Goal: Task Accomplishment & Management: Use online tool/utility

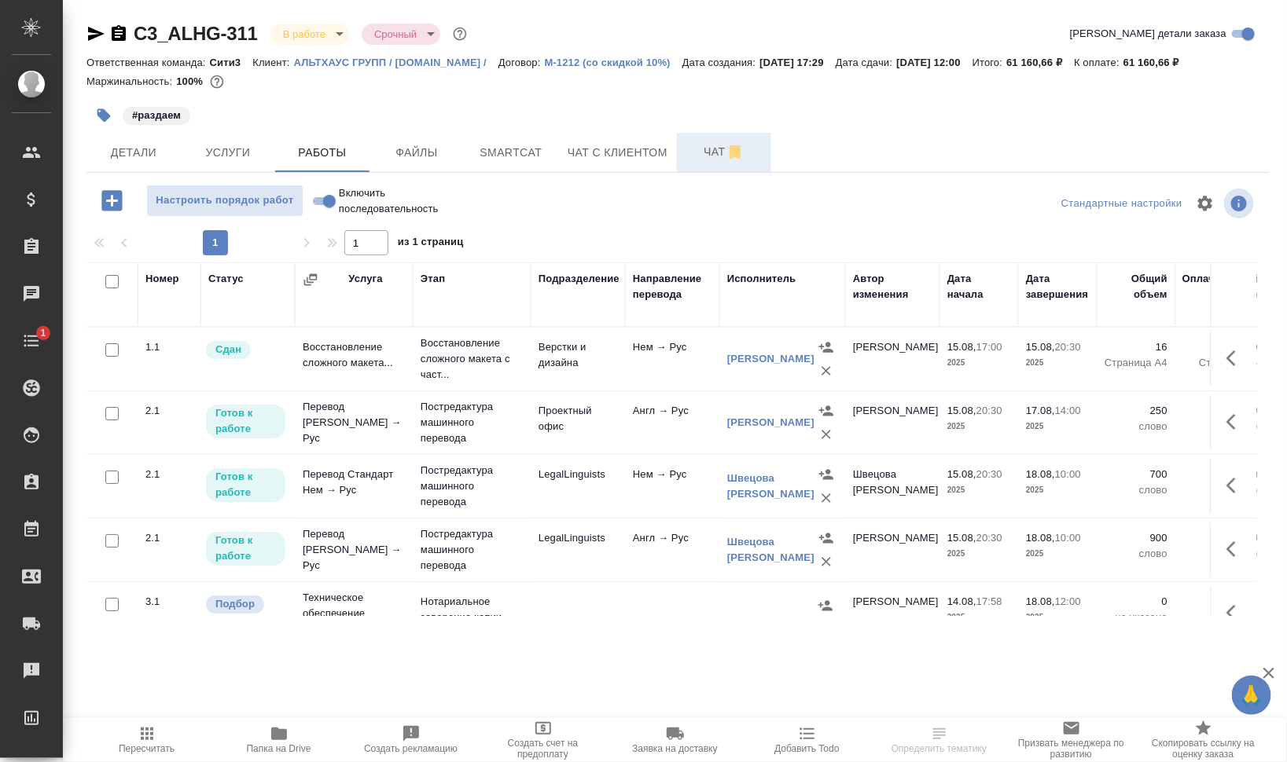
click at [699, 154] on span "Чат" at bounding box center [723, 152] width 75 height 20
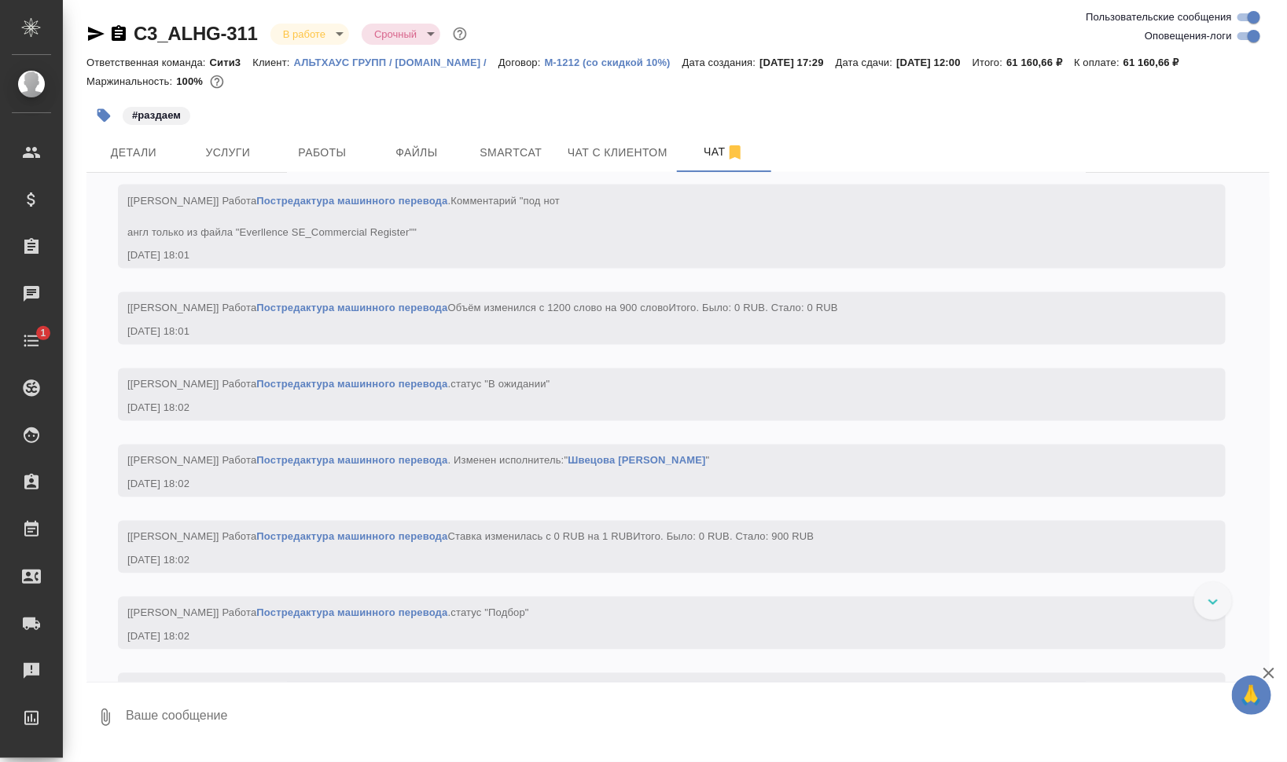
scroll to position [6322, 0]
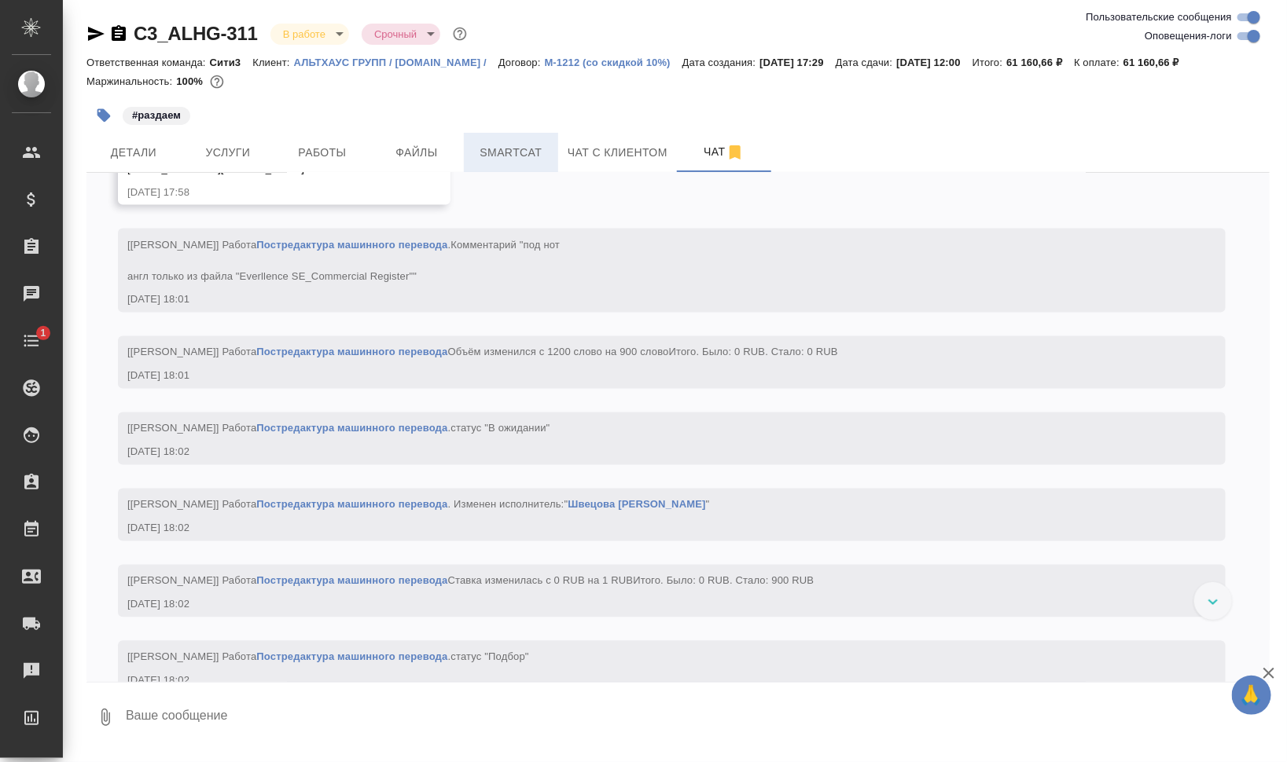
click at [482, 152] on span "Smartcat" at bounding box center [510, 153] width 75 height 20
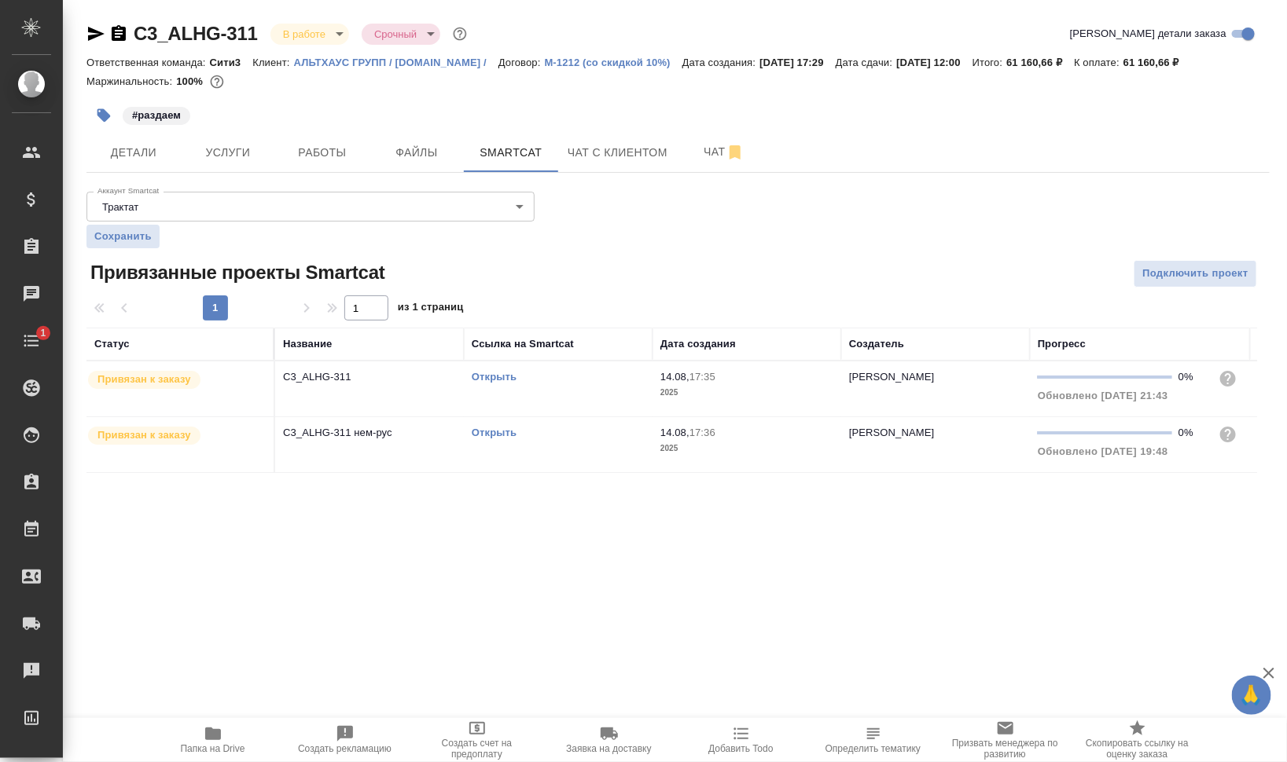
click at [189, 739] on span "Папка на Drive" at bounding box center [212, 740] width 113 height 30
click at [508, 430] on link "Открыть" at bounding box center [494, 433] width 45 height 12
click at [537, 417] on td "Открыть" at bounding box center [558, 389] width 189 height 55
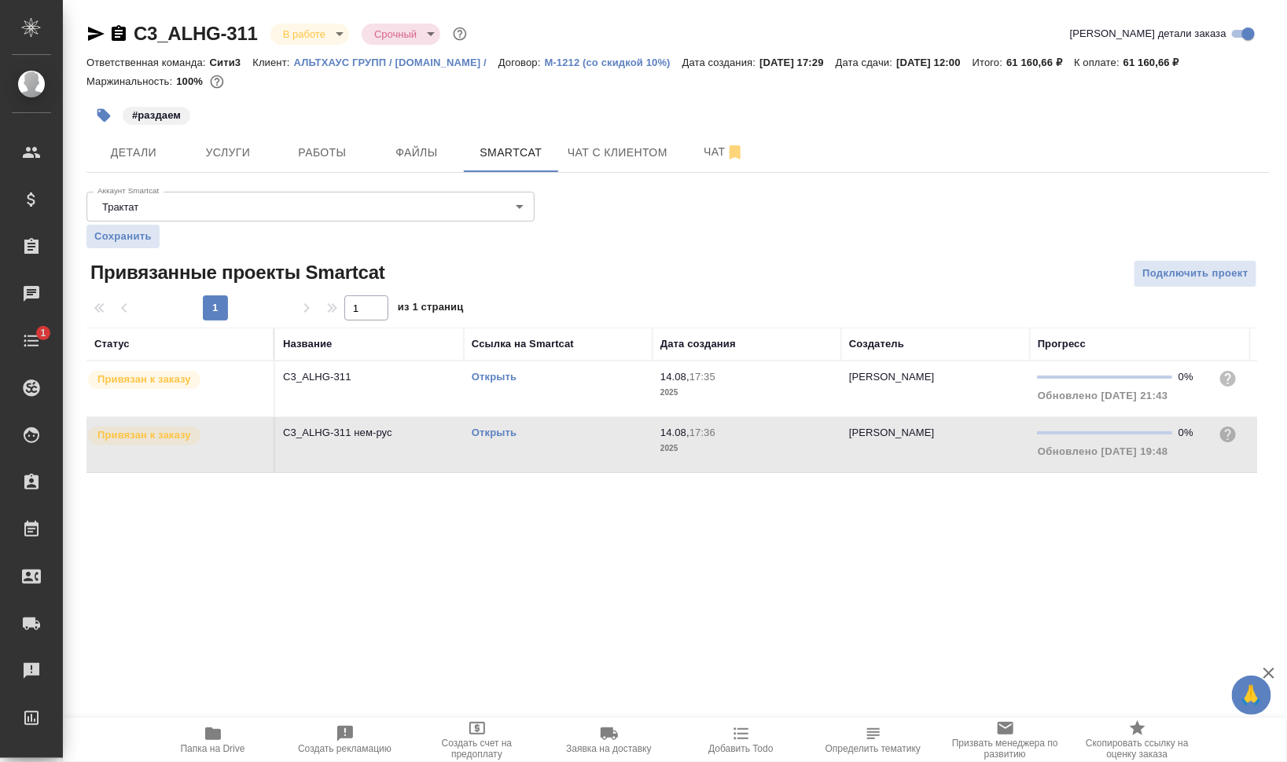
click at [537, 417] on td "Открыть" at bounding box center [558, 389] width 189 height 55
click at [516, 396] on td "Открыть" at bounding box center [558, 389] width 189 height 55
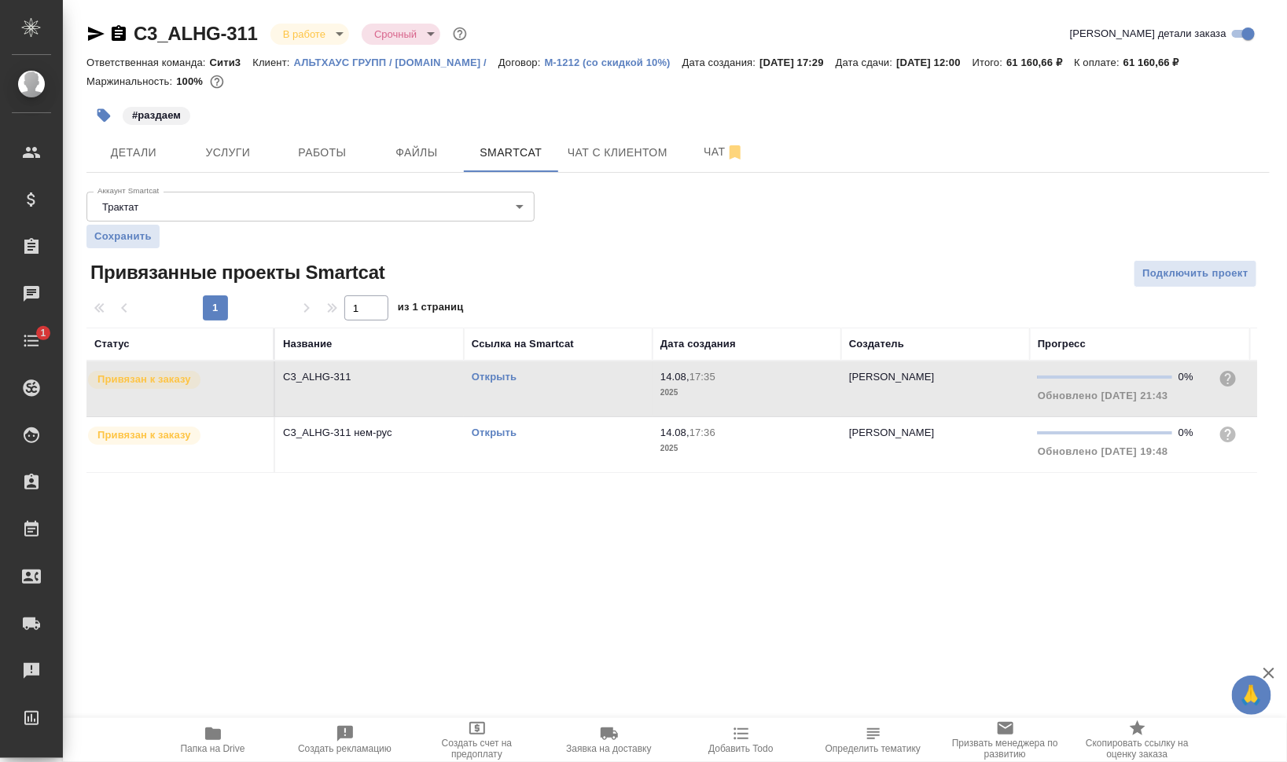
click at [516, 396] on td "Открыть" at bounding box center [558, 389] width 189 height 55
click at [306, 147] on span "Работы" at bounding box center [322, 153] width 75 height 20
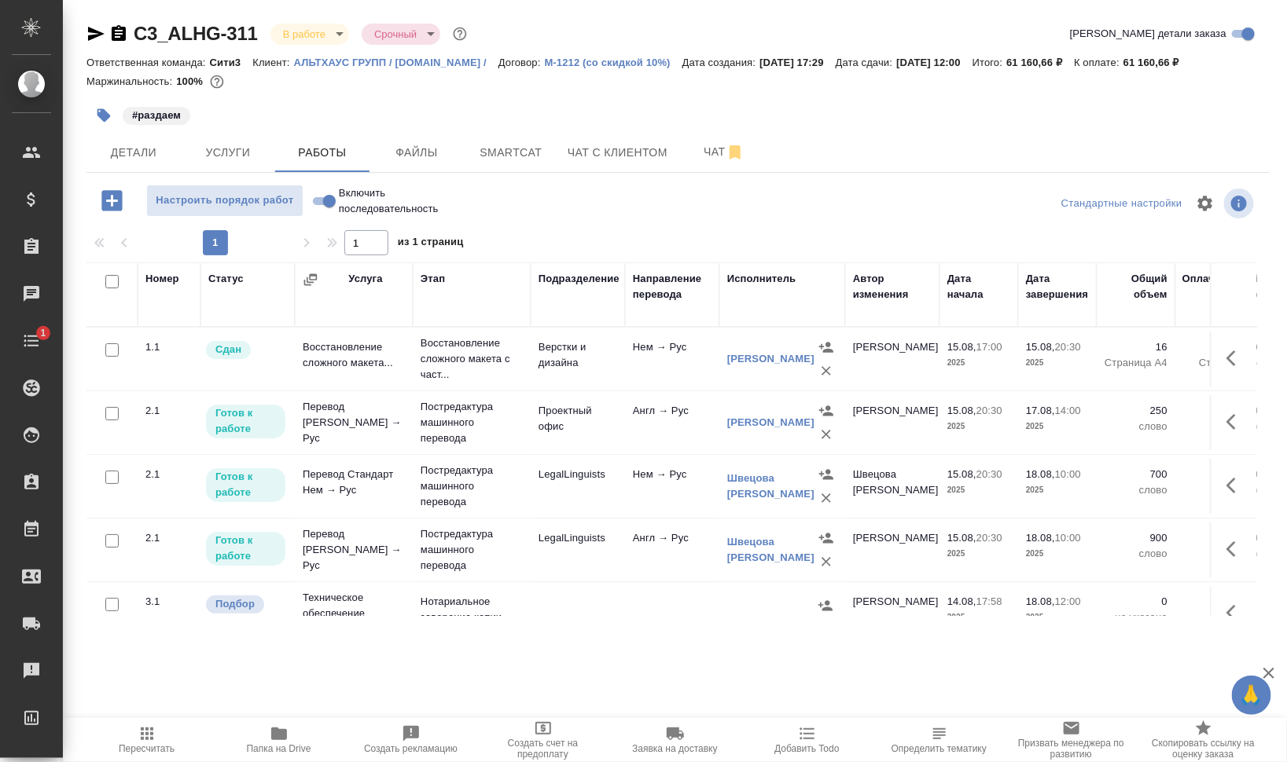
click at [272, 743] on span "Папка на Drive" at bounding box center [279, 748] width 64 height 11
click at [1231, 472] on button "button" at bounding box center [1236, 486] width 38 height 38
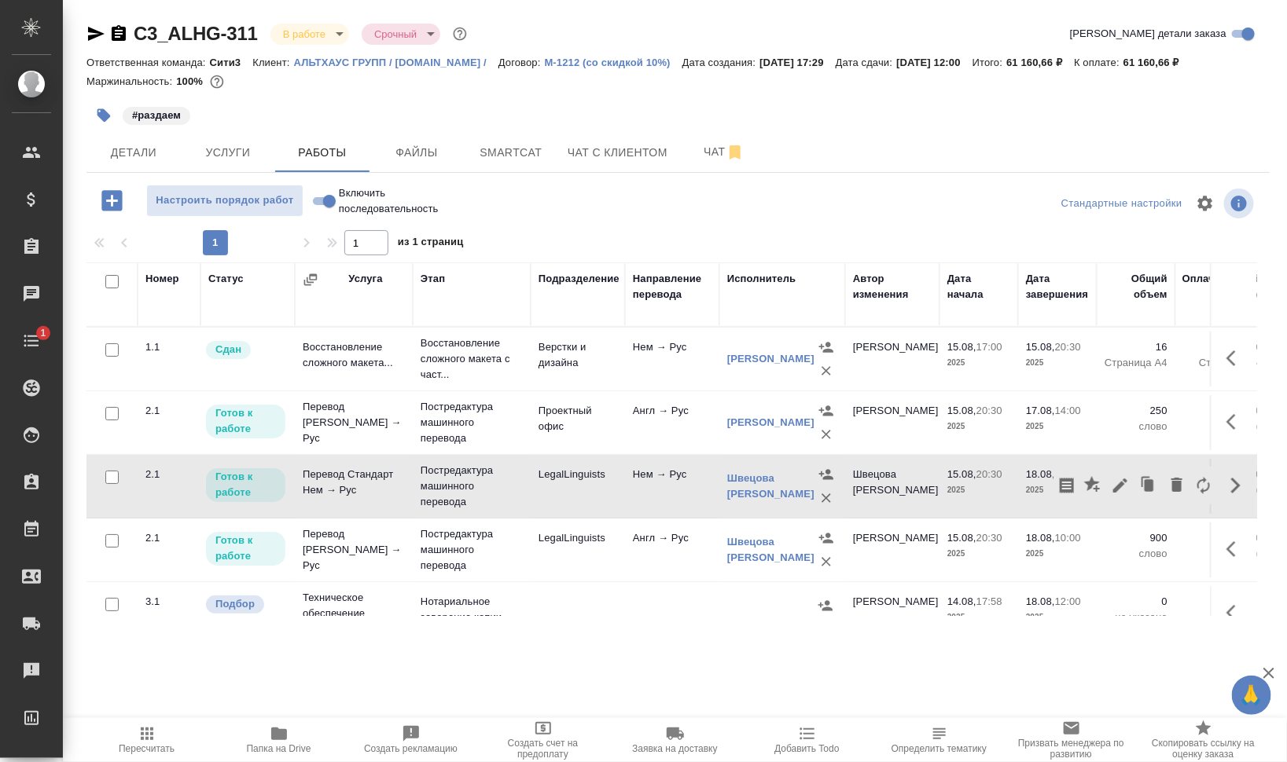
click at [942, 193] on div "Стандартные настройки" at bounding box center [1066, 204] width 382 height 38
click at [276, 204] on span "Настроить порядок работ" at bounding box center [225, 201] width 140 height 18
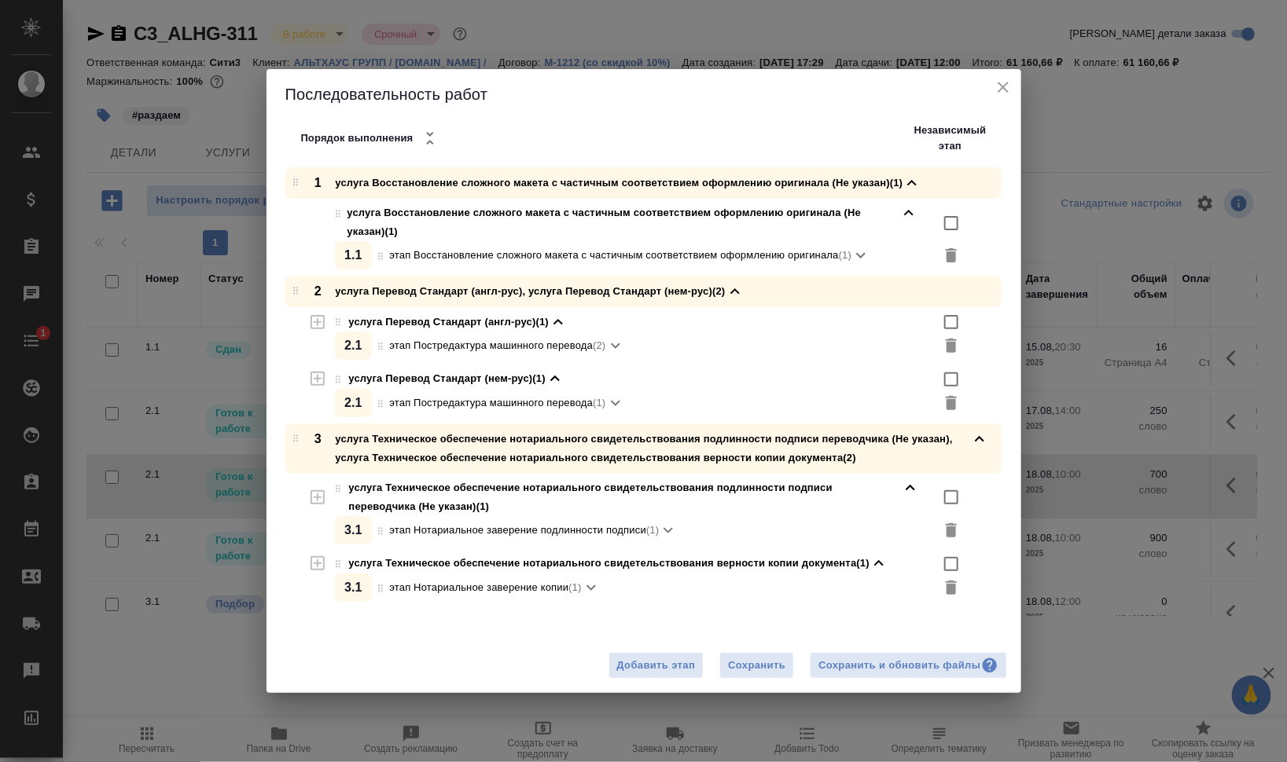
click at [315, 318] on icon "button" at bounding box center [317, 322] width 19 height 19
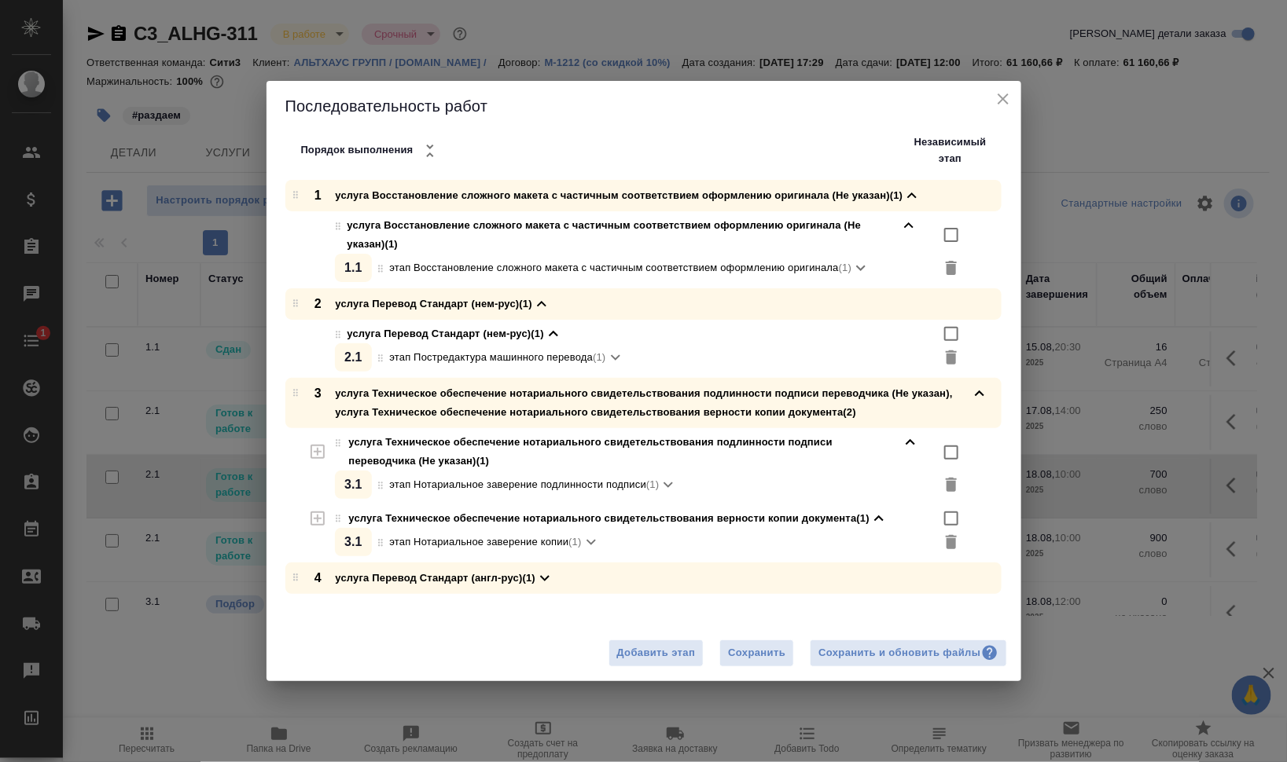
click at [612, 355] on icon at bounding box center [615, 357] width 19 height 19
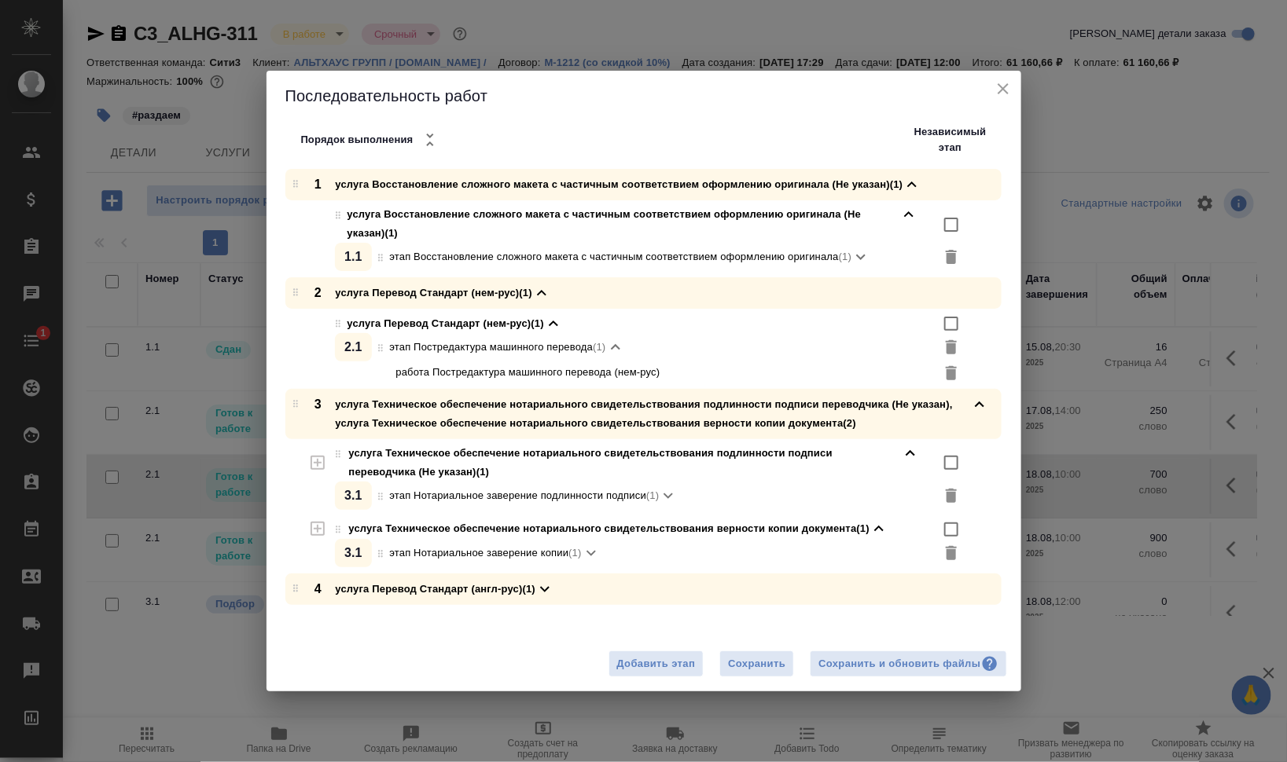
click at [481, 588] on div "4 услуга Перевод Стандарт (англ-рус) (1)" at bounding box center [432, 589] width 246 height 19
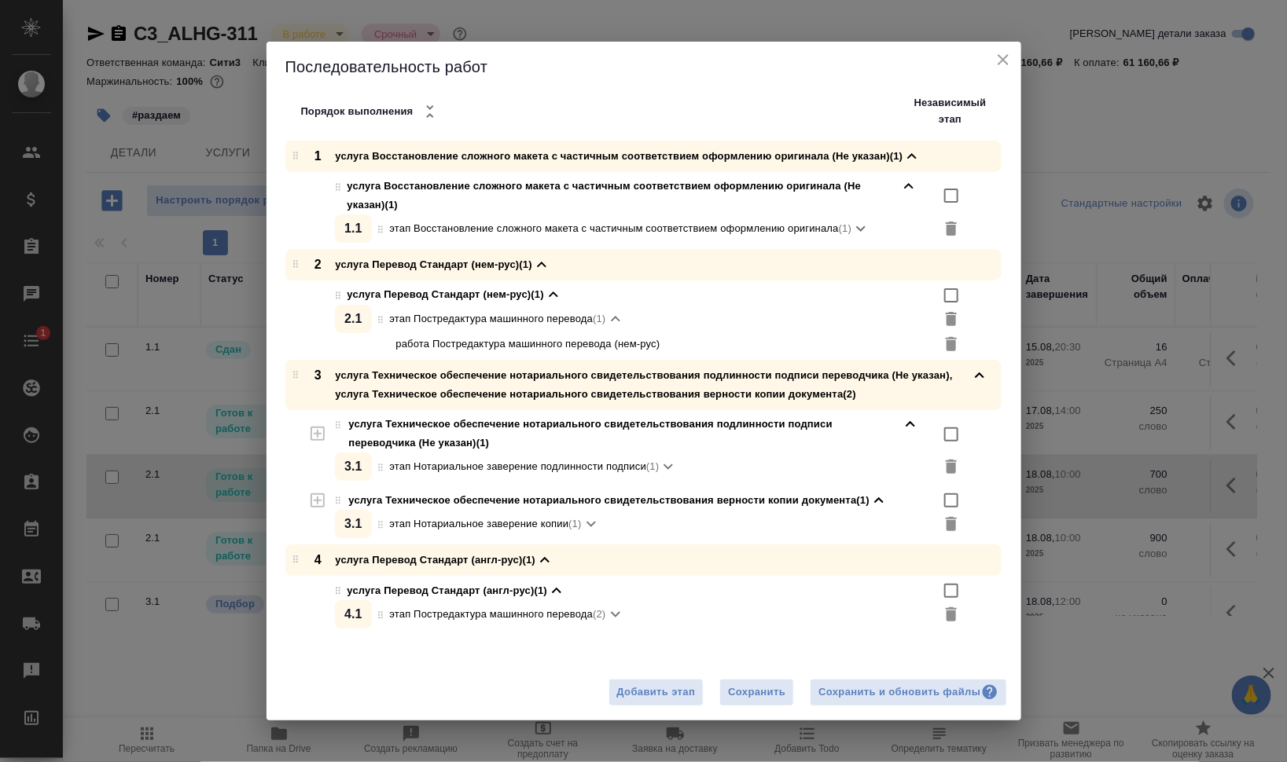
click at [615, 614] on icon at bounding box center [615, 614] width 19 height 19
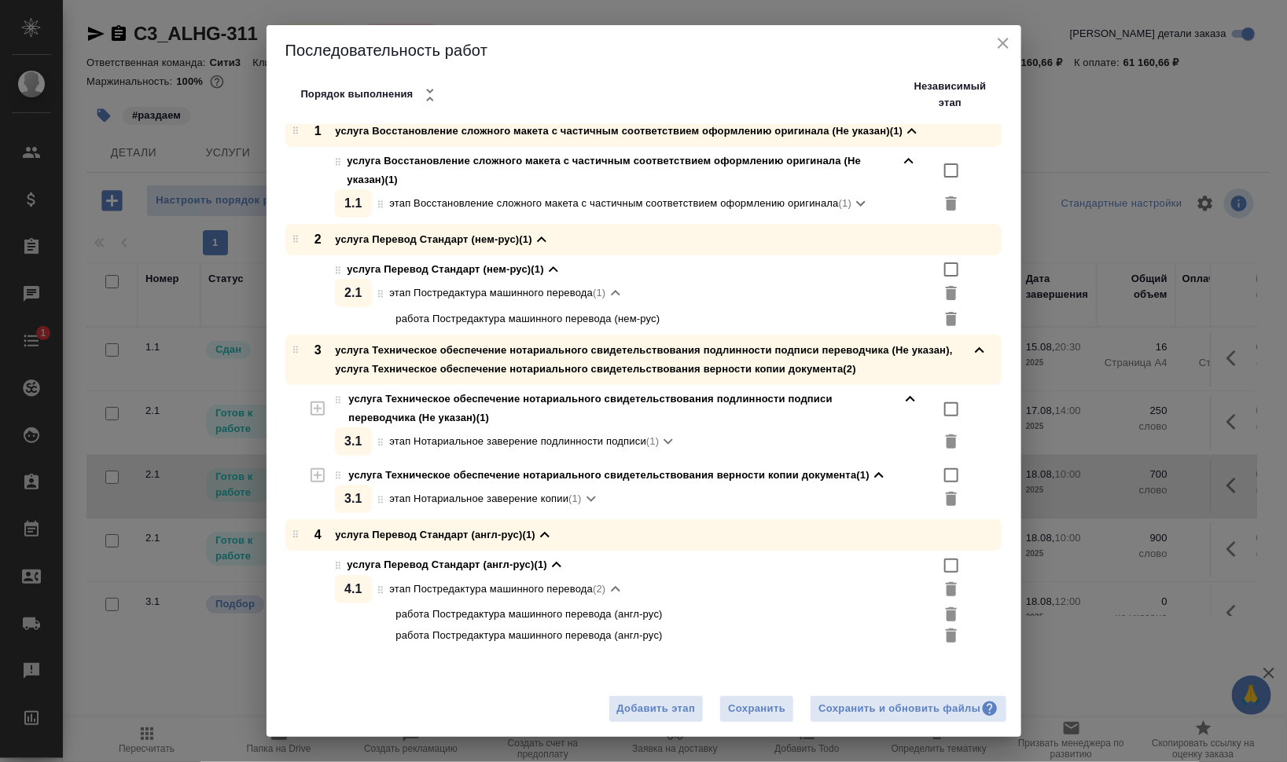
scroll to position [10, 0]
click at [381, 593] on icon at bounding box center [380, 589] width 5 height 7
drag, startPoint x: 381, startPoint y: 593, endPoint x: 406, endPoint y: 596, distance: 24.6
click at [406, 596] on p "этап Постредактура машинного перевода" at bounding box center [491, 589] width 204 height 19
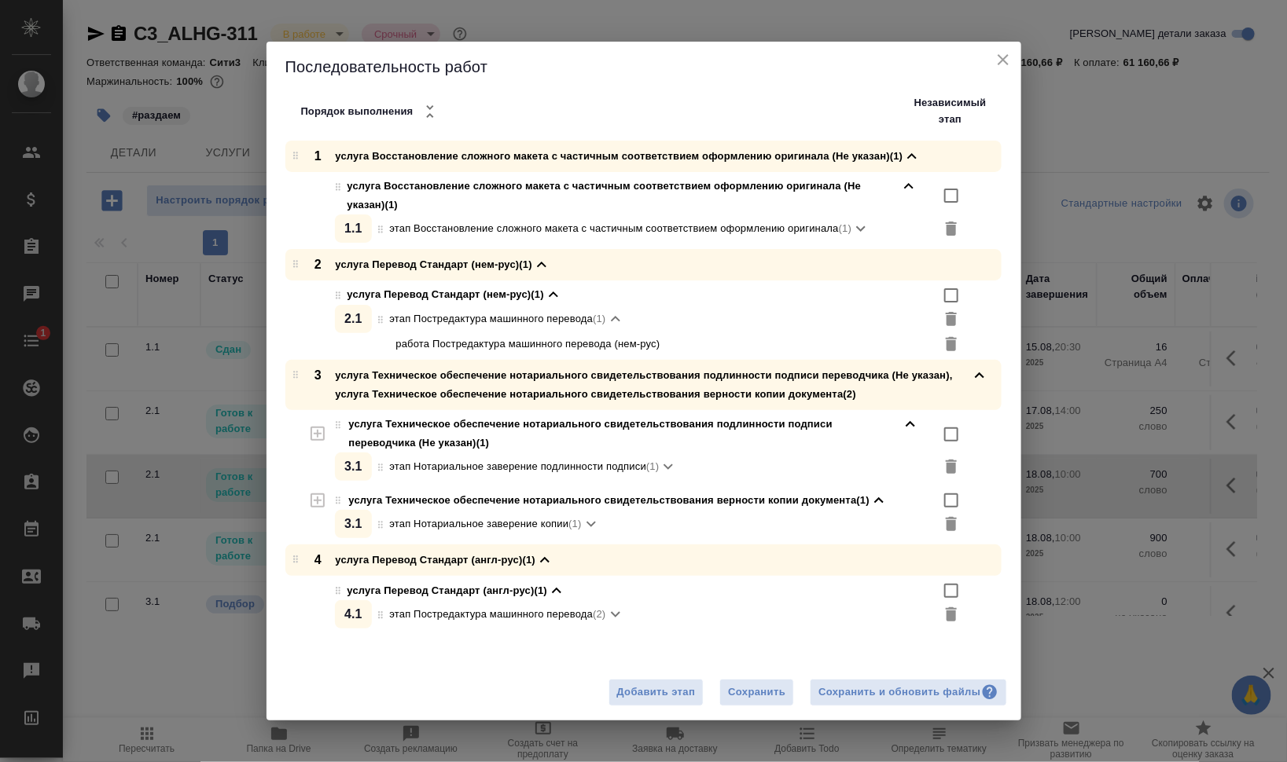
click at [422, 609] on p "этап Постредактура машинного перевода" at bounding box center [491, 614] width 204 height 19
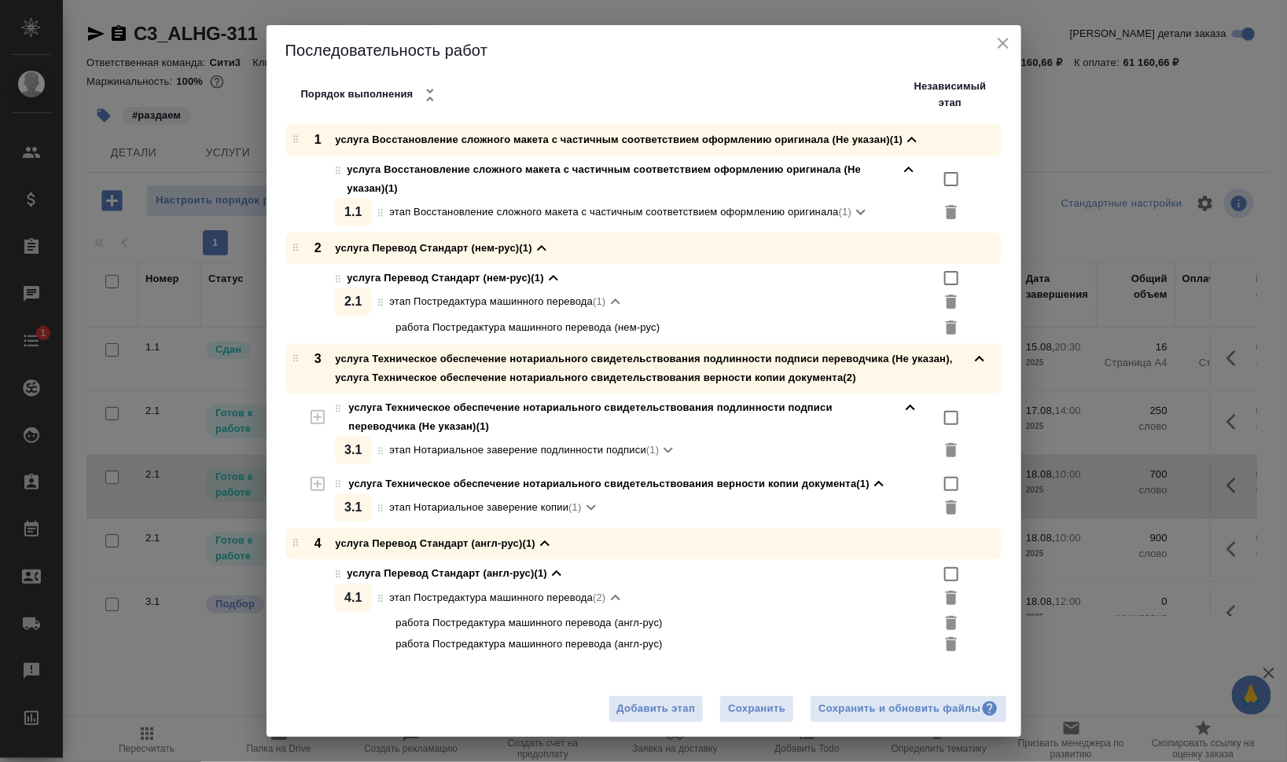
click at [339, 572] on icon at bounding box center [338, 574] width 19 height 11
click at [413, 582] on div "услуга Перевод Стандарт (англ-рус) (1)" at bounding box center [456, 573] width 219 height 19
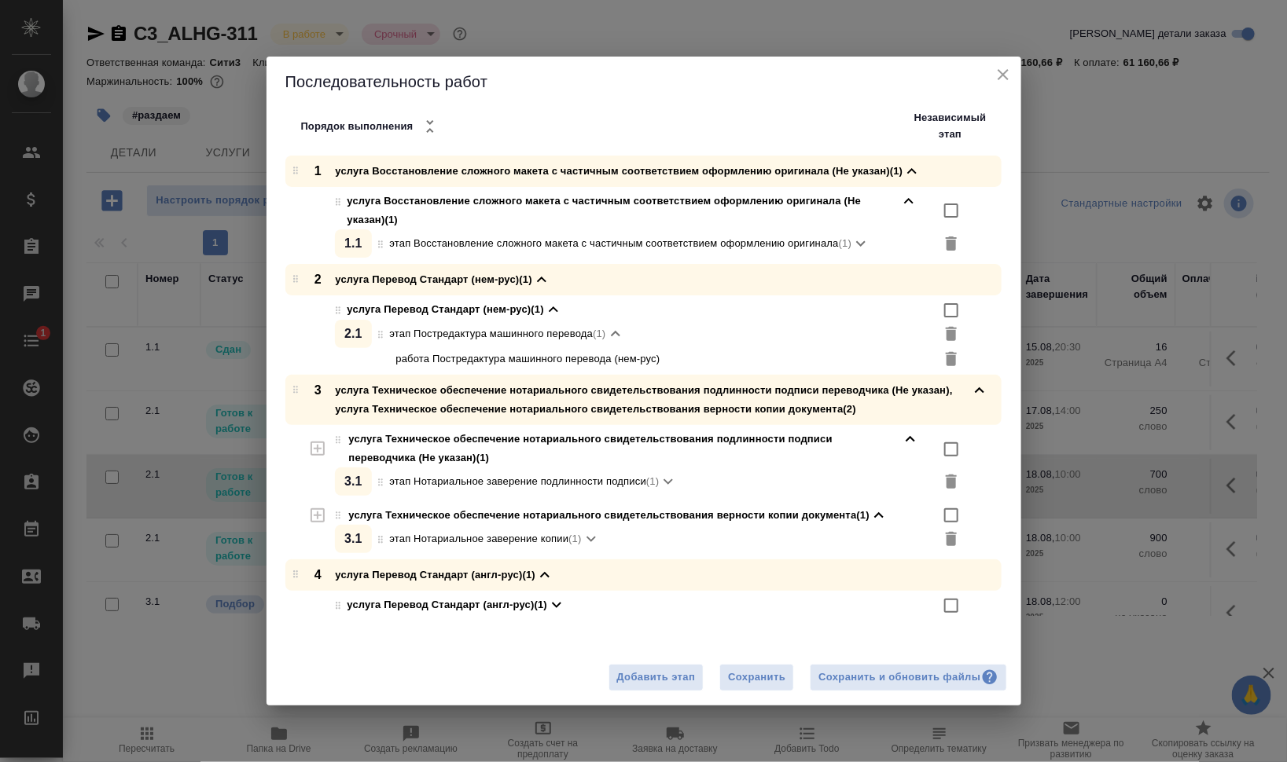
click at [437, 597] on div "услуга Перевод Стандарт (англ-рус) (1)" at bounding box center [456, 605] width 219 height 19
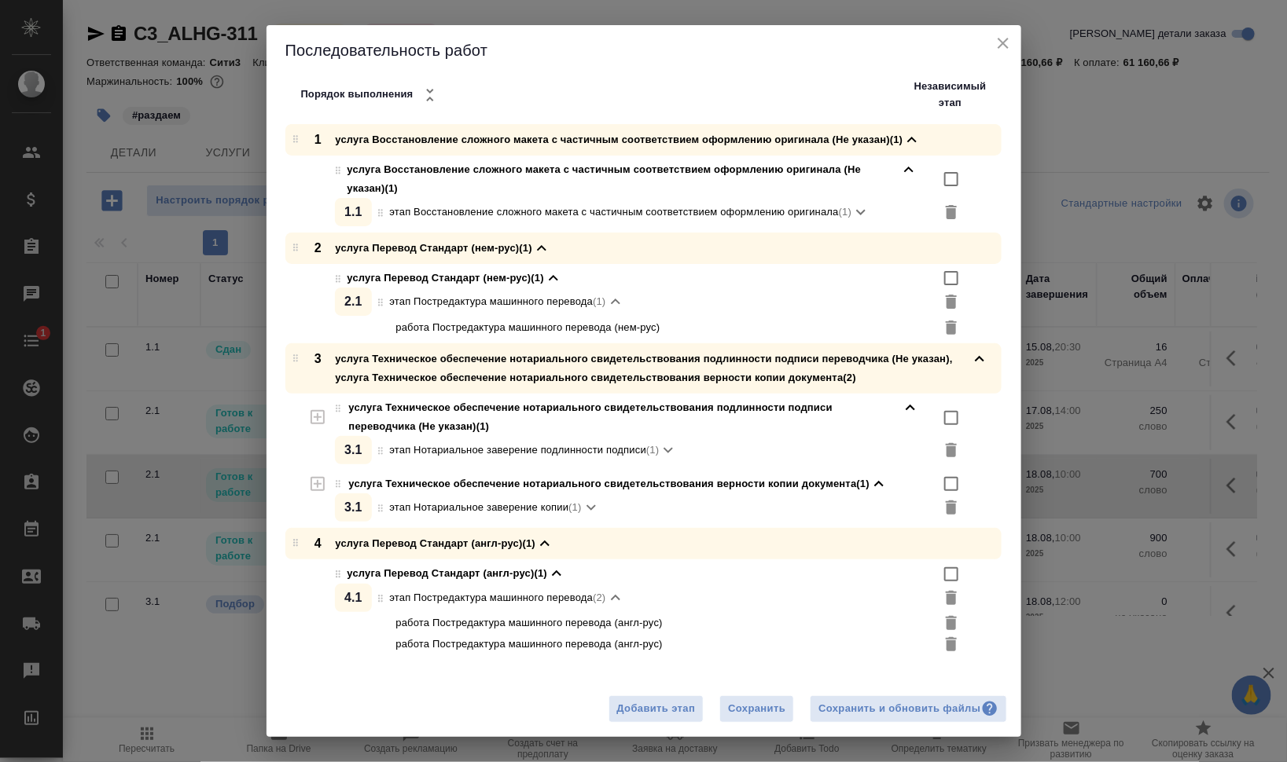
click at [509, 576] on div "услуга Перевод Стандарт (англ-рус) (1)" at bounding box center [456, 573] width 219 height 19
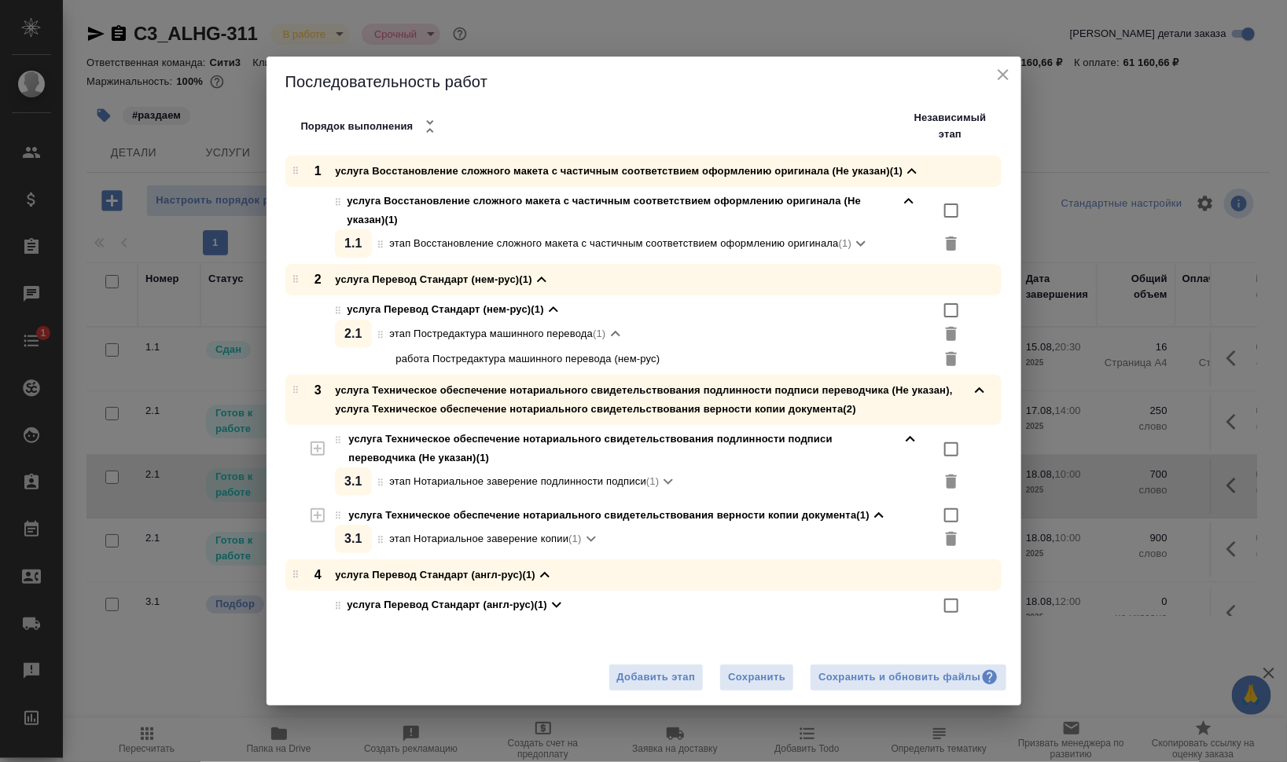
click at [383, 571] on div "4 услуга Перевод Стандарт (англ-рус) (1)" at bounding box center [432, 575] width 246 height 19
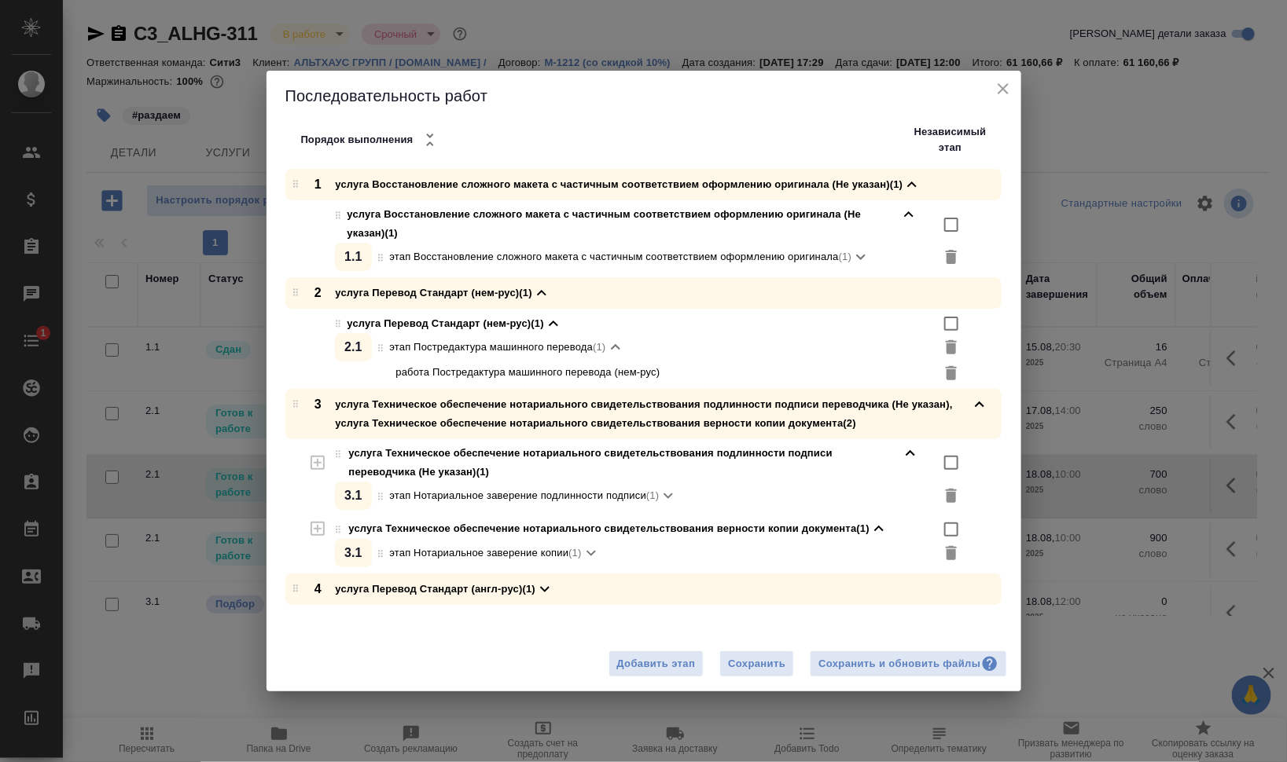
click at [303, 586] on icon at bounding box center [295, 588] width 19 height 11
click at [405, 590] on div "4 услуга Перевод Стандарт (англ-рус) (1)" at bounding box center [432, 589] width 246 height 19
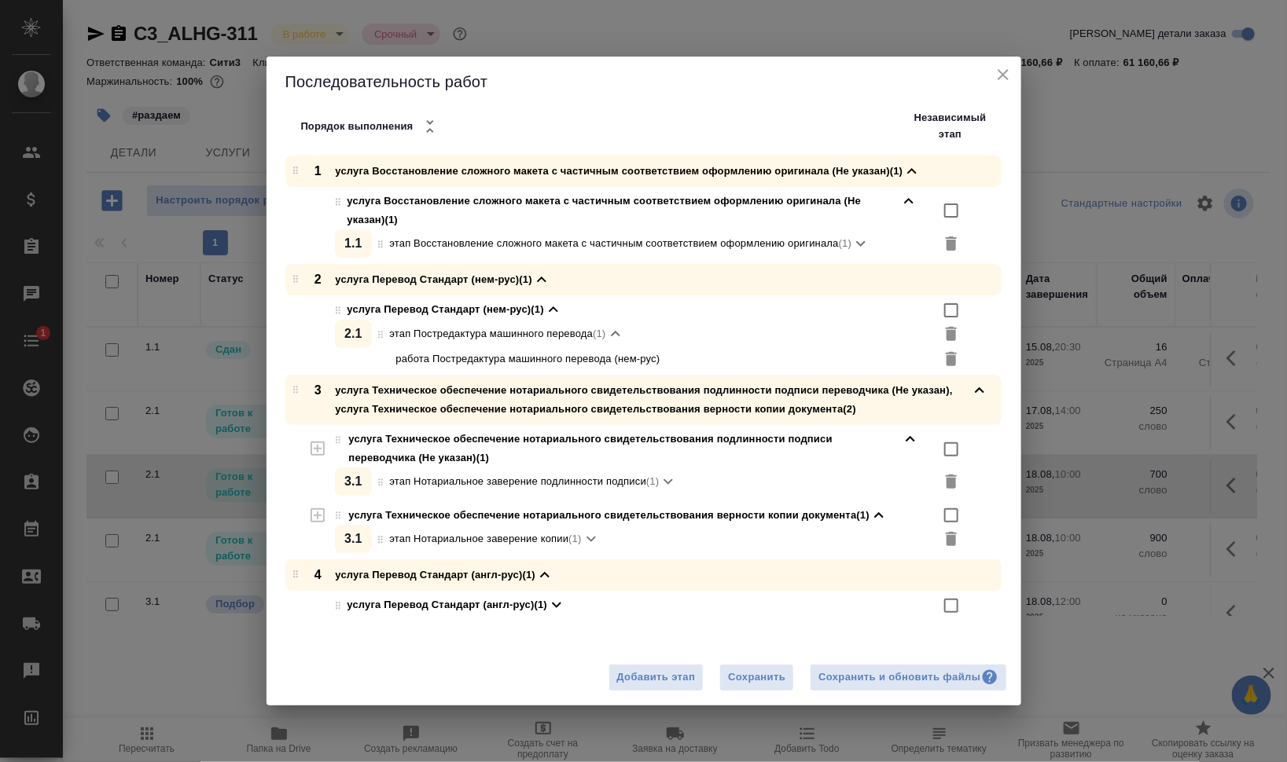
click at [441, 608] on div "услуга Перевод Стандарт (англ-рус) (1)" at bounding box center [456, 605] width 219 height 19
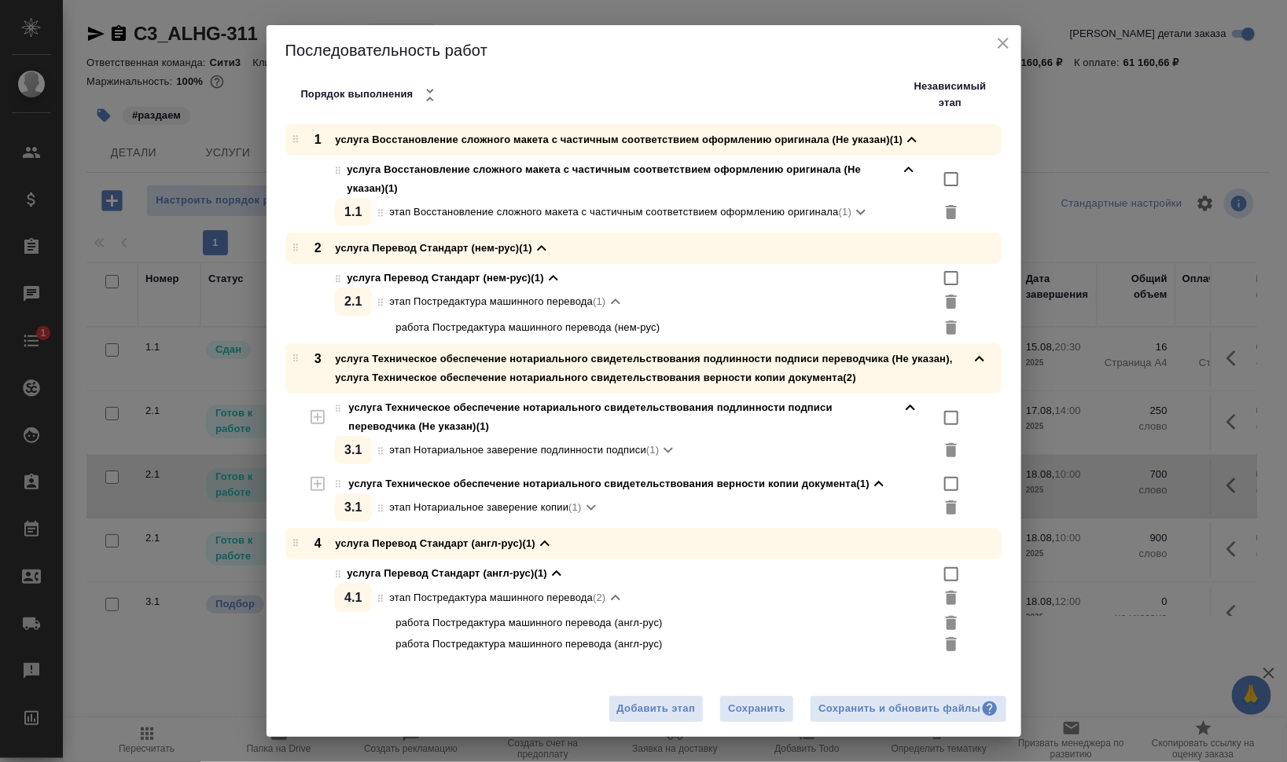
click at [942, 574] on input "checkbox" at bounding box center [951, 574] width 19 height 19
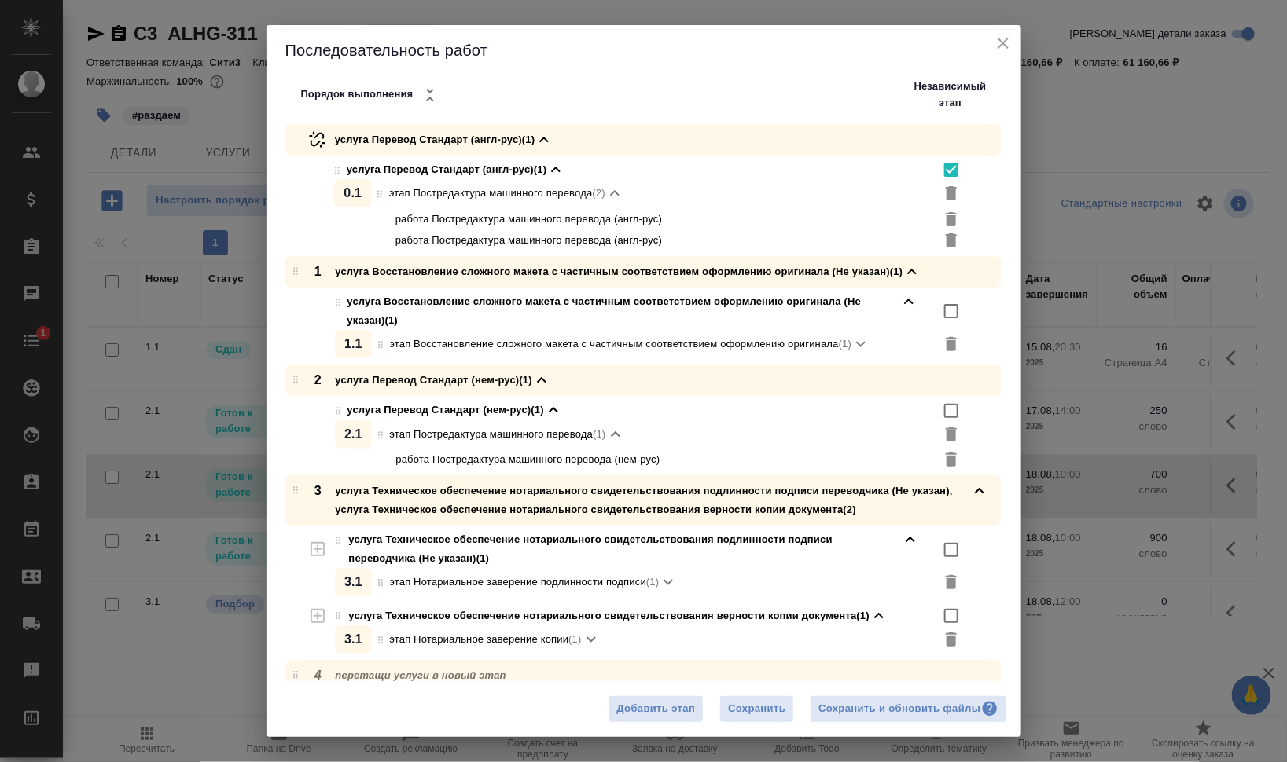
click at [930, 710] on div "Сохранить и обновить файлы" at bounding box center [907, 709] width 179 height 18
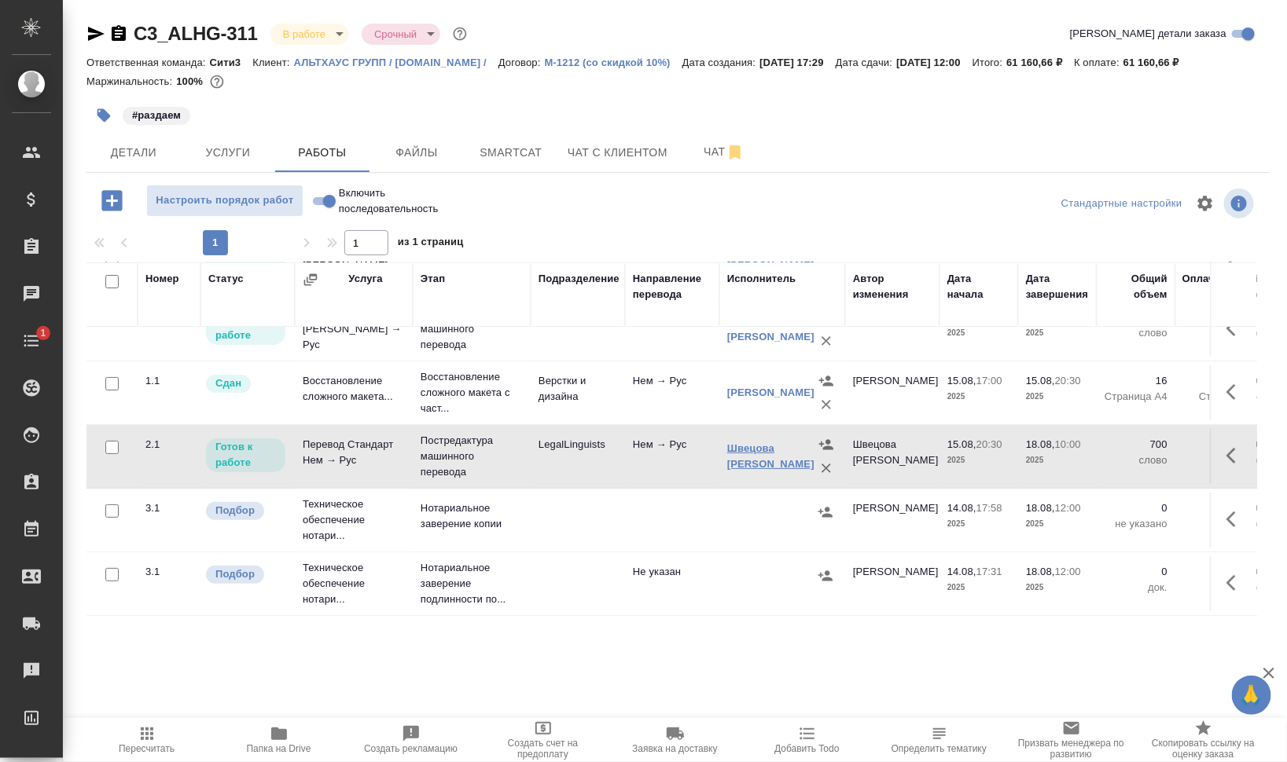
scroll to position [105, 0]
click at [710, 158] on span "Чат" at bounding box center [723, 152] width 75 height 20
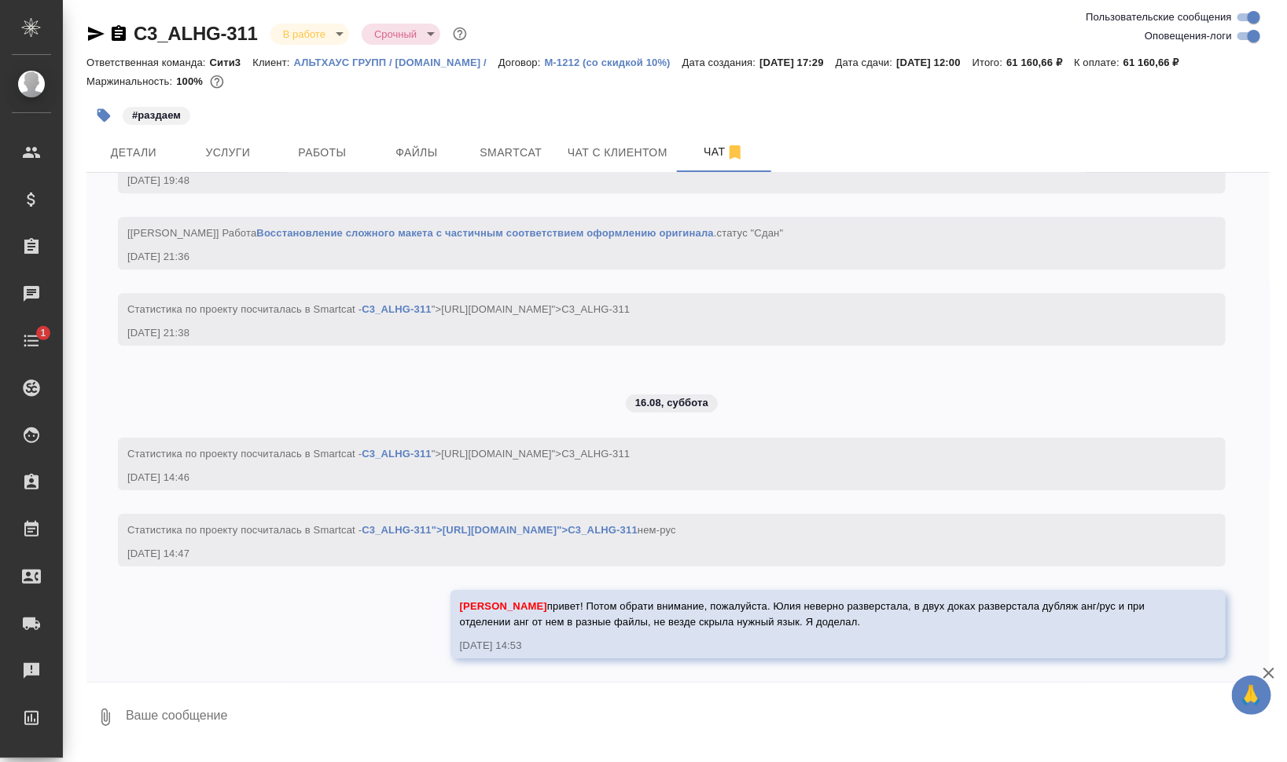
scroll to position [7421, 0]
click at [343, 151] on span "Работы" at bounding box center [322, 153] width 75 height 20
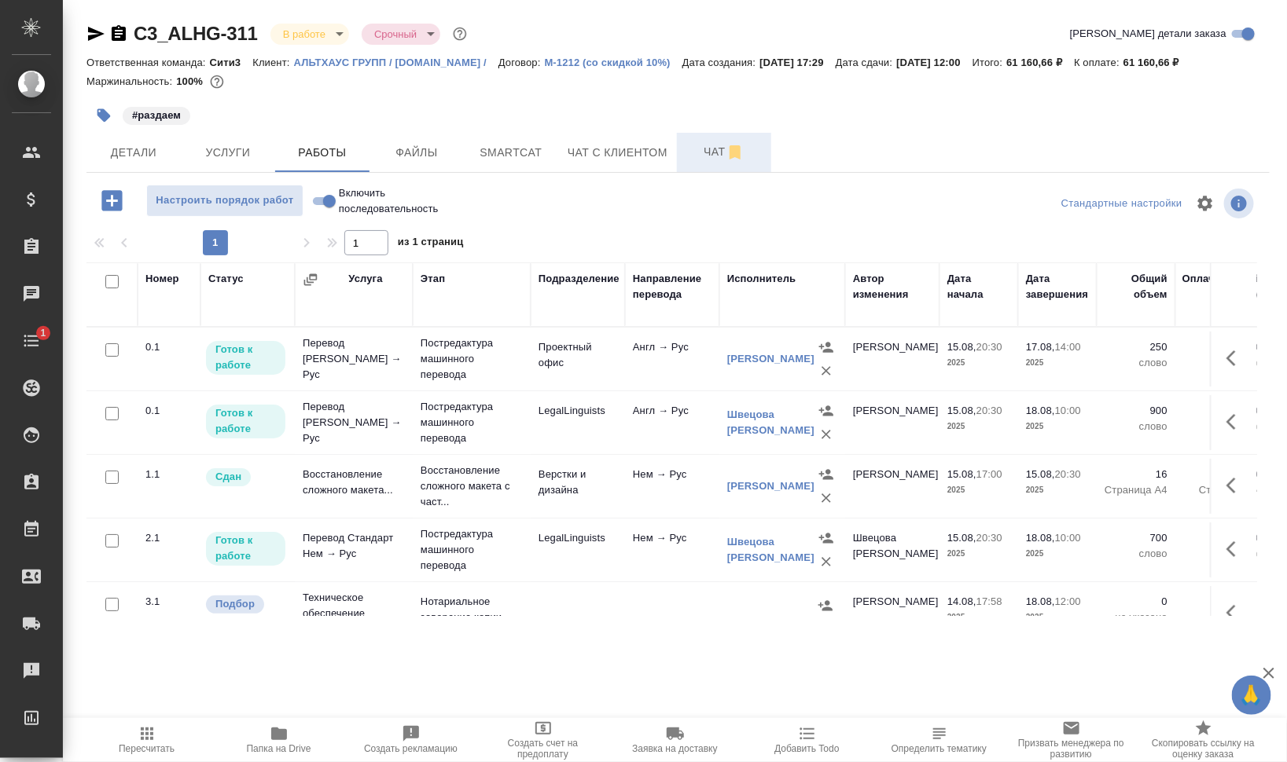
click at [691, 157] on span "Чат" at bounding box center [723, 152] width 75 height 20
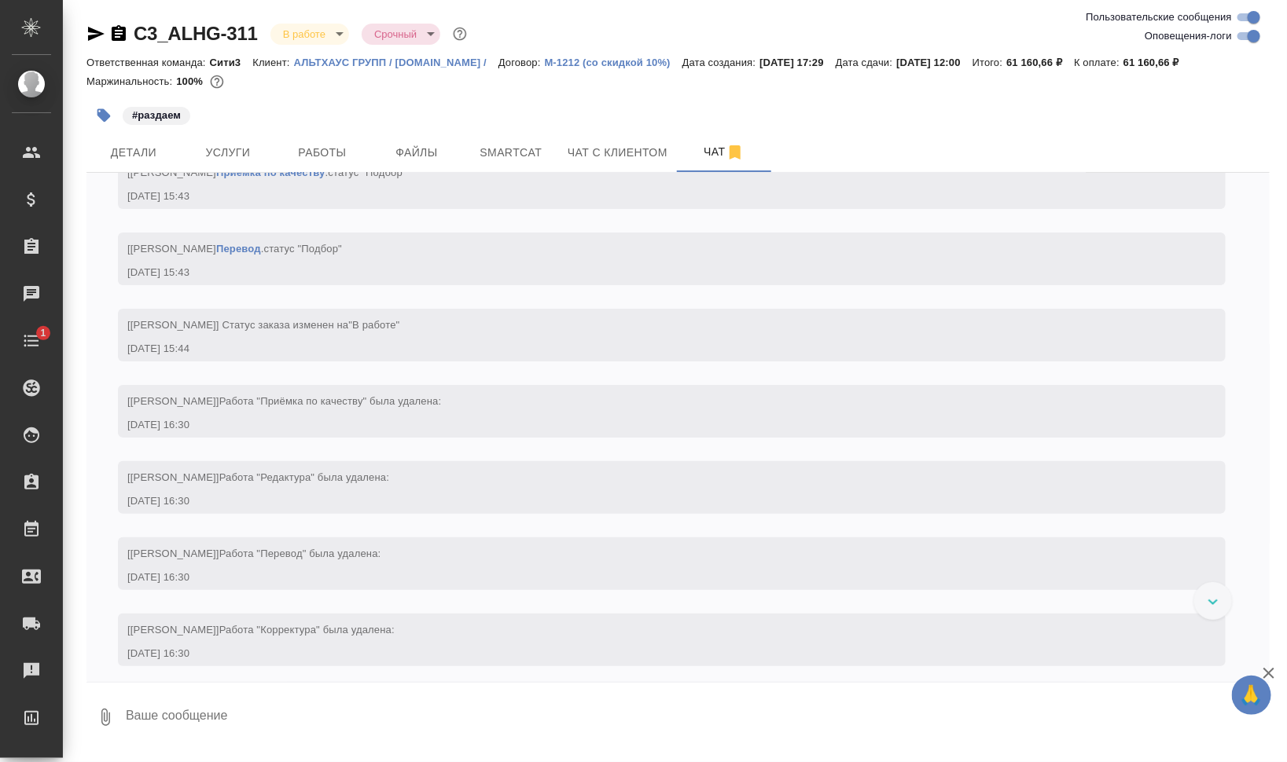
click at [1254, 38] on input "Оповещения-логи" at bounding box center [1253, 36] width 57 height 19
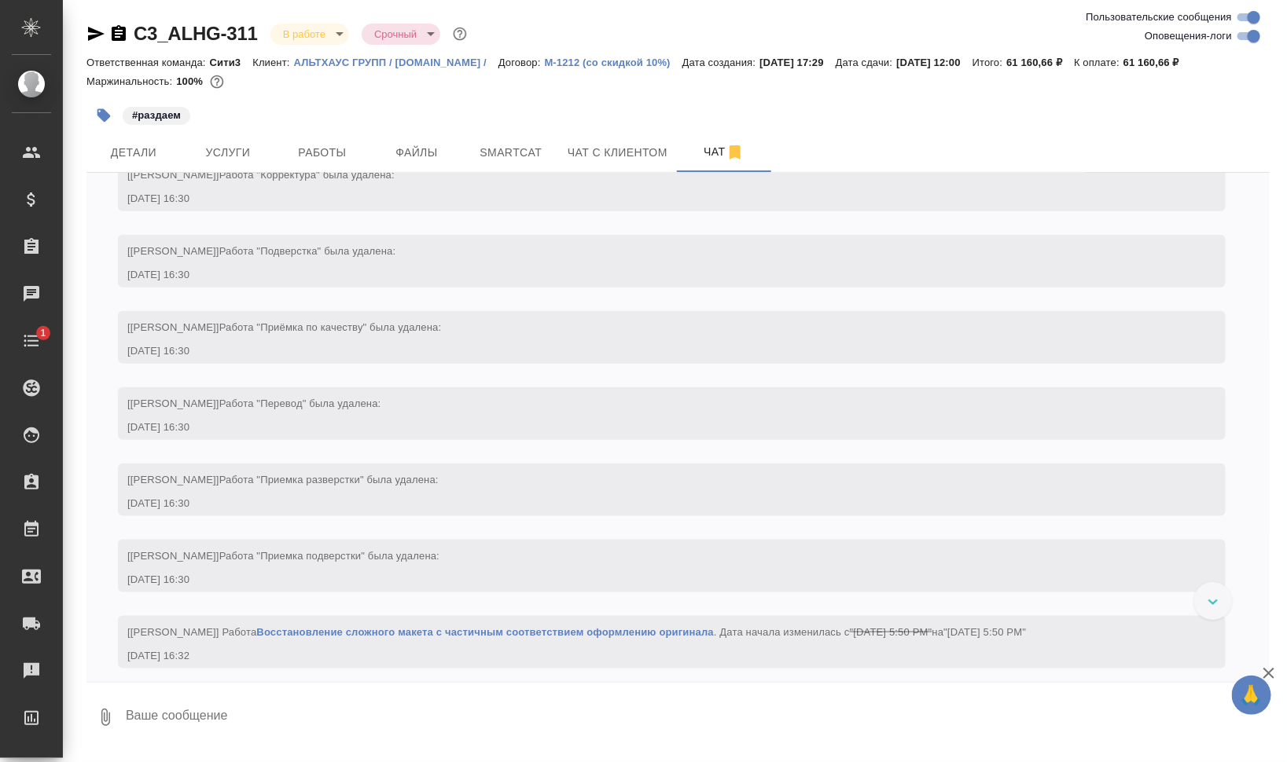
checkbox input "false"
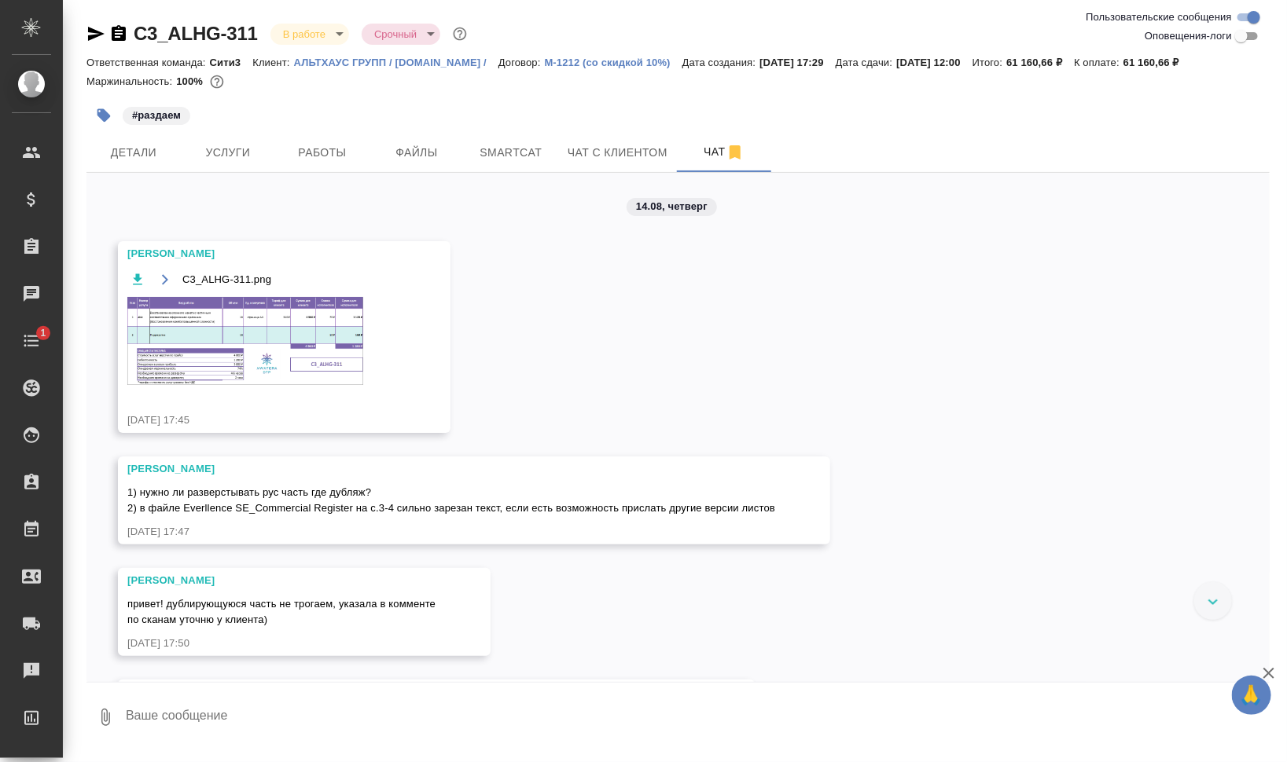
click at [297, 329] on img at bounding box center [245, 341] width 236 height 88
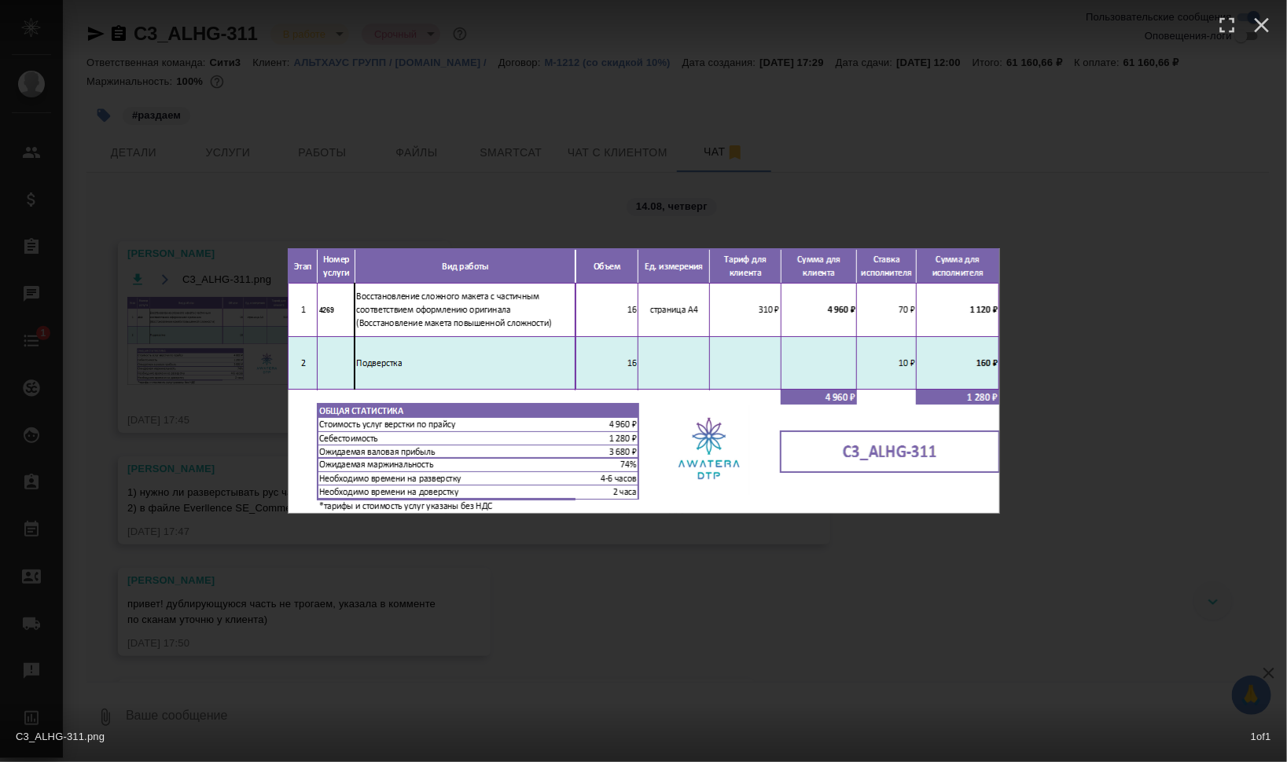
click at [1178, 436] on div "C3_ALHG-311.png 1 of 1" at bounding box center [643, 381] width 1287 height 762
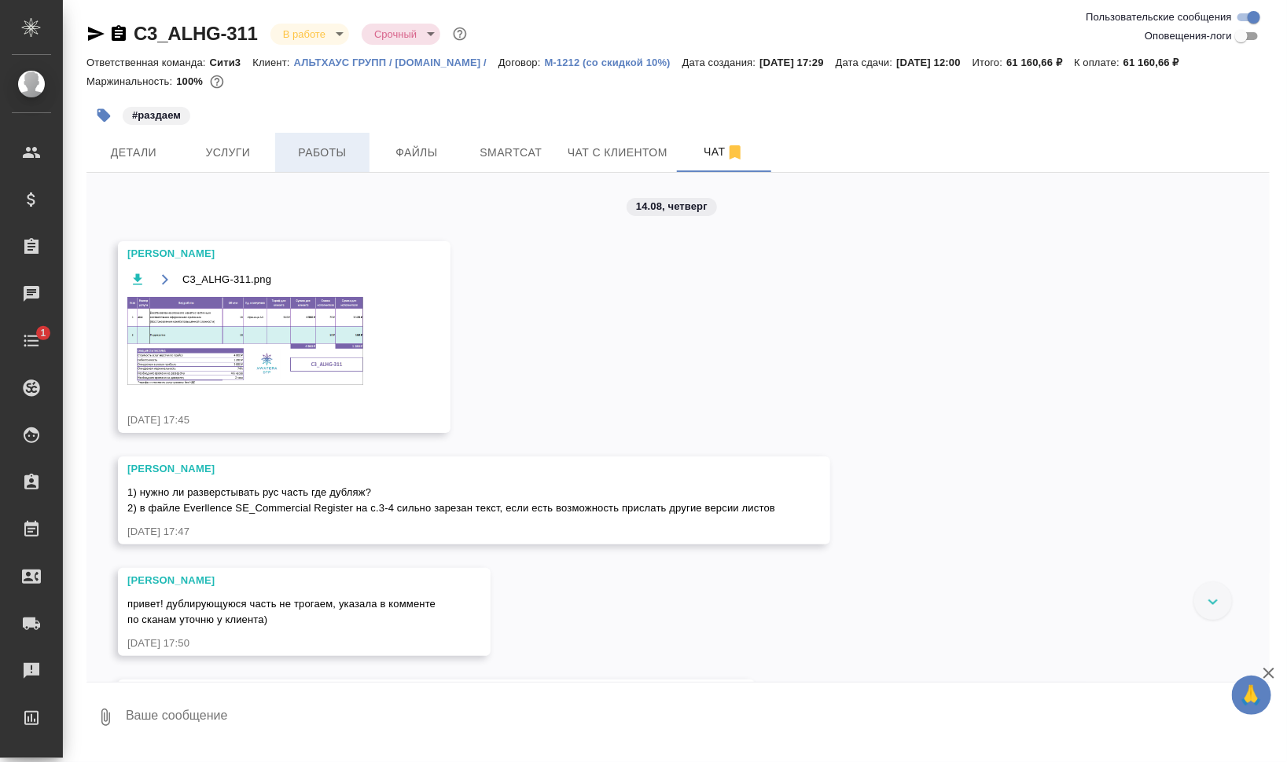
click at [290, 156] on span "Работы" at bounding box center [322, 153] width 75 height 20
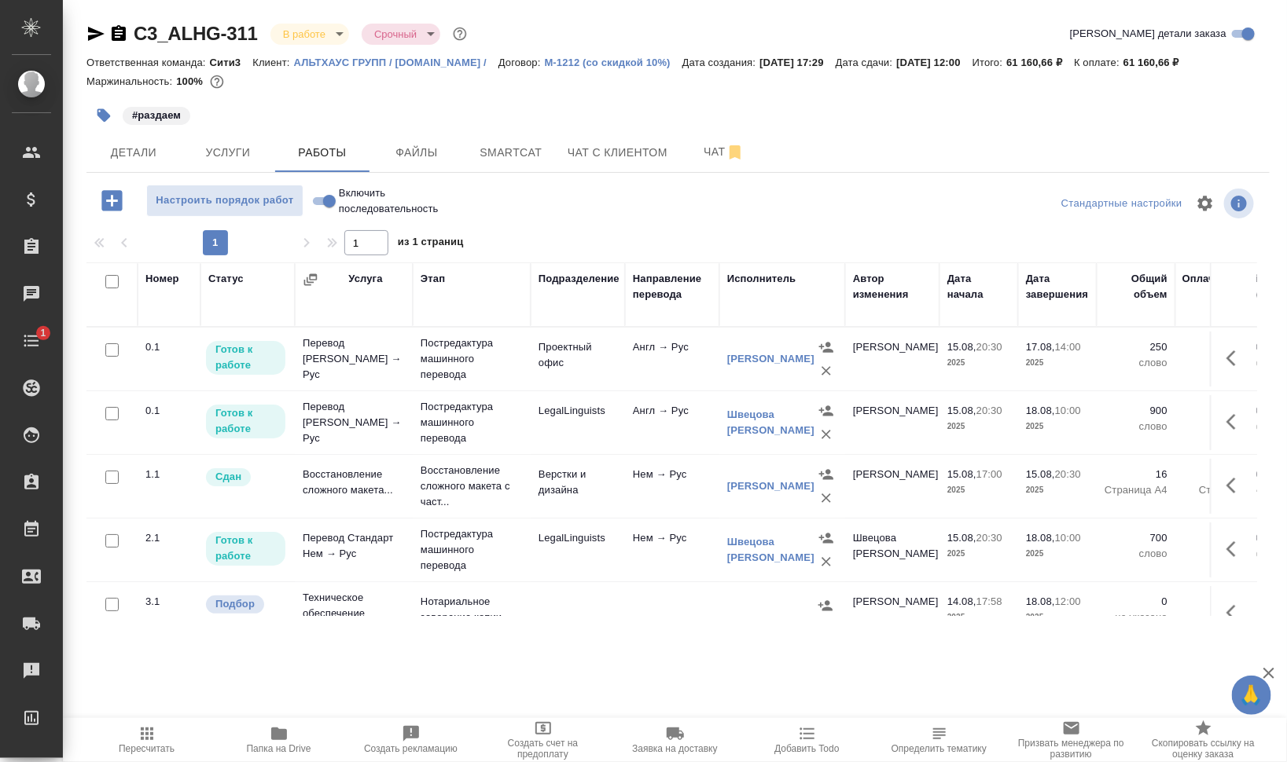
click at [101, 196] on icon "button" at bounding box center [112, 201] width 28 height 28
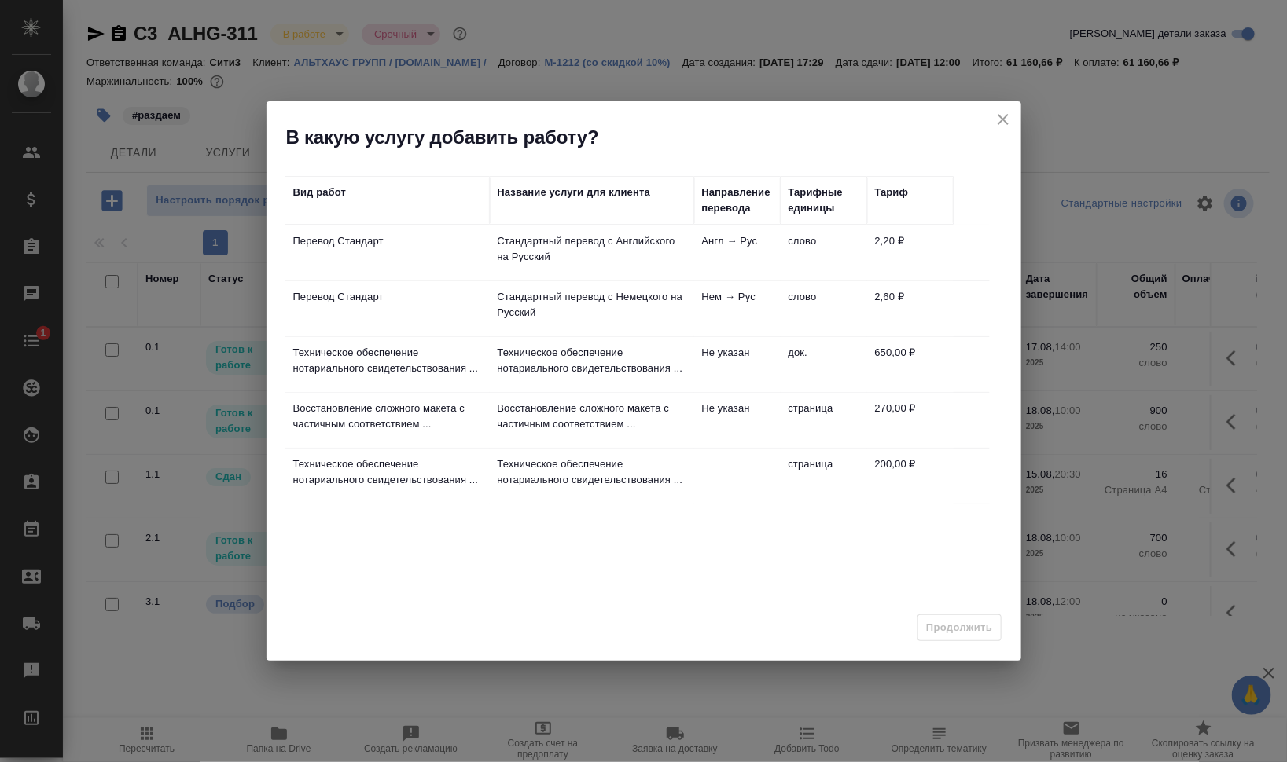
click at [706, 281] on td "Не указан" at bounding box center [737, 253] width 86 height 55
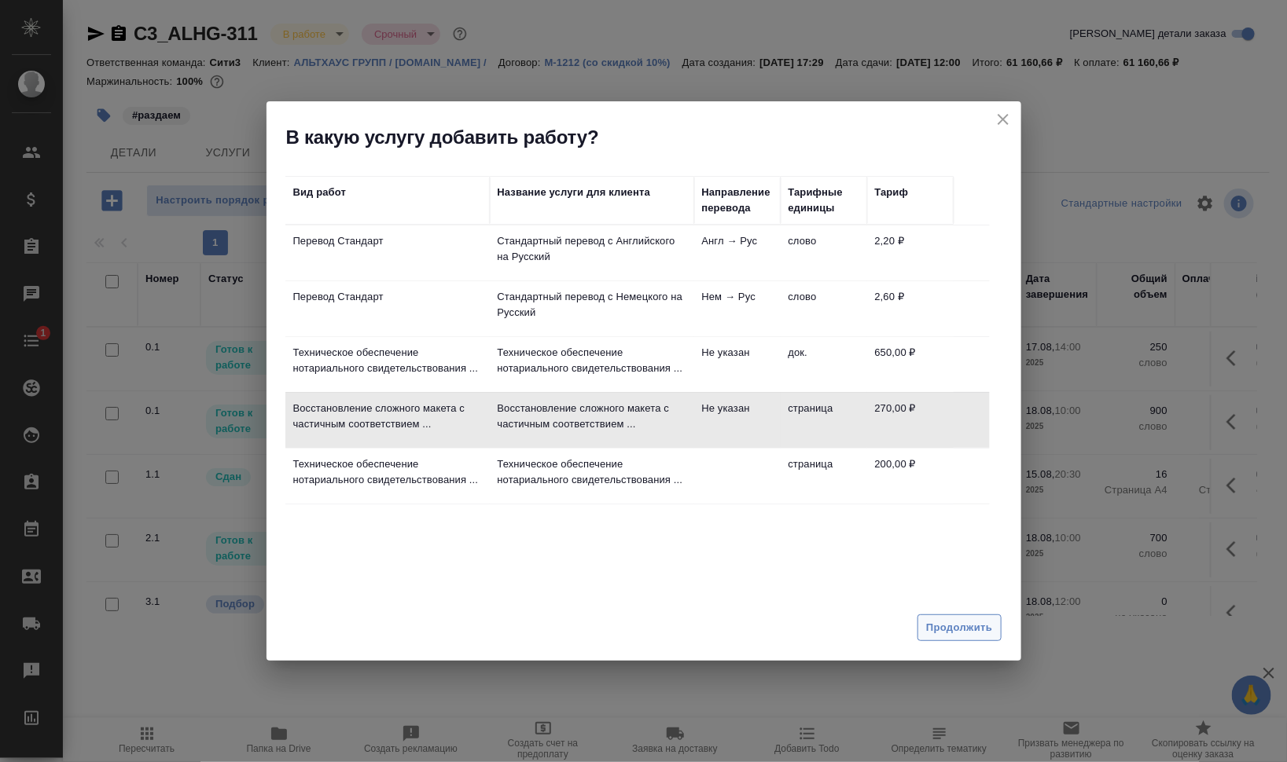
click at [964, 623] on span "Продолжить" at bounding box center [959, 628] width 66 height 18
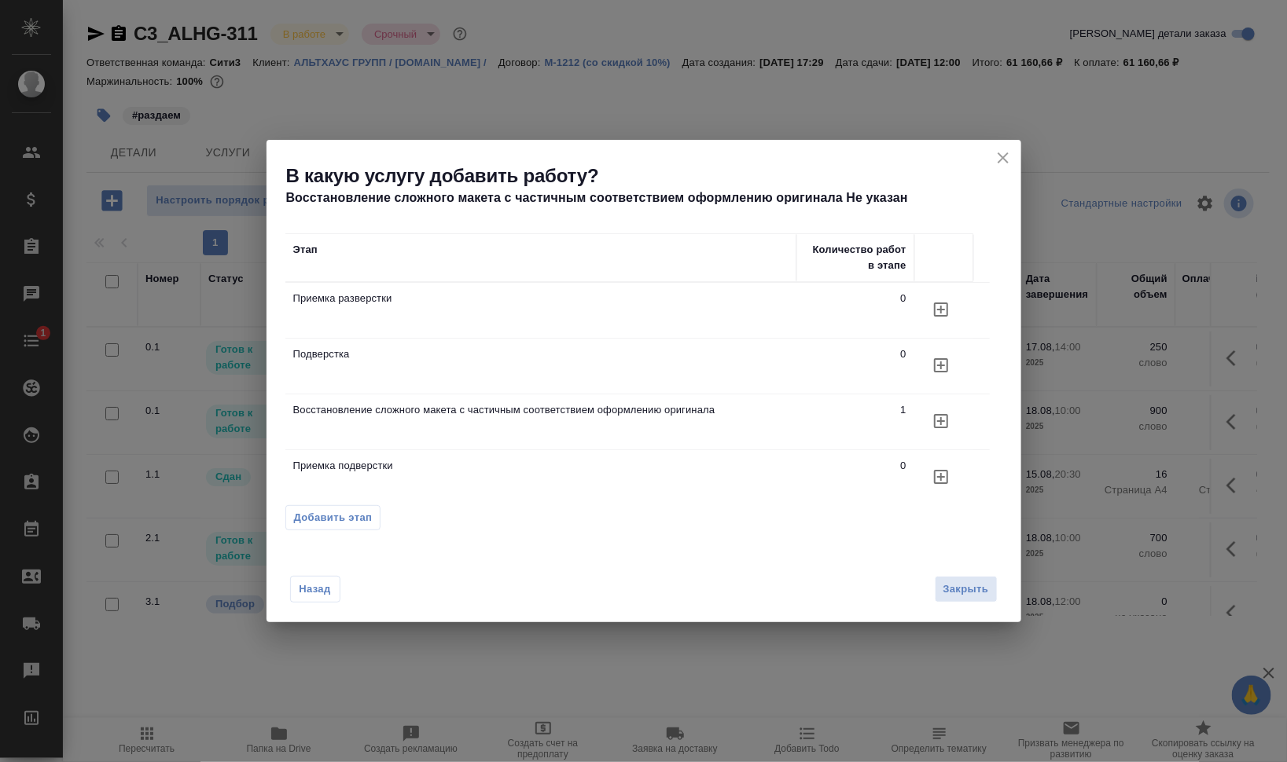
click at [942, 319] on icon "button" at bounding box center [940, 309] width 19 height 19
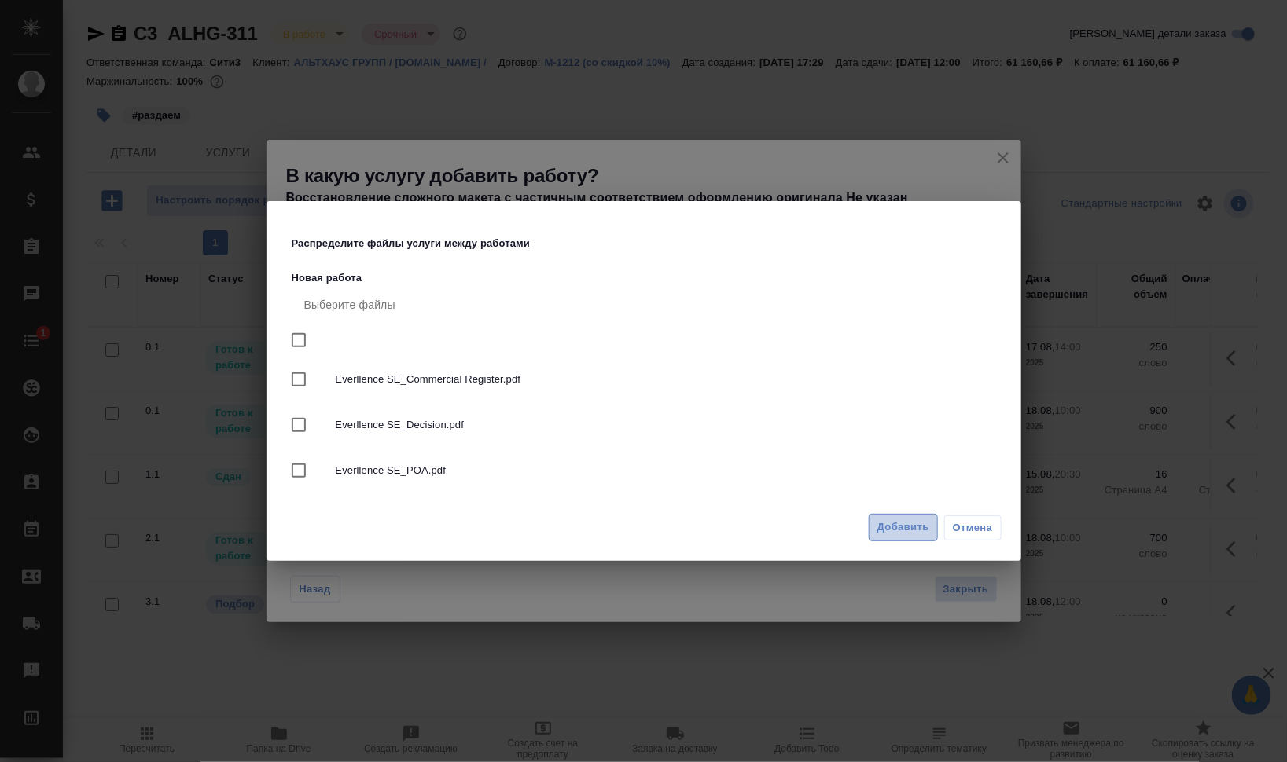
click at [900, 517] on button "Добавить" at bounding box center [902, 528] width 69 height 28
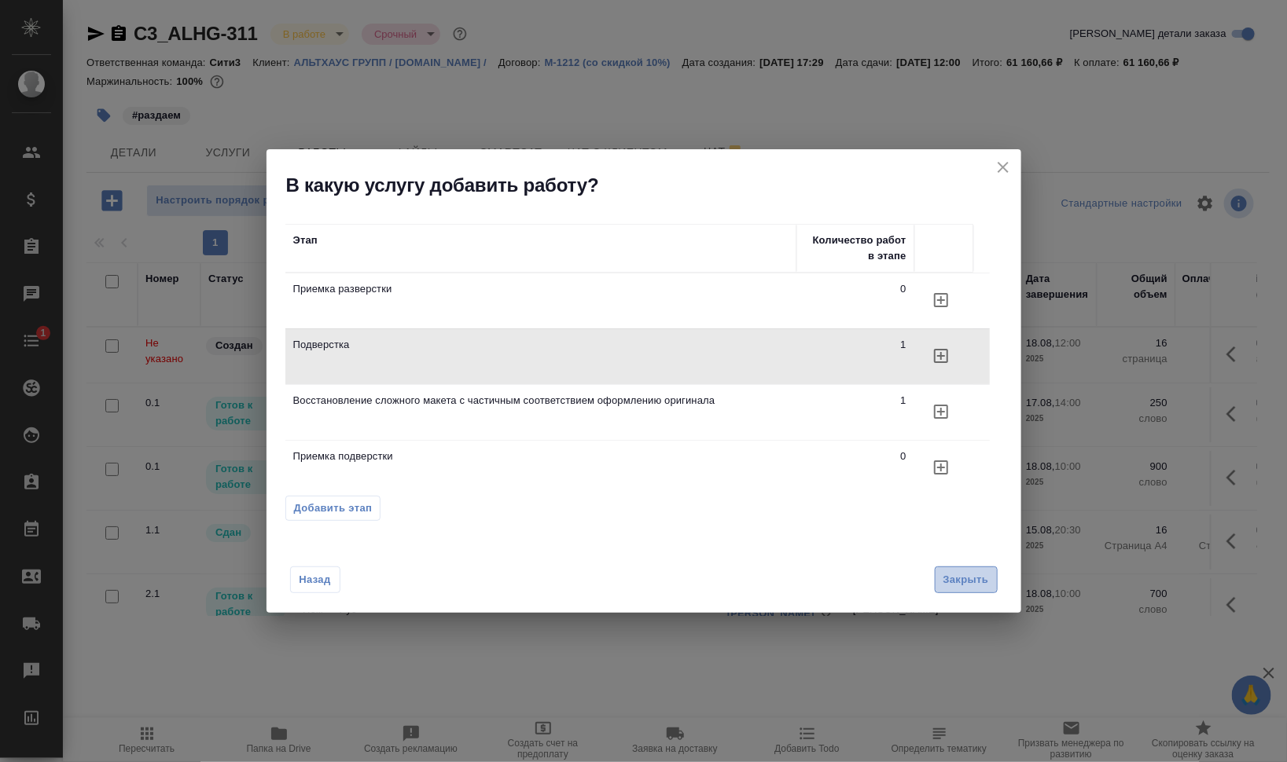
click at [971, 576] on span "Закрыть" at bounding box center [966, 580] width 46 height 18
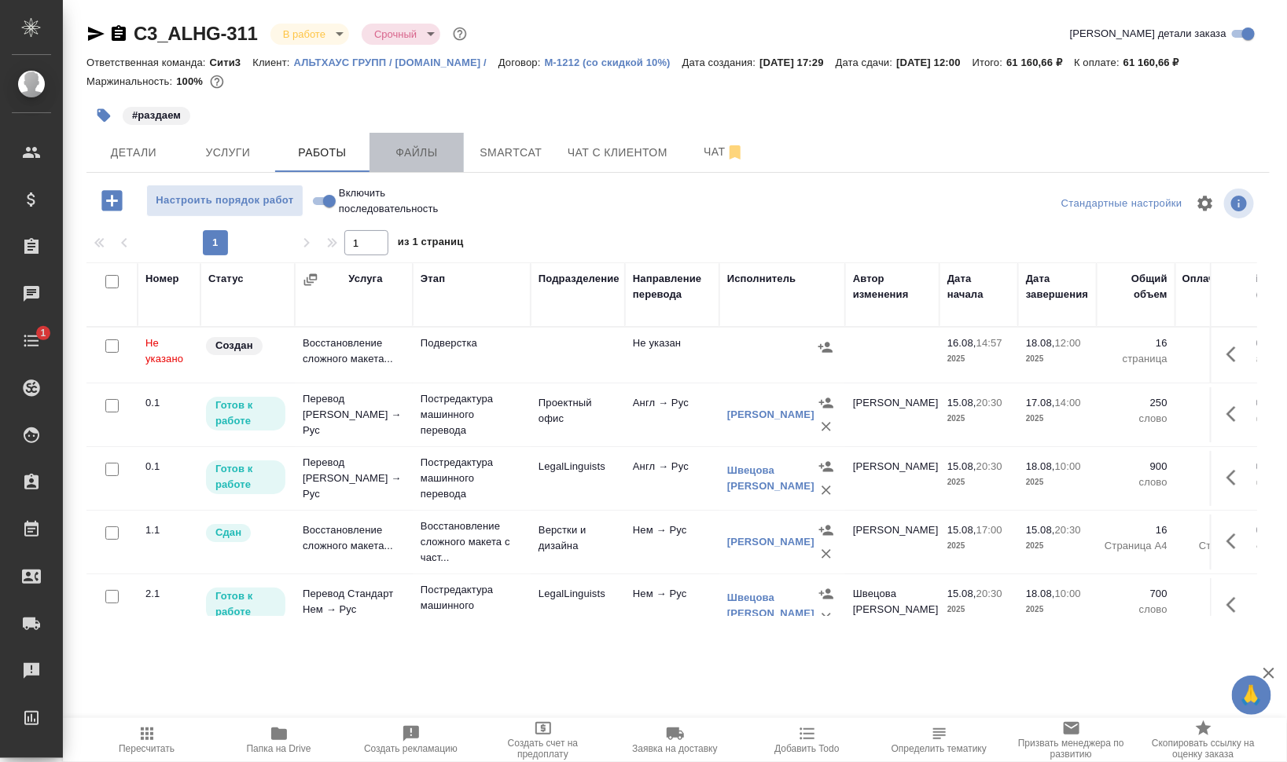
click at [391, 147] on span "Файлы" at bounding box center [416, 153] width 75 height 20
click at [325, 149] on span "Работы" at bounding box center [322, 153] width 75 height 20
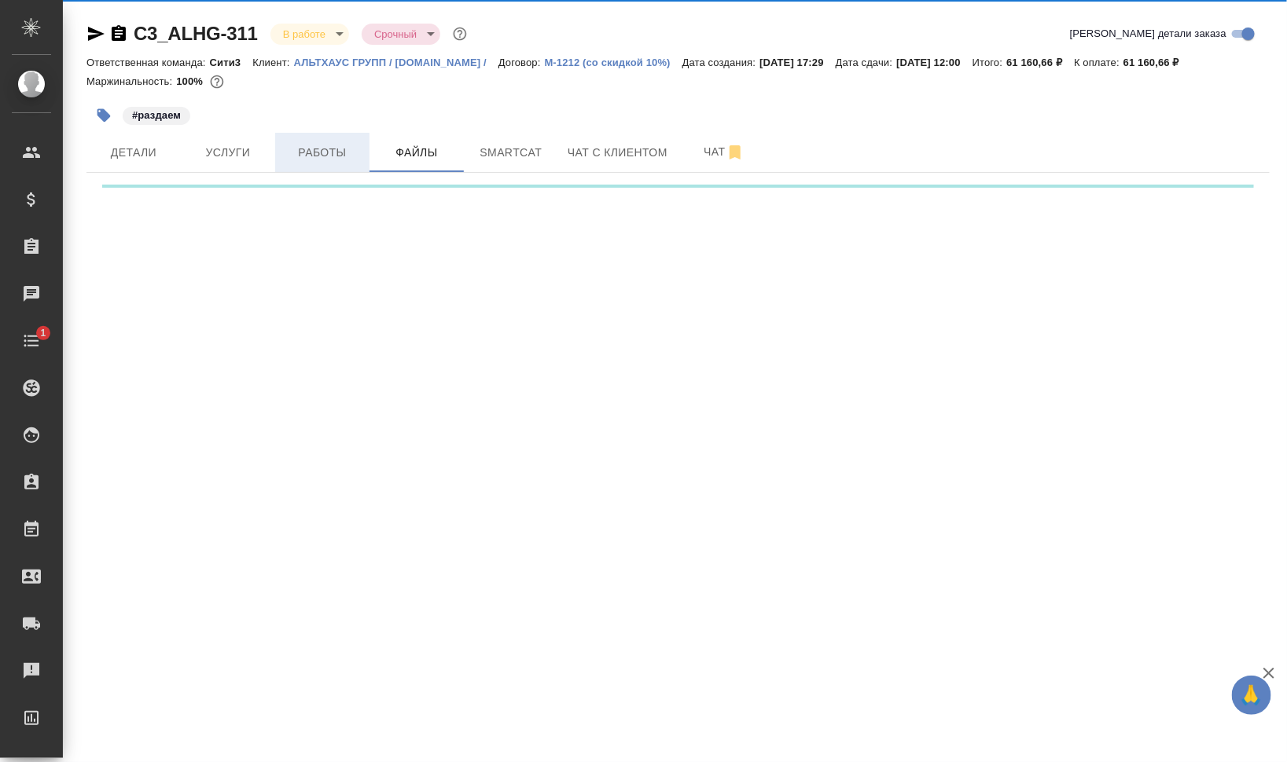
click at [325, 149] on span "Работы" at bounding box center [322, 153] width 75 height 20
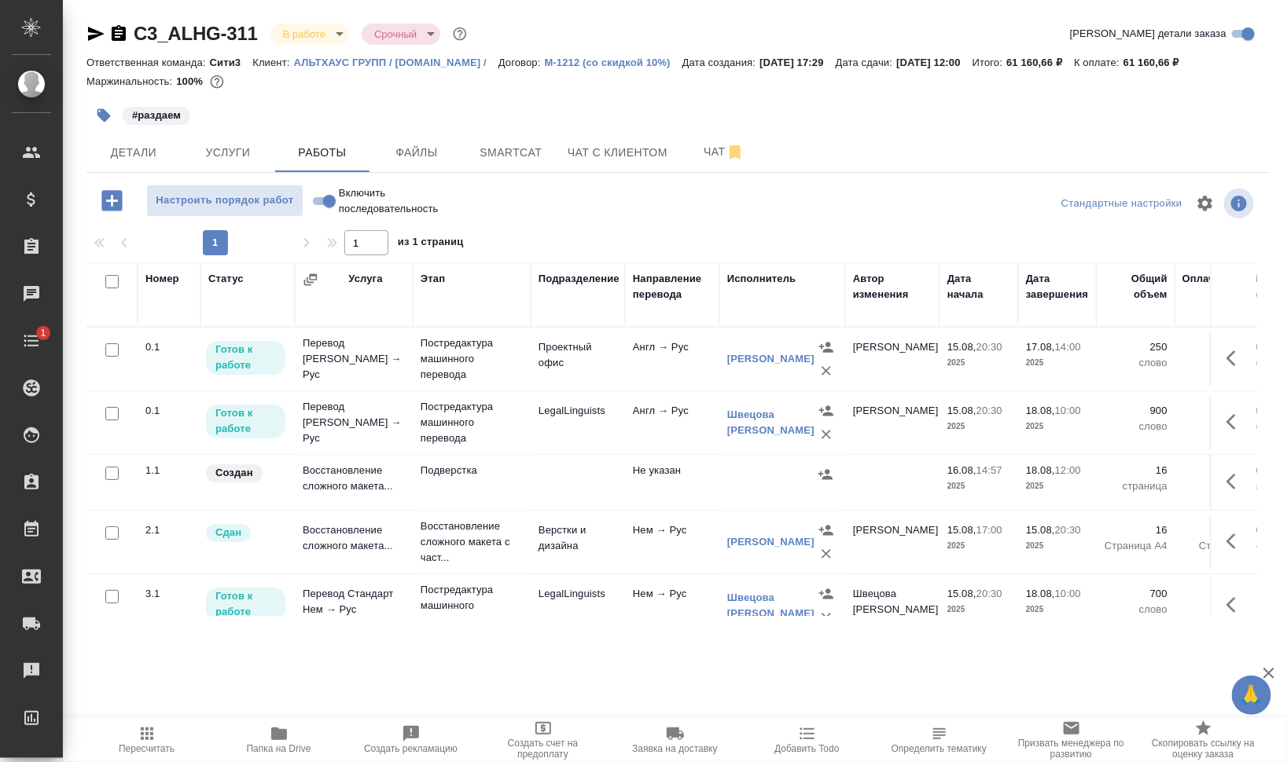
click at [1239, 387] on td at bounding box center [1233, 359] width 47 height 55
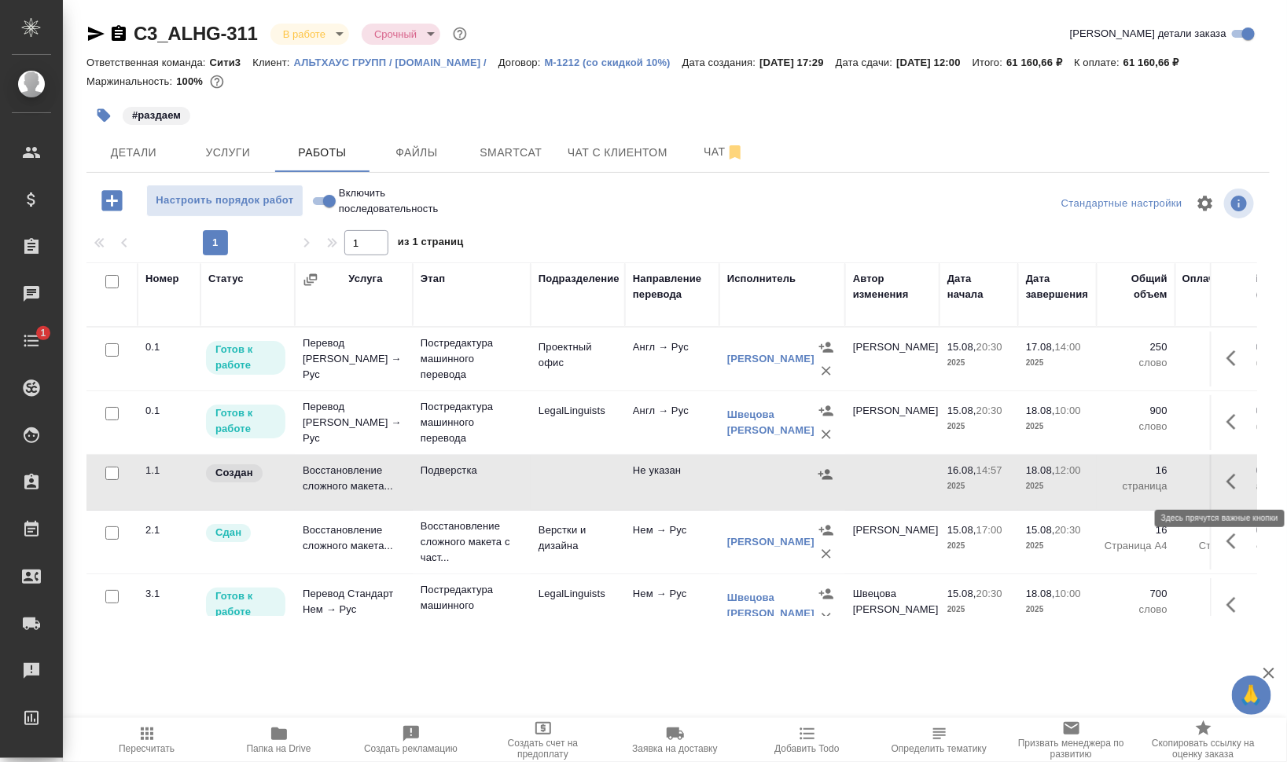
click at [1226, 488] on icon "button" at bounding box center [1235, 481] width 19 height 19
click at [1111, 477] on icon "button" at bounding box center [1120, 481] width 19 height 19
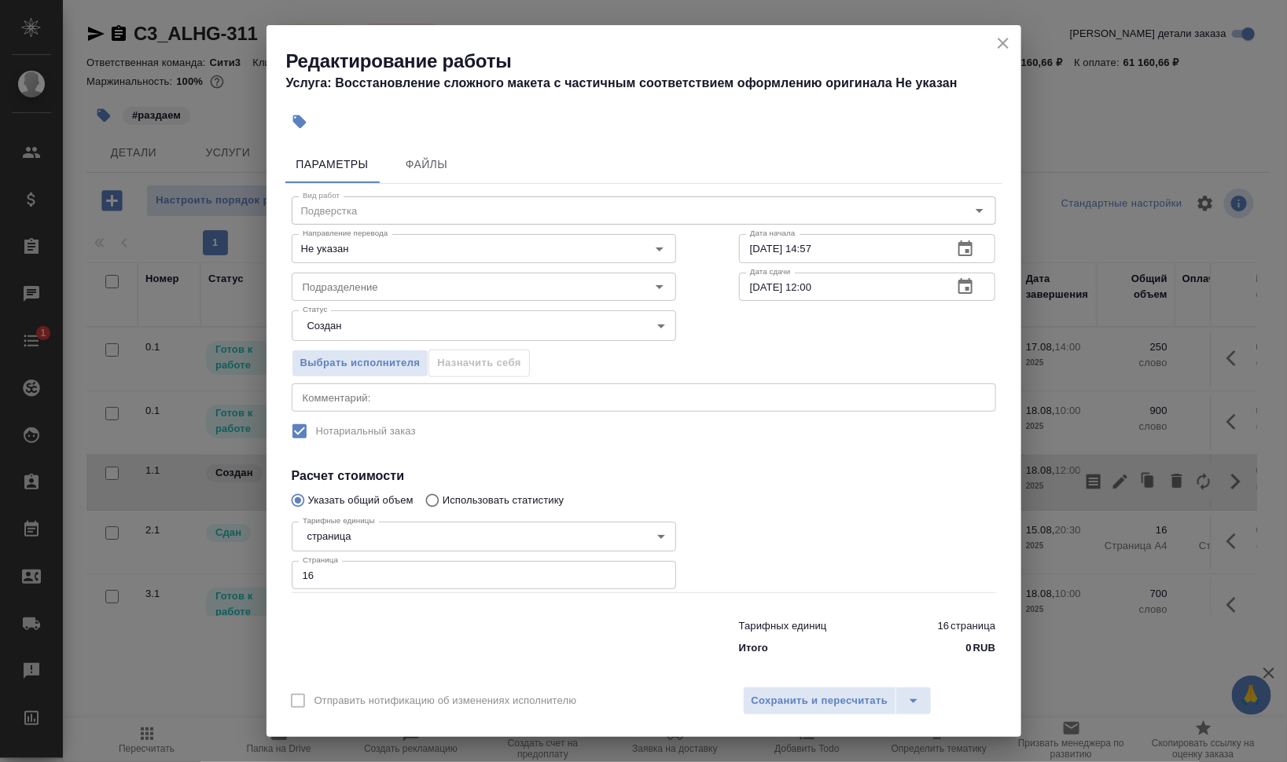
click at [296, 119] on icon "button" at bounding box center [300, 122] width 16 height 16
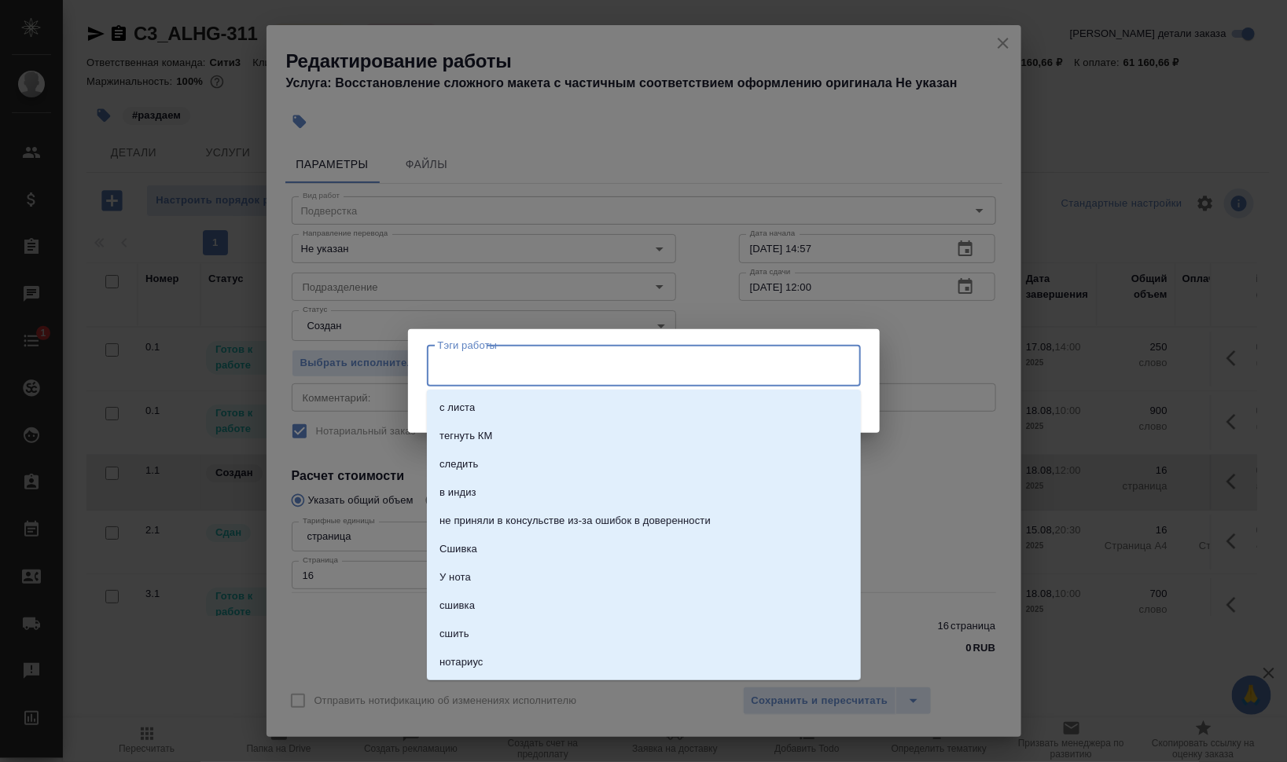
click at [581, 373] on input "Тэги работы" at bounding box center [629, 365] width 390 height 27
type input "зап"
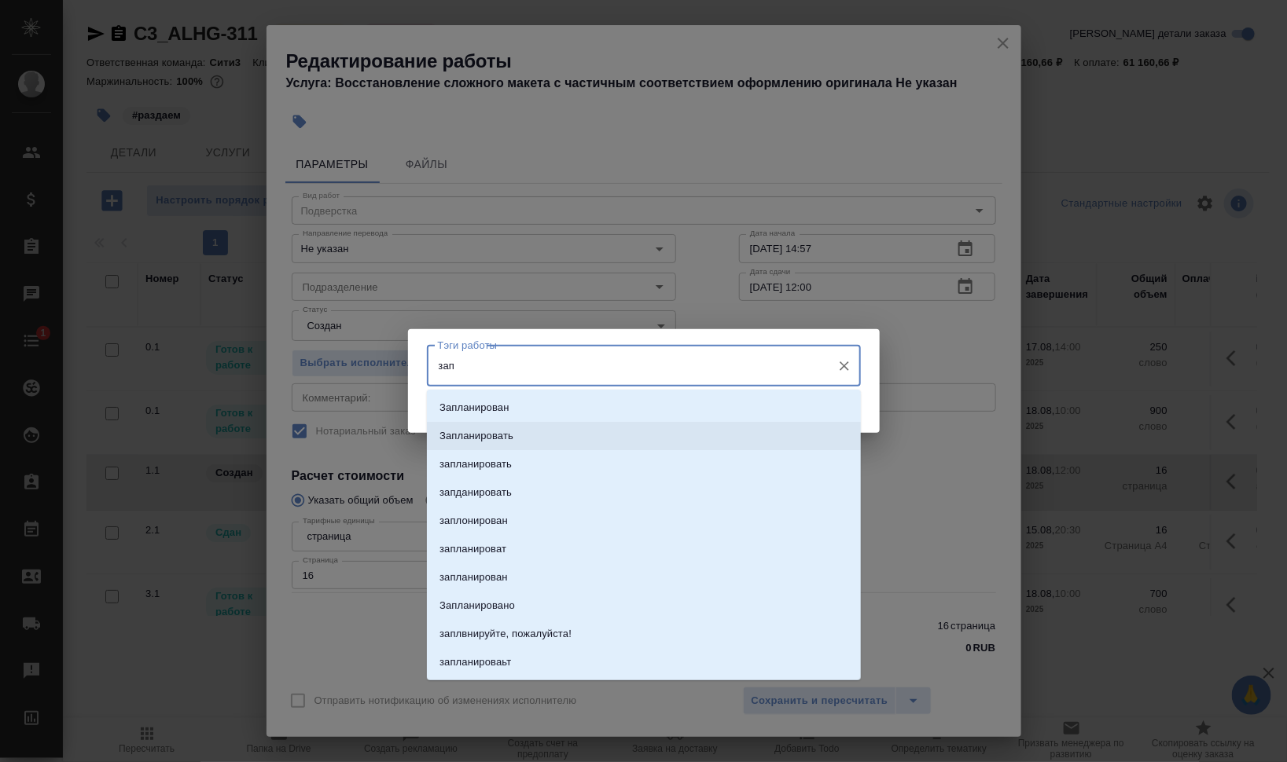
click at [596, 407] on li "Запланирован" at bounding box center [644, 408] width 434 height 28
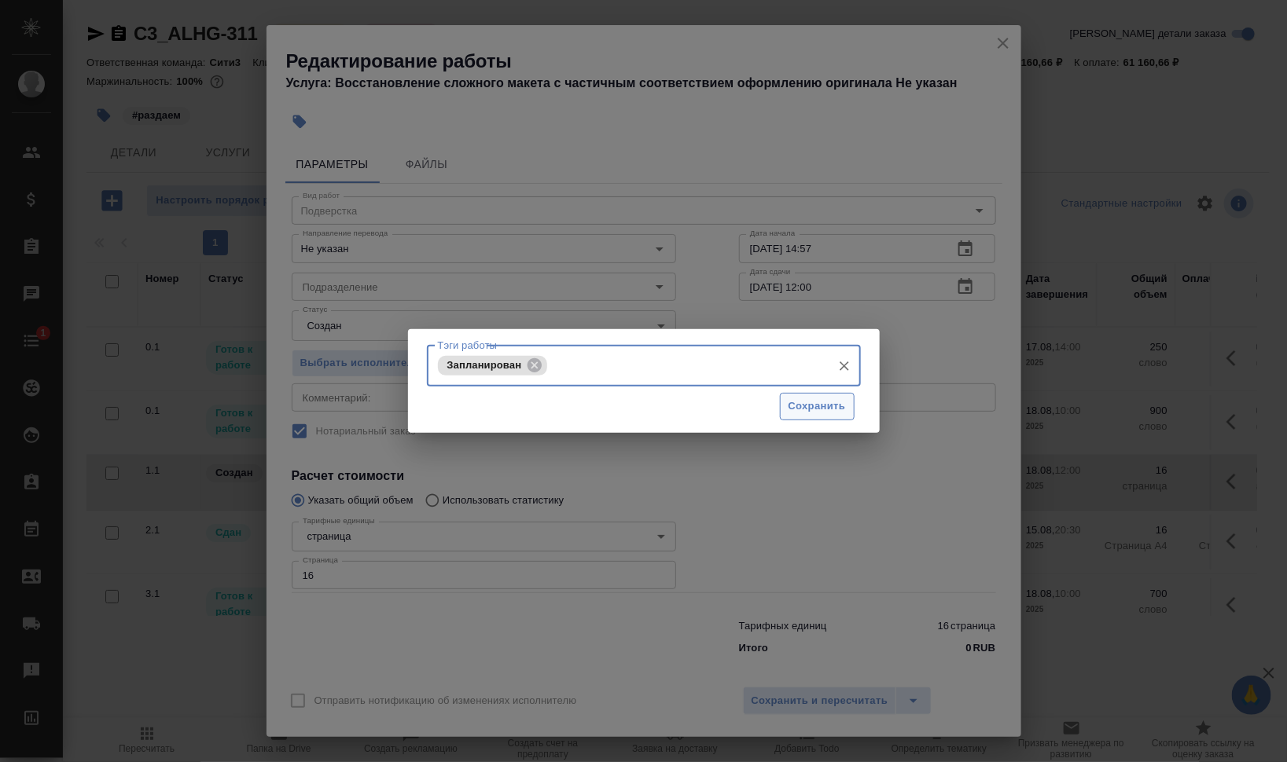
click at [830, 401] on span "Сохранить" at bounding box center [816, 407] width 57 height 18
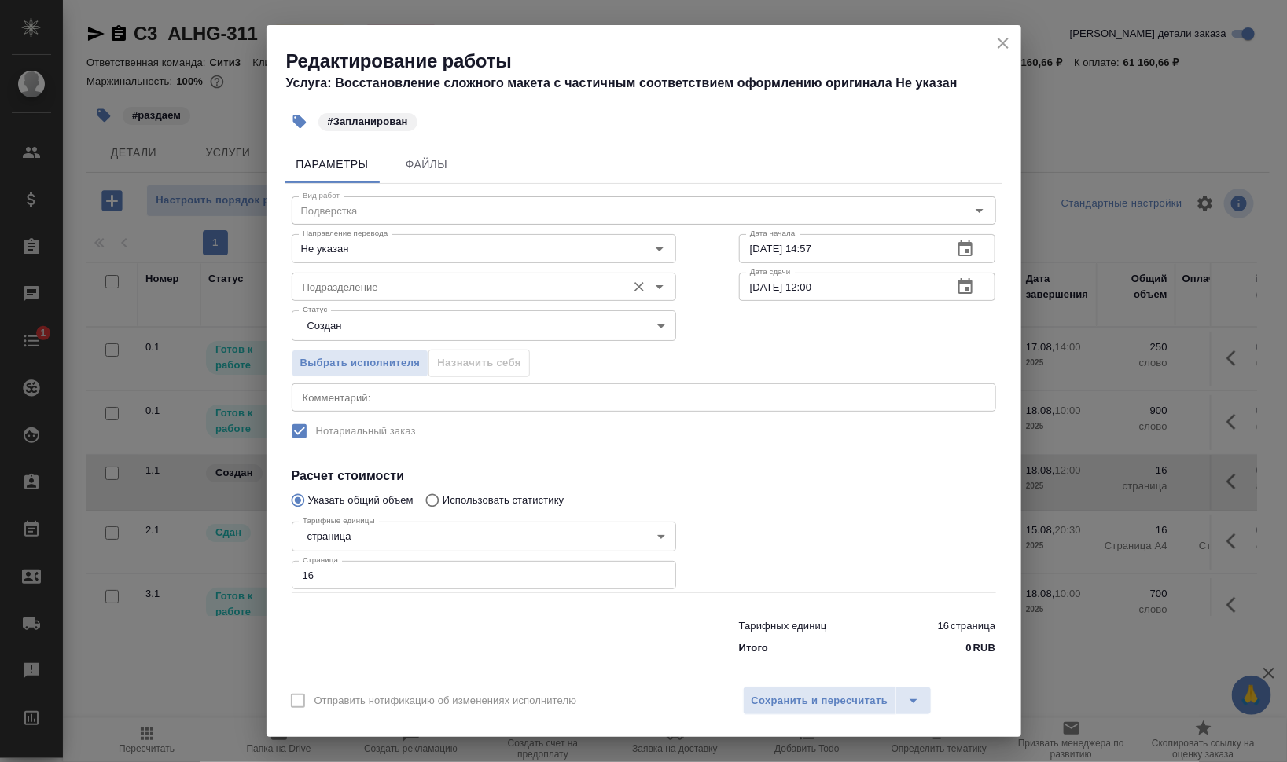
click at [433, 273] on div "Подразделение" at bounding box center [484, 287] width 384 height 28
click at [457, 286] on input "Подразделение" at bounding box center [457, 286] width 322 height 19
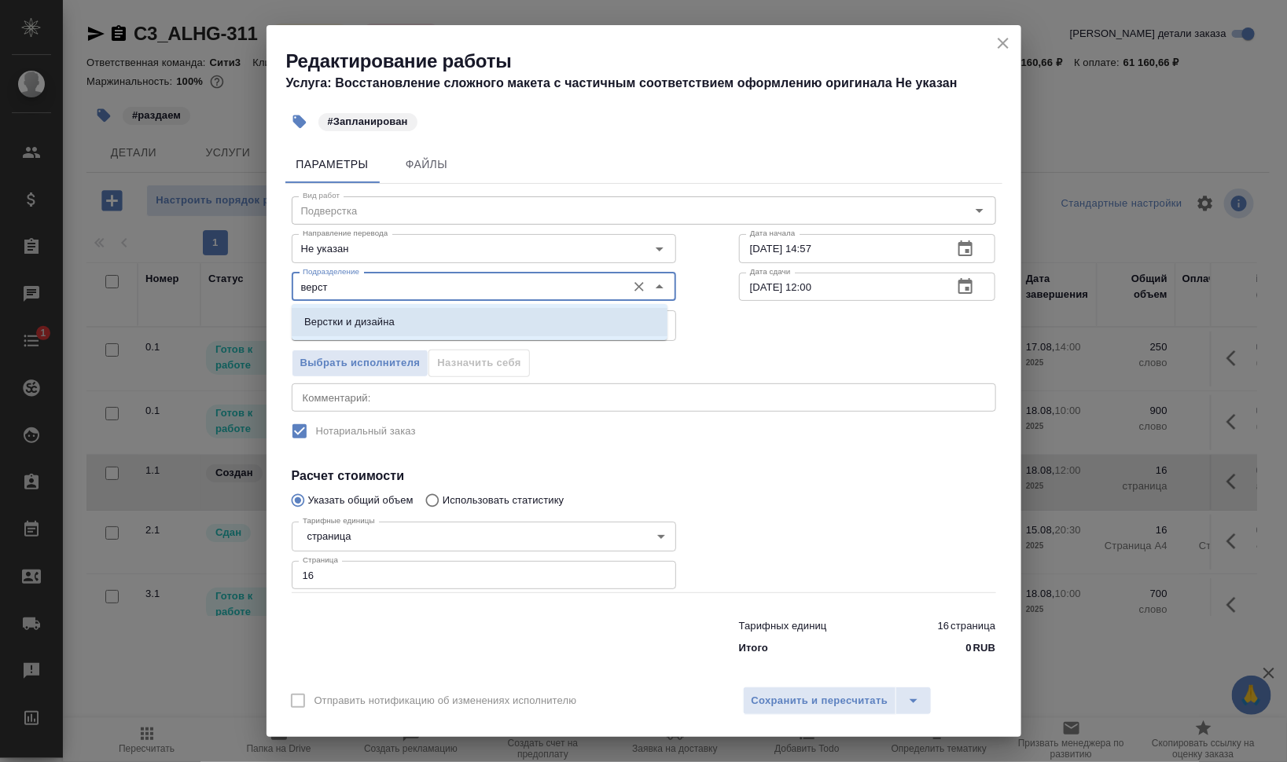
click at [428, 327] on li "Верстки и дизайна" at bounding box center [480, 322] width 376 height 28
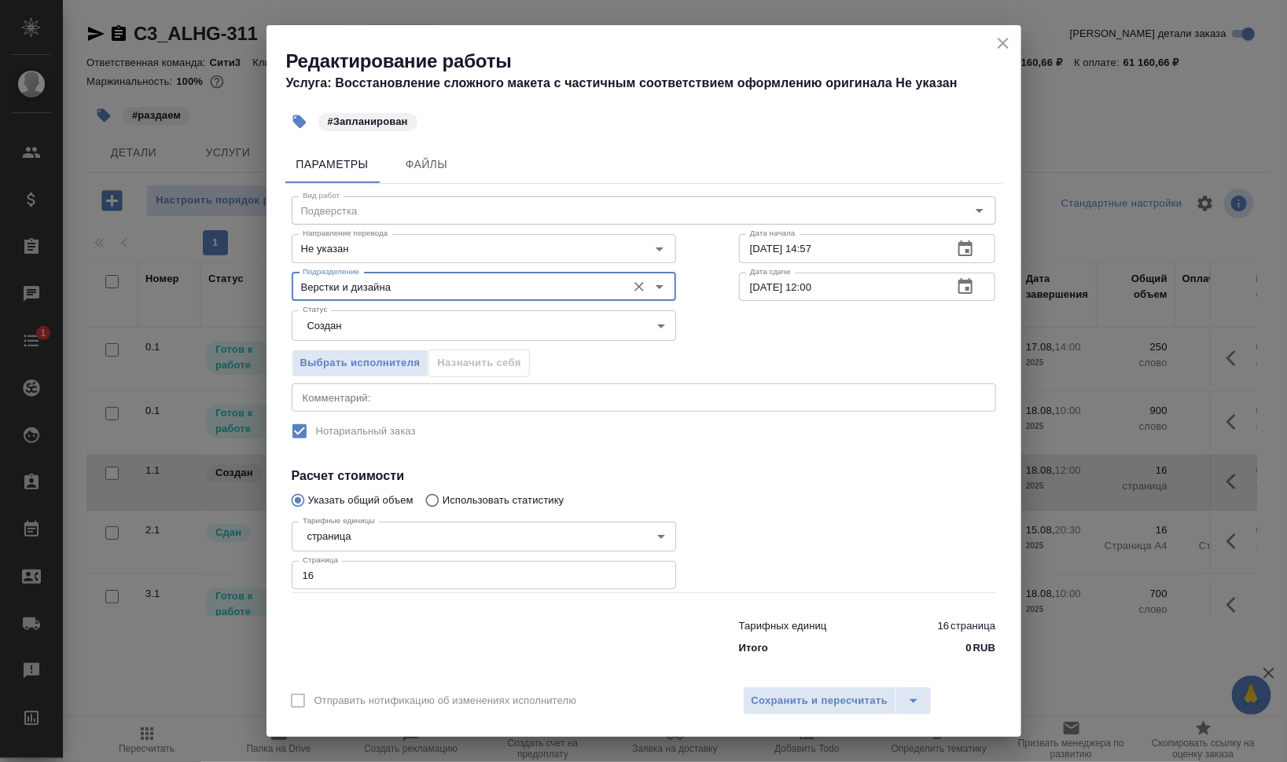
type input "Верстки и дизайна"
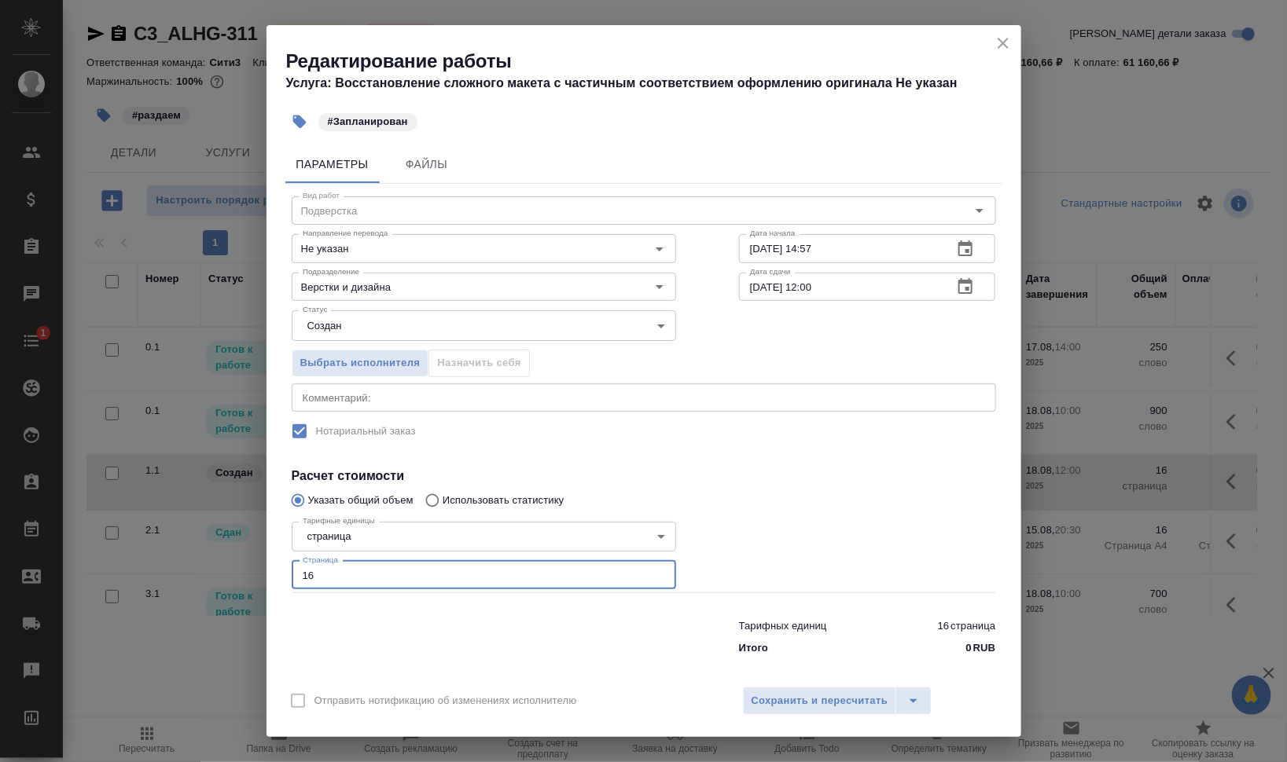
click at [295, 569] on input "16" at bounding box center [484, 575] width 384 height 28
click at [793, 489] on div at bounding box center [867, 554] width 320 height 141
click at [749, 248] on input "16.08.2025 14:57" at bounding box center [840, 248] width 202 height 28
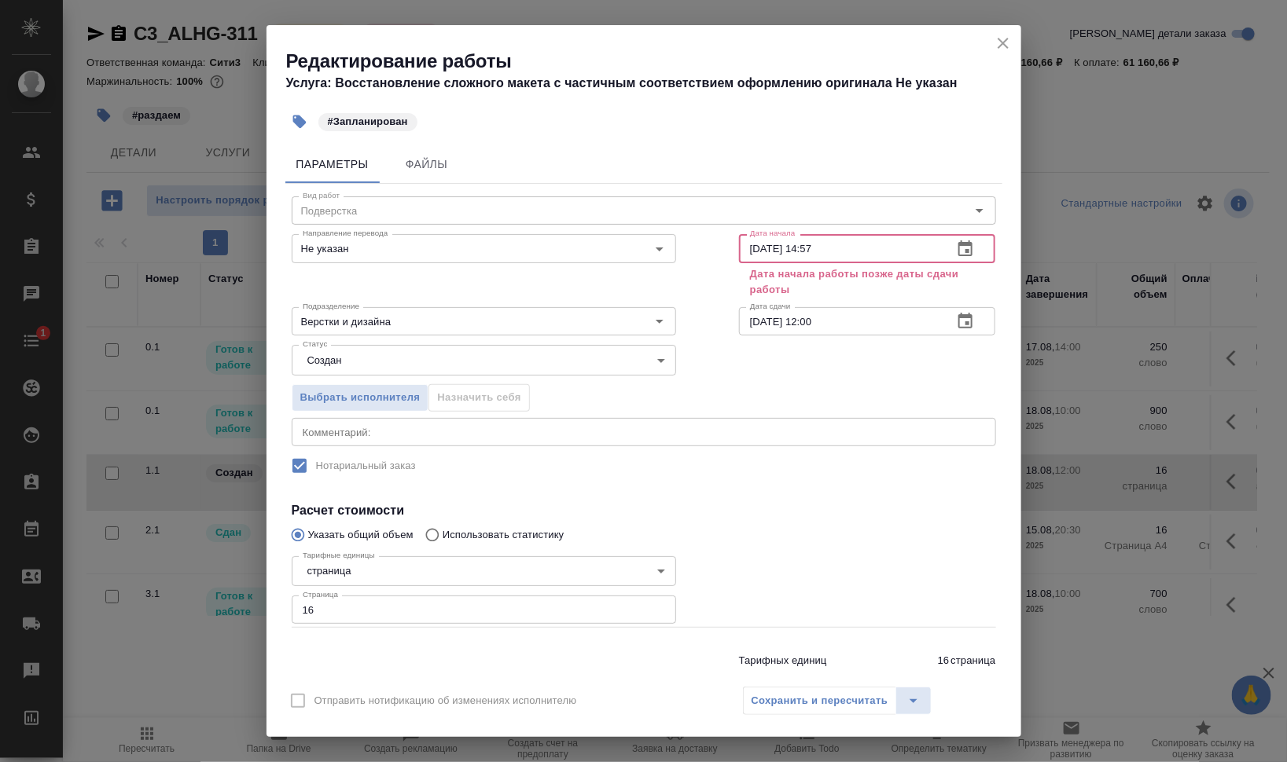
drag, startPoint x: 799, startPoint y: 244, endPoint x: 964, endPoint y: 251, distance: 165.2
click at [939, 252] on div "18.08.2025 14:57 Дата начала" at bounding box center [867, 248] width 257 height 28
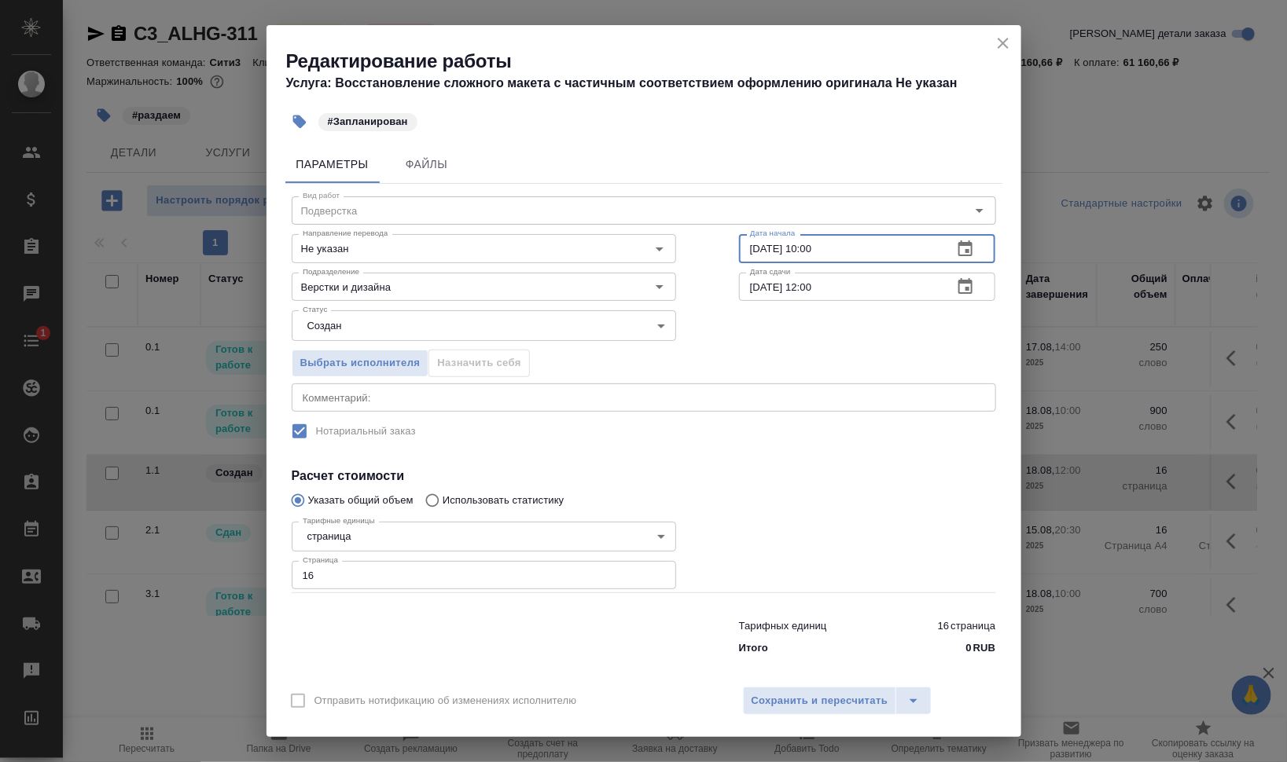
type input "18.08.2025 10:00"
click at [444, 318] on body "🙏 .cls-1 fill:#fff; AWATERA Валеев Динар Клиенты Спецификации Заказы 0 Чаты 1 T…" at bounding box center [643, 381] width 1287 height 762
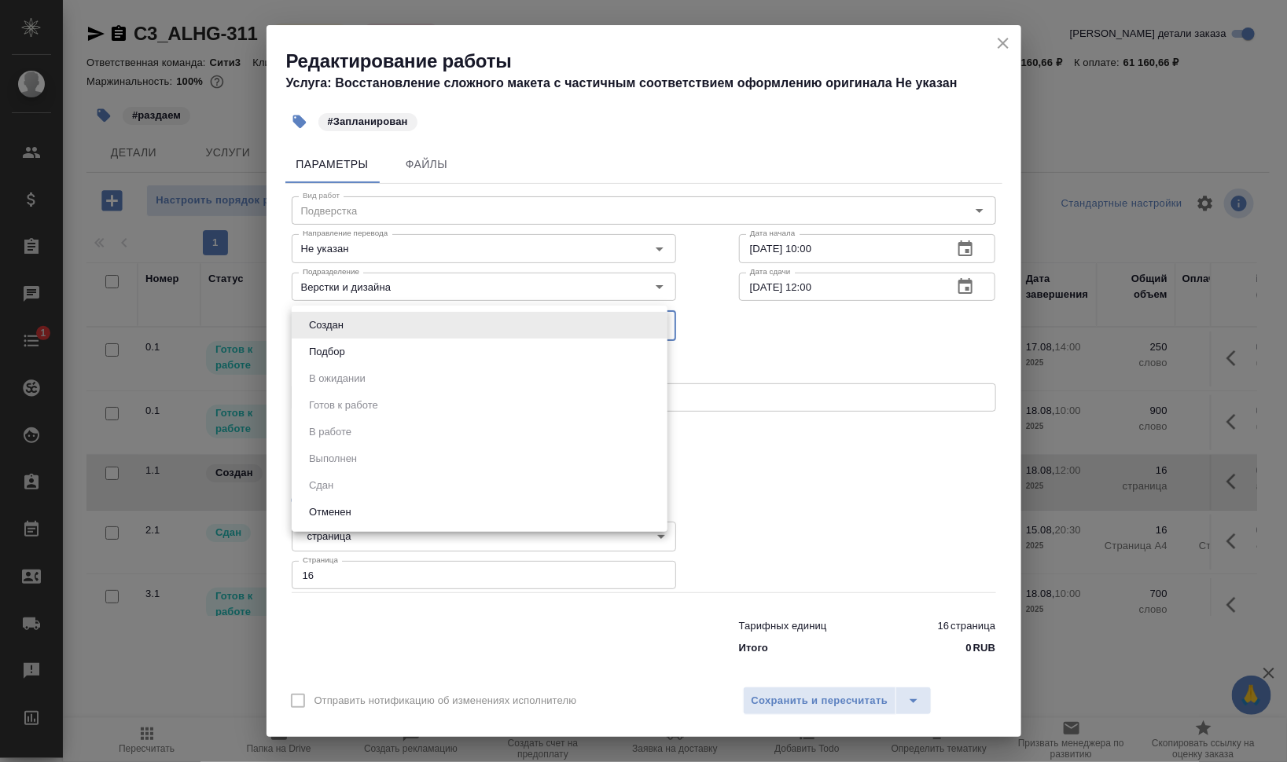
click at [463, 351] on li "Подбор" at bounding box center [480, 352] width 376 height 27
type input "recruiting"
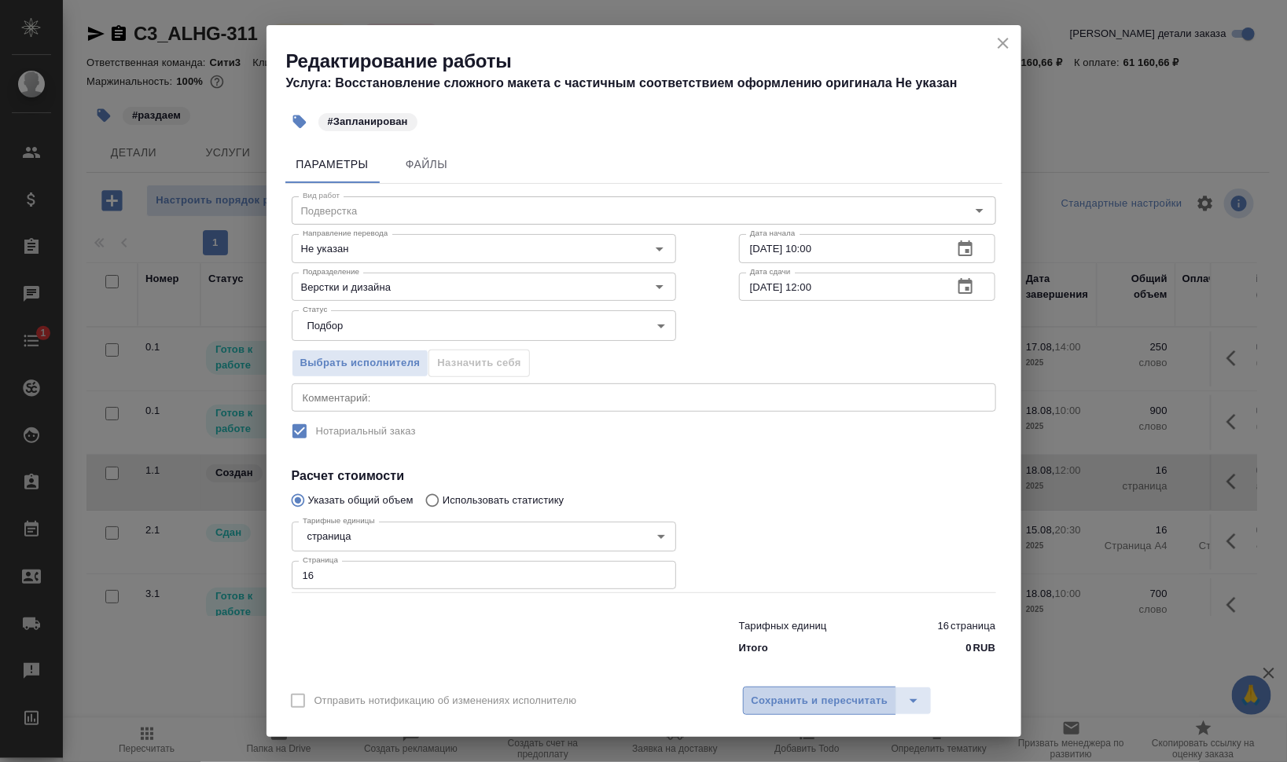
click at [822, 700] on span "Сохранить и пересчитать" at bounding box center [819, 701] width 137 height 18
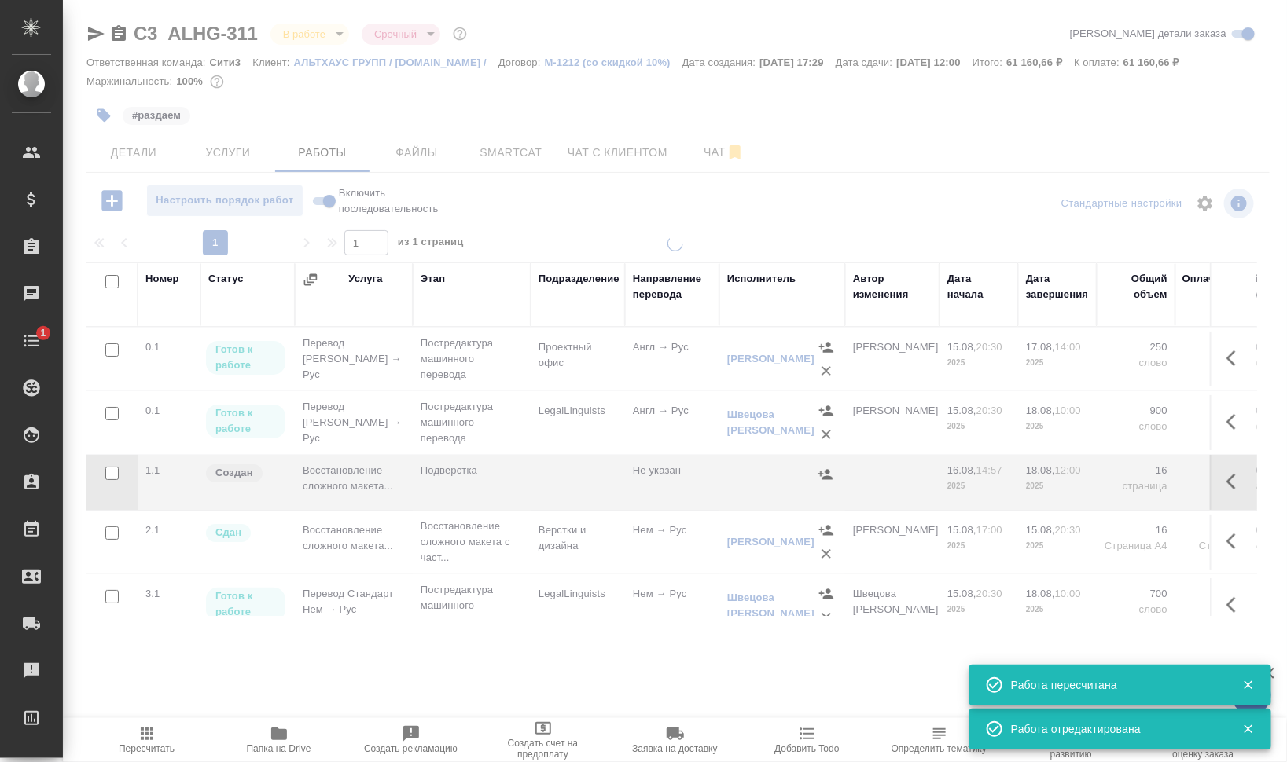
click at [1226, 483] on icon "button" at bounding box center [1235, 481] width 19 height 19
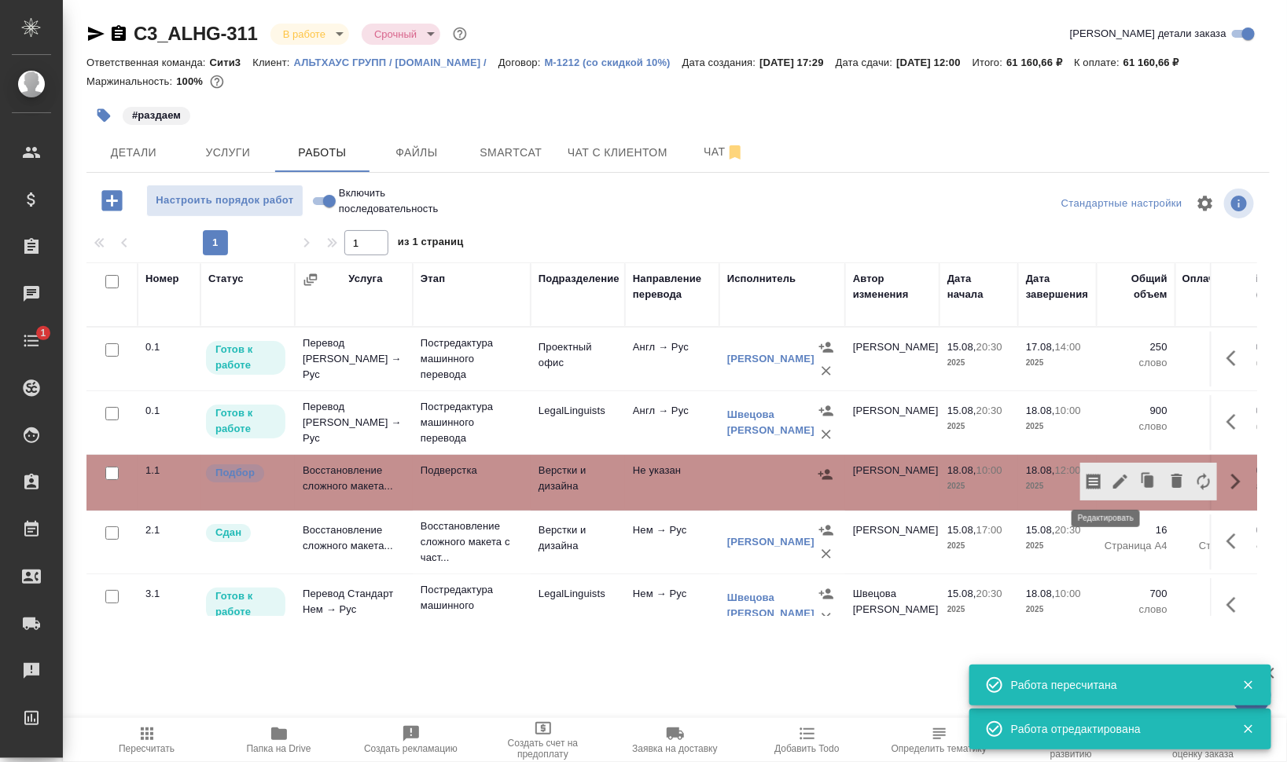
click at [1111, 476] on icon "button" at bounding box center [1120, 481] width 19 height 19
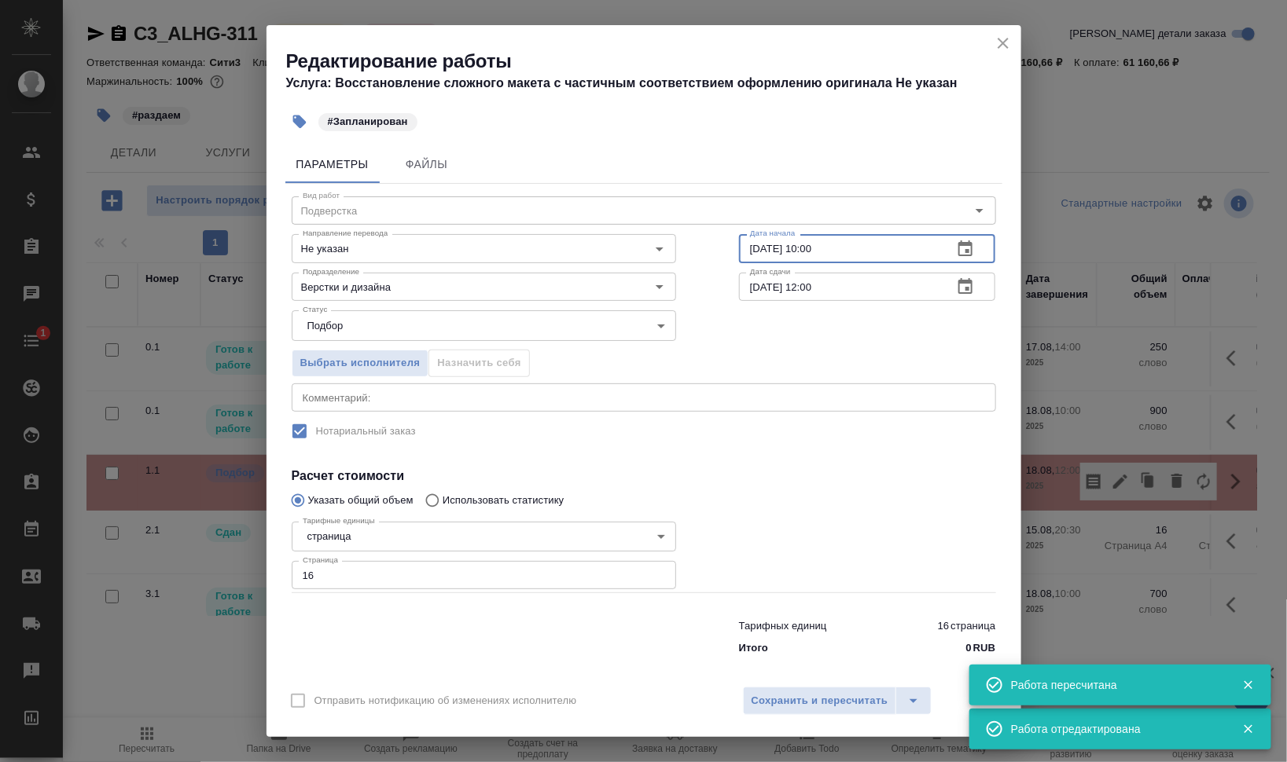
drag, startPoint x: 804, startPoint y: 246, endPoint x: 894, endPoint y: 249, distance: 90.4
click at [868, 249] on input "18.08.2025 10:00" at bounding box center [840, 248] width 202 height 28
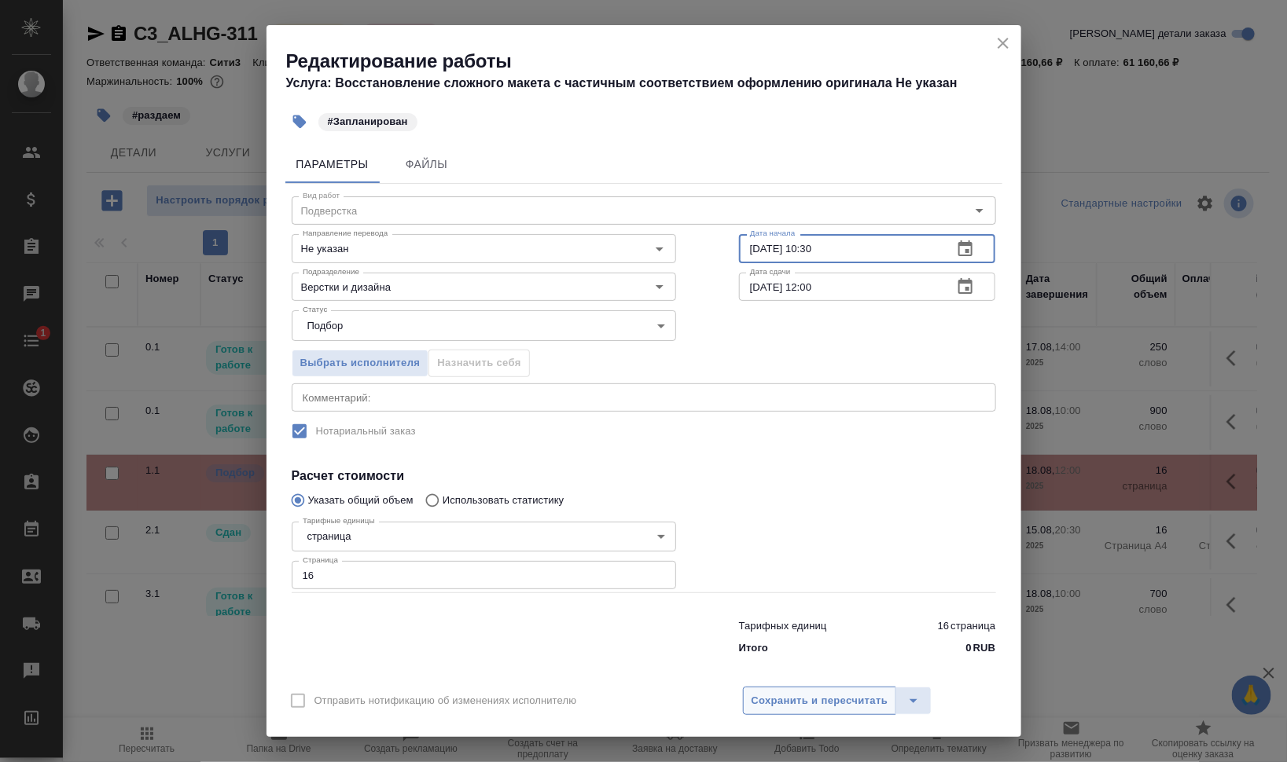
type input "18.08.2025 10:30"
click at [775, 703] on span "Сохранить и пересчитать" at bounding box center [819, 701] width 137 height 18
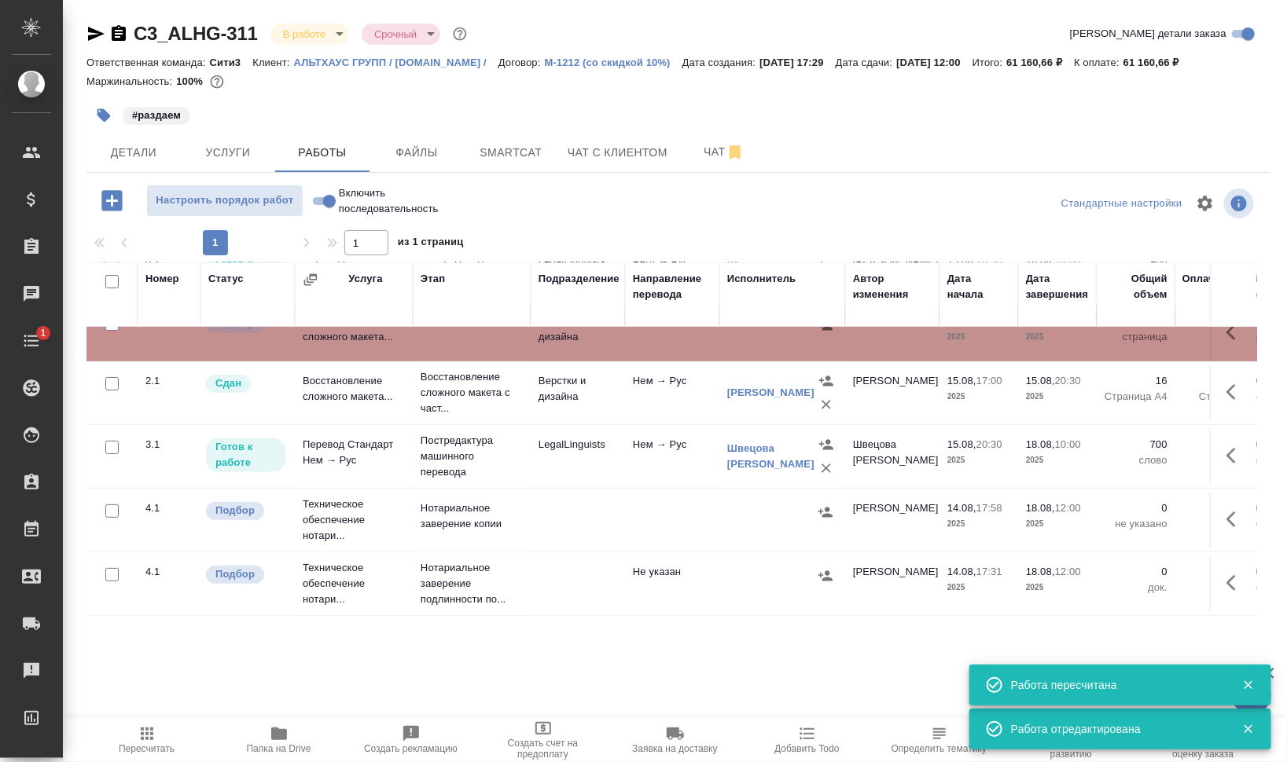
scroll to position [161, 0]
click at [274, 205] on span "Настроить порядок работ" at bounding box center [225, 201] width 140 height 18
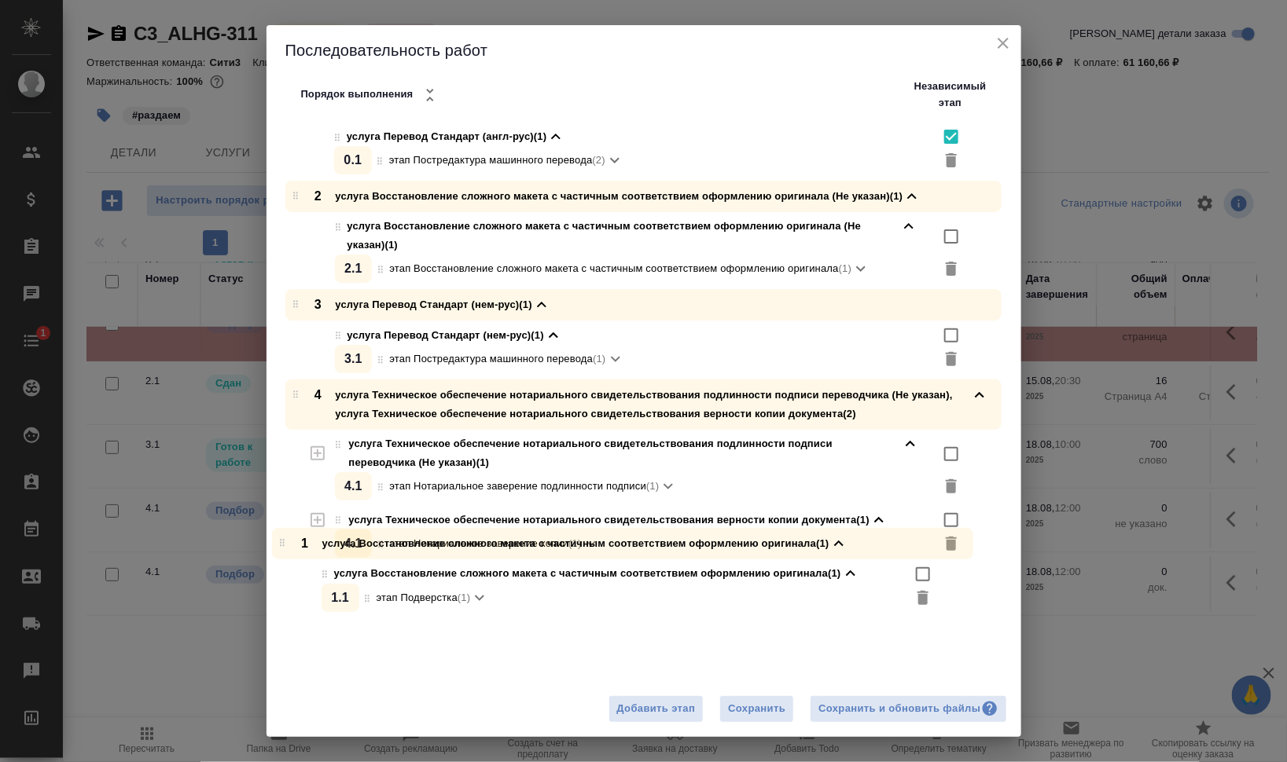
scroll to position [35, 0]
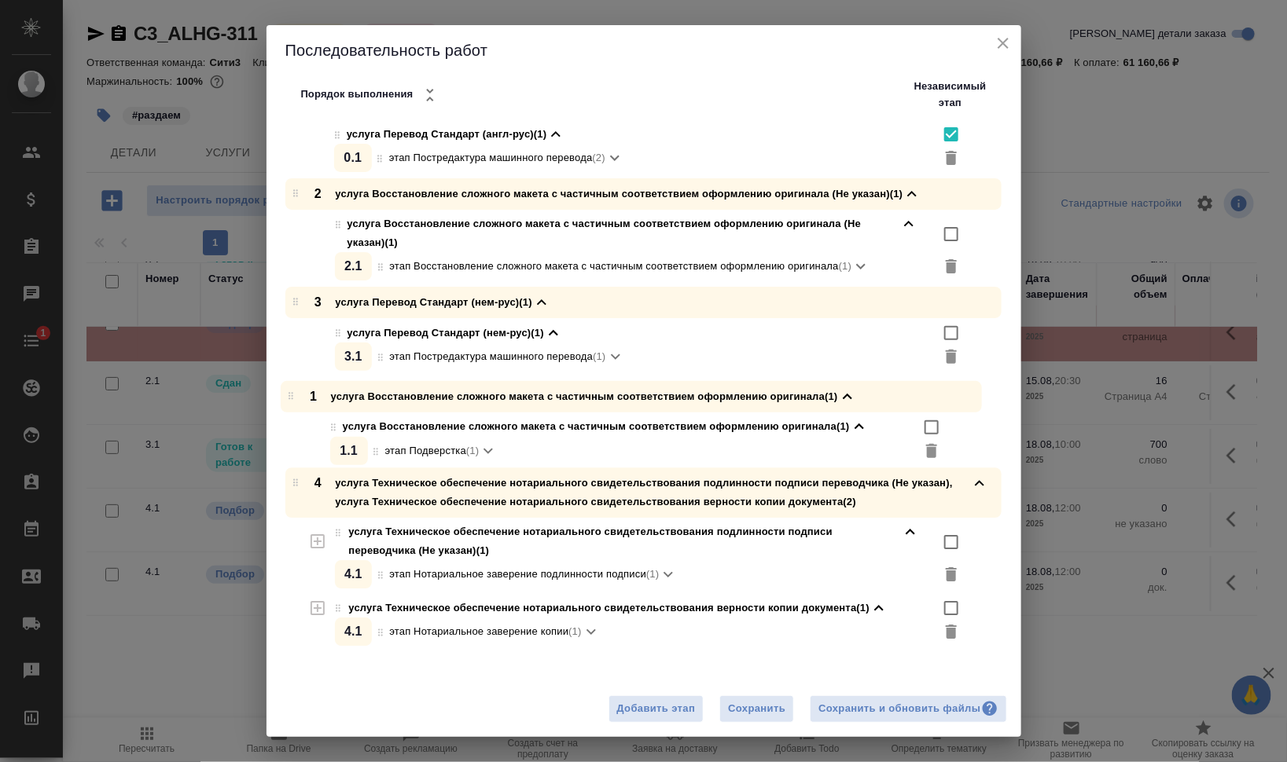
drag, startPoint x: 293, startPoint y: 231, endPoint x: 287, endPoint y: 405, distance: 173.8
click at [287, 405] on div "услуга Перевод Стандарт (англ-рус) (1) услуга Перевод Стандарт (англ-рус) (1) 0…" at bounding box center [649, 370] width 743 height 563
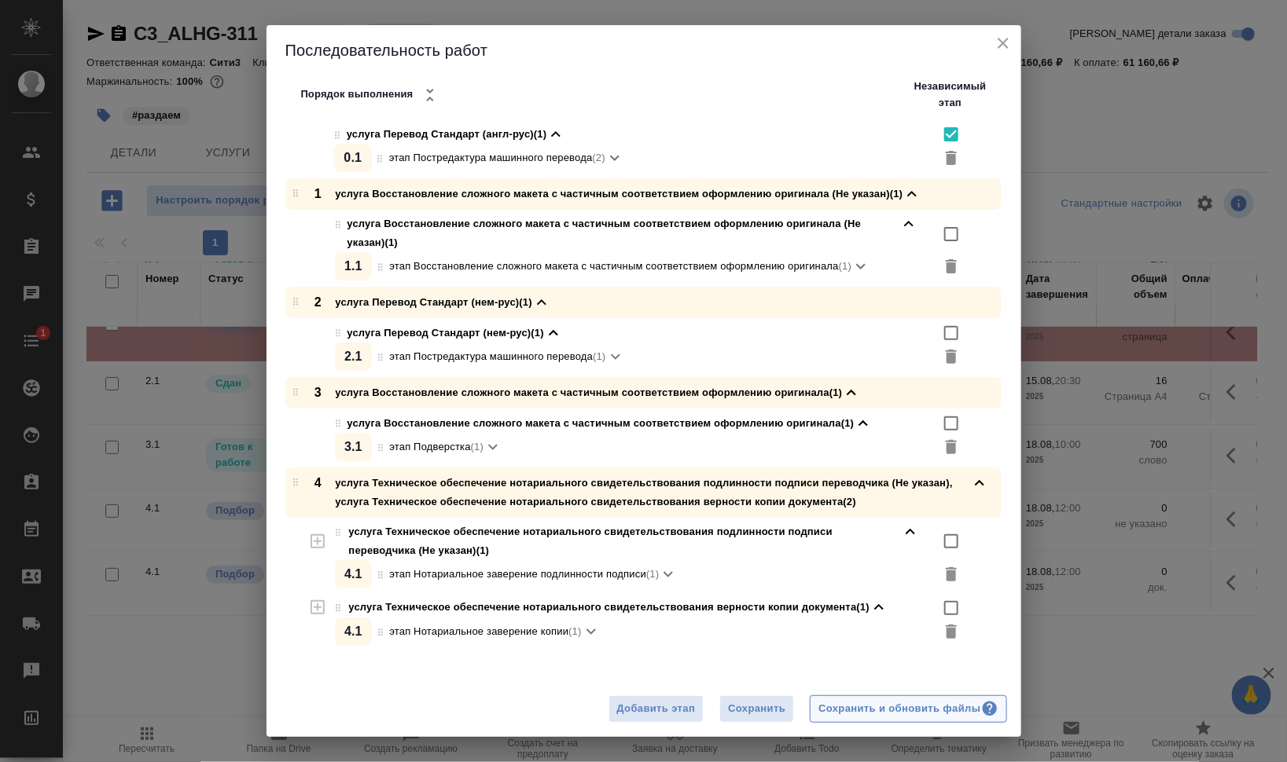
click at [948, 706] on div "Сохранить и обновить файлы" at bounding box center [907, 709] width 179 height 18
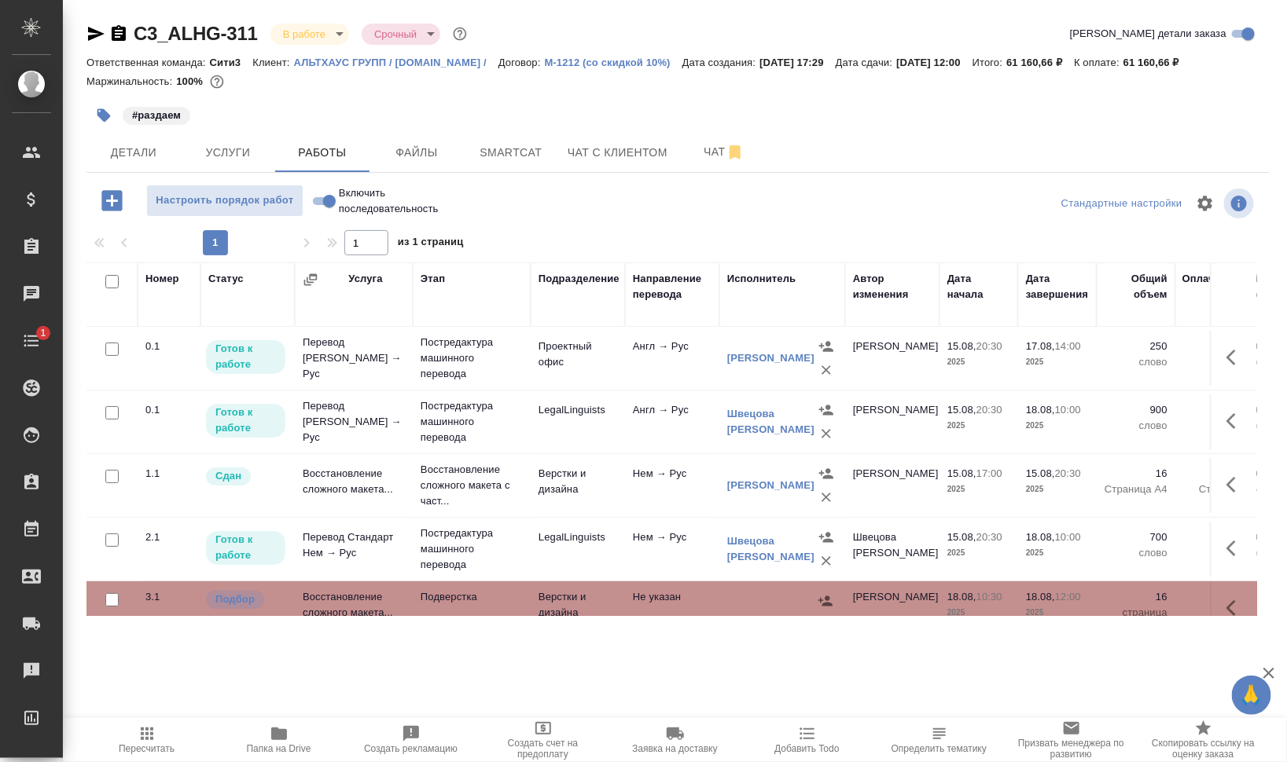
scroll to position [0, 0]
click at [275, 203] on span "Настроить порядок работ" at bounding box center [225, 201] width 140 height 18
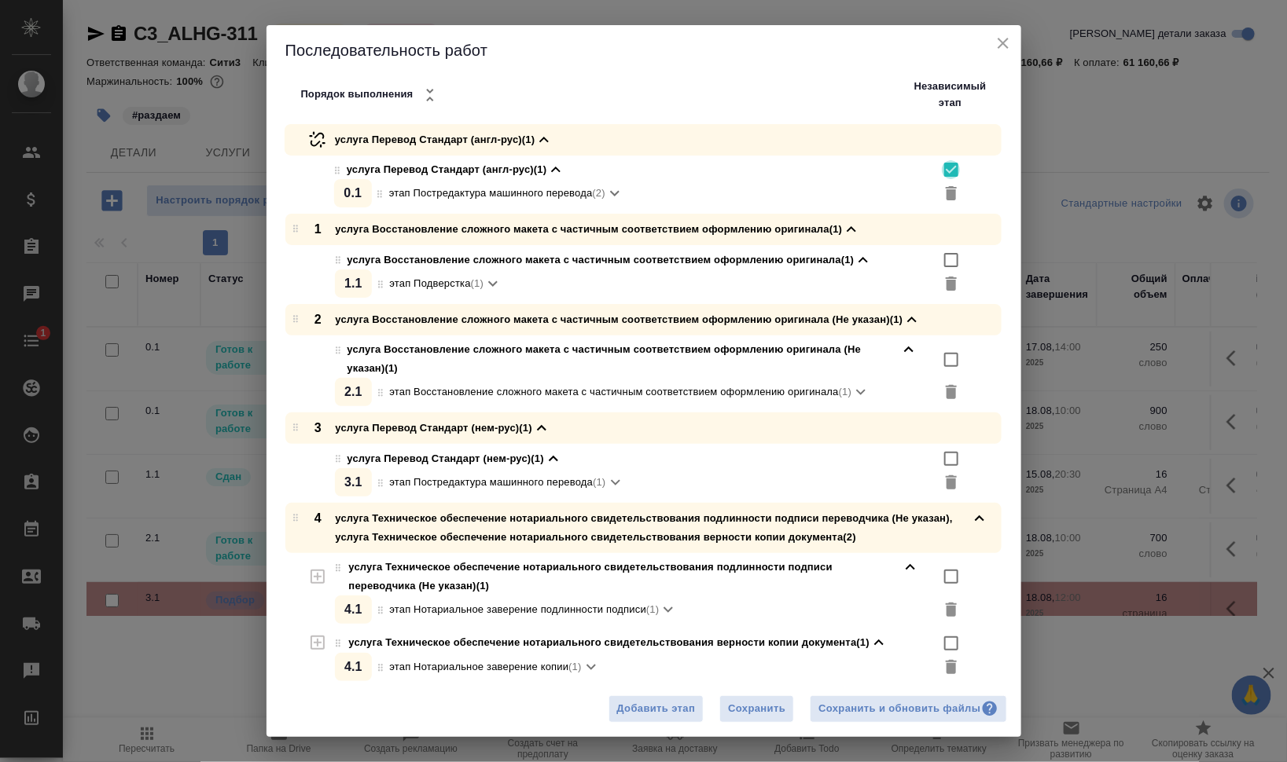
click at [942, 168] on input "checkbox" at bounding box center [951, 169] width 19 height 19
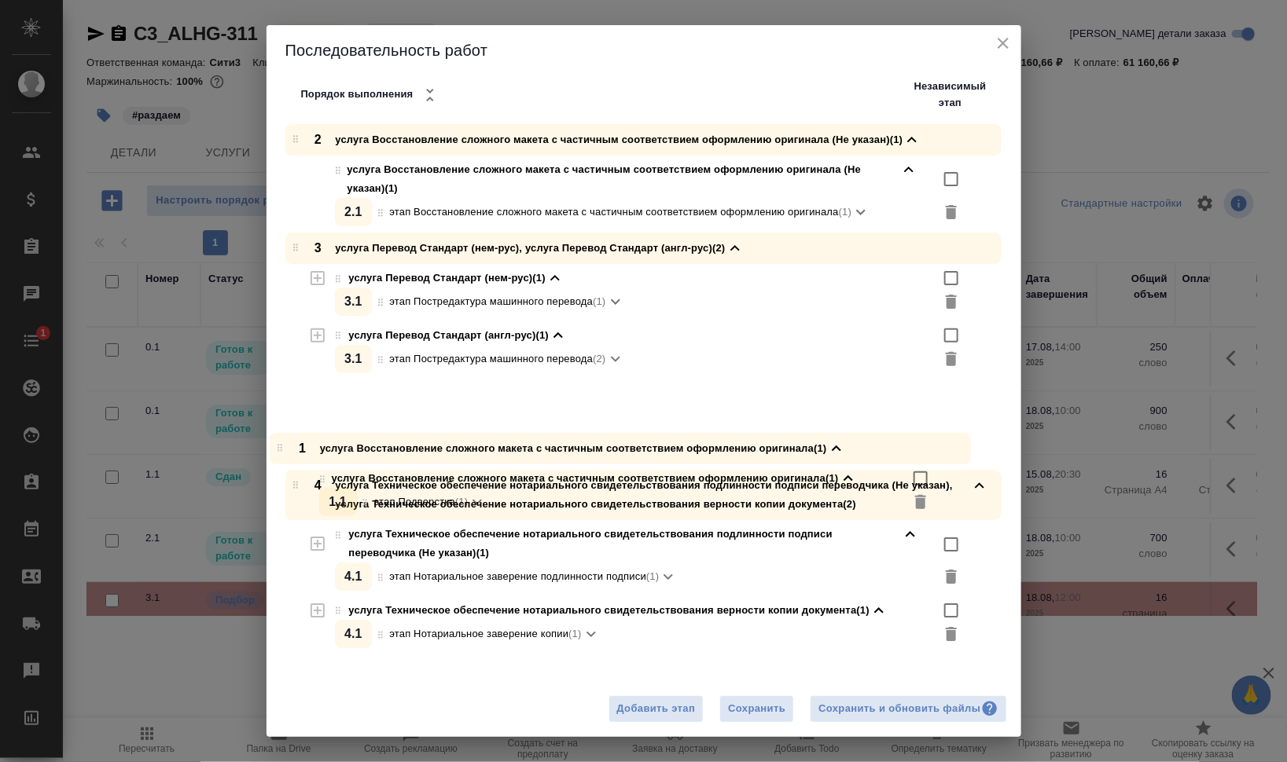
drag, startPoint x: 289, startPoint y: 136, endPoint x: 275, endPoint y: 452, distance: 316.3
click at [275, 452] on div "1 услуга Восстановление сложного макета с частичным соответствием оформлению ор…" at bounding box center [643, 403] width 754 height 558
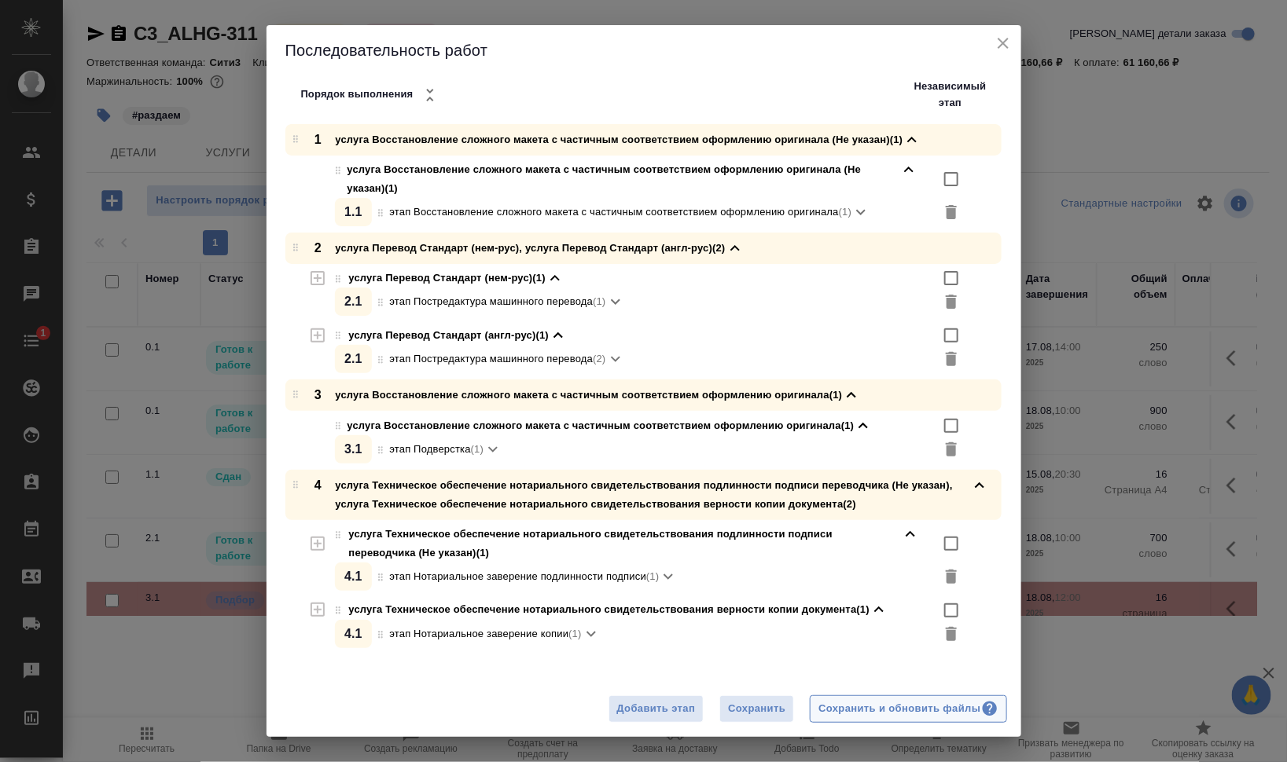
click at [857, 703] on div "Сохранить и обновить файлы" at bounding box center [907, 709] width 179 height 18
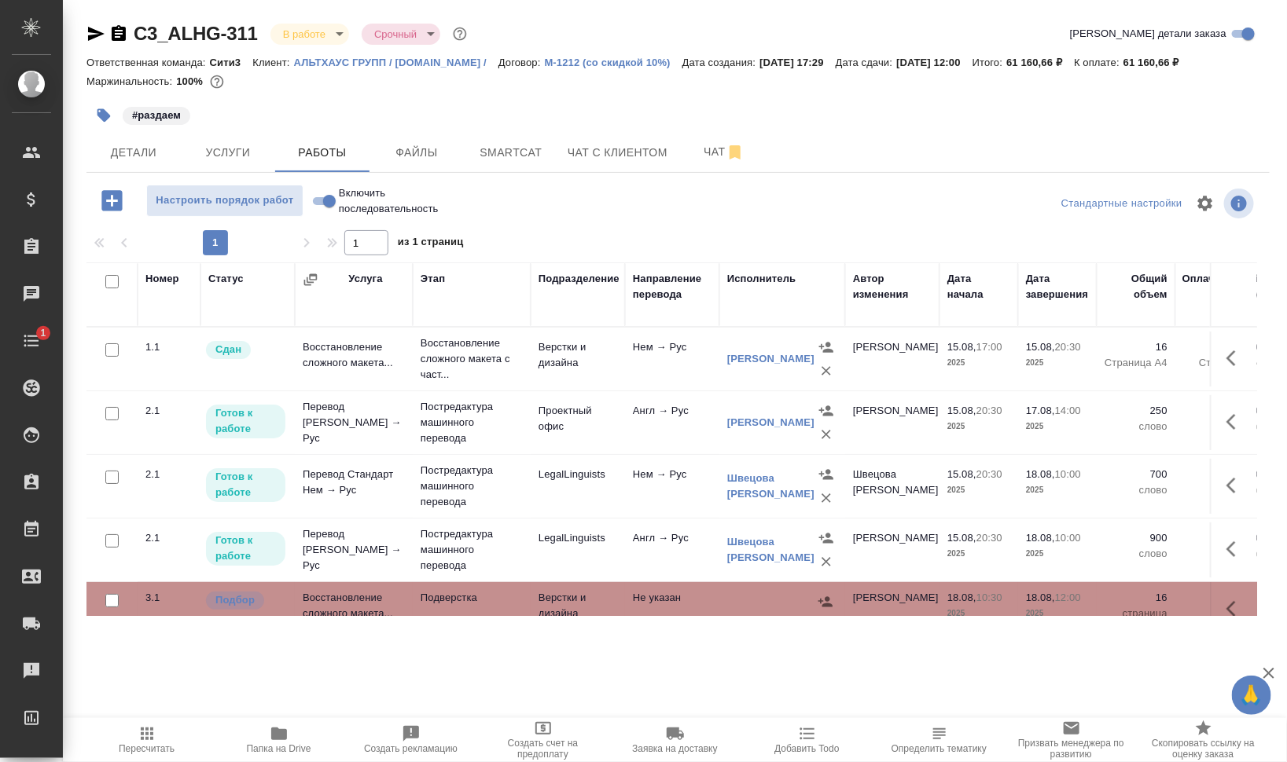
click at [108, 110] on icon "button" at bounding box center [104, 116] width 16 height 16
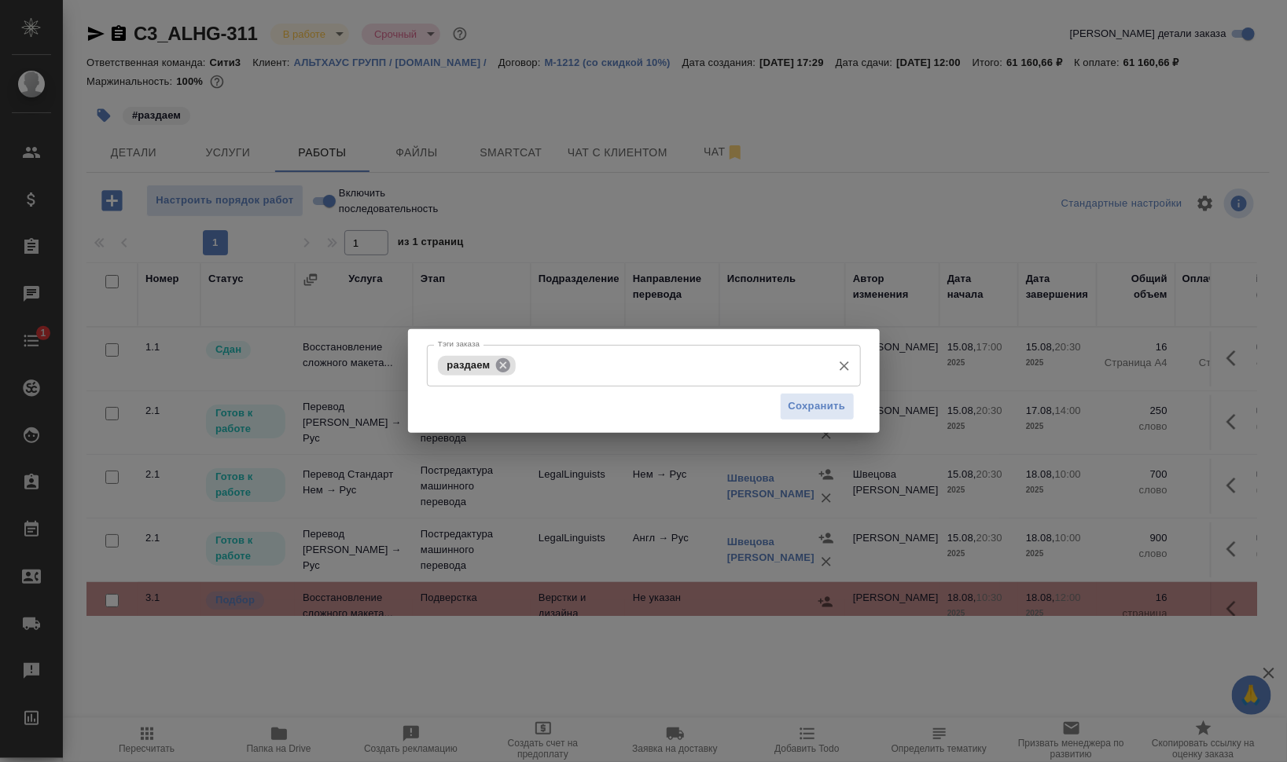
click at [510, 365] on div "раздаем" at bounding box center [477, 366] width 79 height 20
click at [499, 363] on icon at bounding box center [503, 365] width 14 height 14
click at [527, 372] on input "Тэги заказа" at bounding box center [629, 365] width 390 height 27
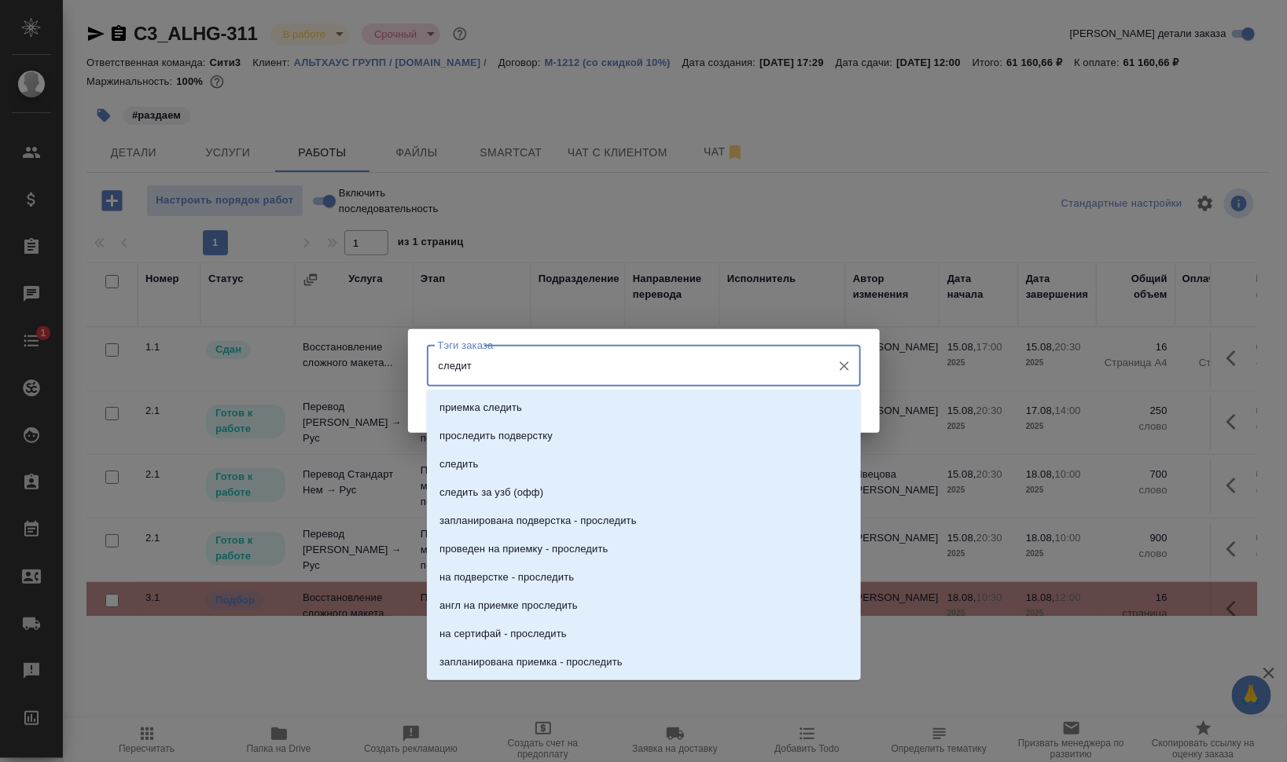
type input "следить"
click at [523, 465] on li "следить" at bounding box center [644, 464] width 434 height 28
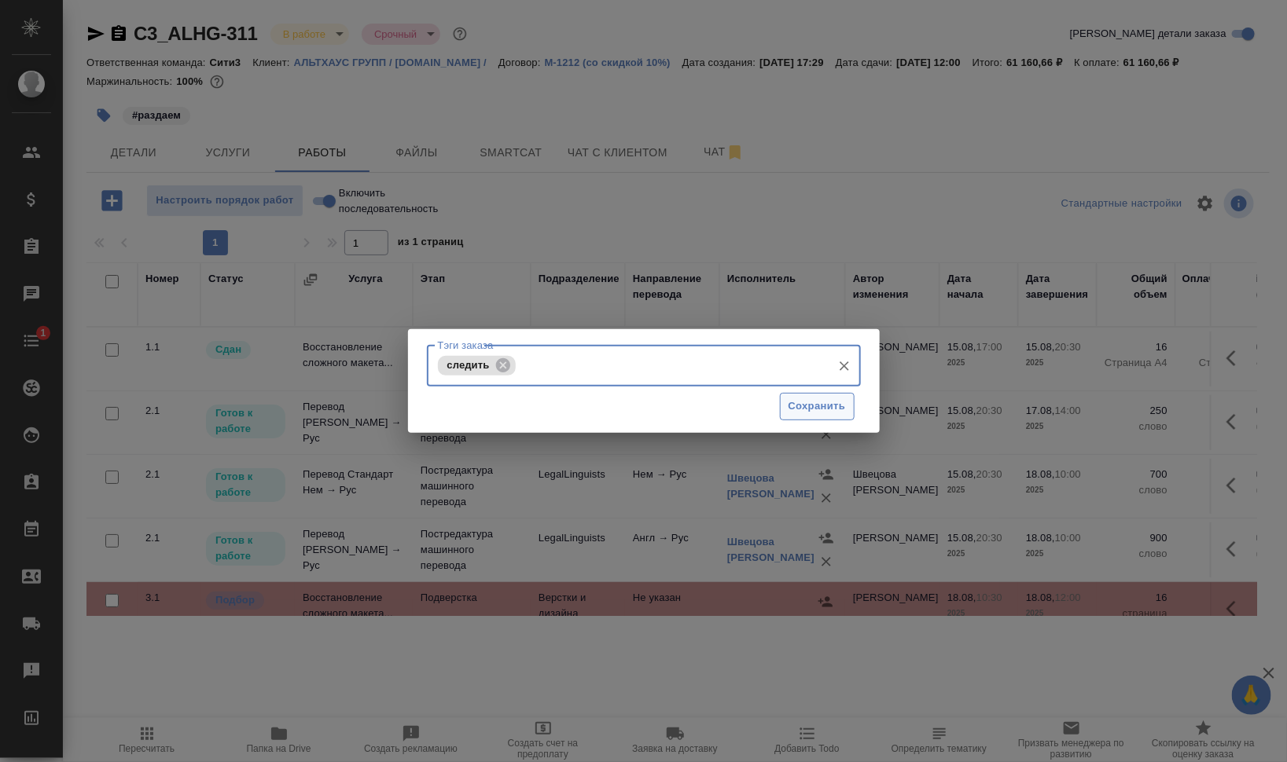
click at [793, 406] on span "Сохранить" at bounding box center [816, 407] width 57 height 18
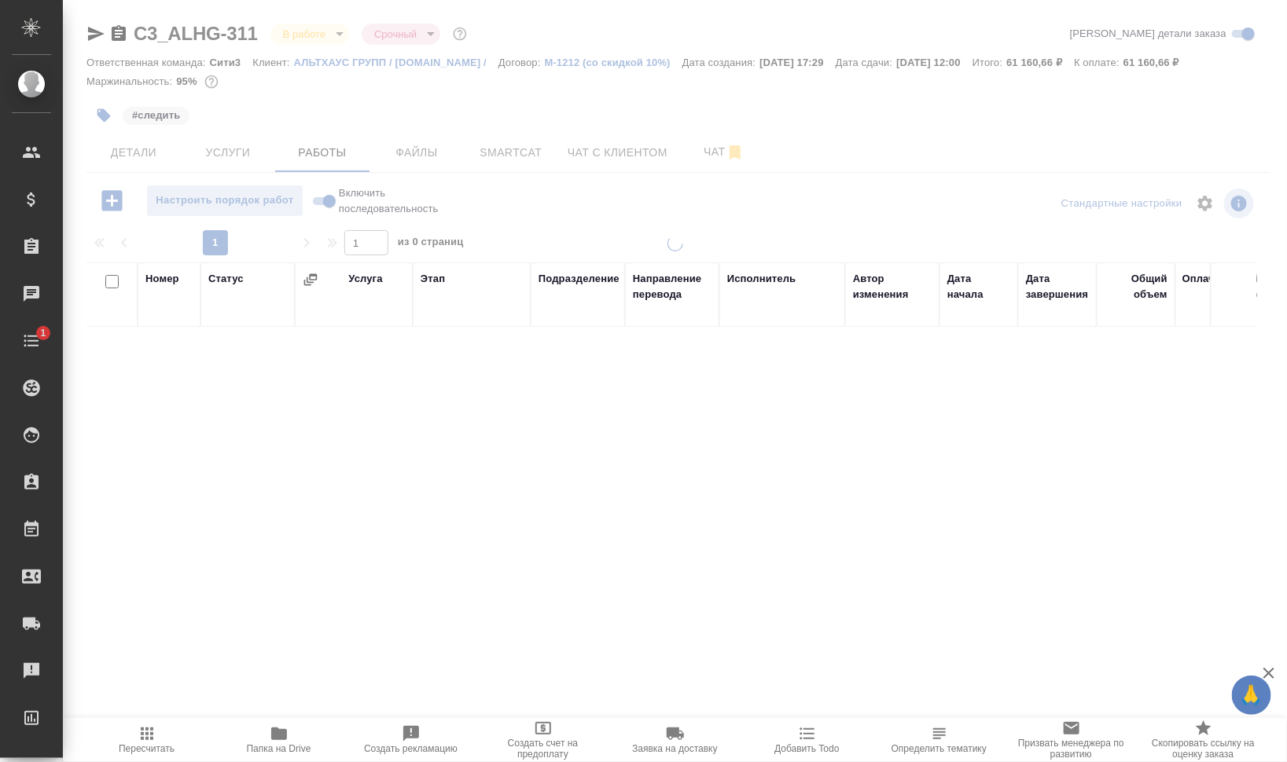
click at [101, 112] on div at bounding box center [675, 328] width 1224 height 656
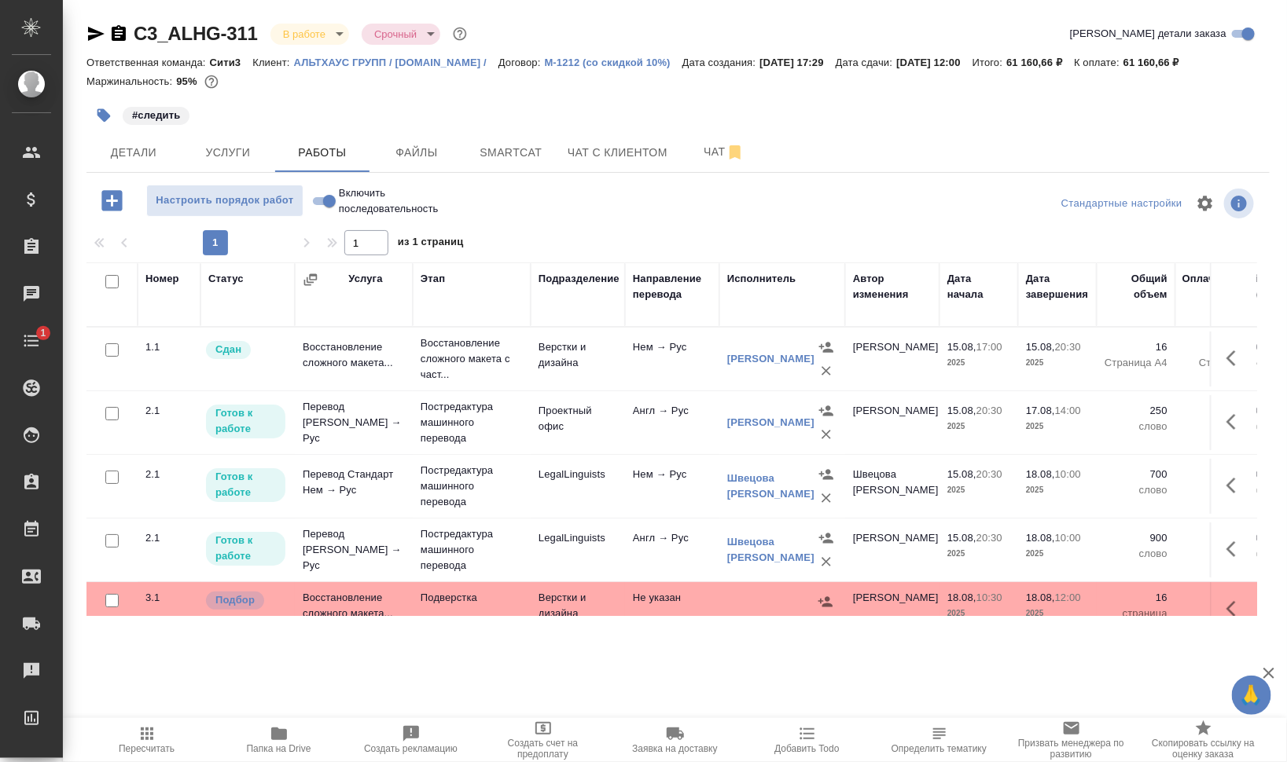
click at [110, 118] on icon "button" at bounding box center [104, 116] width 16 height 16
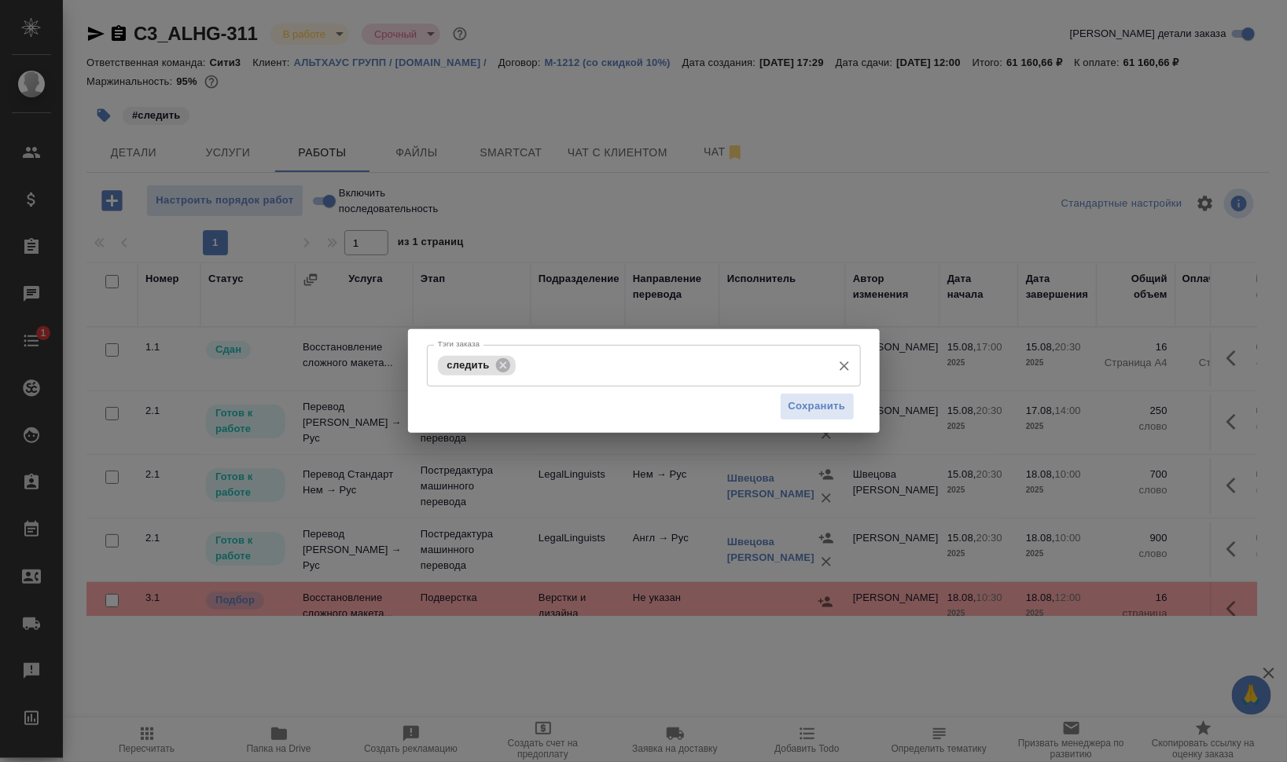
click at [621, 363] on input "Тэги заказа" at bounding box center [671, 365] width 304 height 27
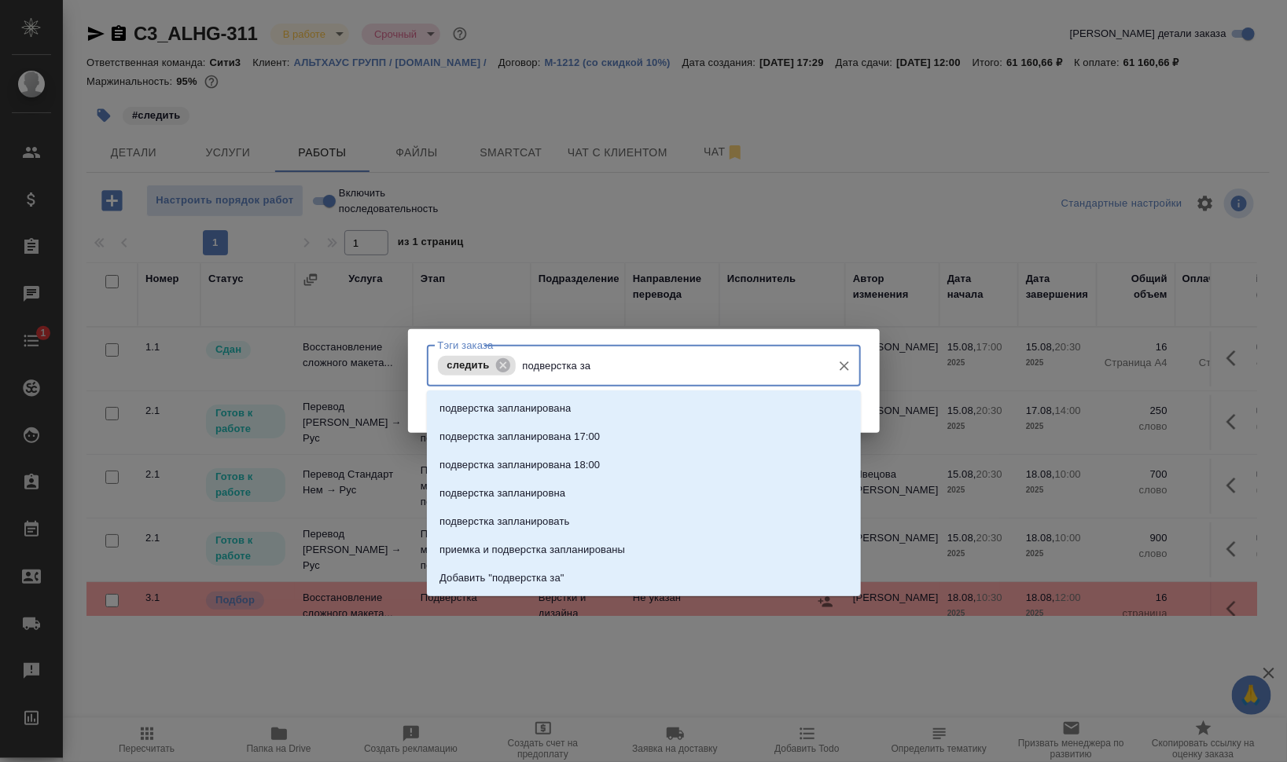
type input "подверстка зап"
click at [622, 402] on li "подверстка запланирована" at bounding box center [644, 409] width 434 height 28
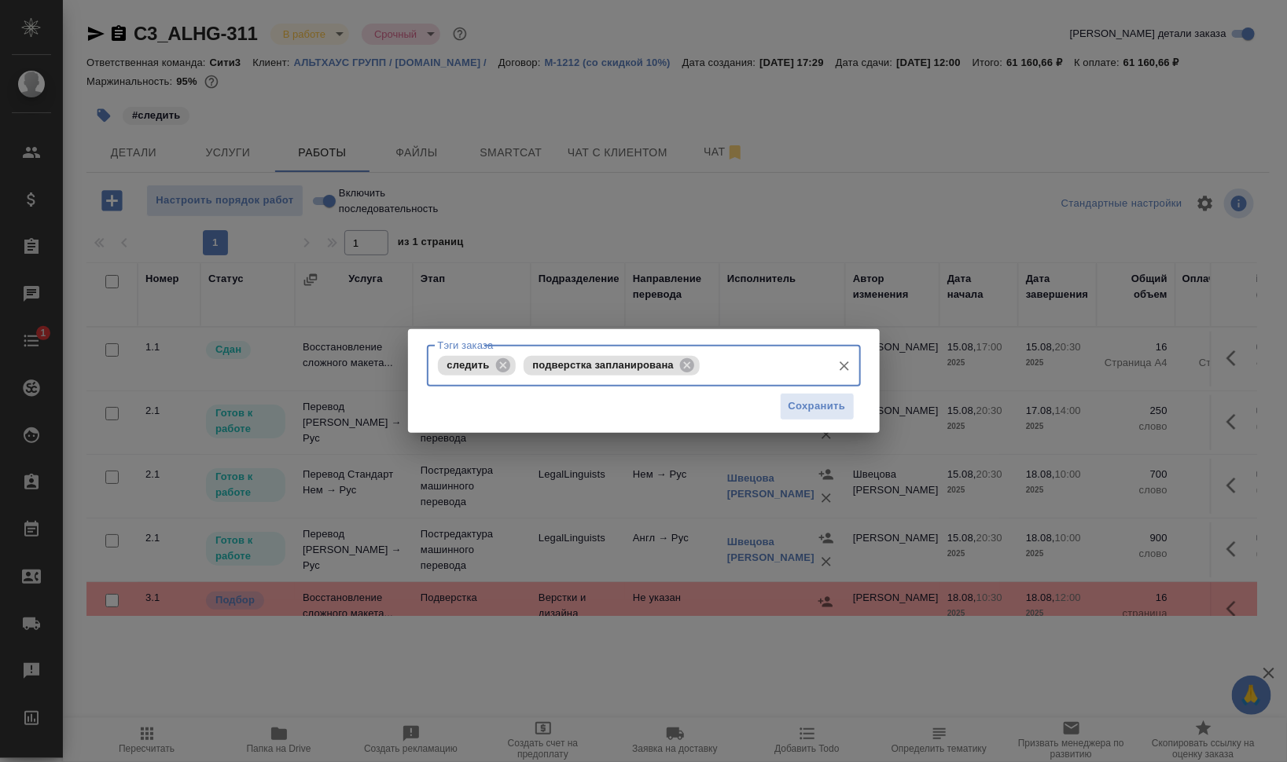
click at [854, 407] on div "Сохранить" at bounding box center [644, 407] width 434 height 40
click at [839, 407] on span "Сохранить" at bounding box center [816, 407] width 57 height 18
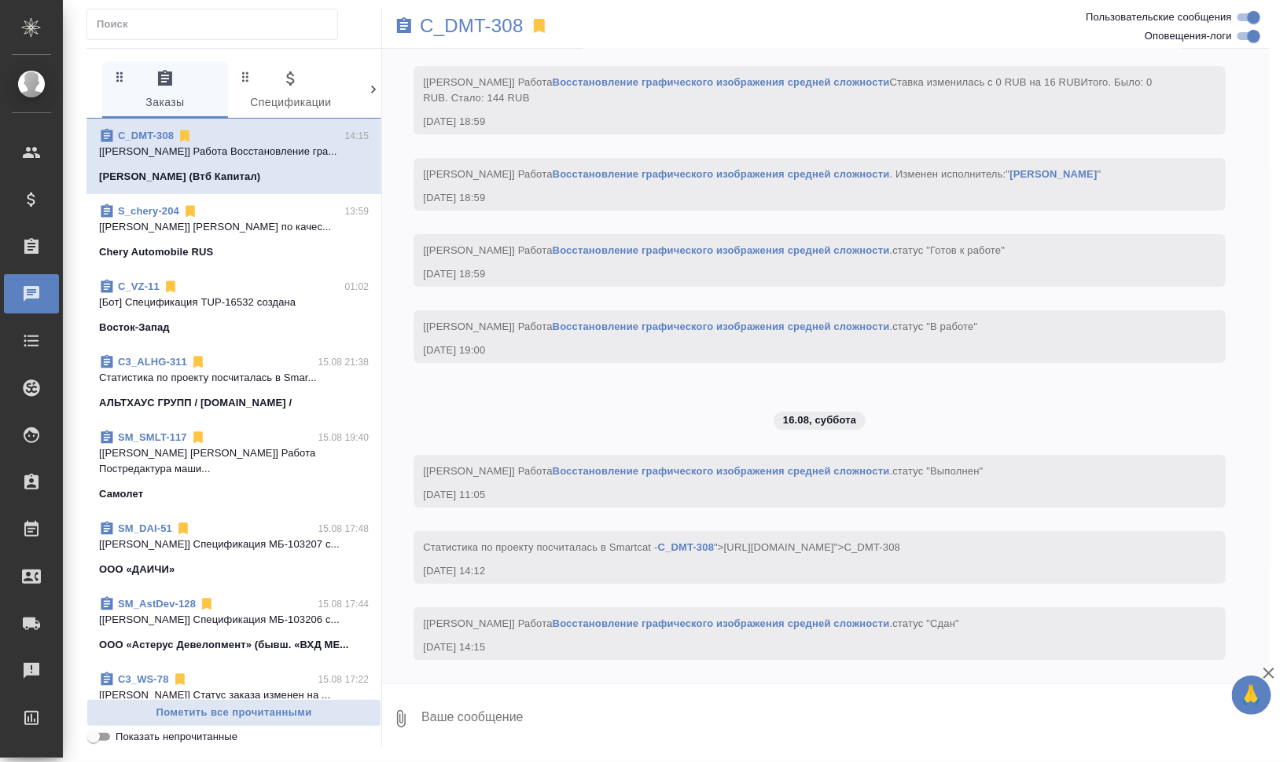
click at [260, 185] on span "C_DMT-308 14:15 [Валеев Динар] Работа Восстановление гра... Деметра Холдинг (Вт…" at bounding box center [234, 156] width 270 height 57
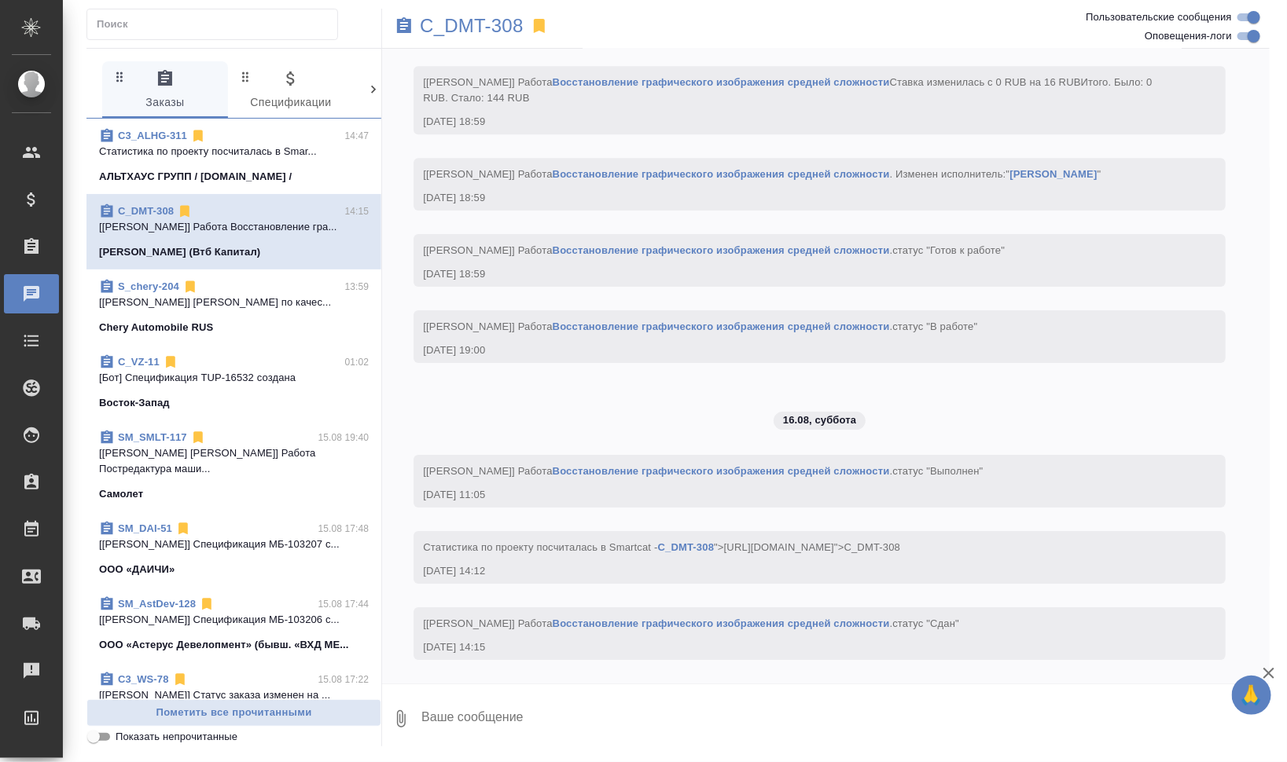
scroll to position [4768, 0]
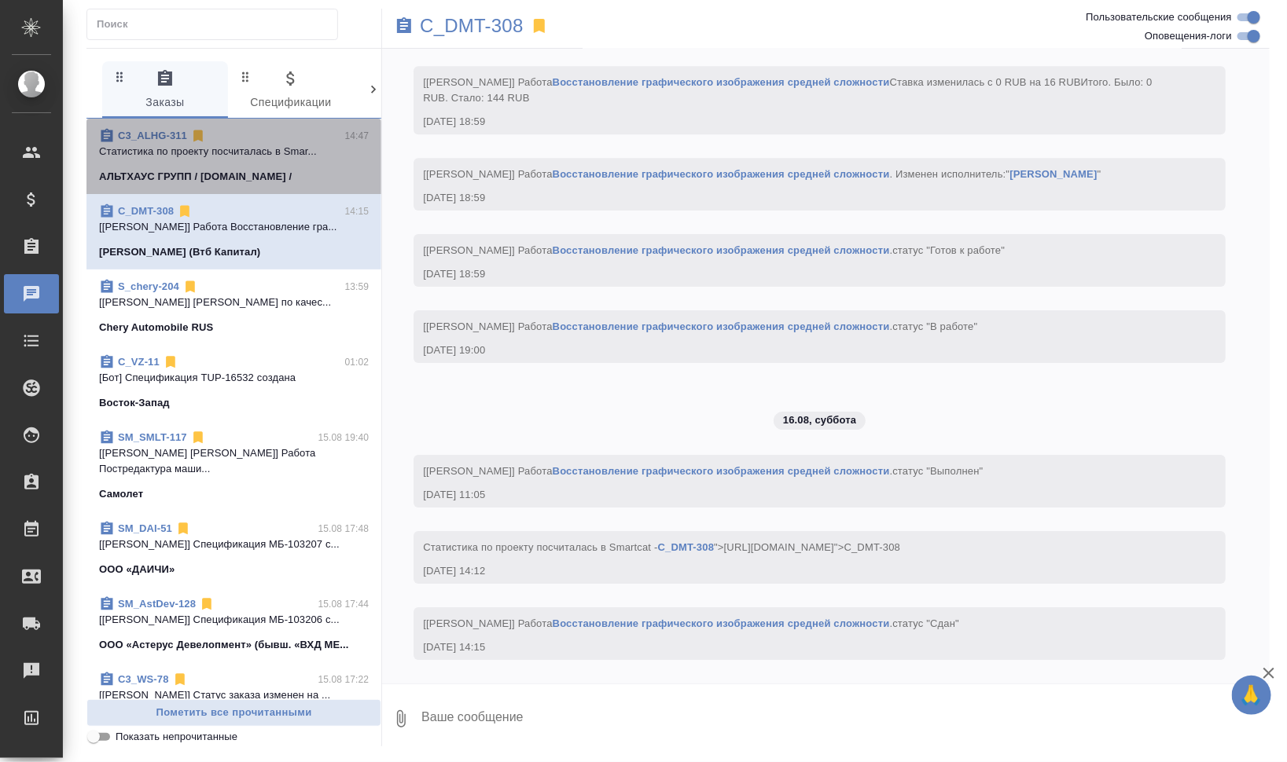
click at [278, 152] on p "Cтатистика по проекту посчиталась в Smar..." at bounding box center [234, 152] width 270 height 16
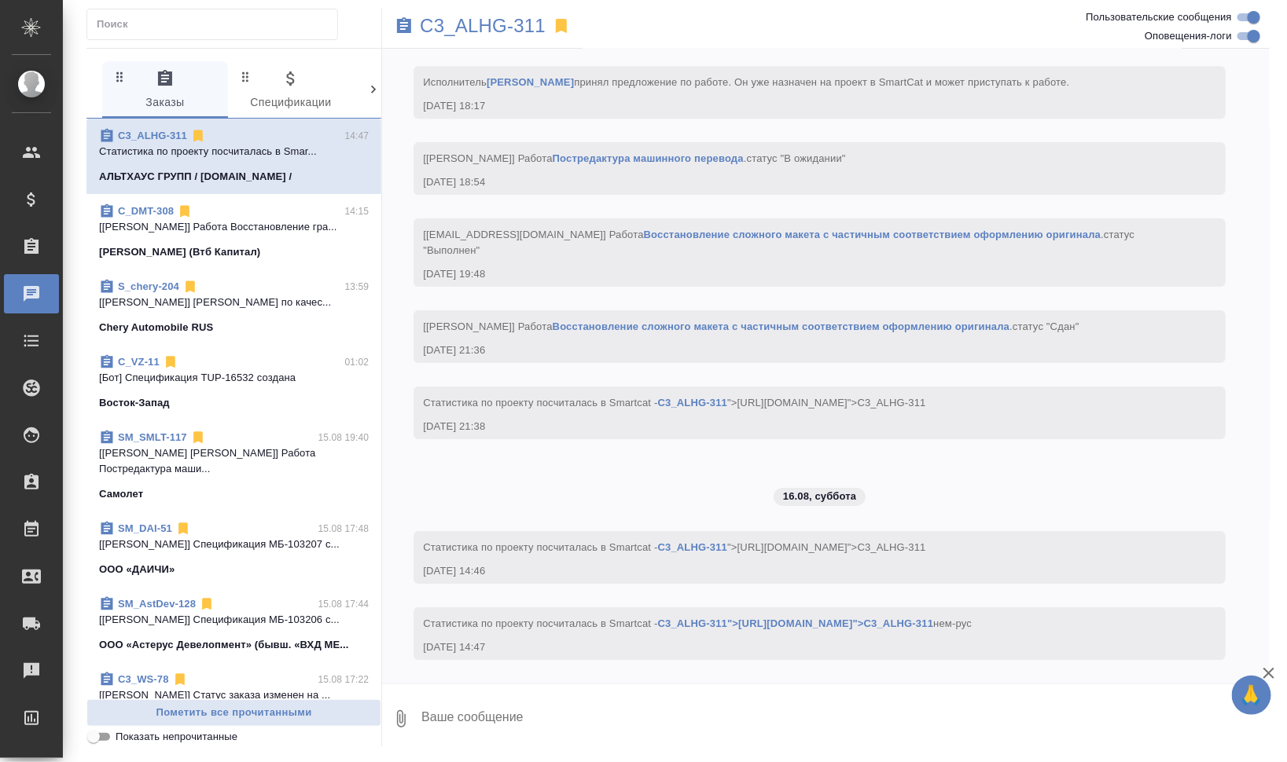
scroll to position [7517, 0]
click at [1250, 32] on input "Оповещения-логи" at bounding box center [1253, 36] width 57 height 19
checkbox input "false"
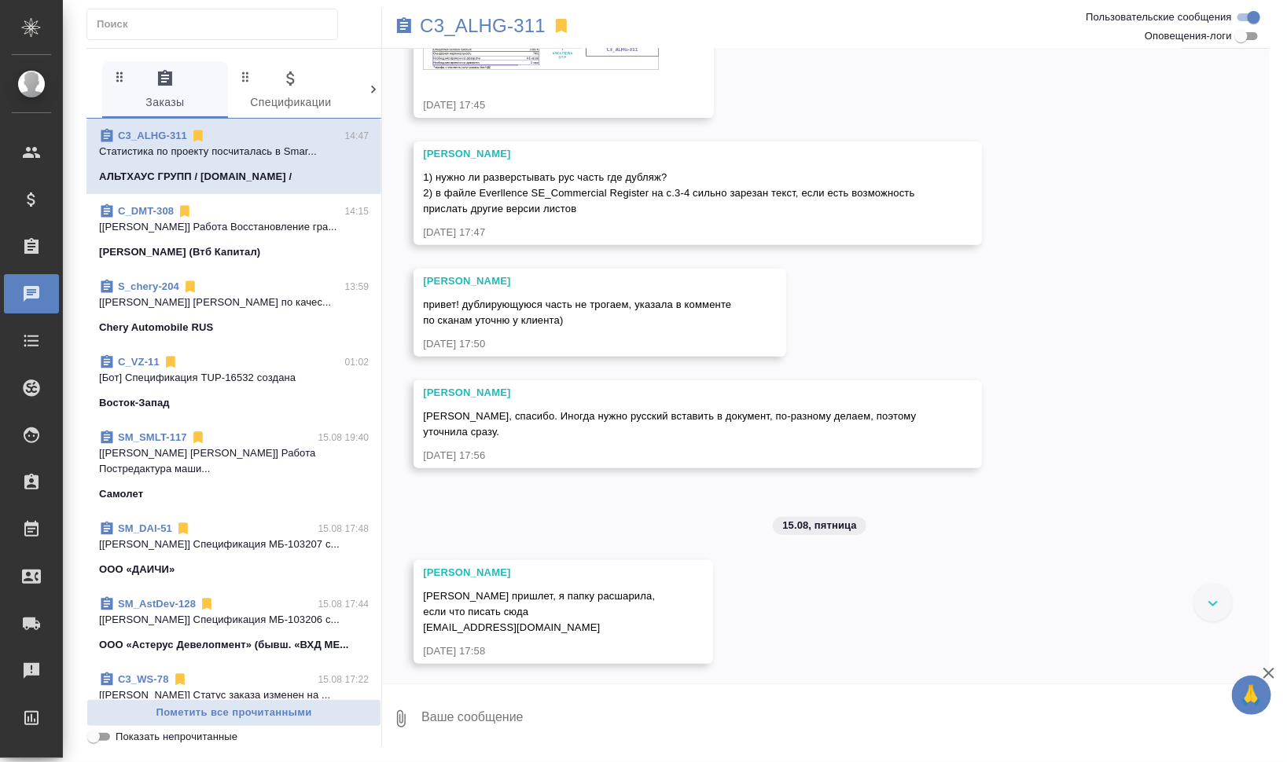
scroll to position [194, 0]
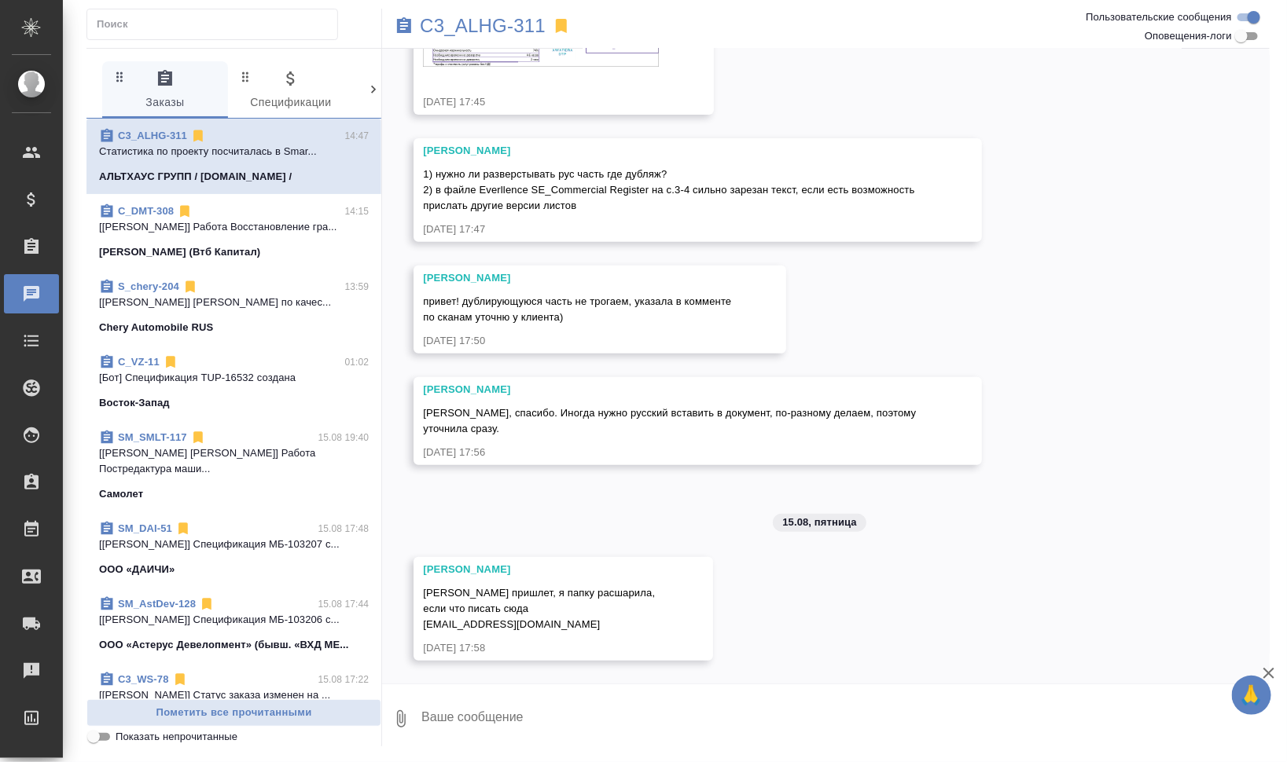
click at [558, 719] on textarea at bounding box center [845, 718] width 850 height 53
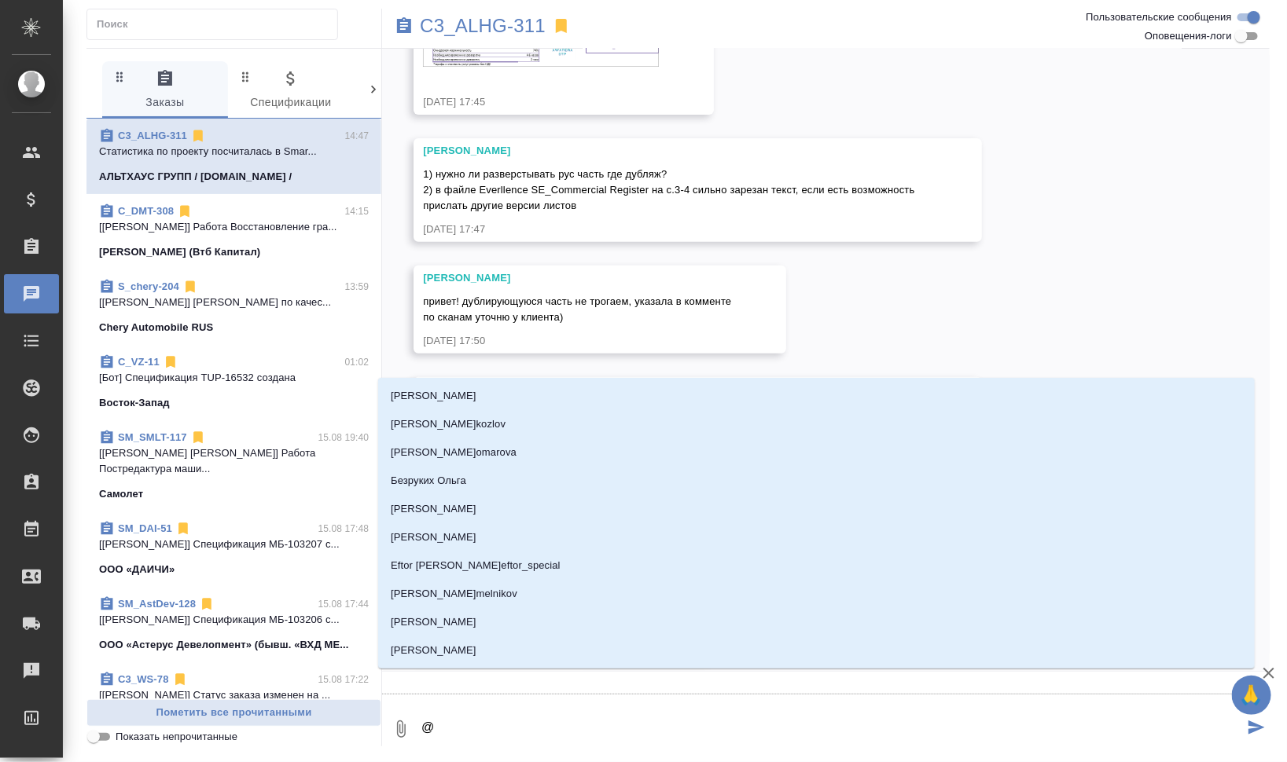
type textarea "@j"
type input "j"
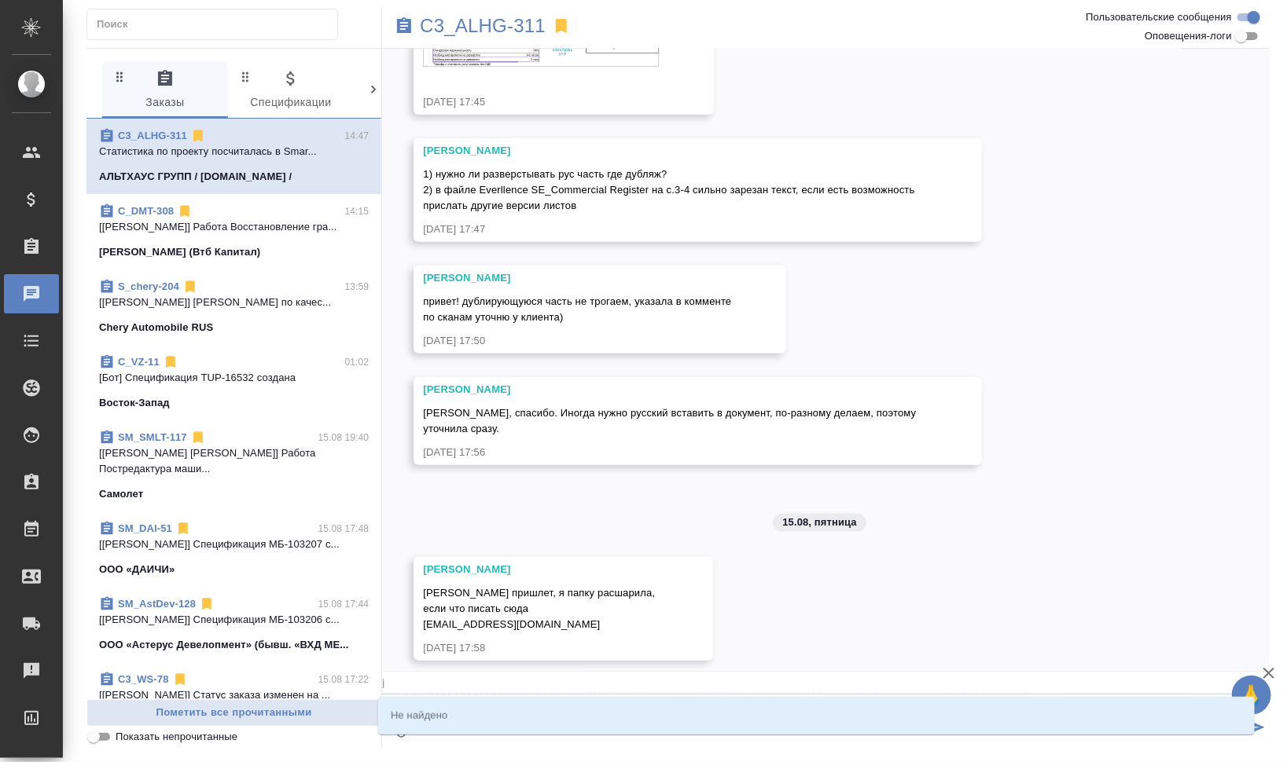
type textarea "@jt"
type input "jt"
type textarea "@j"
type input "j"
type textarea "@"
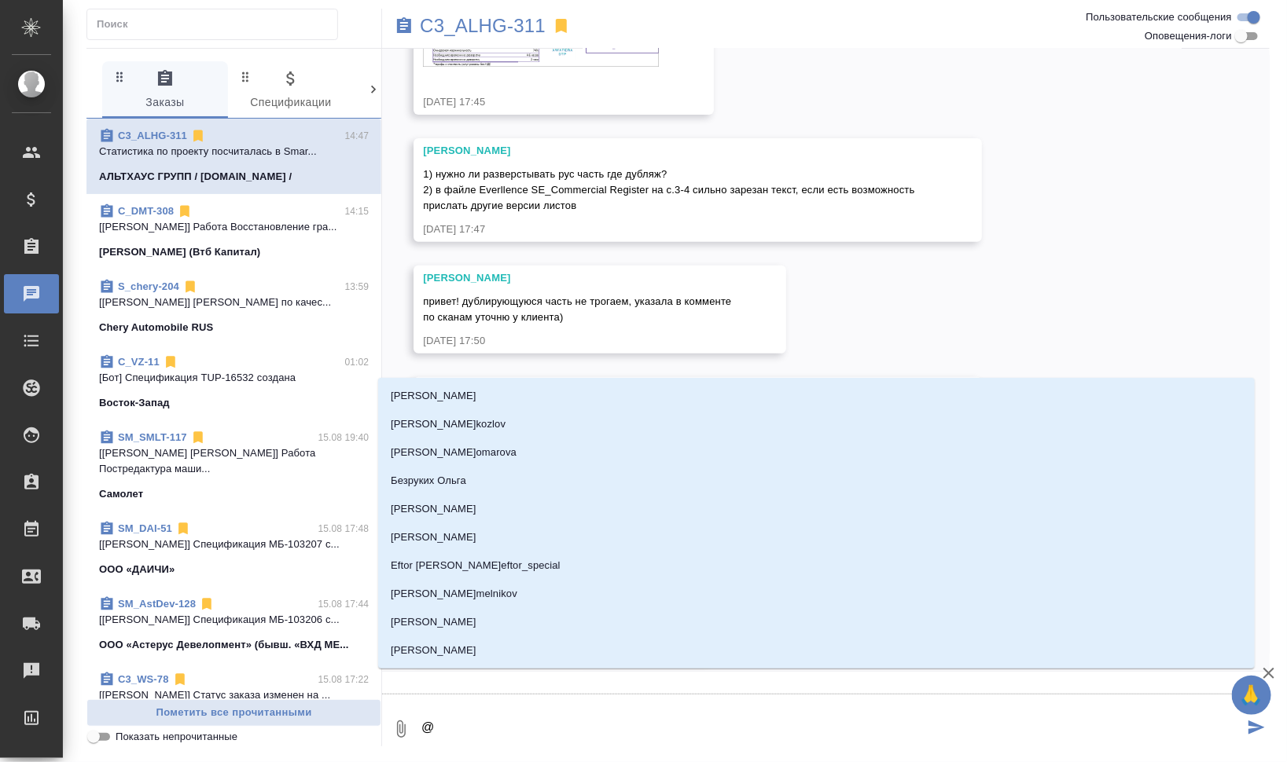
type textarea "@g"
type input "g"
type textarea "@gt"
type input "gt"
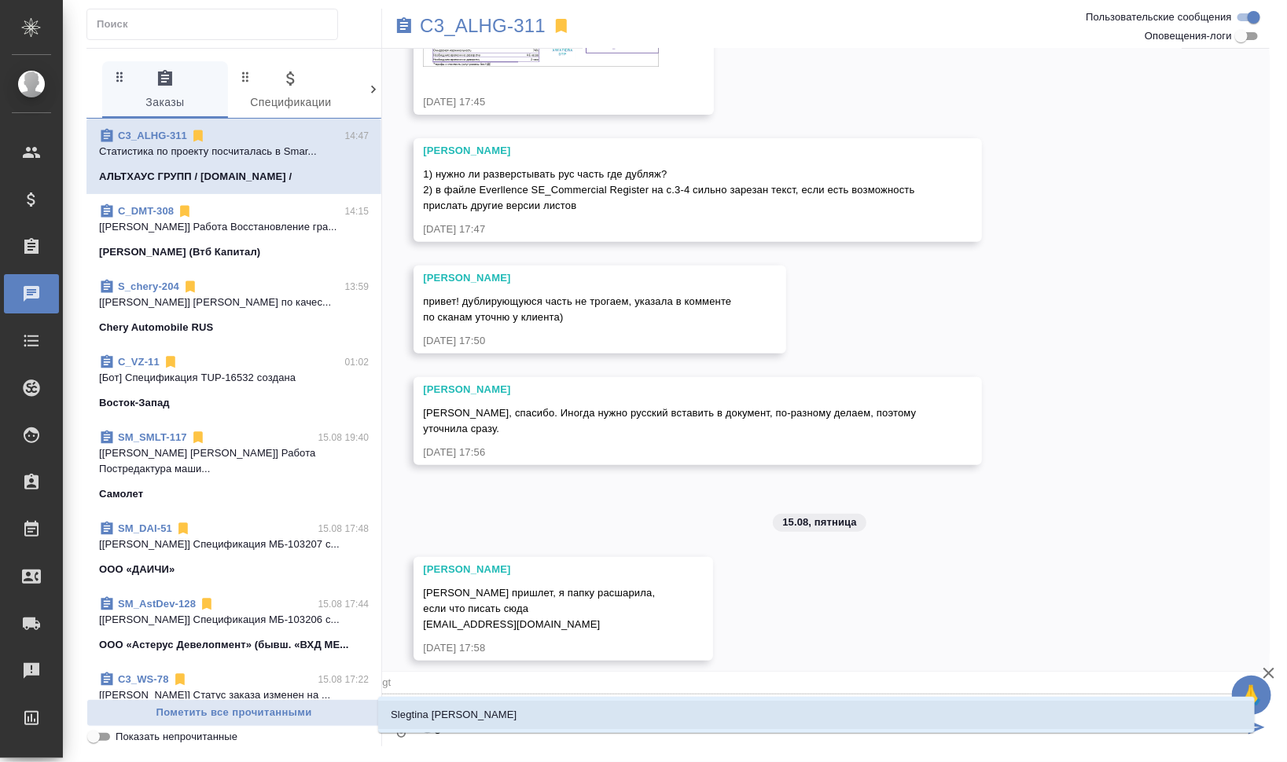
type textarea "@gtn"
type input "gtn"
type textarea "@gtnh"
type input "gtnh"
type textarea "@gtnhj"
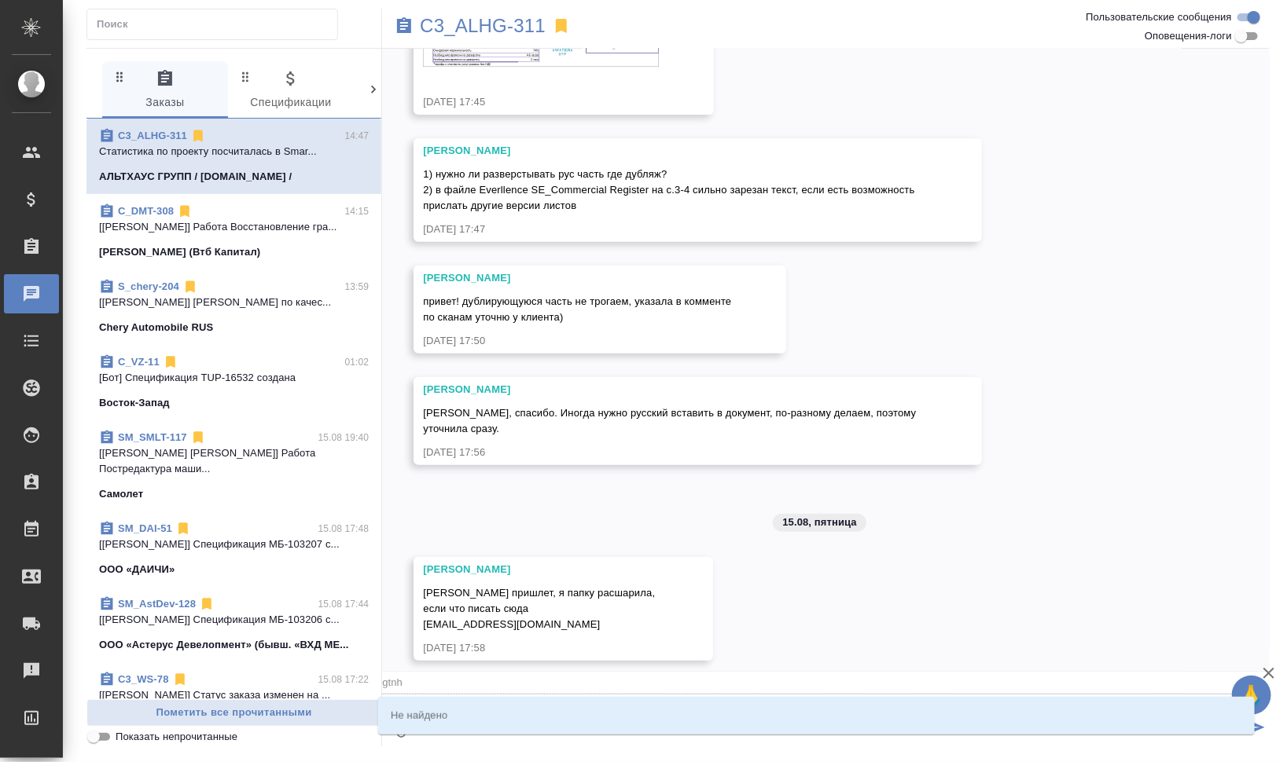
type input "gtnhj"
type textarea "@gtnh"
type input "gtnh"
type textarea "@gtn"
type input "gtn"
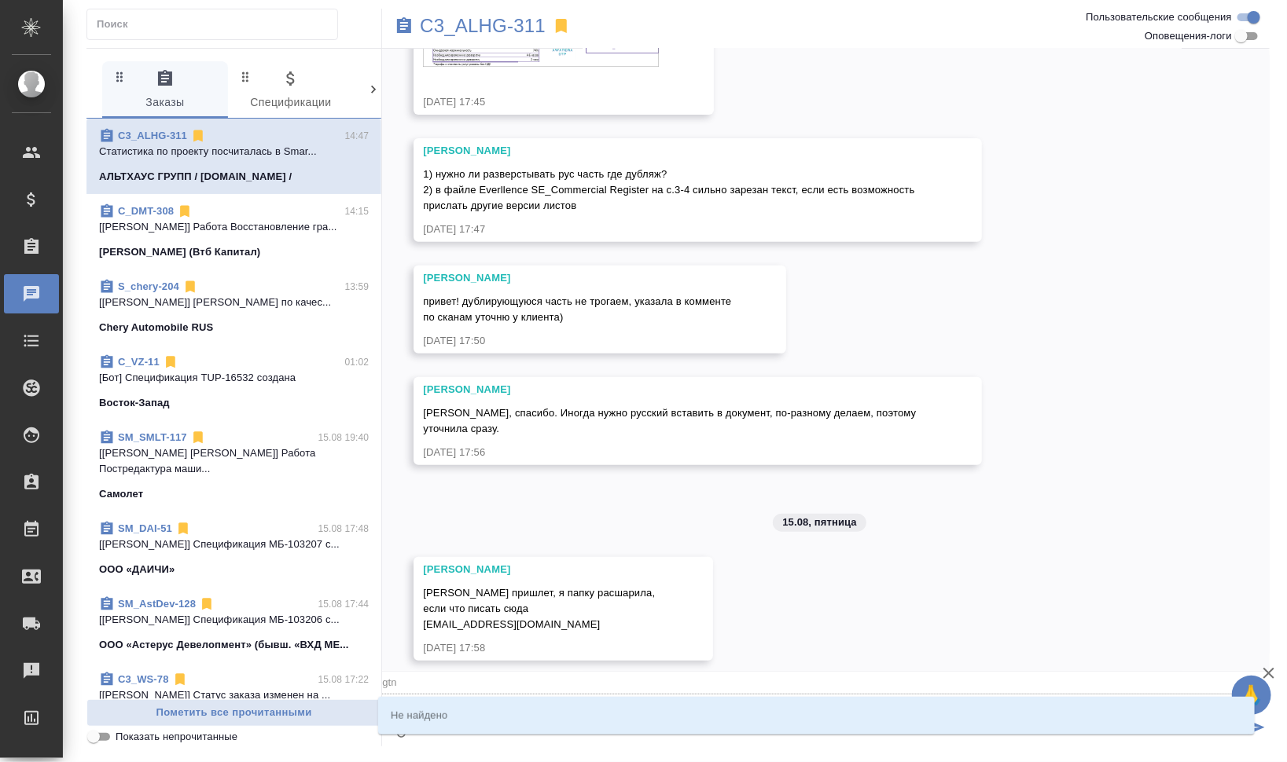
type textarea "@gt"
type input "gt"
type textarea "@g"
type input "g"
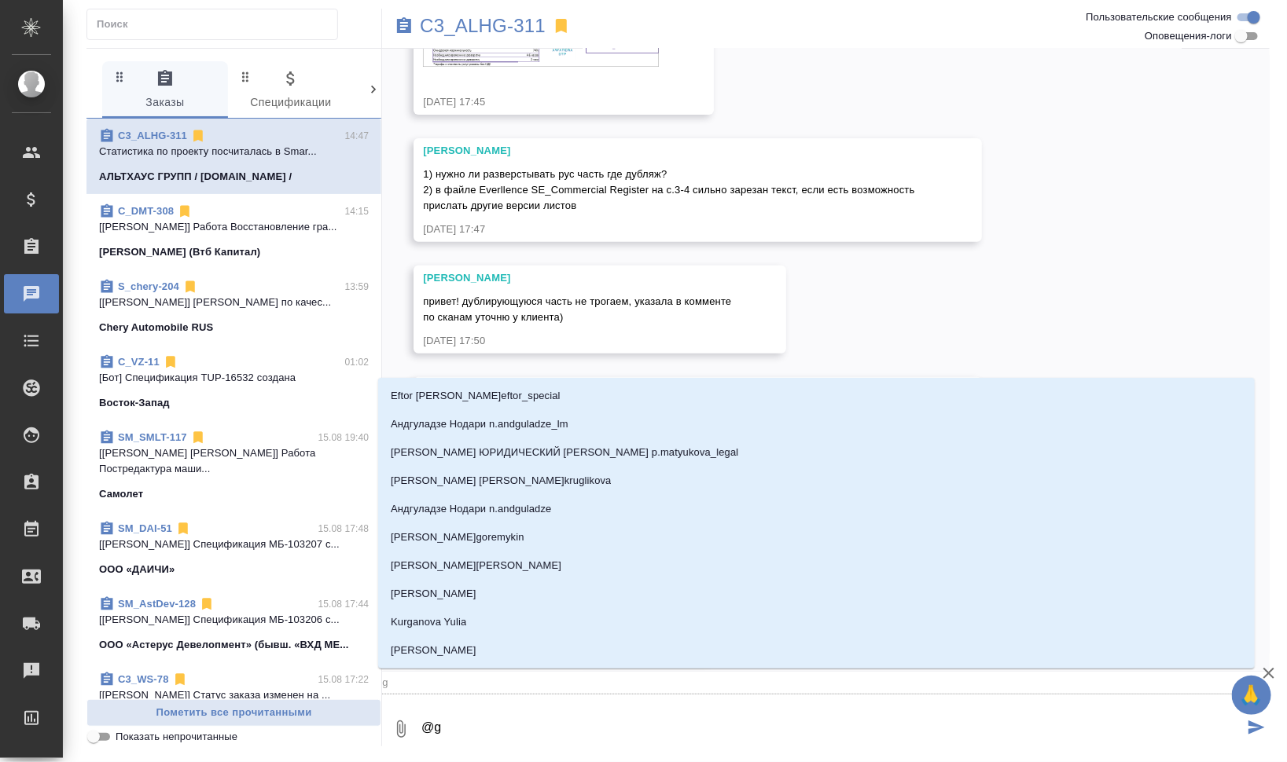
type textarea "@"
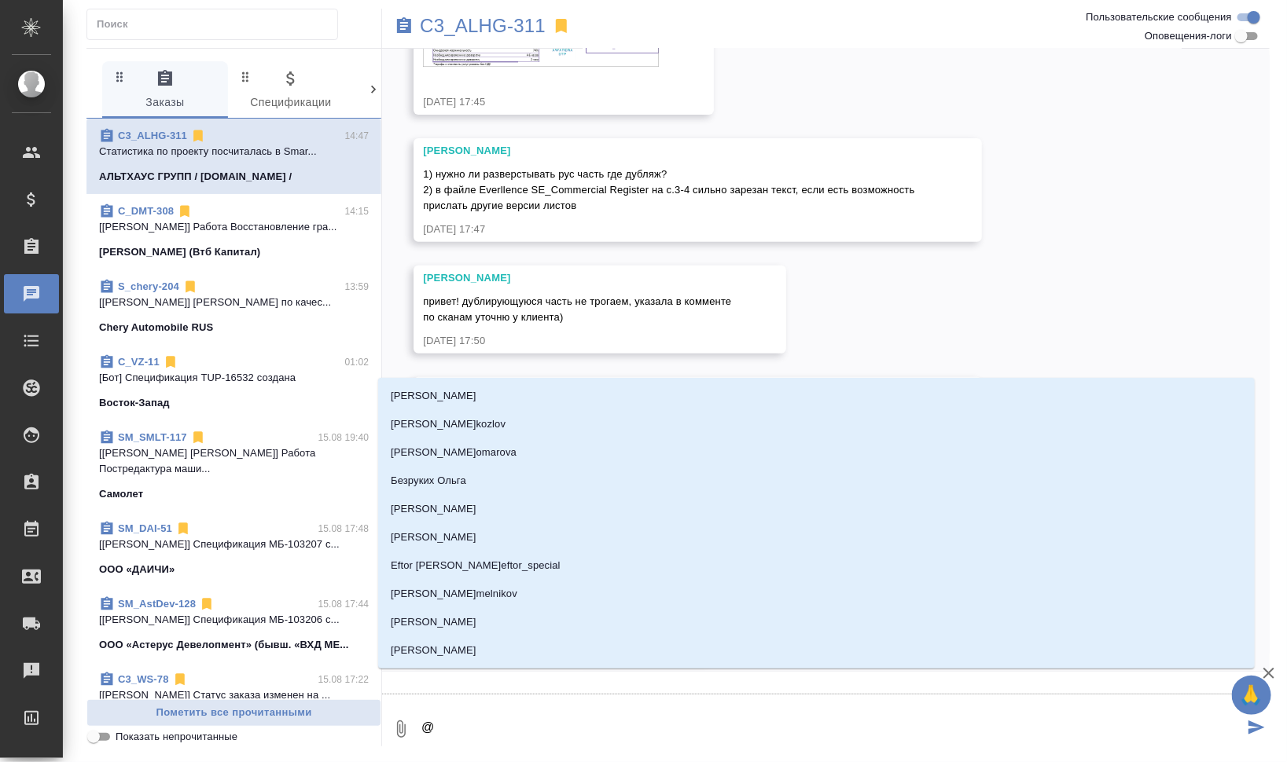
type textarea "@п"
type input "п"
type textarea "@пе"
type input "пе"
type textarea "@пет"
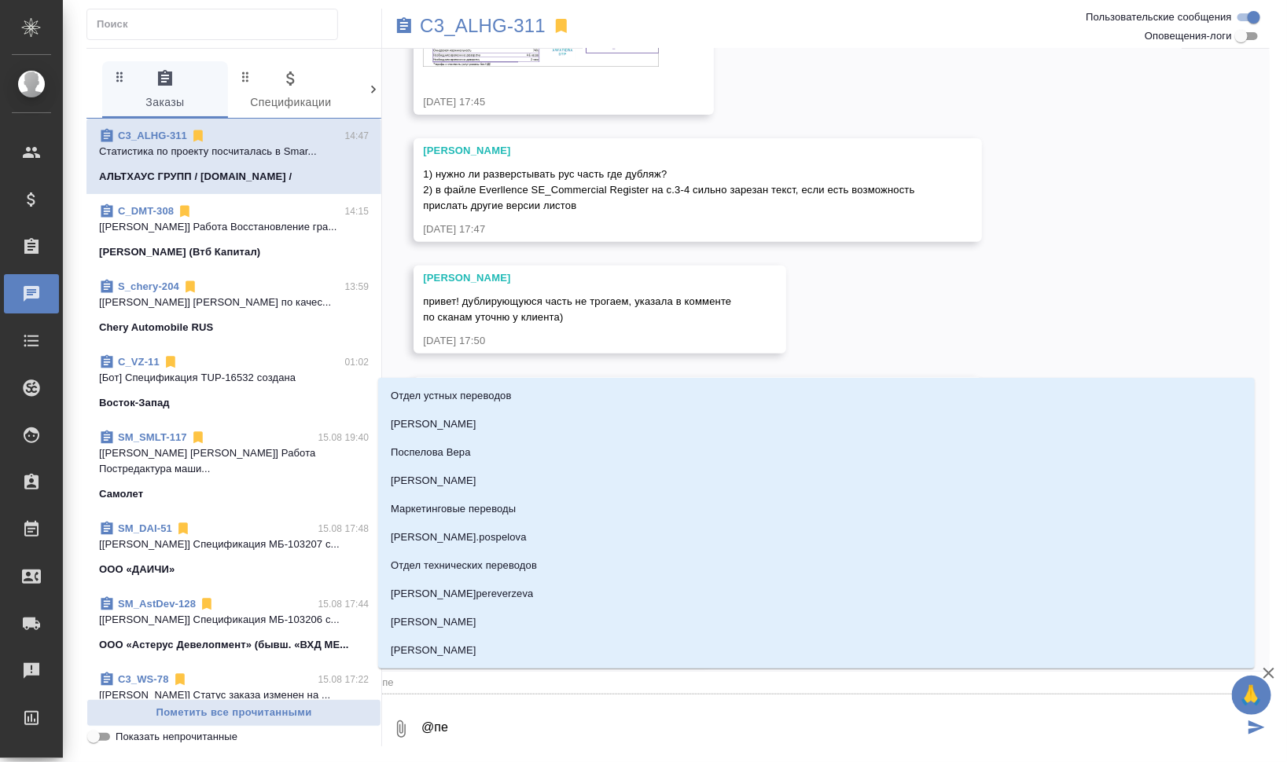
type input "пет"
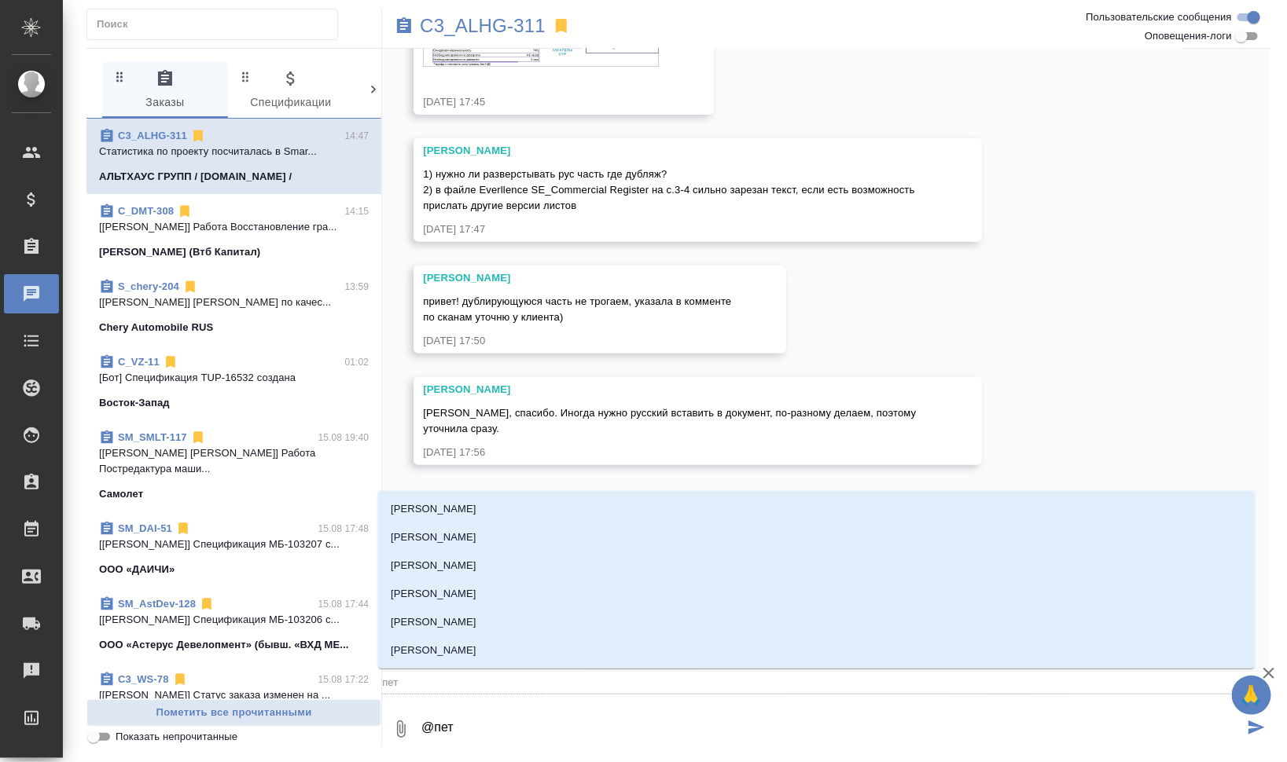
type textarea "@петр"
type input "петр"
type textarea "@петро"
type input "петро"
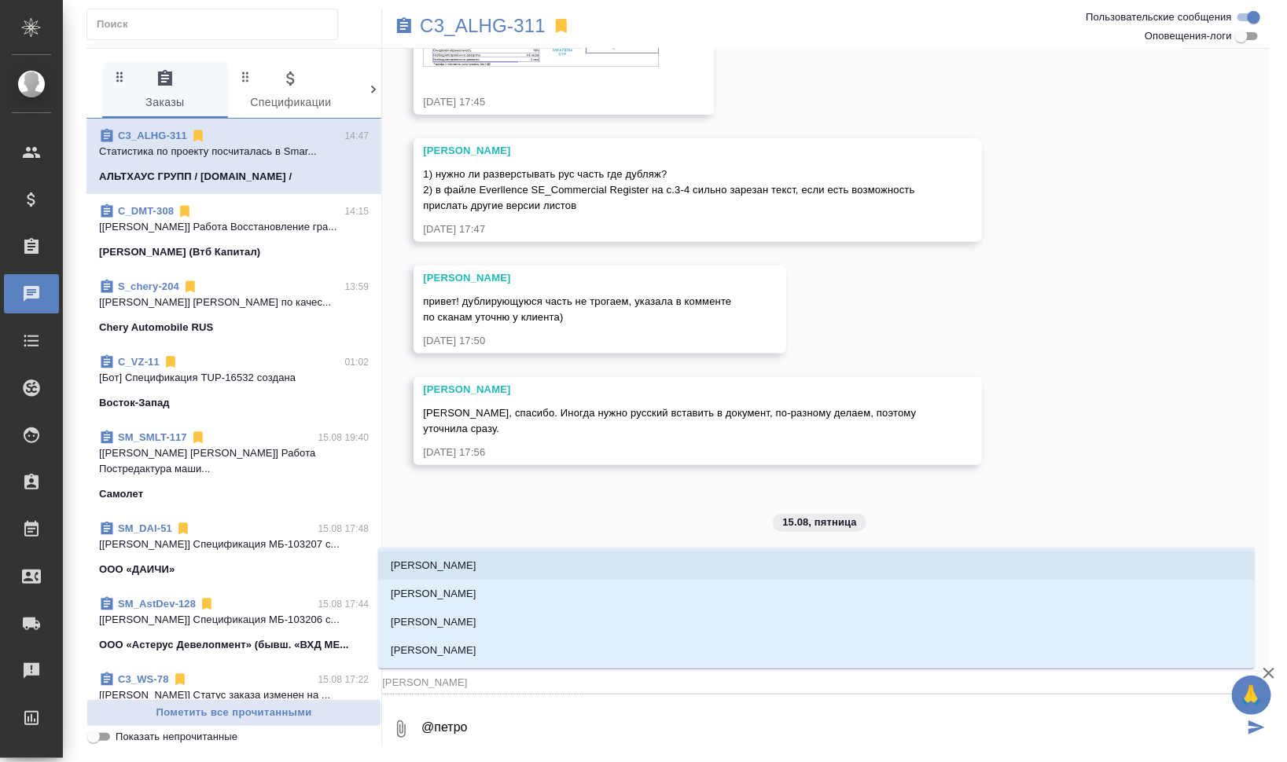
click at [503, 556] on li "Петрова Валерия" at bounding box center [816, 566] width 876 height 28
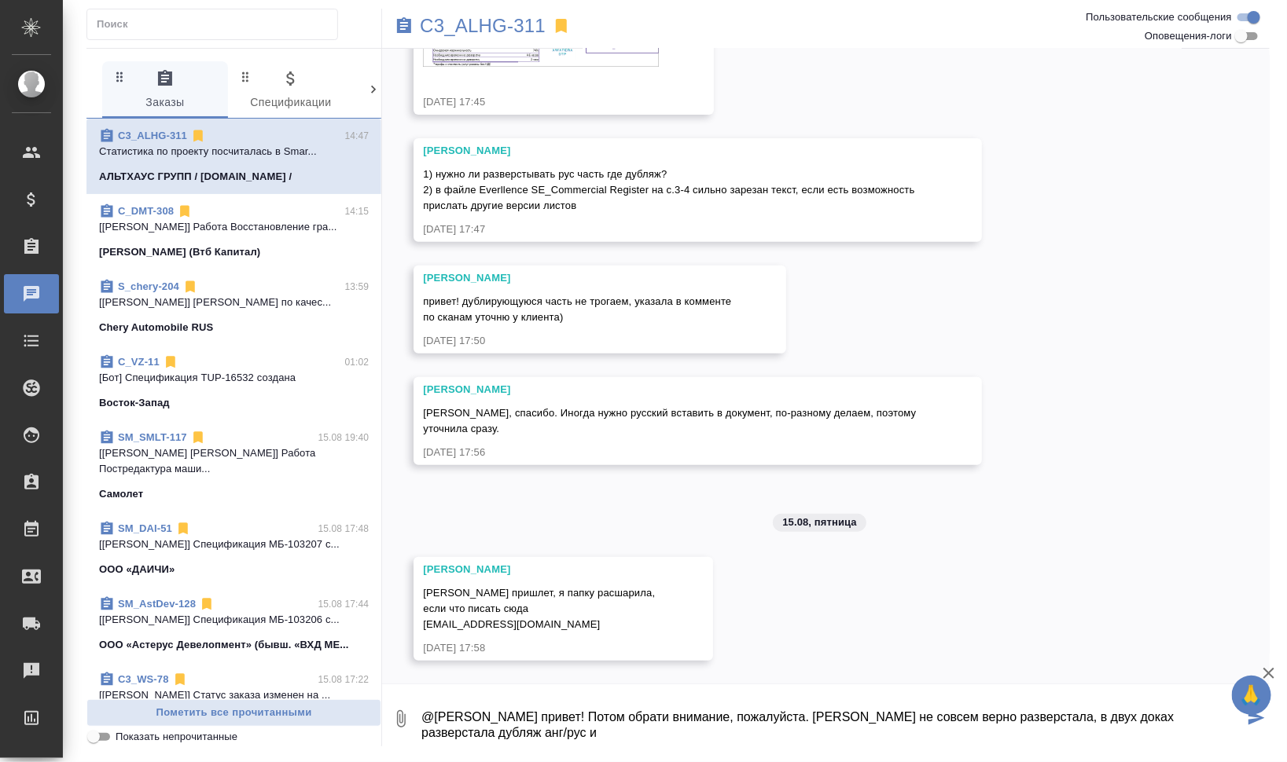
drag, startPoint x: 912, startPoint y: 715, endPoint x: 861, endPoint y: 719, distance: 51.2
click at [861, 719] on textarea "@Петрова Валерия привет! Потом обрати внимание, пожалуйста. Юлия не совсем верн…" at bounding box center [832, 718] width 824 height 53
click at [1202, 707] on textarea "@Петрова Валерия привет! Потом обрати внимание, пожалуйста. Юлия неверно развер…" at bounding box center [832, 718] width 824 height 53
click at [1215, 714] on textarea "@Петрова Валерия привет! Потом обрати внимание, пожалуйста. Юлия неверно развер…" at bounding box center [832, 718] width 824 height 53
click at [582, 739] on textarea "@Петрова Валерия привет! Потом обрати внимание, пожалуйста. Юлия неверно развер…" at bounding box center [832, 718] width 824 height 53
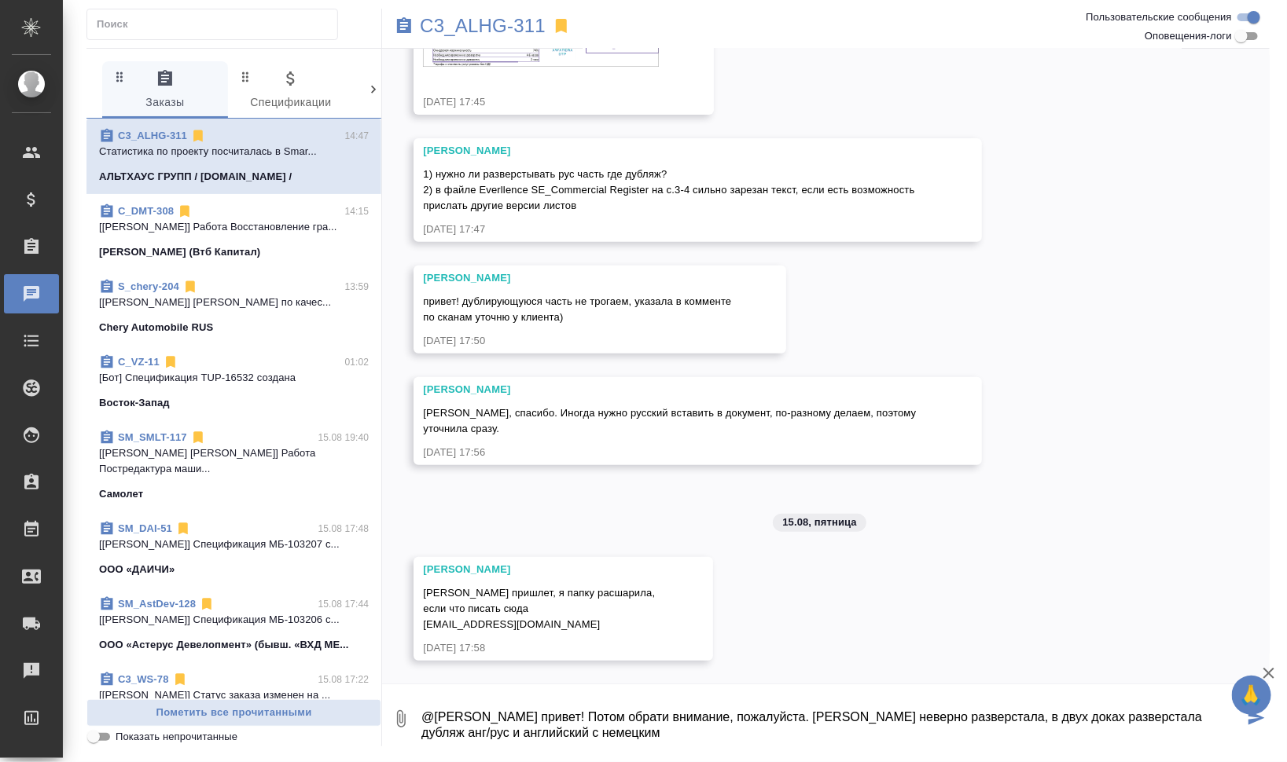
click at [1239, 714] on div "🙏" at bounding box center [1251, 695] width 39 height 39
click at [1235, 718] on textarea "@Петрова Валерия привет! Потом обрати внимание, пожалуйста. Юлия неверно развер…" at bounding box center [832, 718] width 824 height 53
click at [1265, 672] on icon "button" at bounding box center [1268, 673] width 19 height 19
click at [1231, 714] on textarea "@Петрова Валерия привет! Потом обрати внимание, пожалуйста. Юлия неверно развер…" at bounding box center [832, 718] width 824 height 53
drag, startPoint x: 571, startPoint y: 732, endPoint x: 532, endPoint y: 732, distance: 38.5
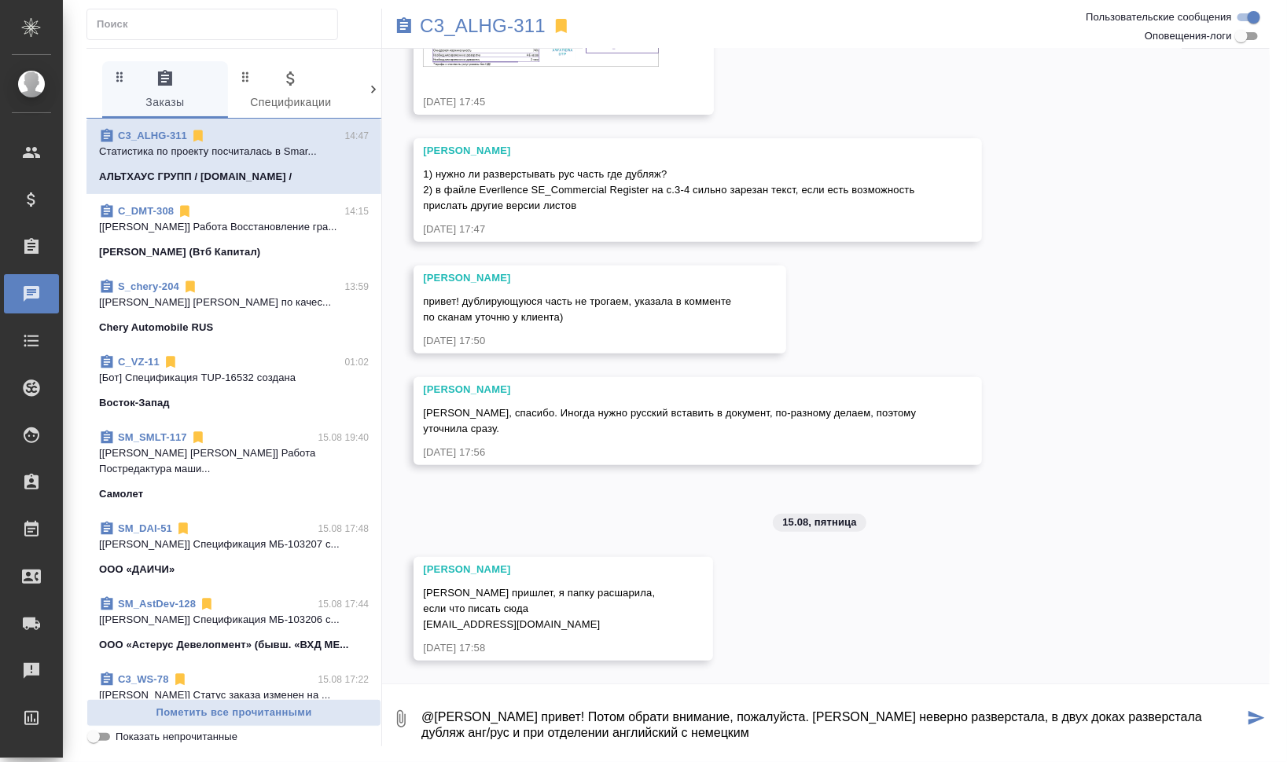
click at [532, 732] on textarea "@Петрова Валерия привет! Потом обрати внимание, пожалуйста. Юлия неверно развер…" at bounding box center [832, 718] width 824 height 53
drag, startPoint x: 609, startPoint y: 731, endPoint x: 534, endPoint y: 737, distance: 74.9
click at [534, 737] on textarea "@Петрова Валерия привет! Потом обрати внимание, пожалуйста. Юлия неверно развер…" at bounding box center [832, 718] width 824 height 53
click at [571, 735] on textarea "@Петрова Валерия привет! Потом обрати внимание, пожалуйста. Юлия неверно развер…" at bounding box center [832, 718] width 824 height 53
click at [751, 732] on textarea "@Петрова Валерия привет! Потом обрати внимание, пожалуйста. Юлия неверно развер…" at bounding box center [832, 718] width 824 height 53
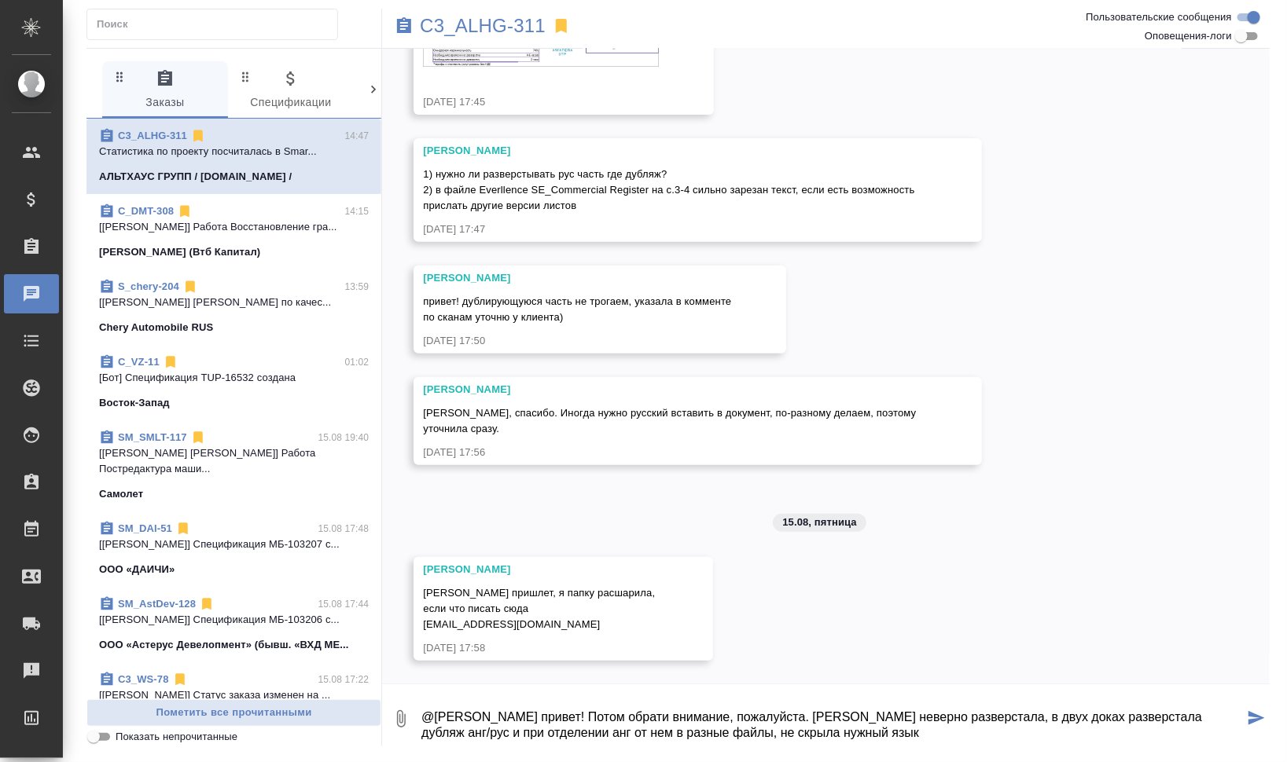
click at [694, 740] on textarea "@Петрова Валерия привет! Потом обрати внимание, пожалуйста. Юлия неверно развер…" at bounding box center [832, 718] width 824 height 53
click at [890, 726] on textarea "@Петрова Валерия привет! Потом обрати внимание, пожалуйста. Юлия неверно развер…" at bounding box center [832, 718] width 824 height 53
click at [872, 735] on textarea "@Петрова Валерия привет! Потом обрати внимание, пожалуйста. Юлия неверно развер…" at bounding box center [832, 718] width 824 height 53
click at [905, 732] on textarea "@Петрова Валерия привет! Потом обрати внимание, пожалуйста. Юлия неверно развер…" at bounding box center [832, 718] width 824 height 53
drag, startPoint x: 873, startPoint y: 732, endPoint x: 893, endPoint y: 733, distance: 19.7
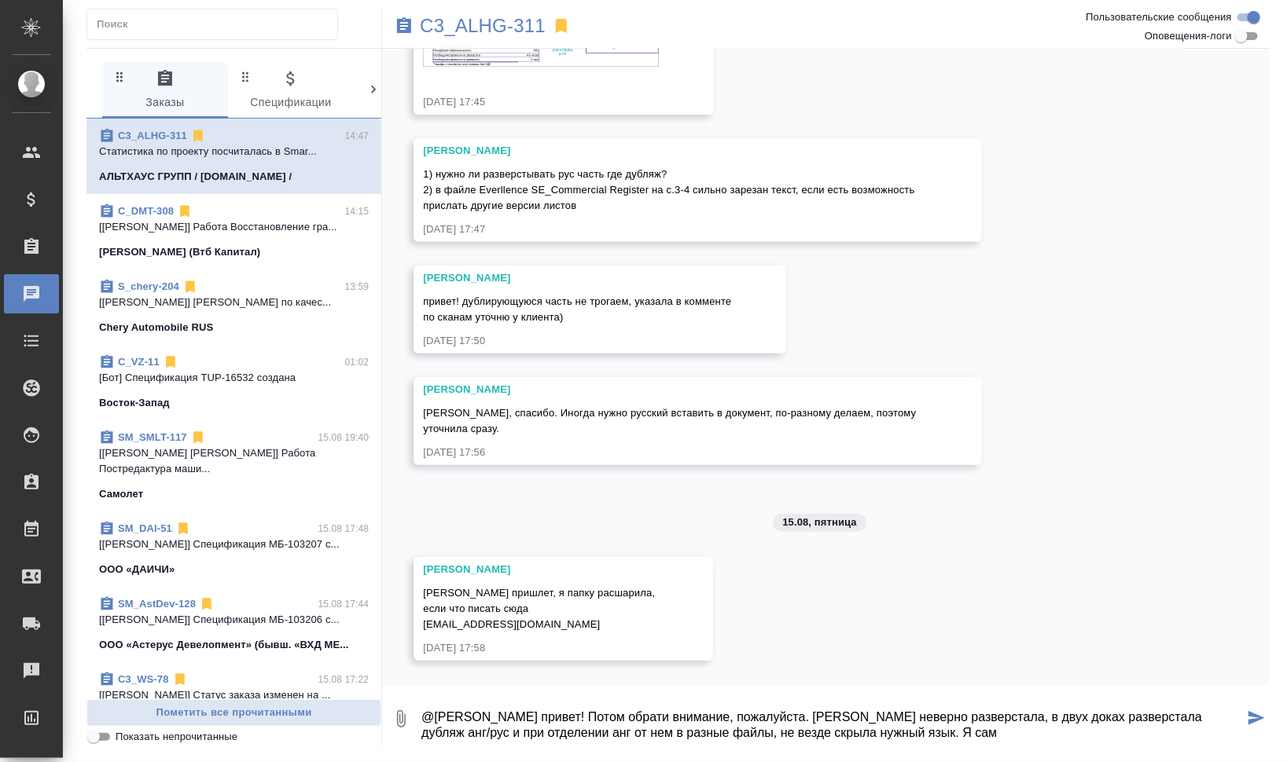
click at [893, 733] on textarea "@Петрова Валерия привет! Потом обрати внимание, пожалуйста. Юлия неверно развер…" at bounding box center [832, 718] width 824 height 53
click at [917, 733] on textarea "@Петрова Валерия привет! Потом обрати внимание, пожалуйста. Юлия неверно развер…" at bounding box center [832, 718] width 824 height 53
drag, startPoint x: 861, startPoint y: 729, endPoint x: 894, endPoint y: 728, distance: 33.8
click at [894, 728] on textarea "@Петрова Валерия привет! Потом обрати внимание, пожалуйста. Юлия неверно развер…" at bounding box center [832, 718] width 824 height 53
click at [912, 733] on textarea "@Петрова Валерия привет! Потом обрати внимание, пожалуйста. Юлия неверно развер…" at bounding box center [832, 718] width 824 height 53
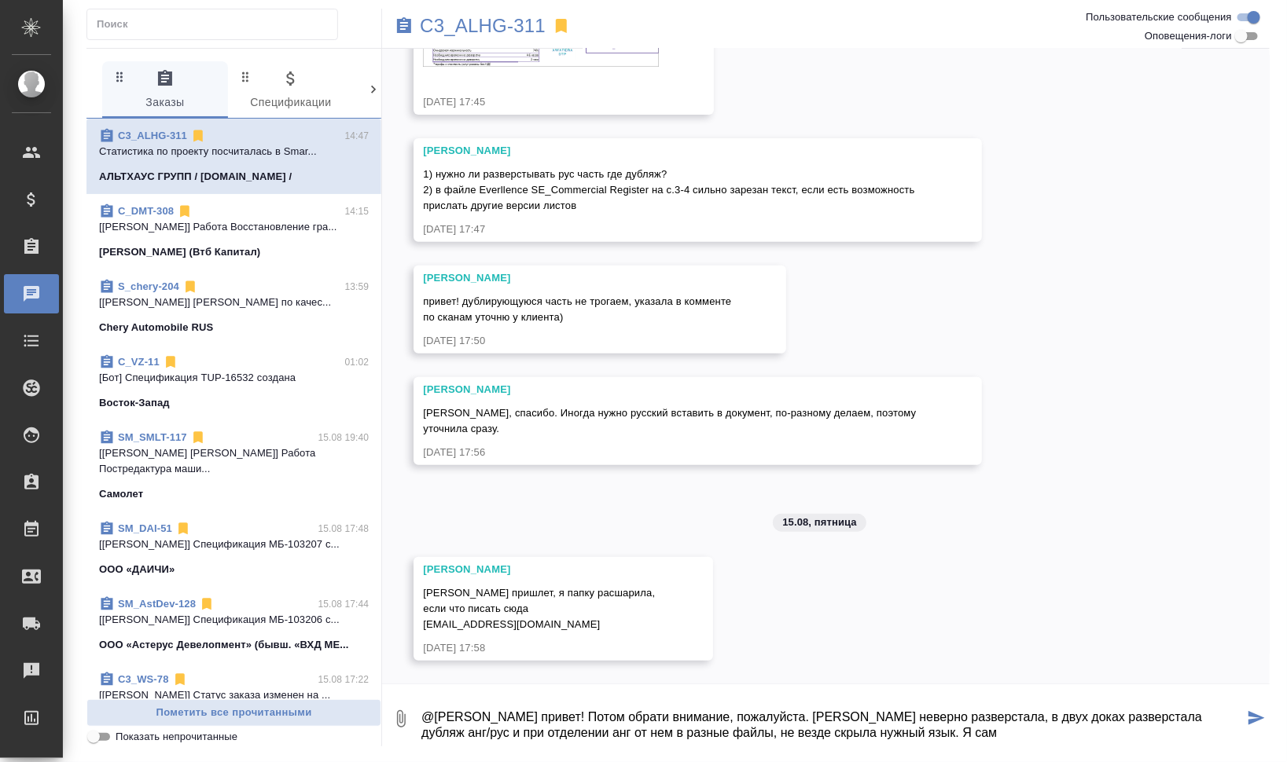
drag, startPoint x: 863, startPoint y: 733, endPoint x: 900, endPoint y: 735, distance: 37.0
click at [900, 735] on textarea "@Петрова Валерия привет! Потом обрати внимание, пожалуйста. Юлия неверно развер…" at bounding box center [832, 718] width 824 height 53
type textarea "@Петрова Валерия привет! Потом обрати внимание, пожалуйста. Юлия неверно развер…"
click at [1256, 717] on icon "submit" at bounding box center [1256, 718] width 17 height 14
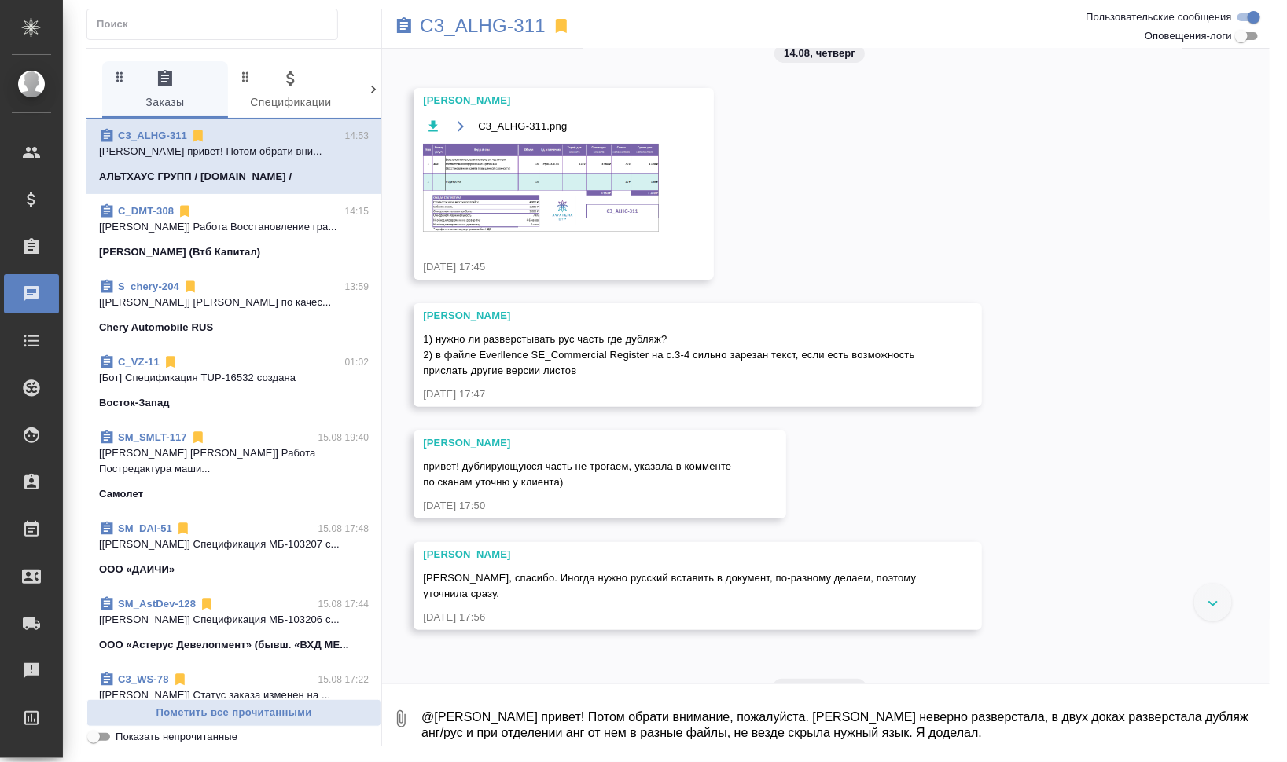
scroll to position [0, 0]
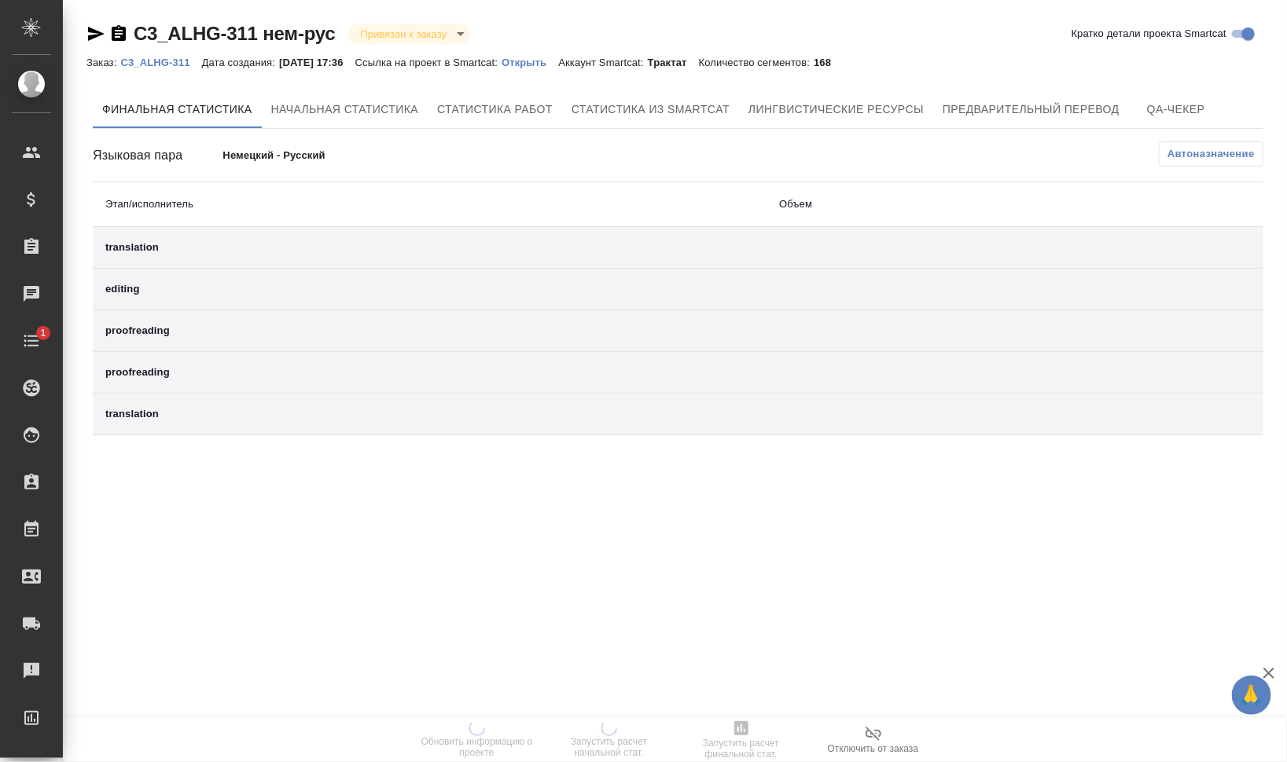
click at [867, 86] on div "Финальная статистика Начальная статистика Статистика работ Статистика из Smartc…" at bounding box center [677, 263] width 1183 height 358
click at [877, 109] on span "Лингвистические ресурсы" at bounding box center [835, 110] width 175 height 20
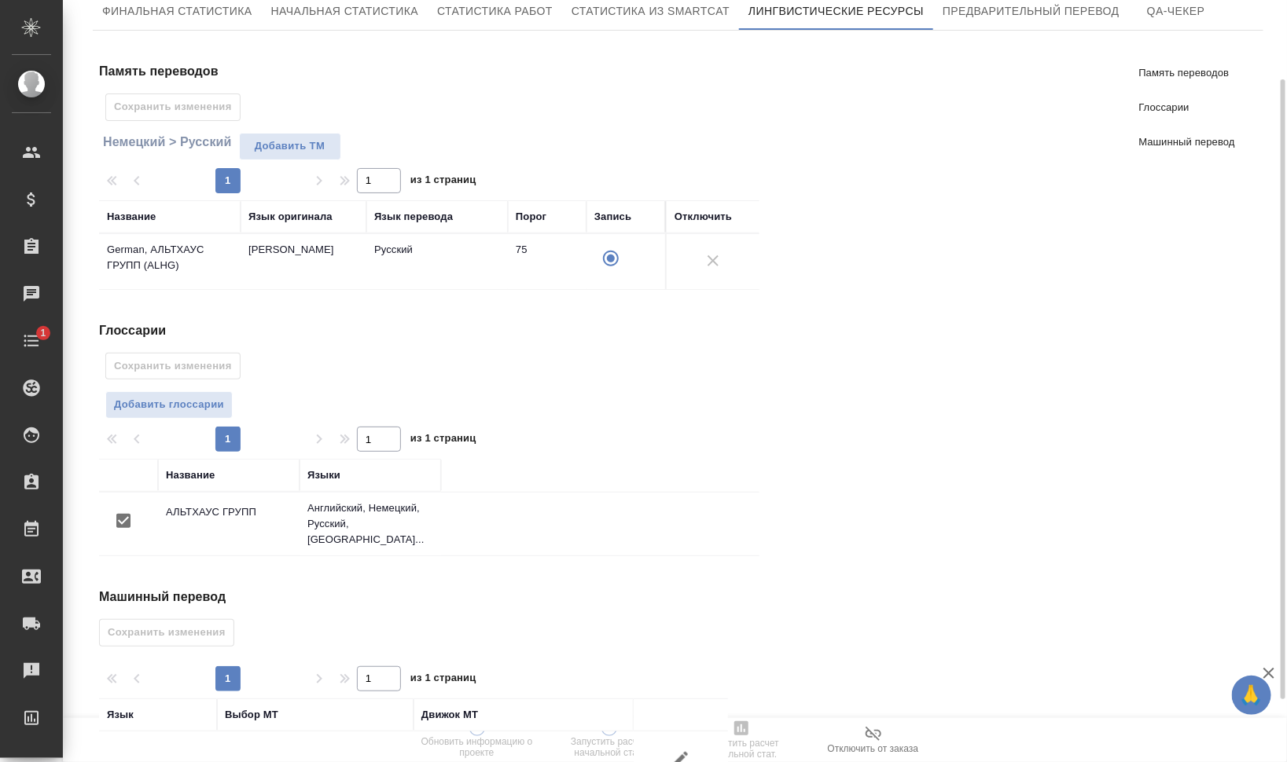
scroll to position [174, 0]
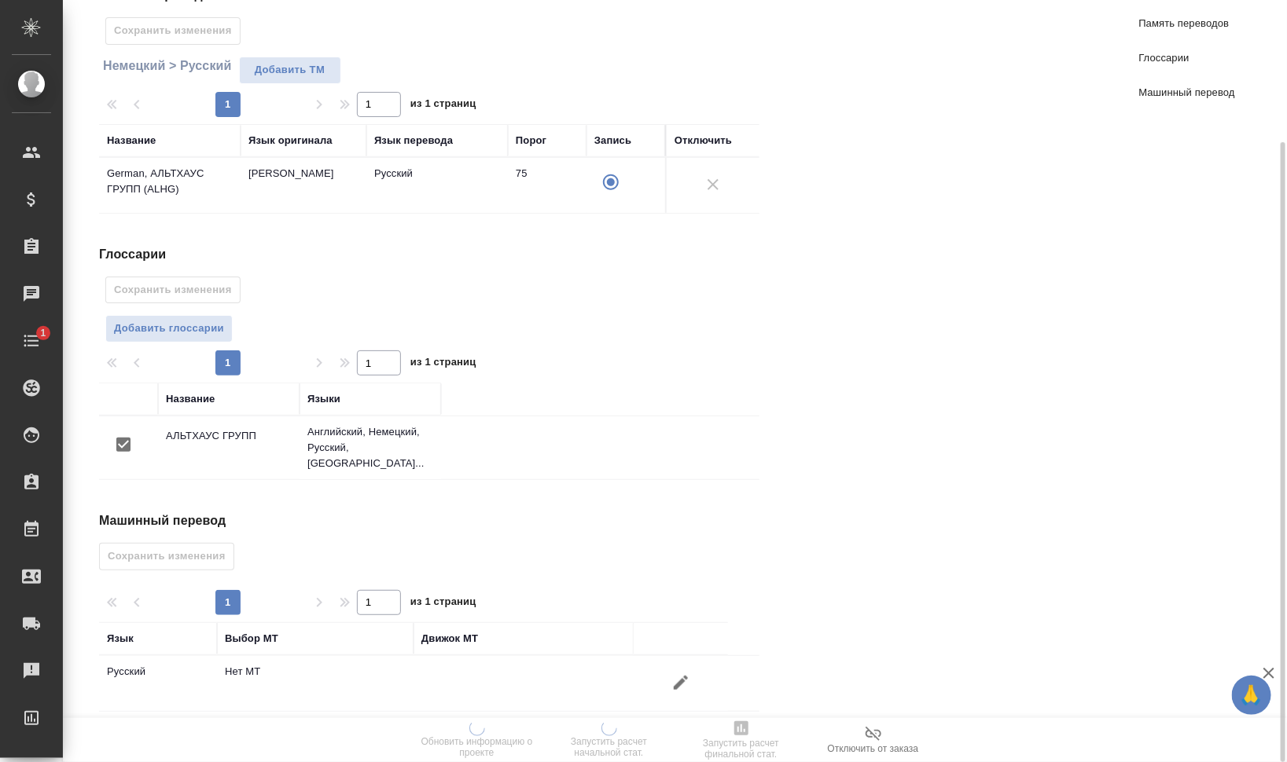
click at [673, 674] on icon "button" at bounding box center [680, 683] width 19 height 19
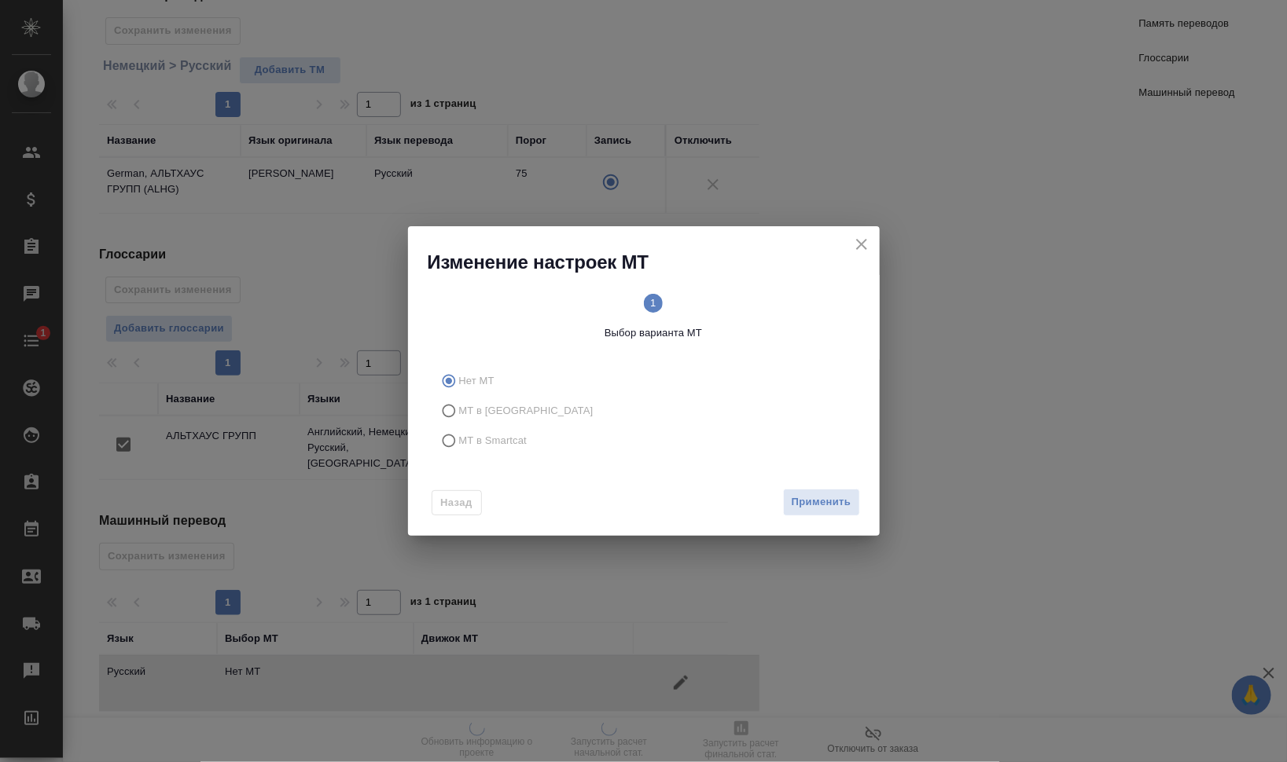
click at [466, 431] on label "МТ в Smartcat" at bounding box center [641, 441] width 414 height 30
click at [459, 431] on input "МТ в Smartcat" at bounding box center [446, 441] width 25 height 30
radio input "true"
click at [769, 301] on span "2 Выбор движка Smartcat" at bounding box center [756, 317] width 195 height 47
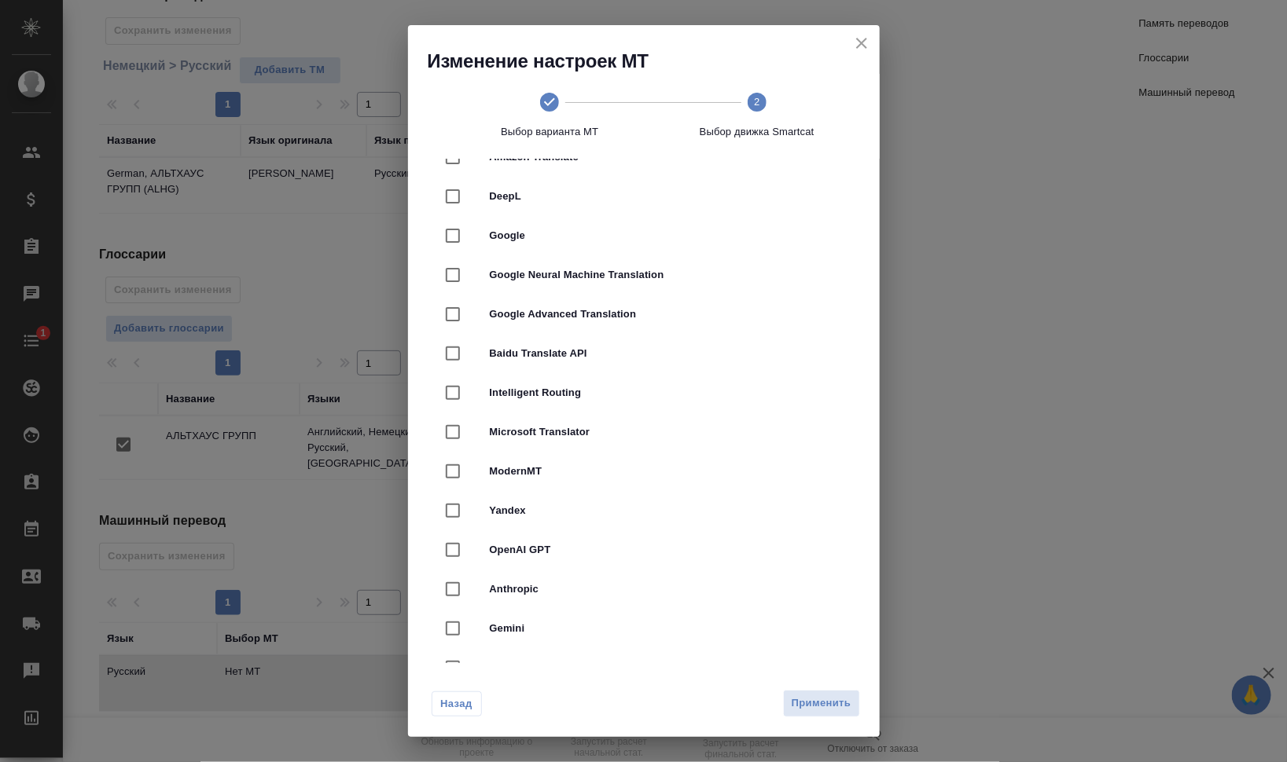
scroll to position [0, 0]
click at [543, 240] on span "DeepL" at bounding box center [666, 237] width 352 height 16
checkbox input "true"
click at [823, 702] on span "Применить" at bounding box center [821, 704] width 60 height 18
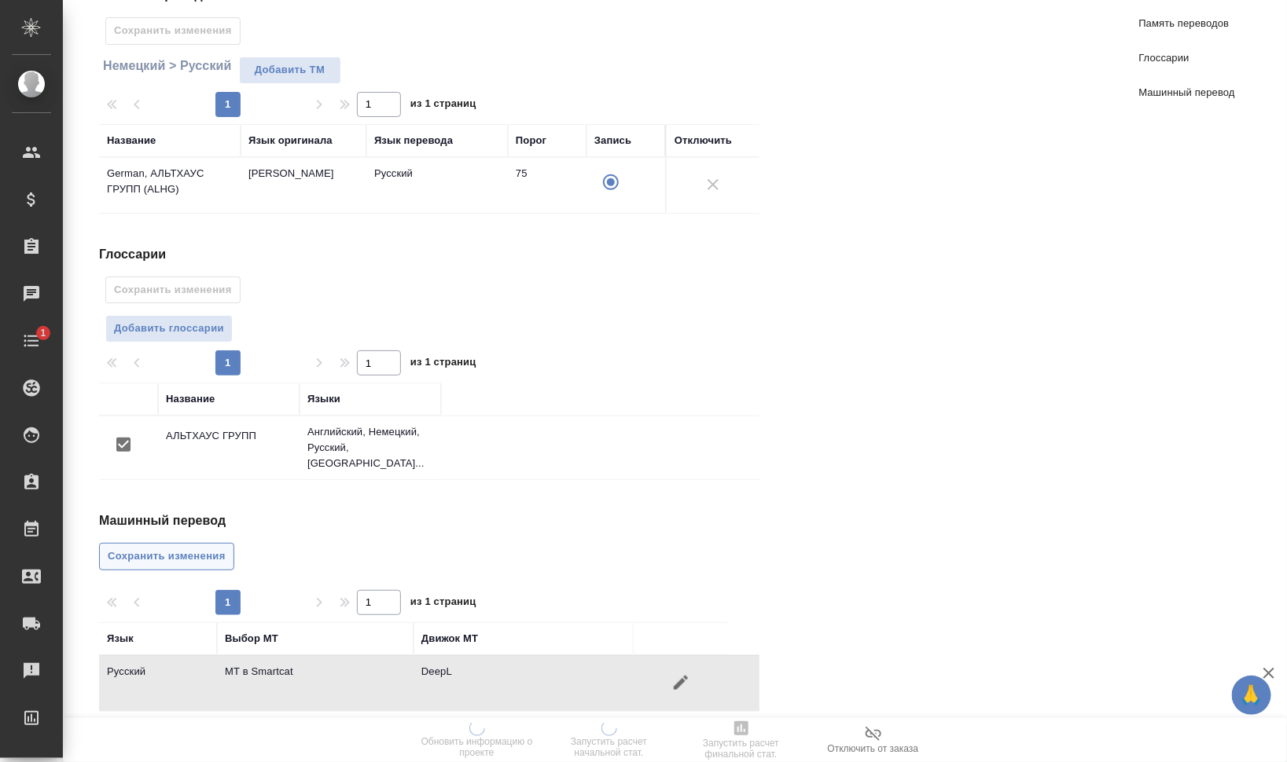
click at [141, 548] on span "Сохранить изменения" at bounding box center [167, 557] width 118 height 18
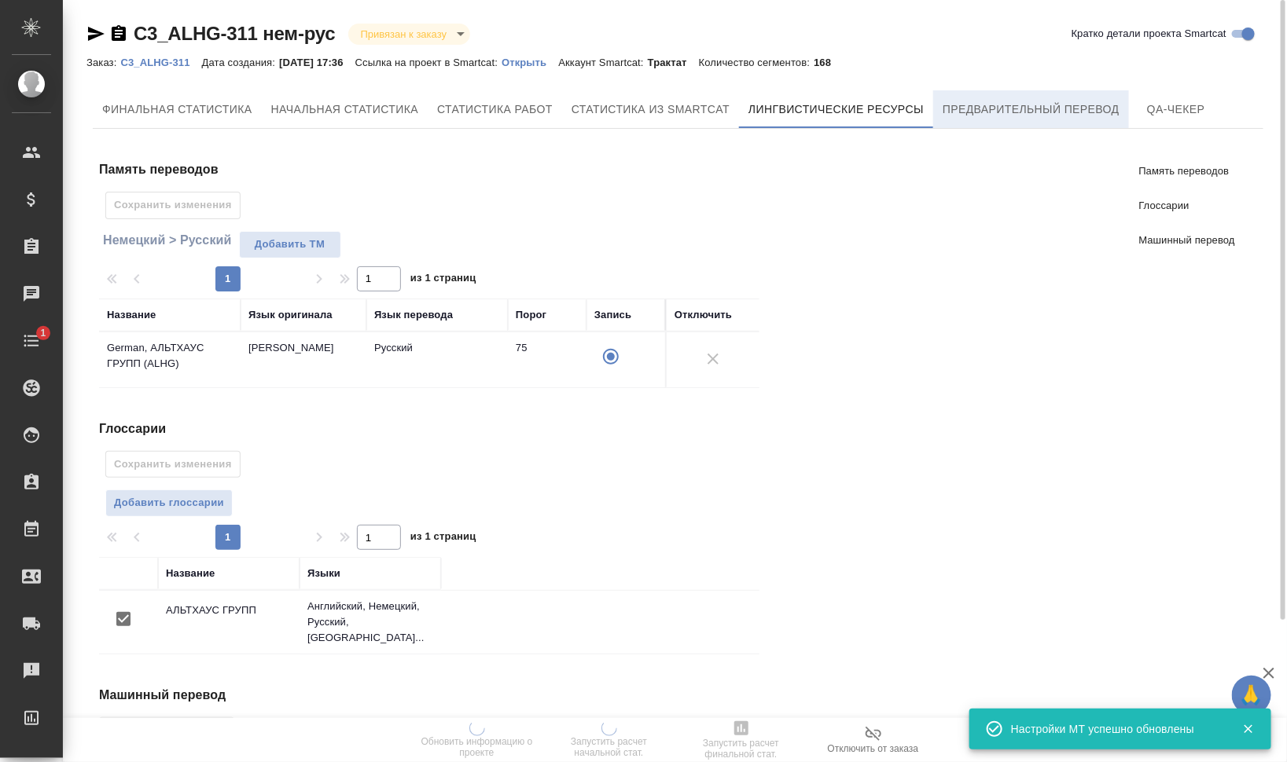
click at [1043, 102] on span "Предварительный перевод" at bounding box center [1030, 110] width 177 height 20
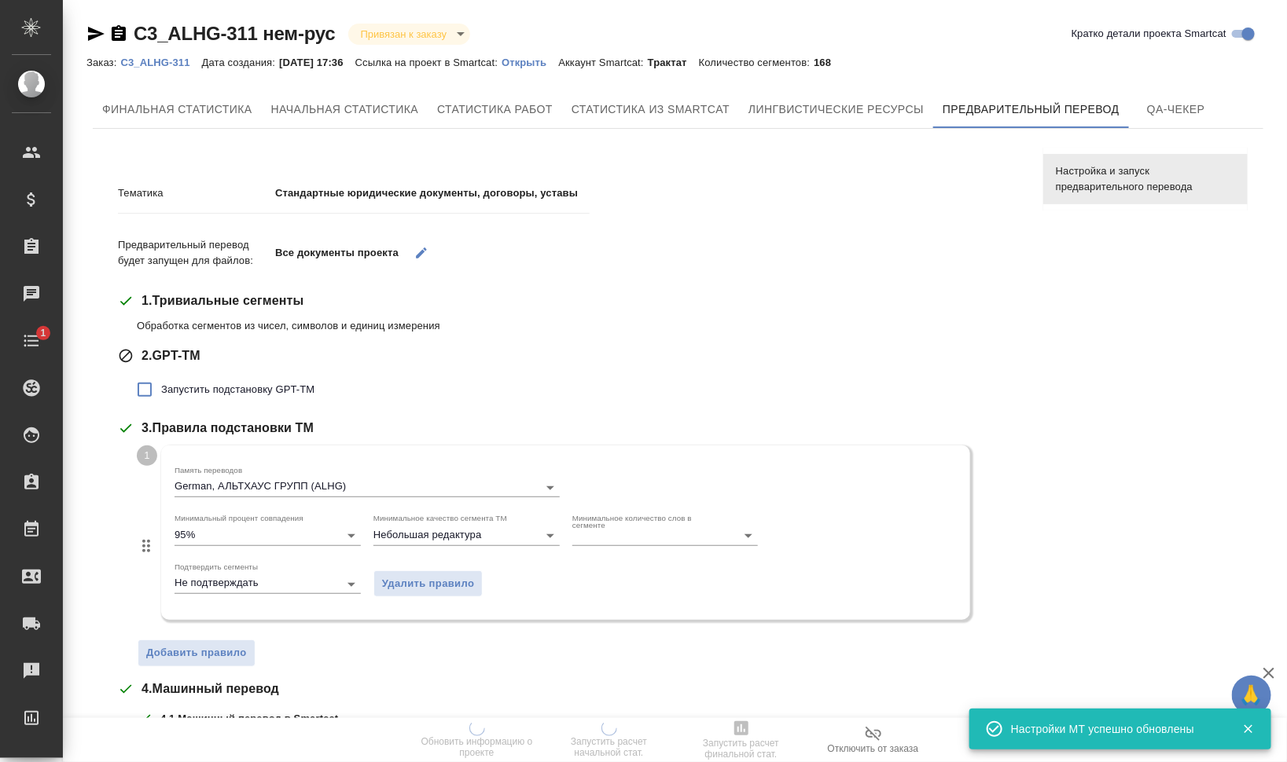
click at [279, 382] on span "Запустить подстановку GPT-TM" at bounding box center [237, 390] width 153 height 16
click at [161, 382] on input "Запустить подстановку GPT-TM" at bounding box center [144, 389] width 33 height 33
checkbox input "true"
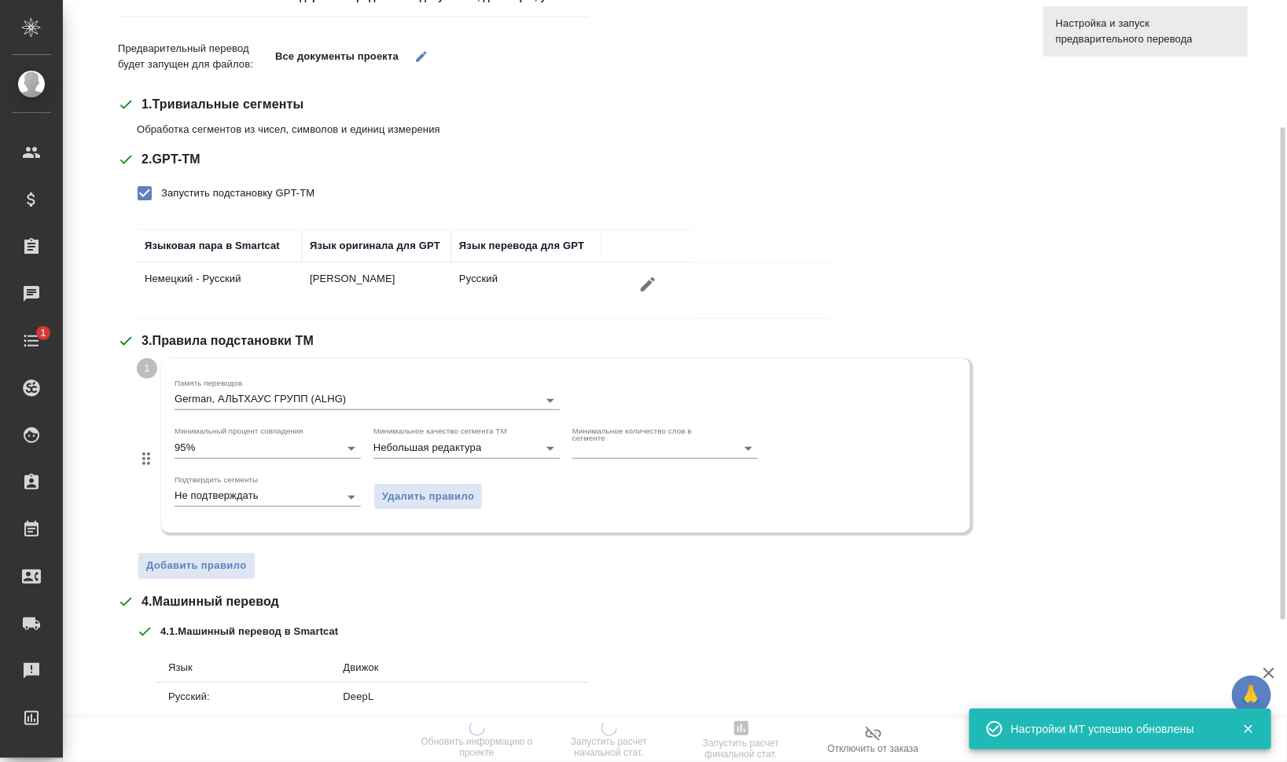
scroll to position [393, 0]
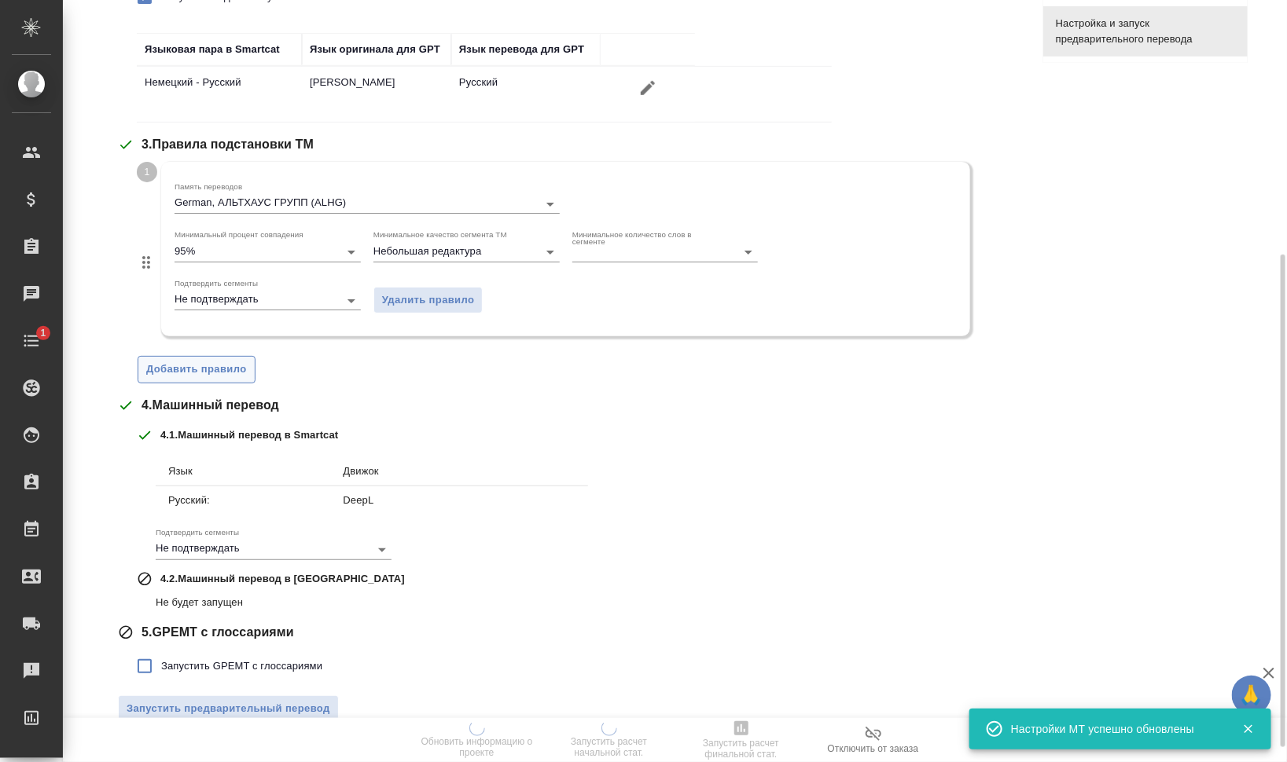
click at [200, 376] on span "Добавить правило" at bounding box center [196, 370] width 101 height 18
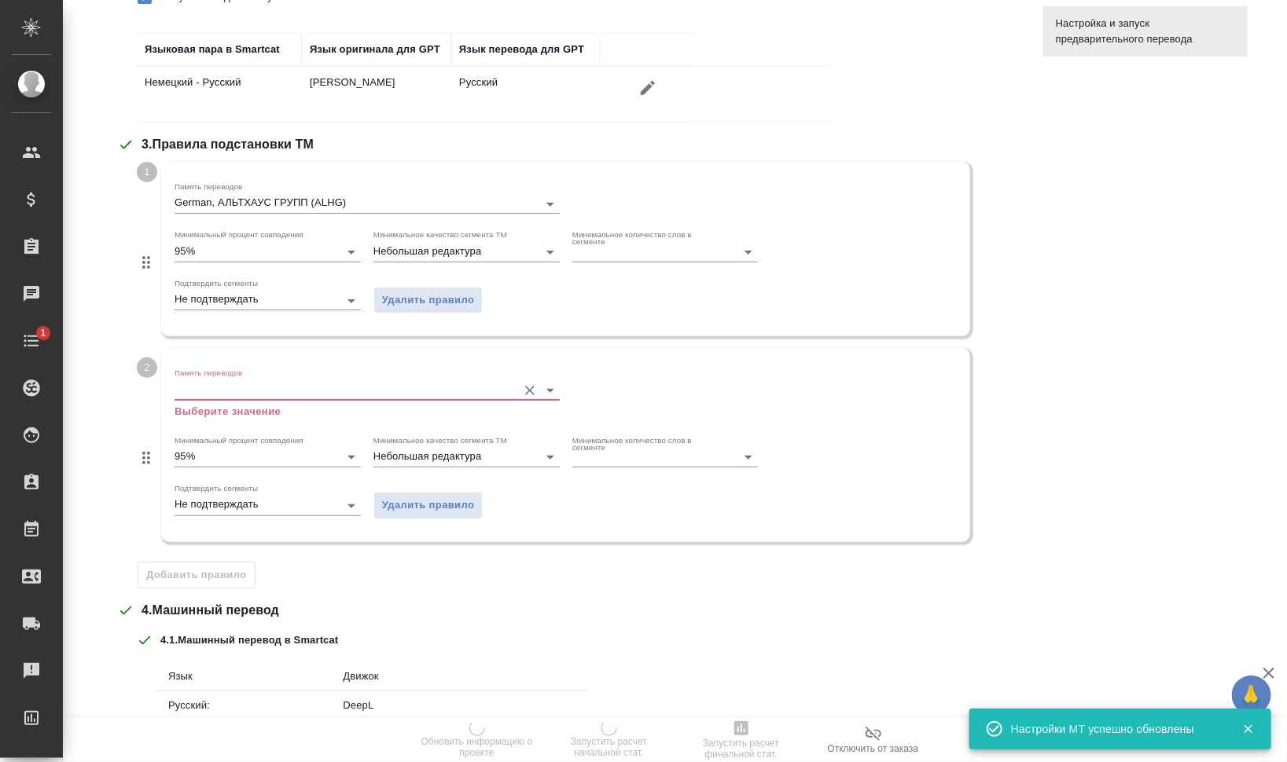
click at [217, 382] on input "Память переводов" at bounding box center [341, 389] width 335 height 19
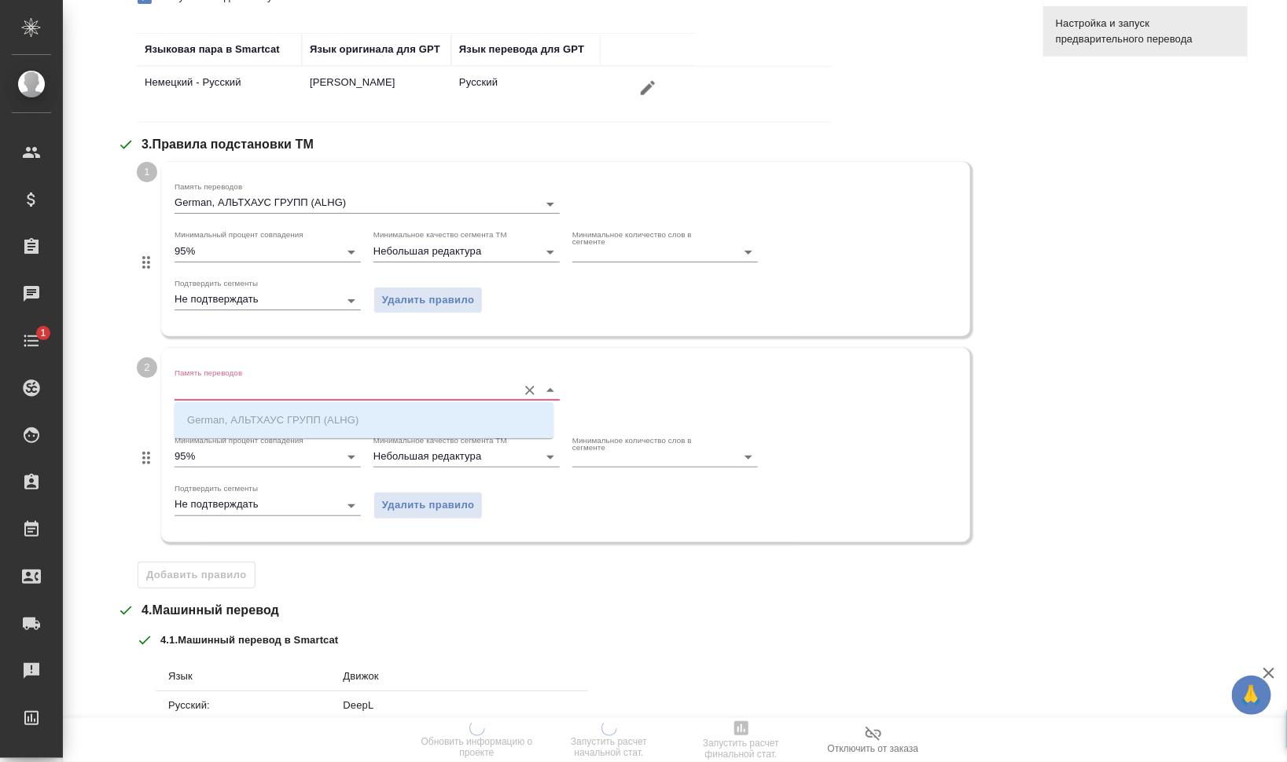
drag, startPoint x: 556, startPoint y: 574, endPoint x: 578, endPoint y: 582, distance: 22.6
click at [577, 582] on div "1 Память переводов German, АЛЬТХАУС ГРУПП (ALHG) Минимальный процент совпадения…" at bounding box center [578, 375] width 883 height 427
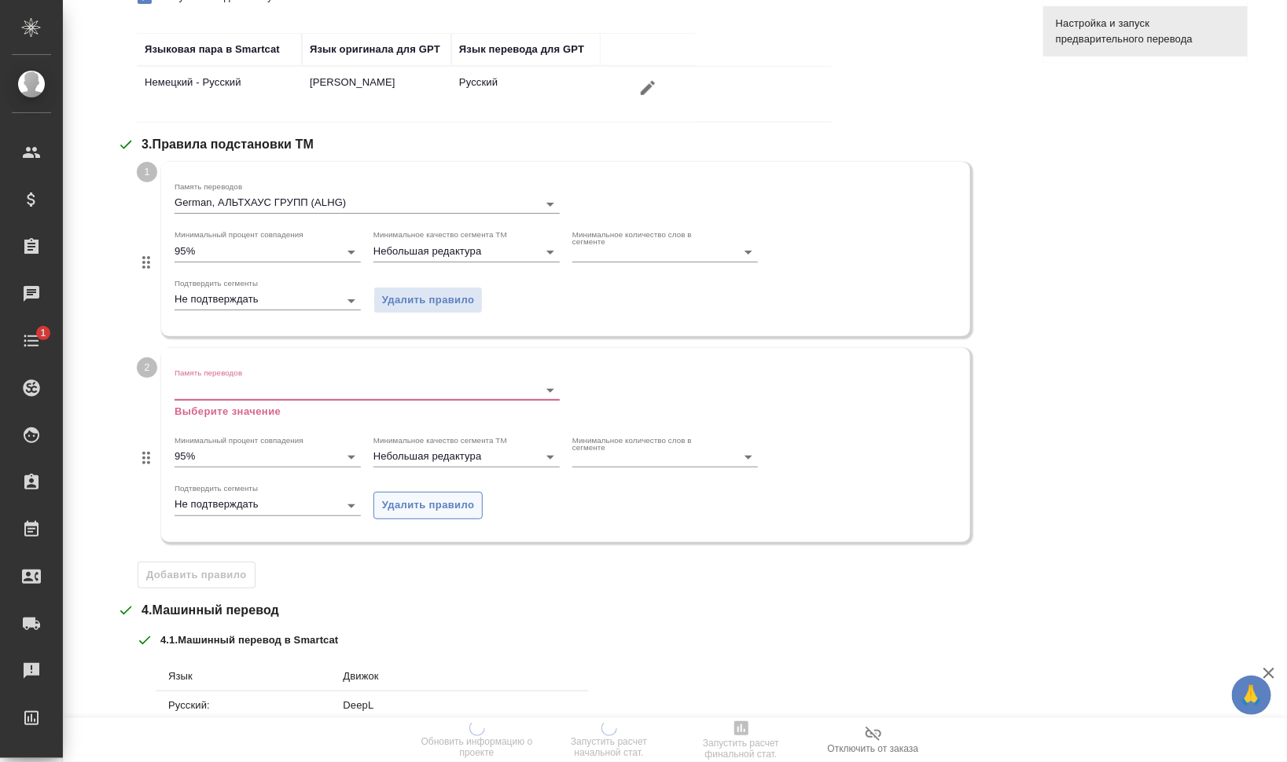
click at [413, 503] on span "Удалить правило" at bounding box center [428, 506] width 93 height 18
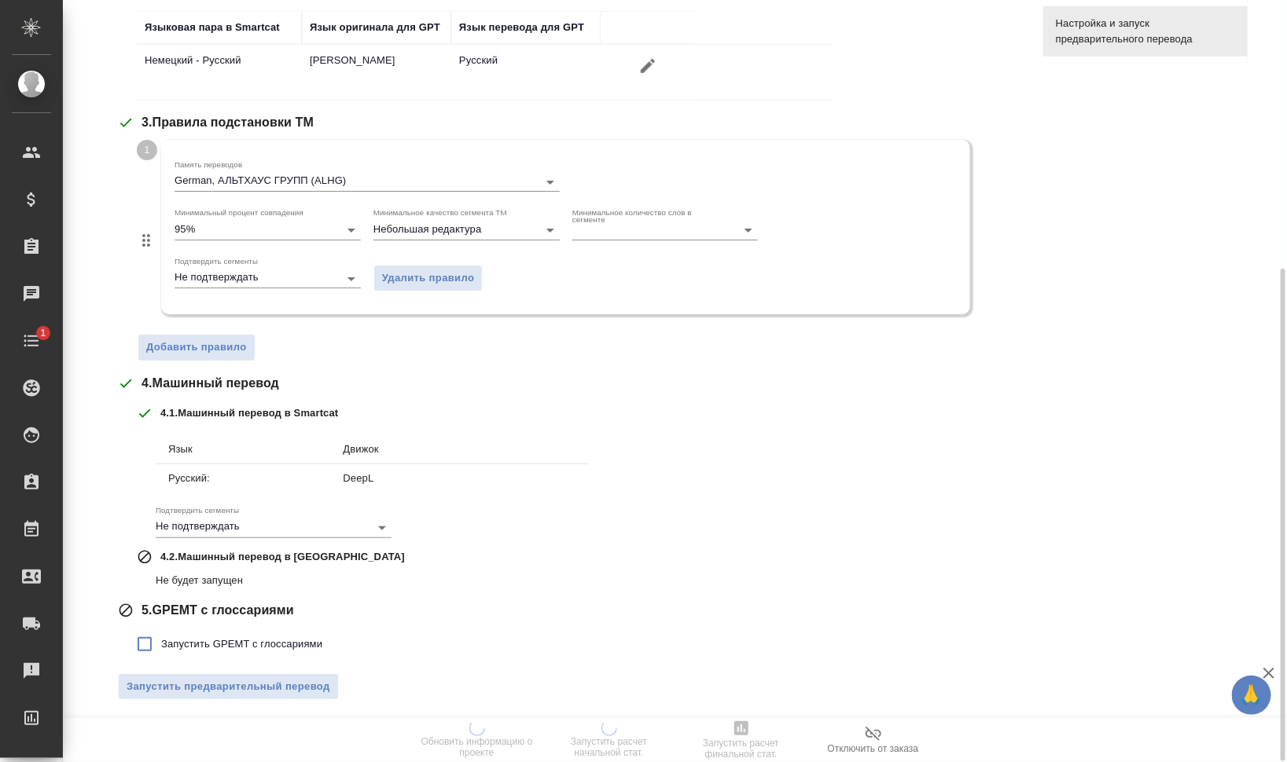
click at [248, 637] on span "Запустить GPEMT с глоссариями" at bounding box center [241, 645] width 161 height 16
click at [161, 637] on input "Запустить GPEMT с глоссариями" at bounding box center [144, 644] width 33 height 33
checkbox input "true"
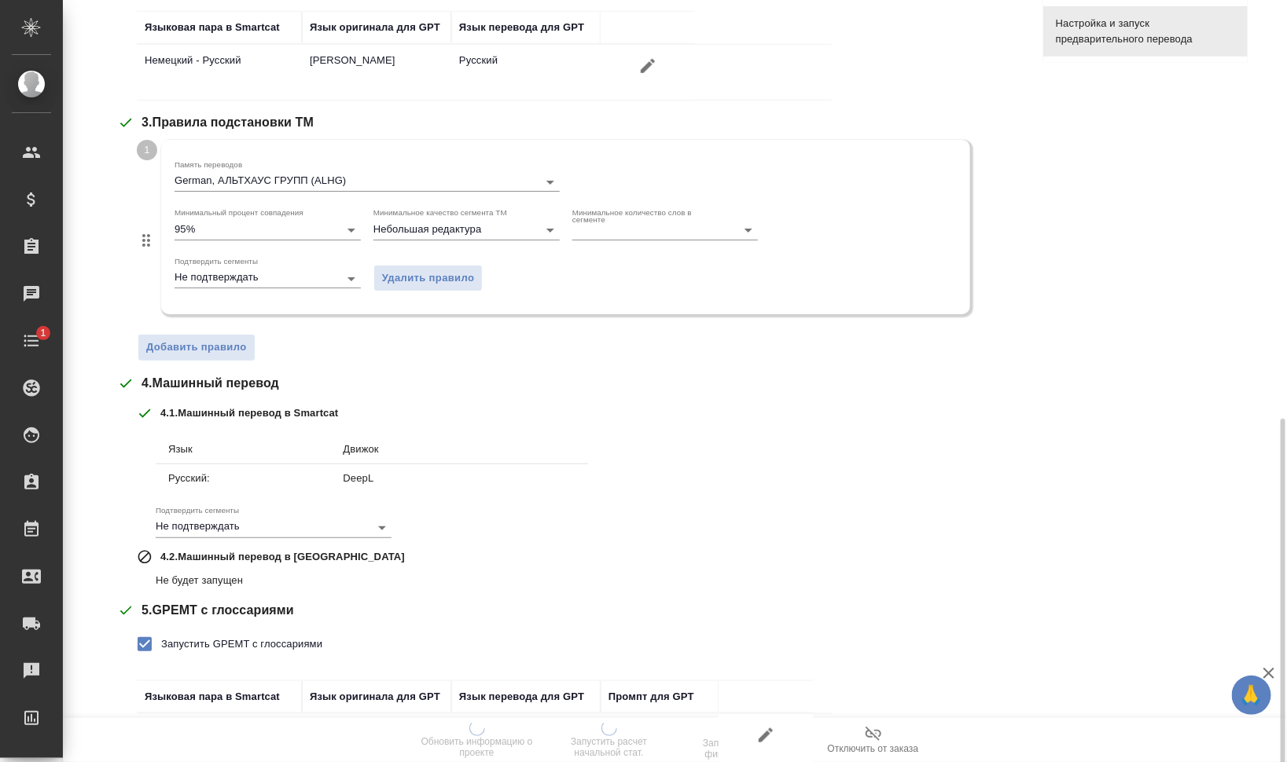
scroll to position [523, 0]
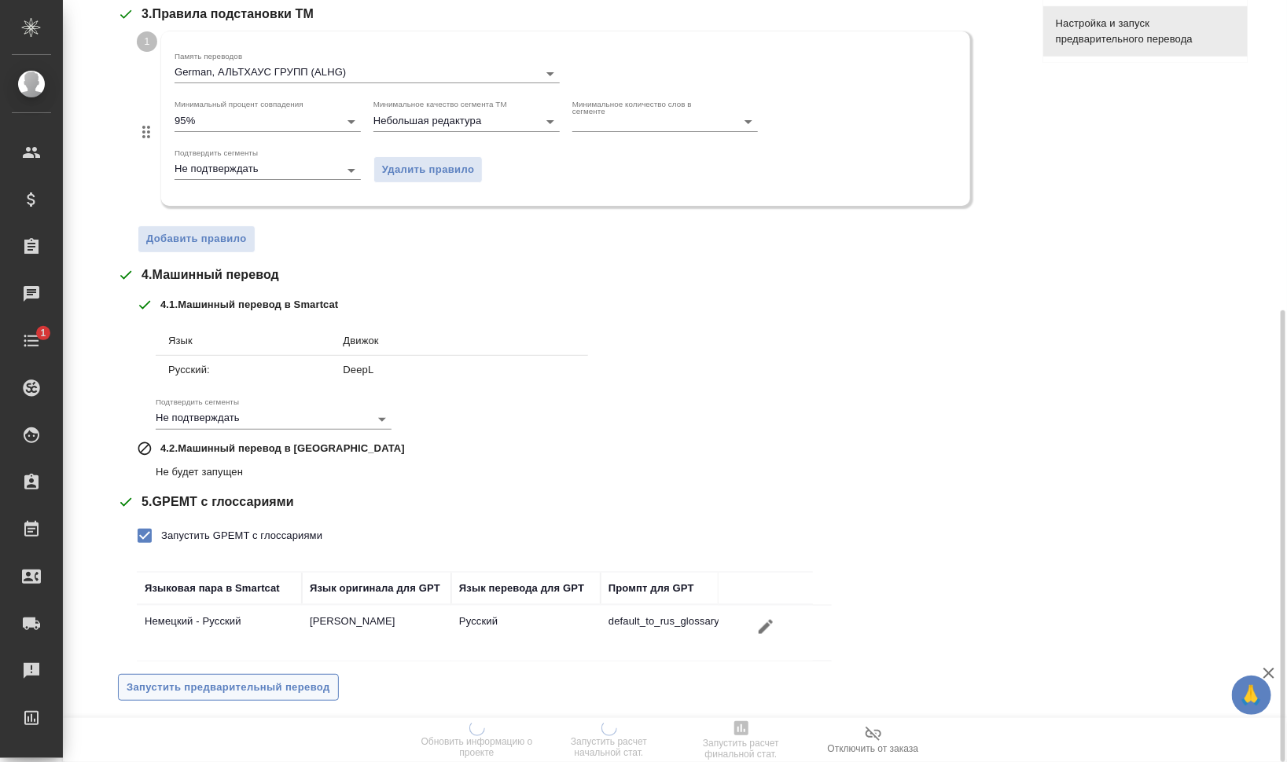
click at [299, 688] on span "Запустить предварительный перевод" at bounding box center [229, 688] width 204 height 18
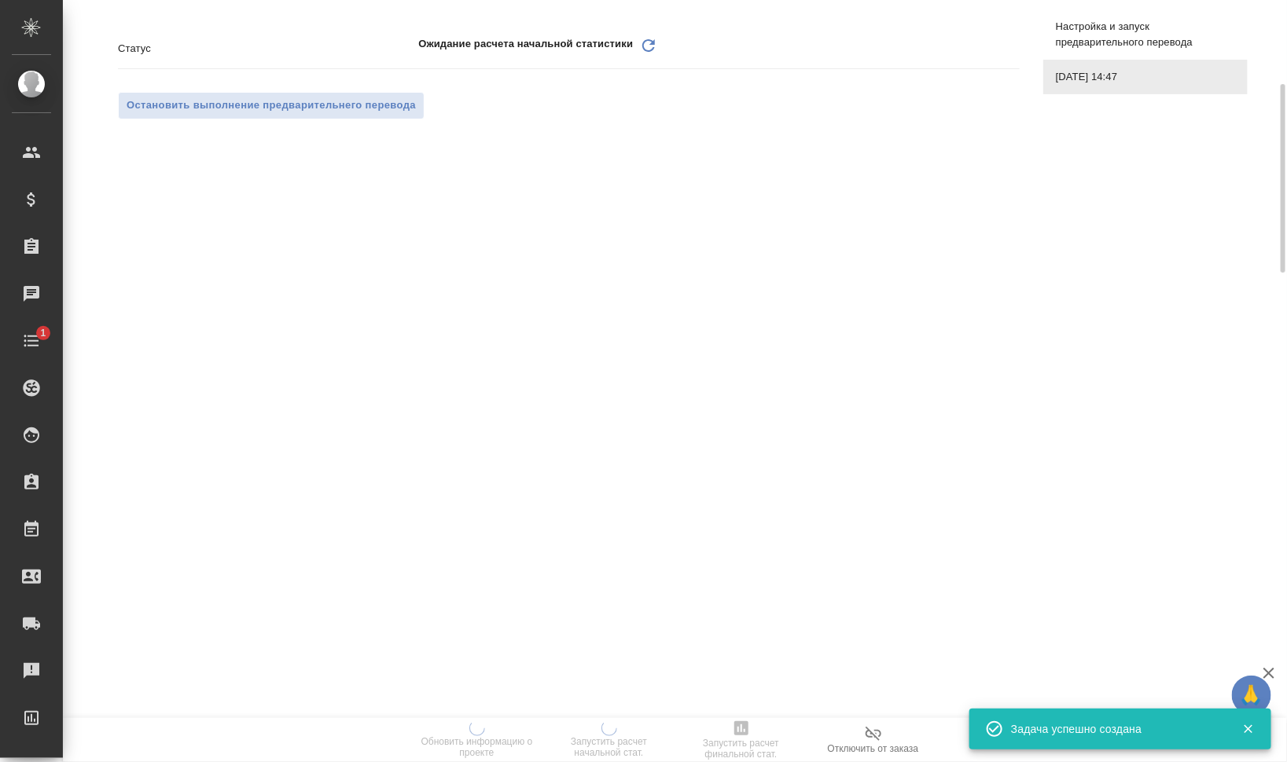
scroll to position [0, 0]
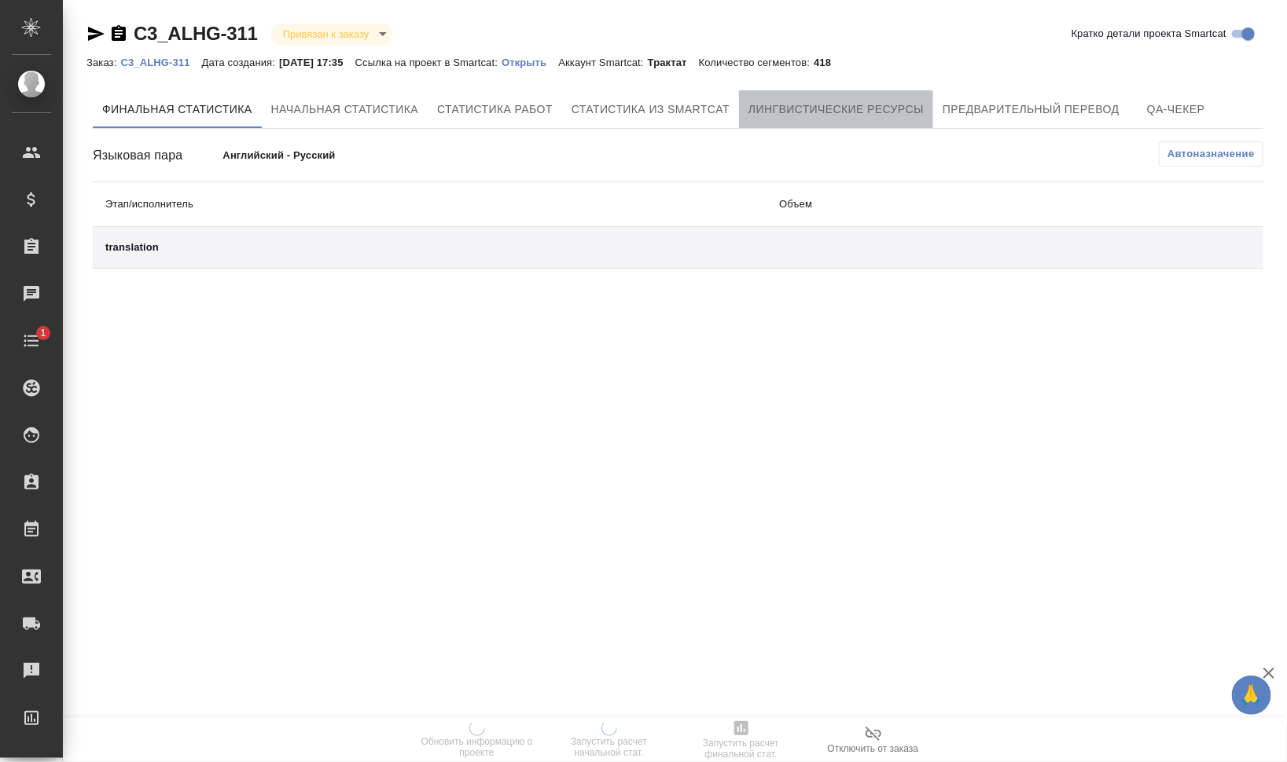
click at [830, 98] on button "Лингвистические ресурсы" at bounding box center [836, 109] width 194 height 38
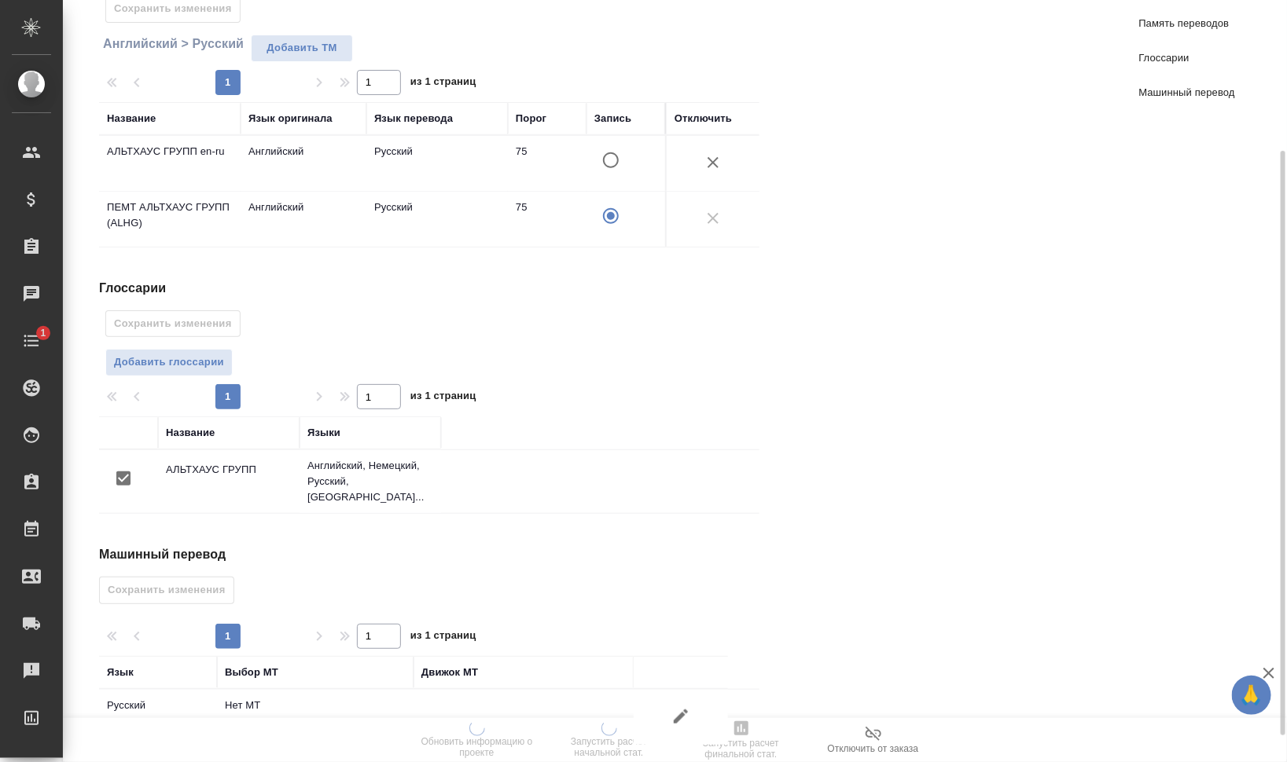
scroll to position [230, 0]
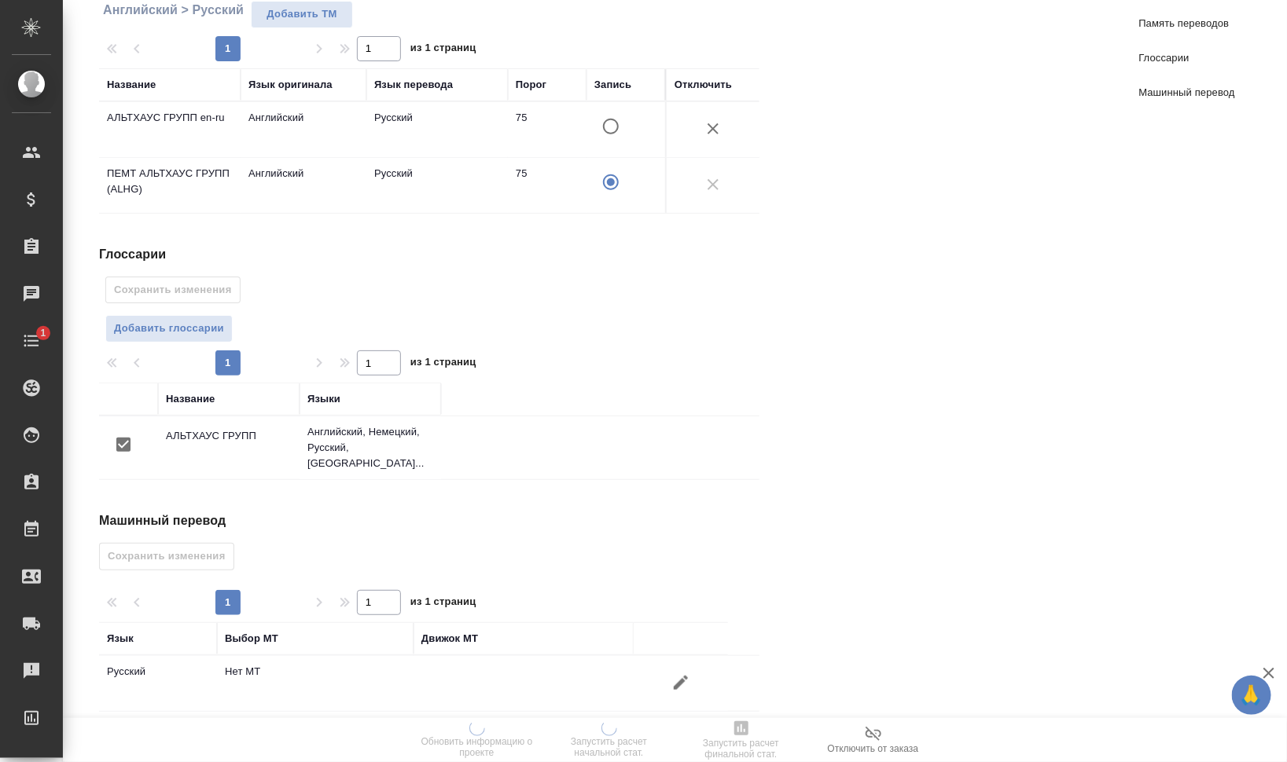
click at [682, 677] on icon "button" at bounding box center [680, 683] width 19 height 19
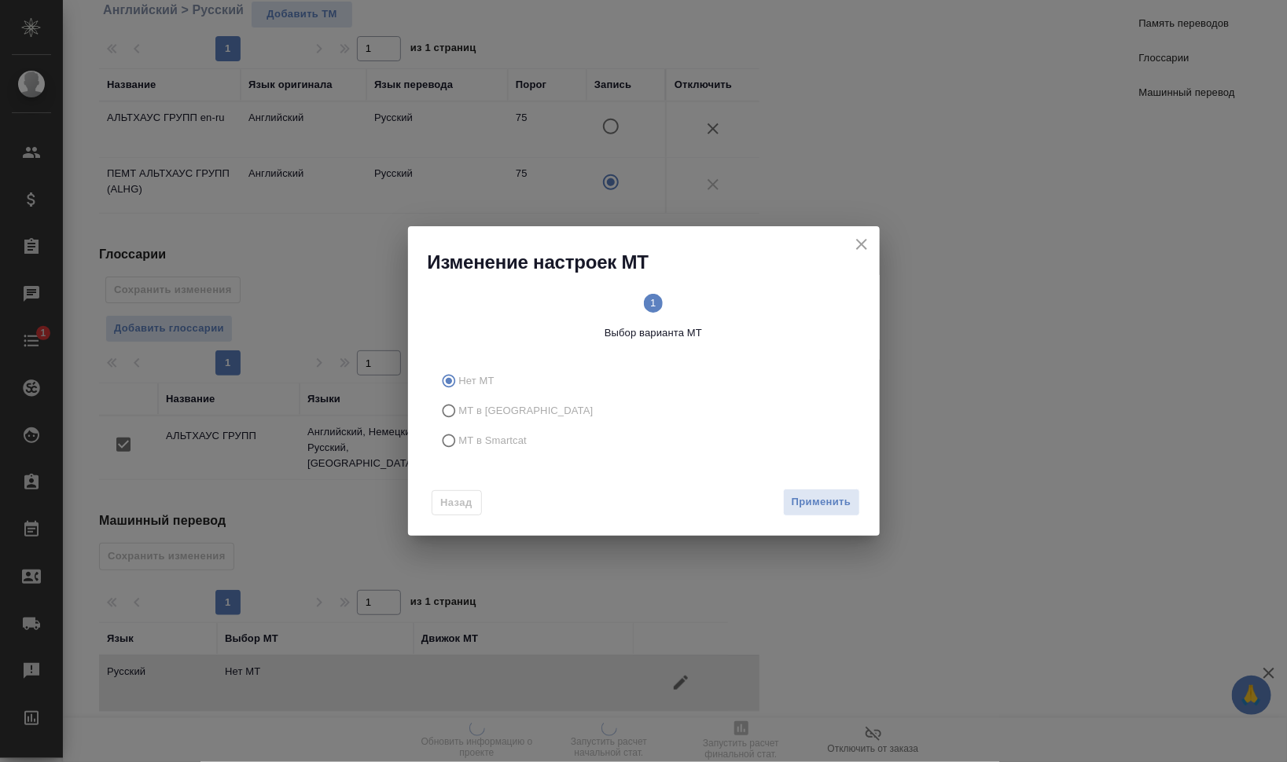
click at [518, 442] on span "МТ в Smartcat" at bounding box center [493, 441] width 68 height 16
click at [459, 442] on input "МТ в Smartcat" at bounding box center [446, 441] width 25 height 30
radio input "true"
click at [760, 299] on circle at bounding box center [756, 303] width 19 height 19
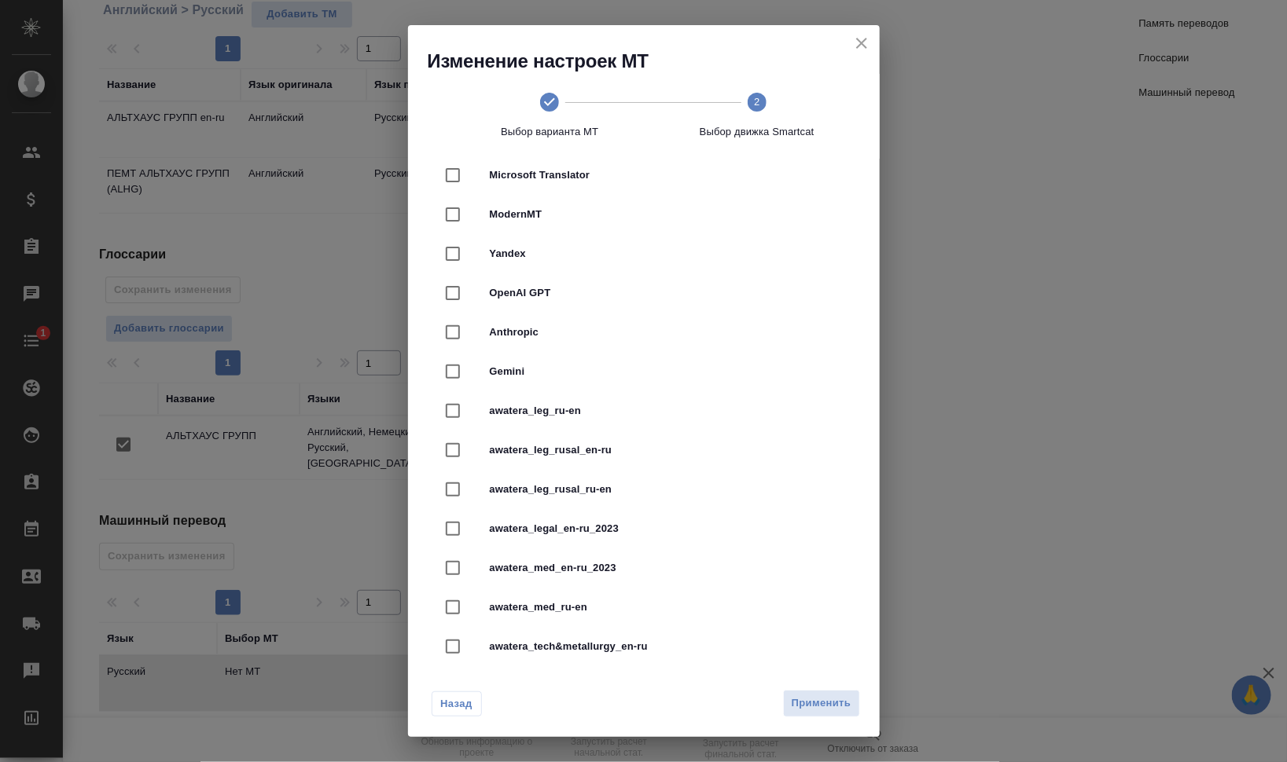
scroll to position [393, 0]
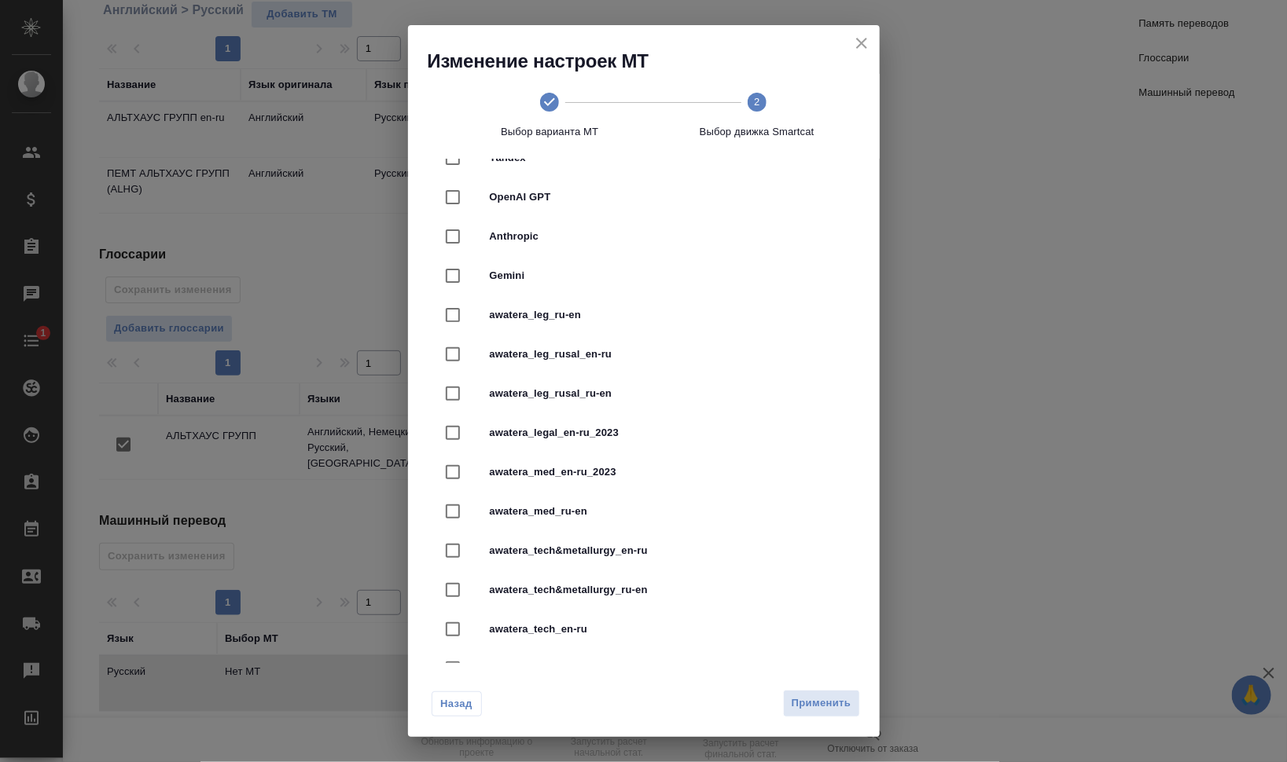
click at [693, 428] on span "awatera_legal_en-ru_2023" at bounding box center [666, 433] width 352 height 16
checkbox input "true"
click at [820, 686] on div "Назад Применить" at bounding box center [644, 700] width 472 height 74
click at [822, 702] on span "Применить" at bounding box center [821, 704] width 60 height 18
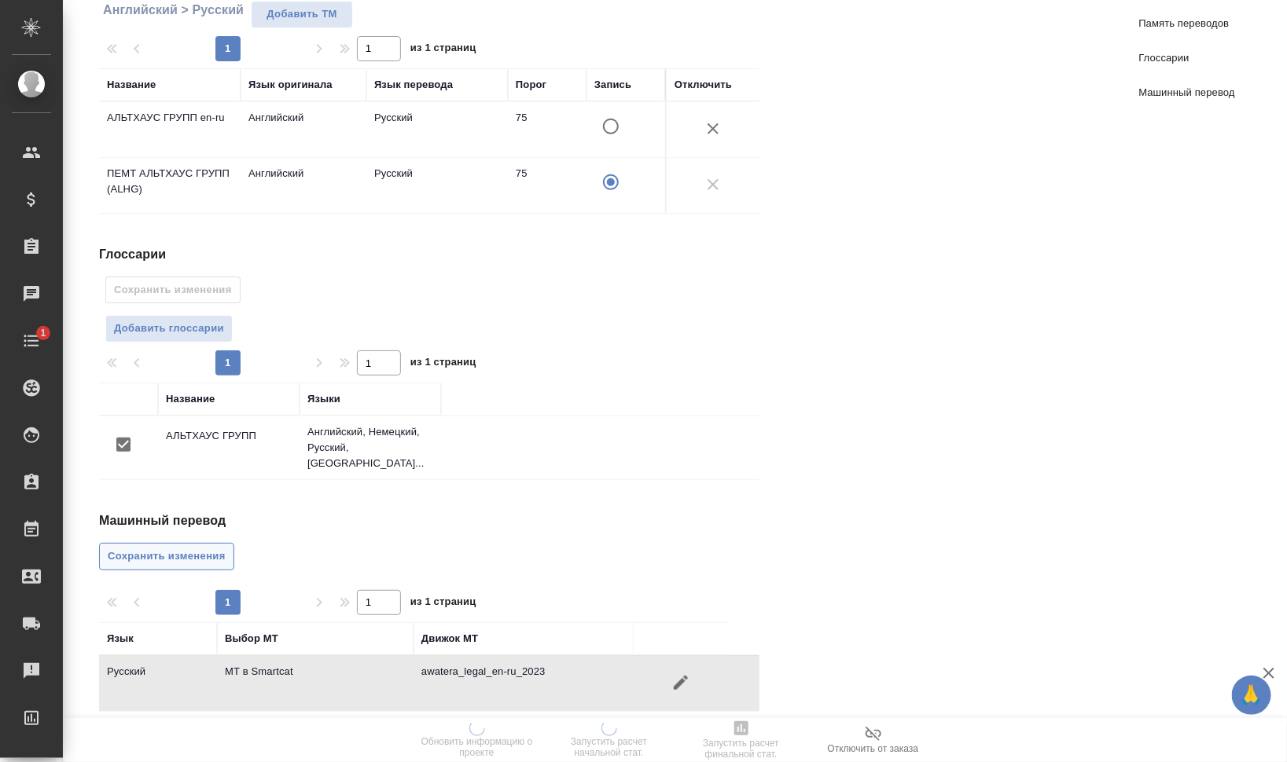
click at [154, 552] on span "Сохранить изменения" at bounding box center [167, 557] width 118 height 18
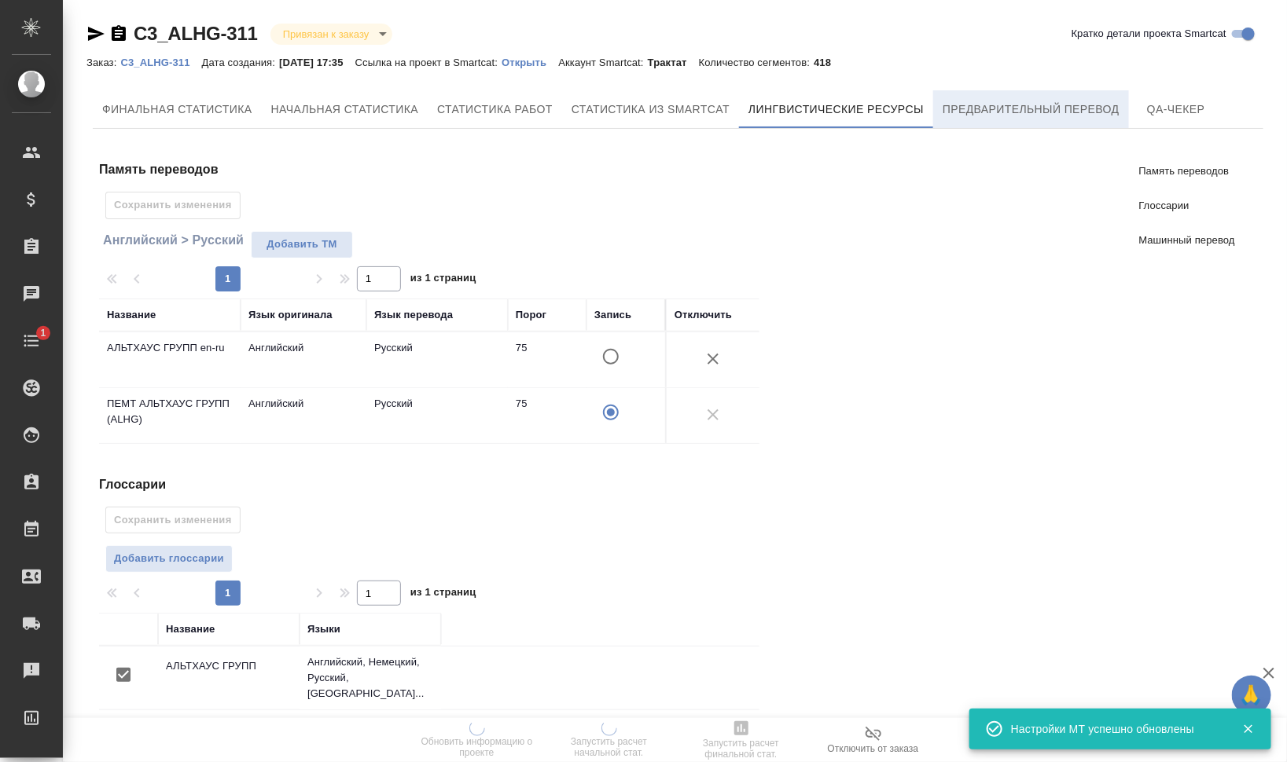
click at [1013, 110] on span "Предварительный перевод" at bounding box center [1030, 110] width 177 height 20
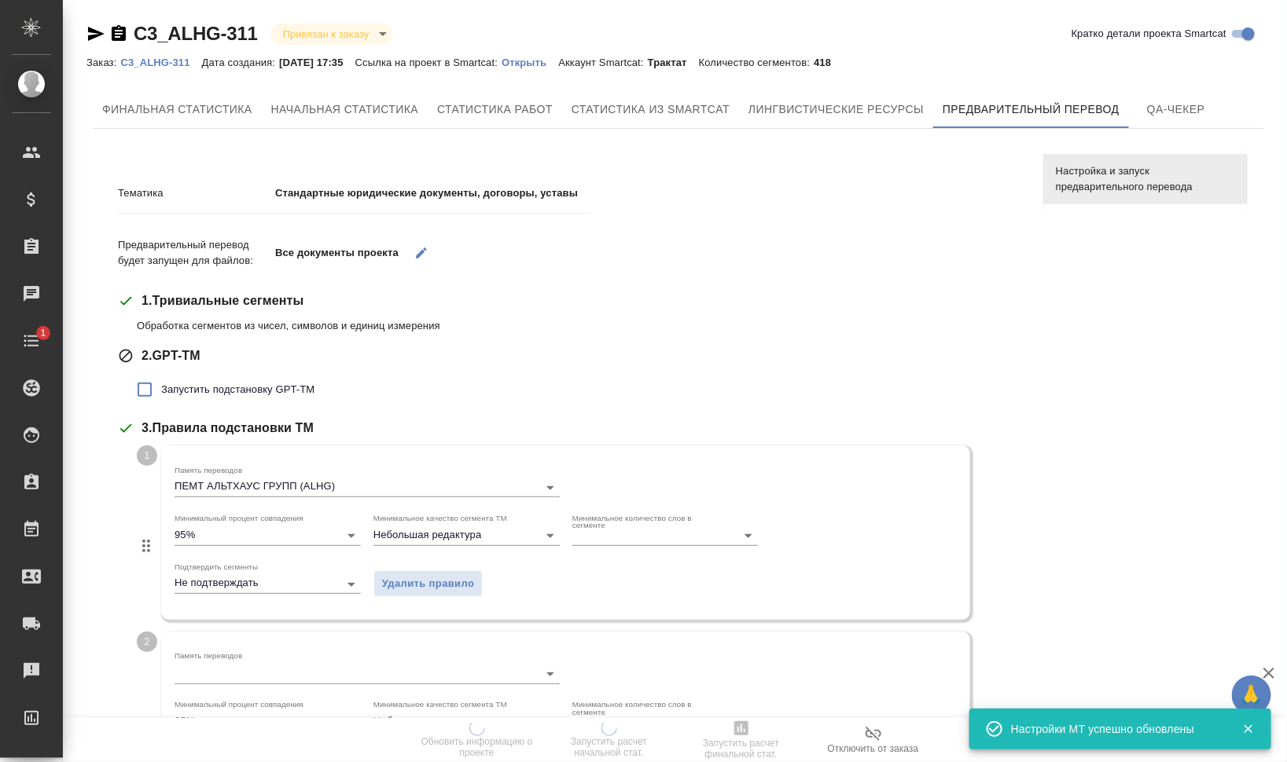
click at [285, 391] on span "Запустить подстановку GPT-TM" at bounding box center [237, 390] width 153 height 16
click at [161, 391] on input "Запустить подстановку GPT-TM" at bounding box center [144, 389] width 33 height 33
checkbox input "true"
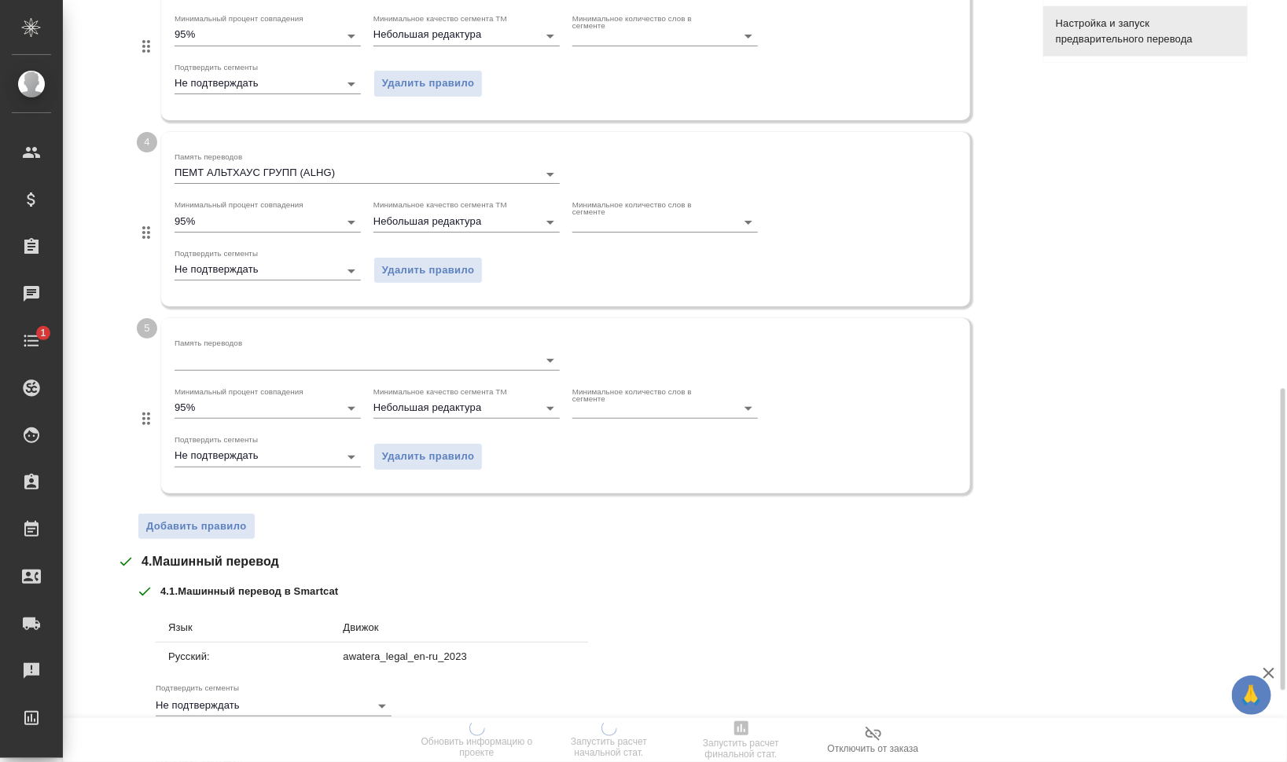
scroll to position [1161, 0]
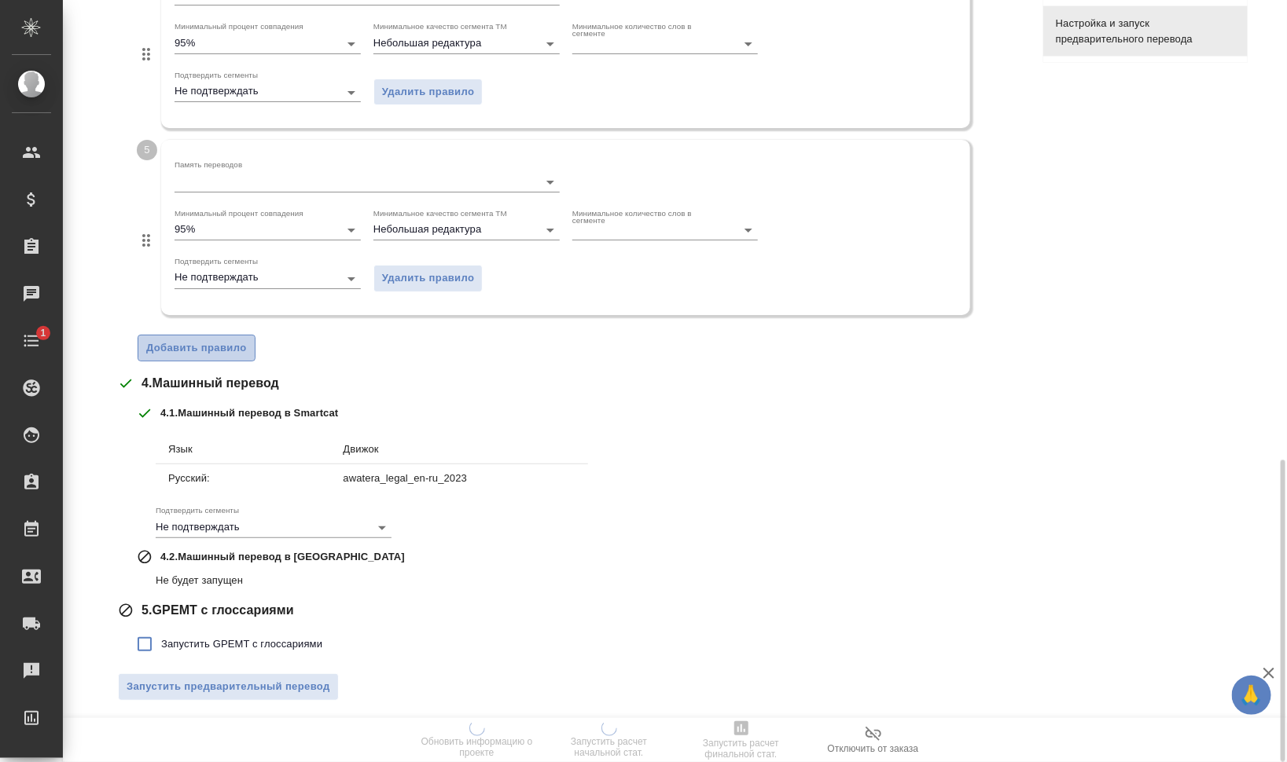
click at [222, 344] on span "Добавить правило" at bounding box center [196, 349] width 101 height 18
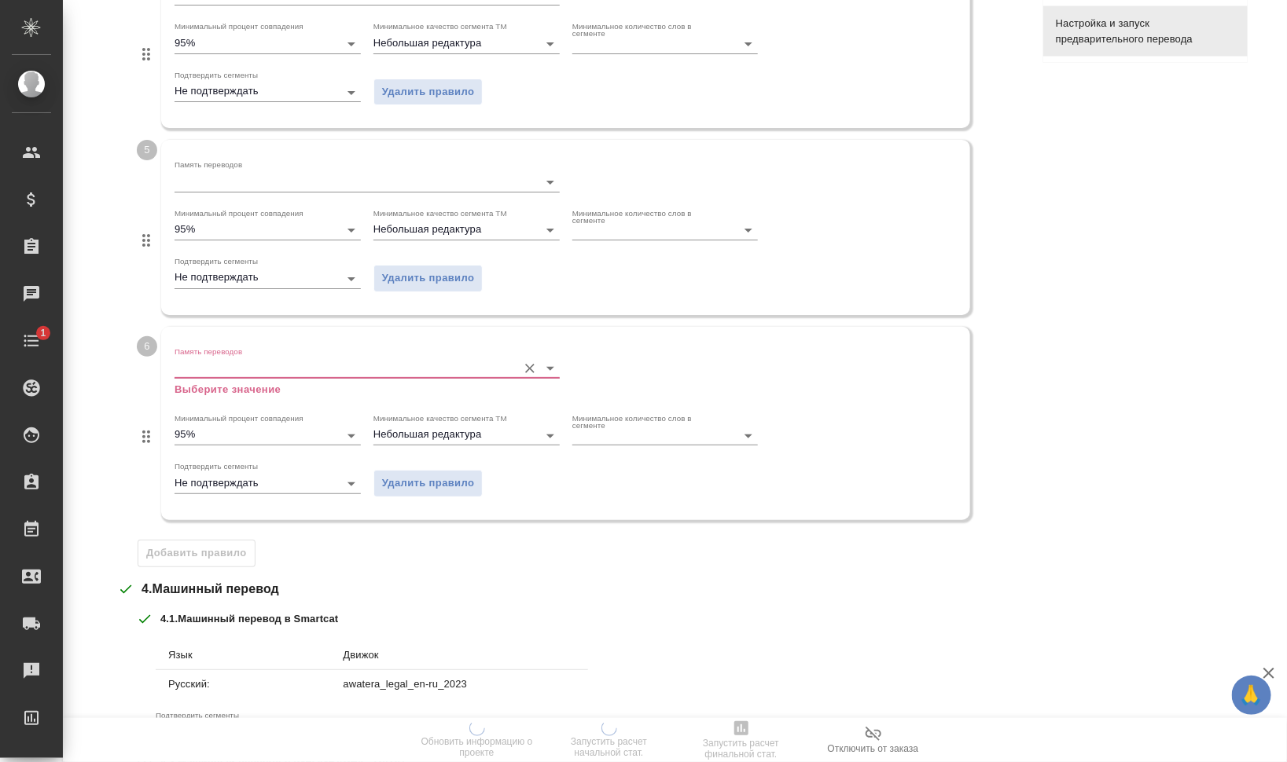
click at [226, 366] on input "Память переводов" at bounding box center [341, 368] width 335 height 19
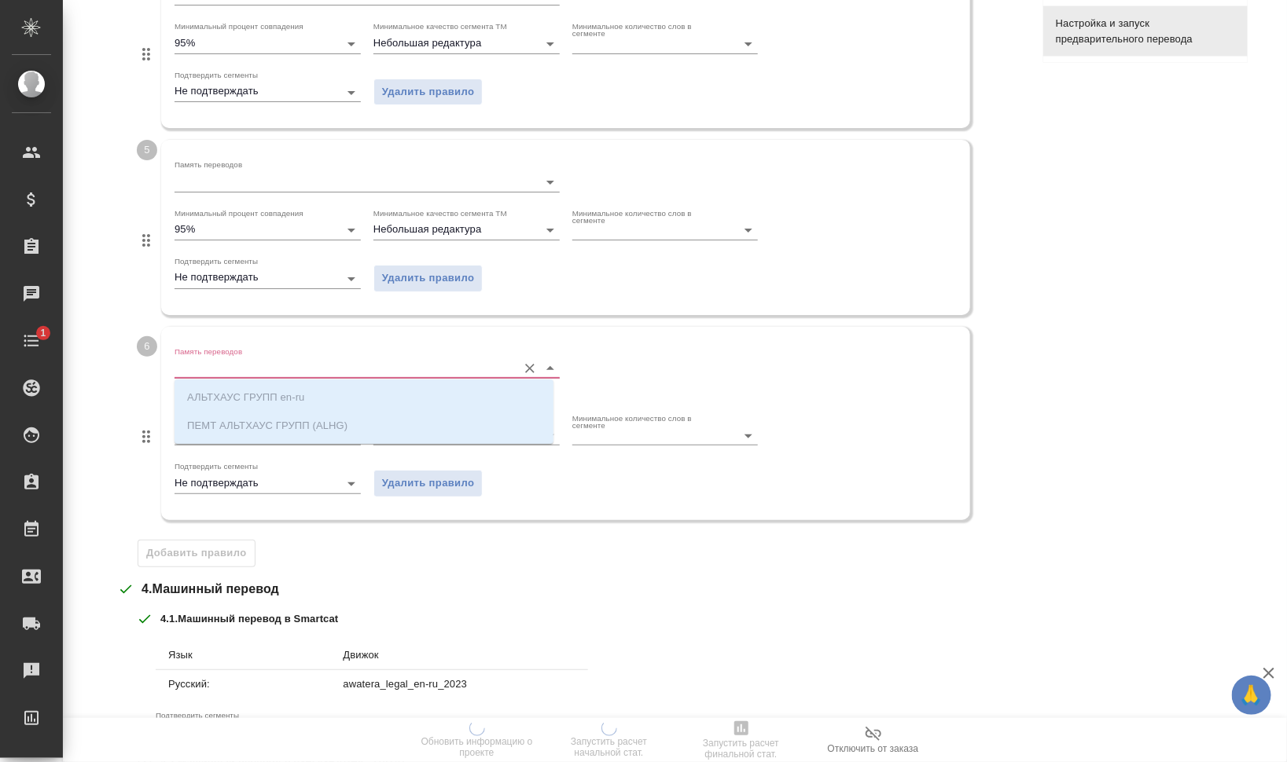
scroll to position [24, 0]
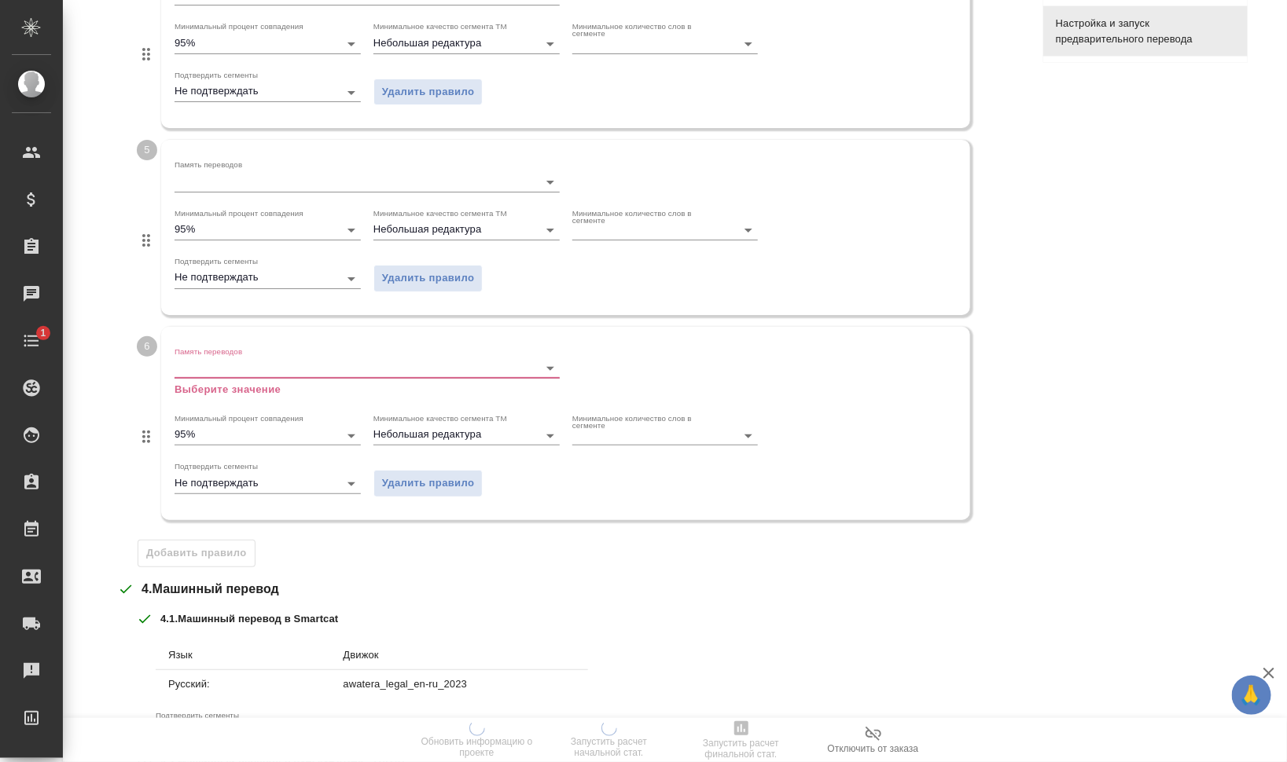
click at [470, 599] on div "4 . Машинный перевод 4 . 1 . Машинный перевод в Smartcat Язык Движок Русский: a…" at bounding box center [568, 687] width 901 height 214
click at [436, 486] on span "Удалить правило" at bounding box center [428, 484] width 93 height 18
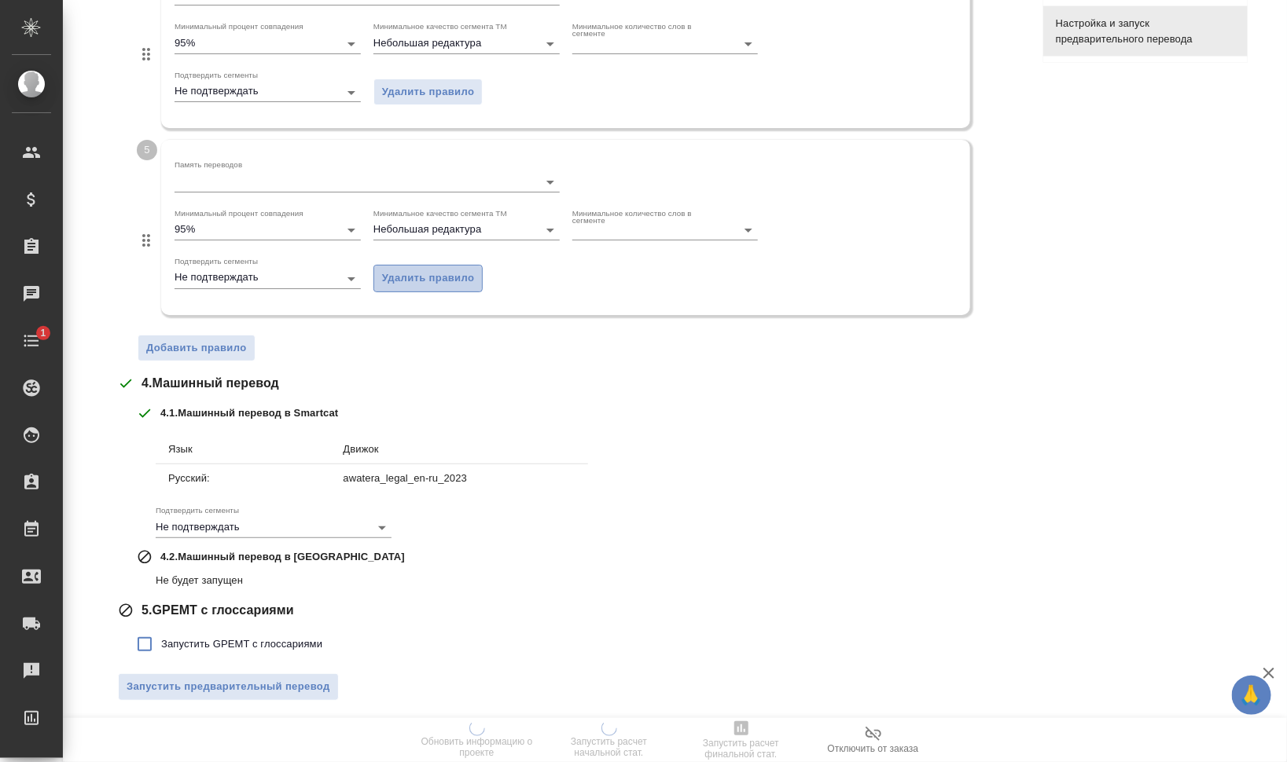
click at [428, 275] on span "Удалить правило" at bounding box center [428, 279] width 93 height 18
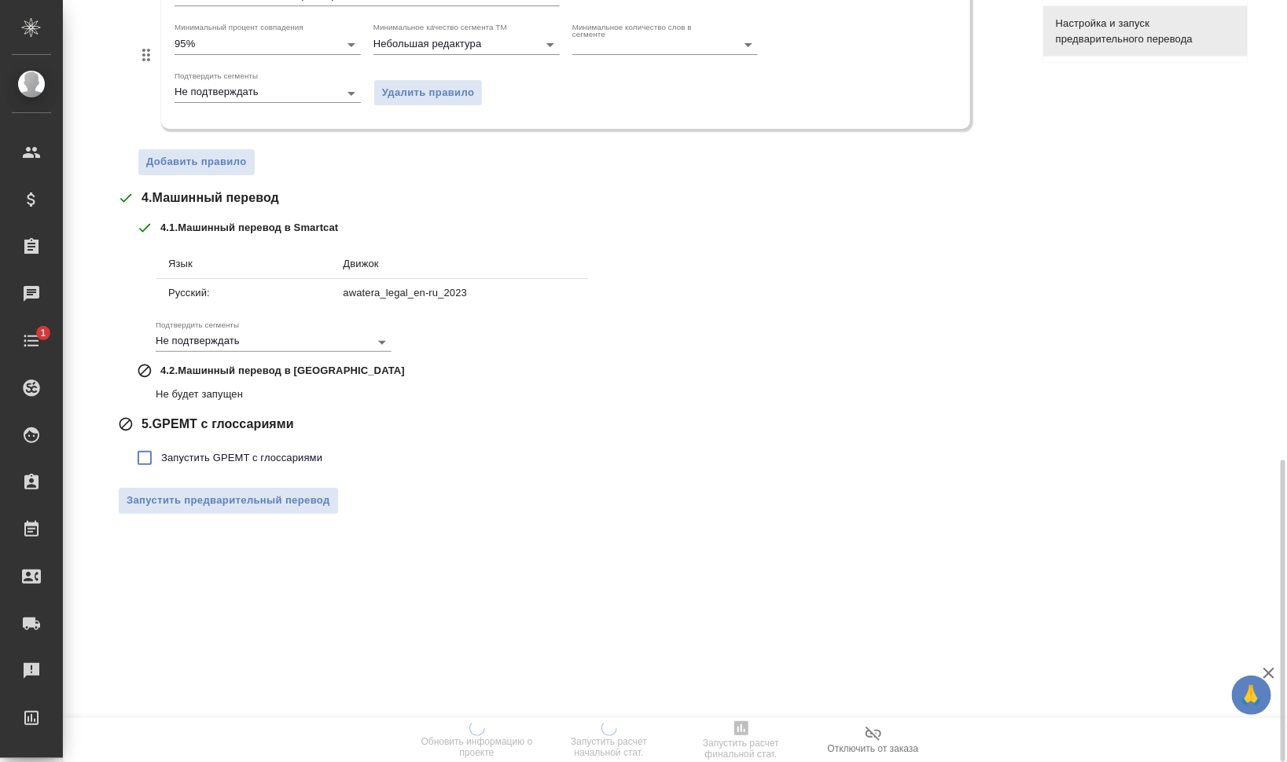
click at [233, 452] on span "Запустить GPEMT с глоссариями" at bounding box center [241, 458] width 161 height 16
click at [161, 452] on input "Запустить GPEMT с глоссариями" at bounding box center [144, 458] width 33 height 33
checkbox input "true"
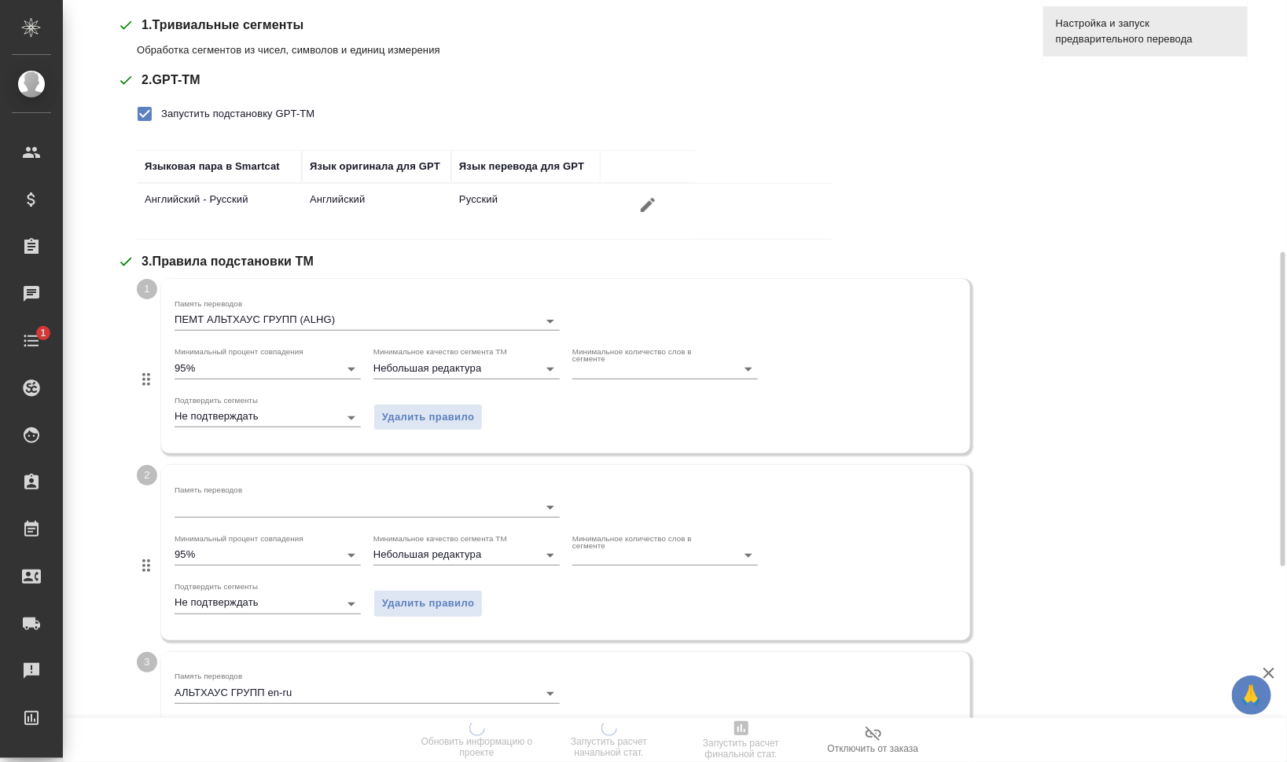
scroll to position [374, 0]
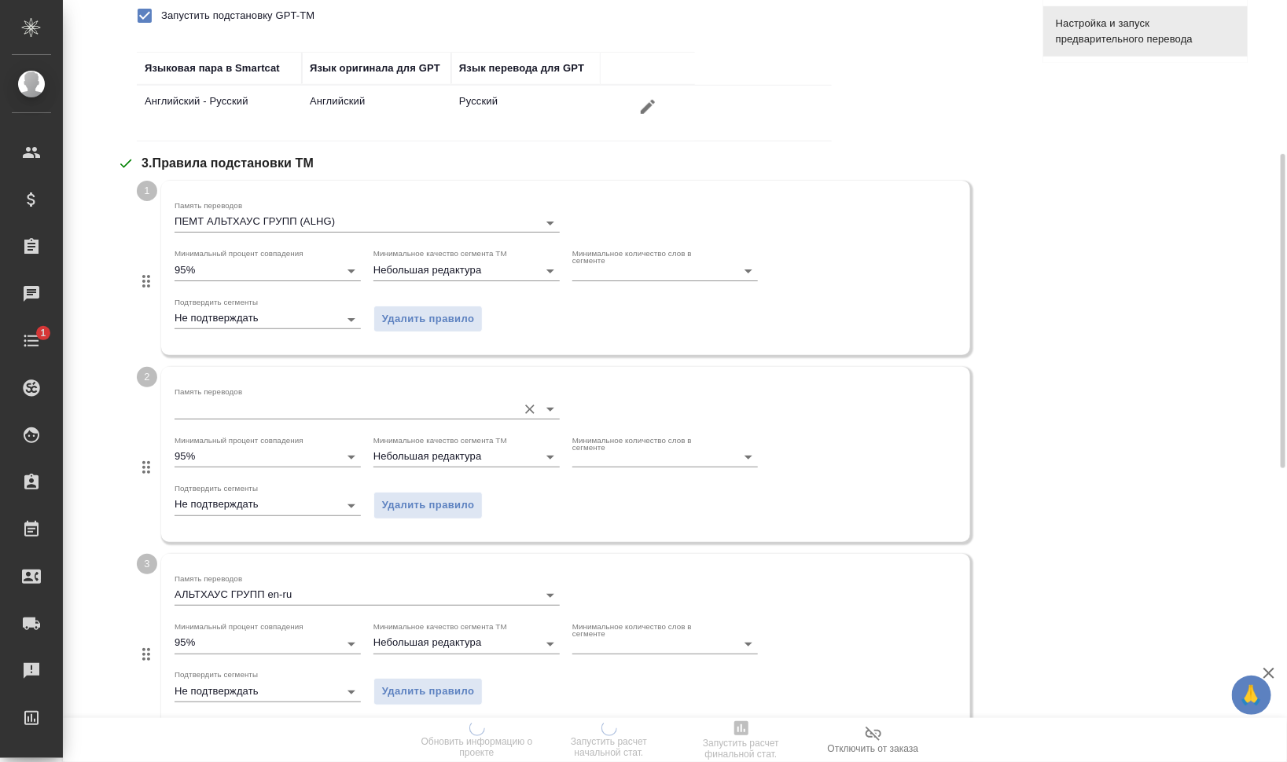
click at [338, 409] on input "Память переводов" at bounding box center [341, 408] width 335 height 19
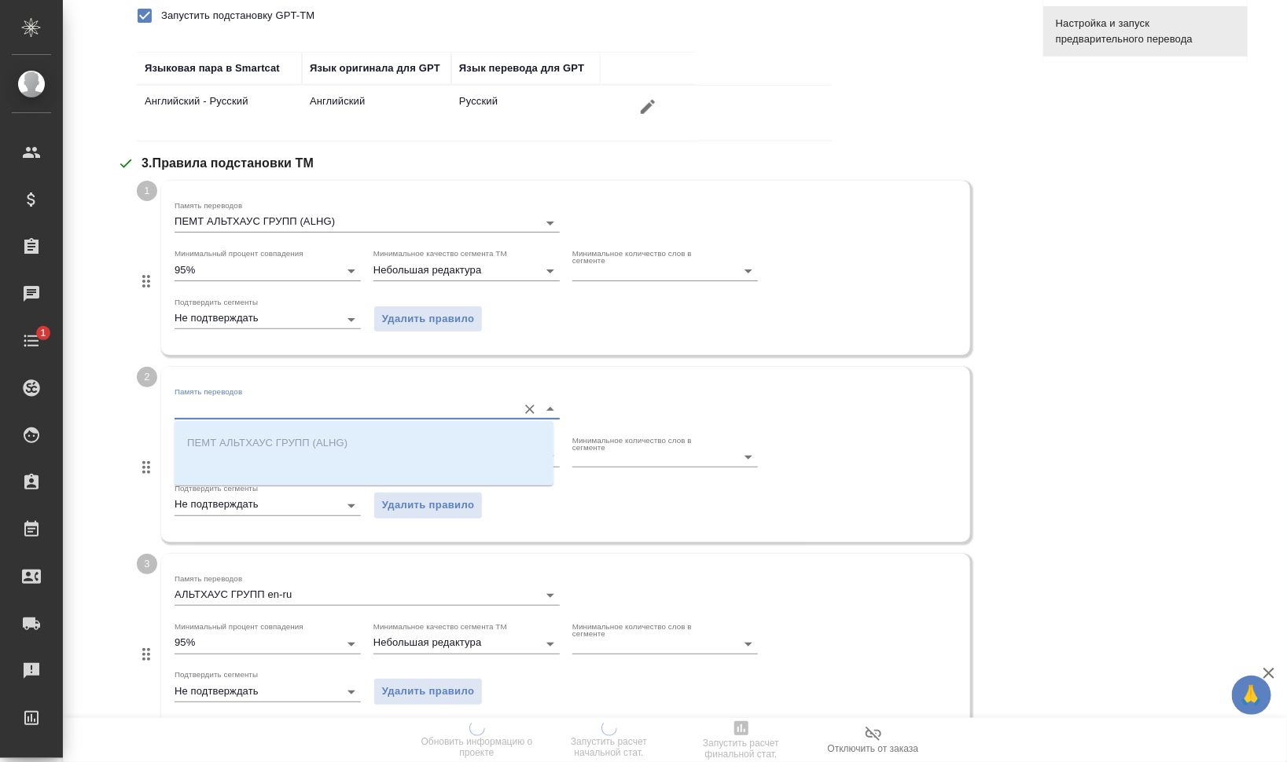
scroll to position [24, 0]
click at [881, 529] on div "Память переводов Минимальный процент совпадения 95% Минимальное качество сегмен…" at bounding box center [565, 454] width 809 height 174
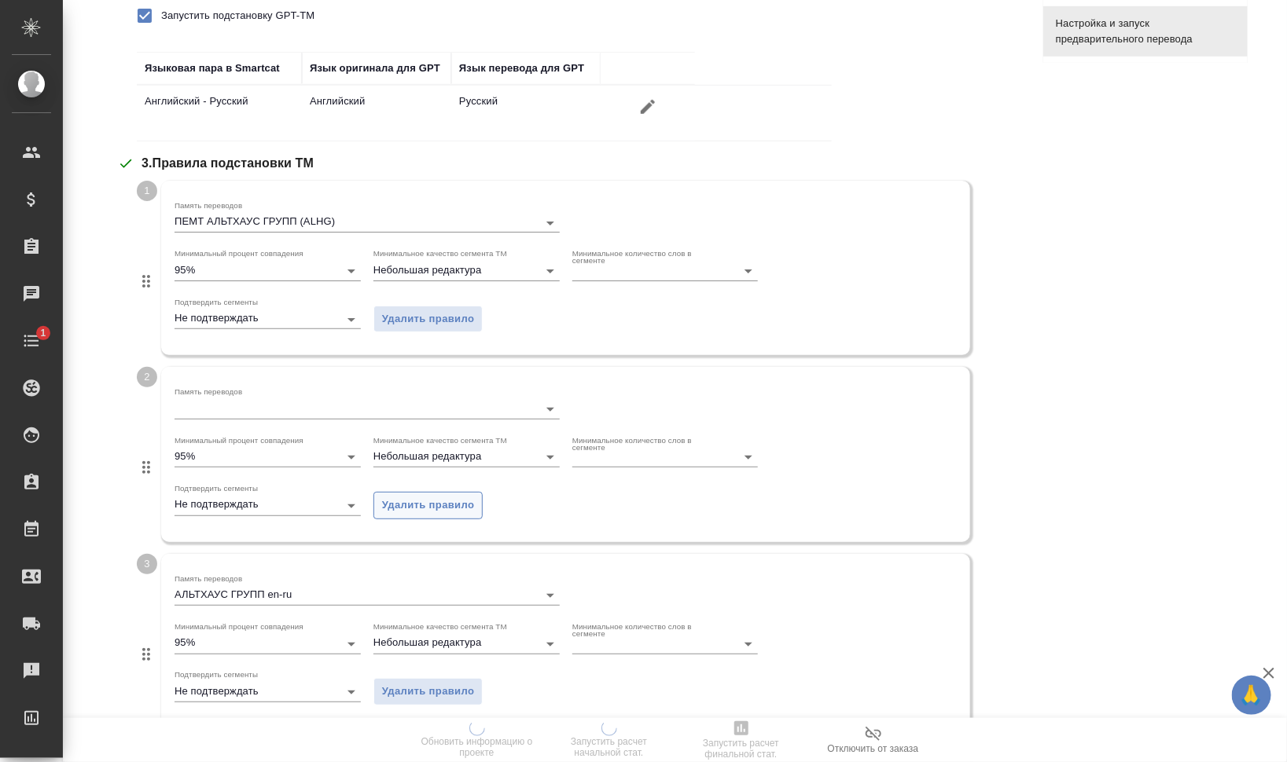
click at [433, 509] on span "Удалить правило" at bounding box center [428, 506] width 93 height 18
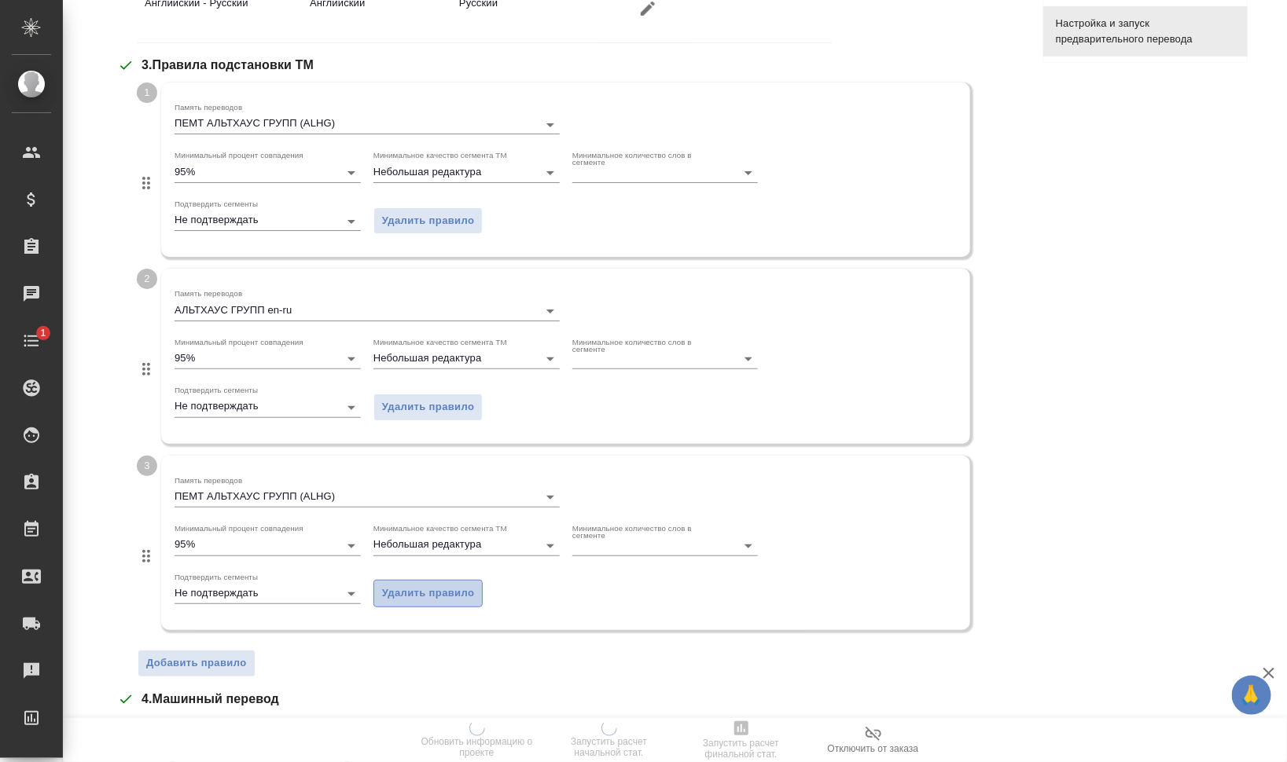
click at [461, 597] on span "Удалить правило" at bounding box center [428, 594] width 93 height 18
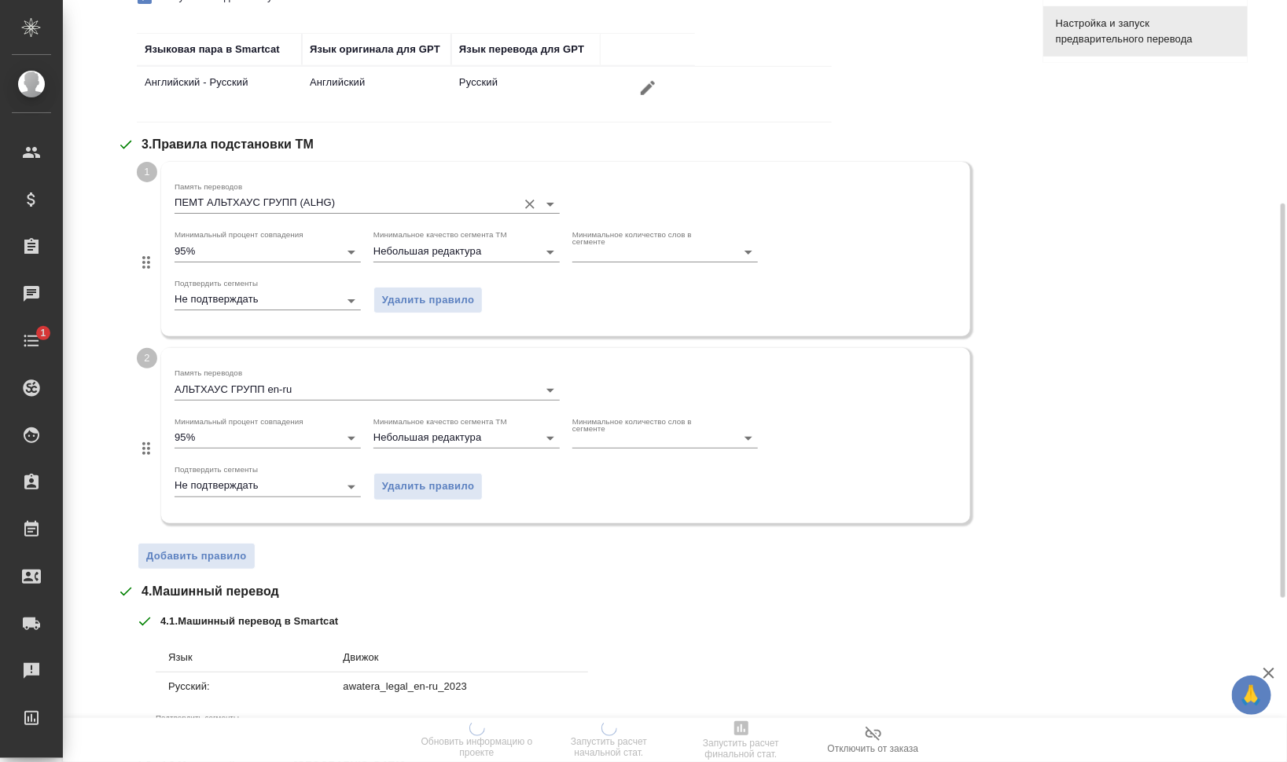
scroll to position [491, 0]
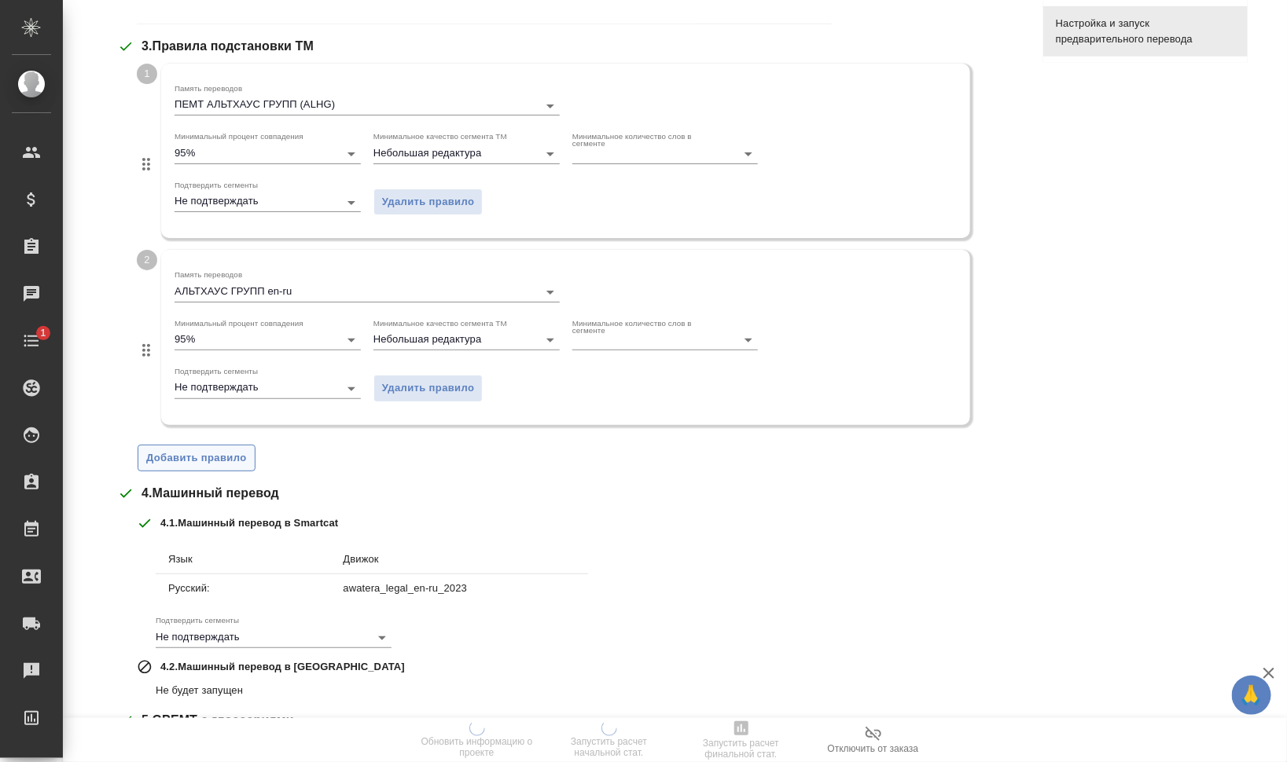
click at [213, 467] on button "Добавить правило" at bounding box center [197, 459] width 118 height 28
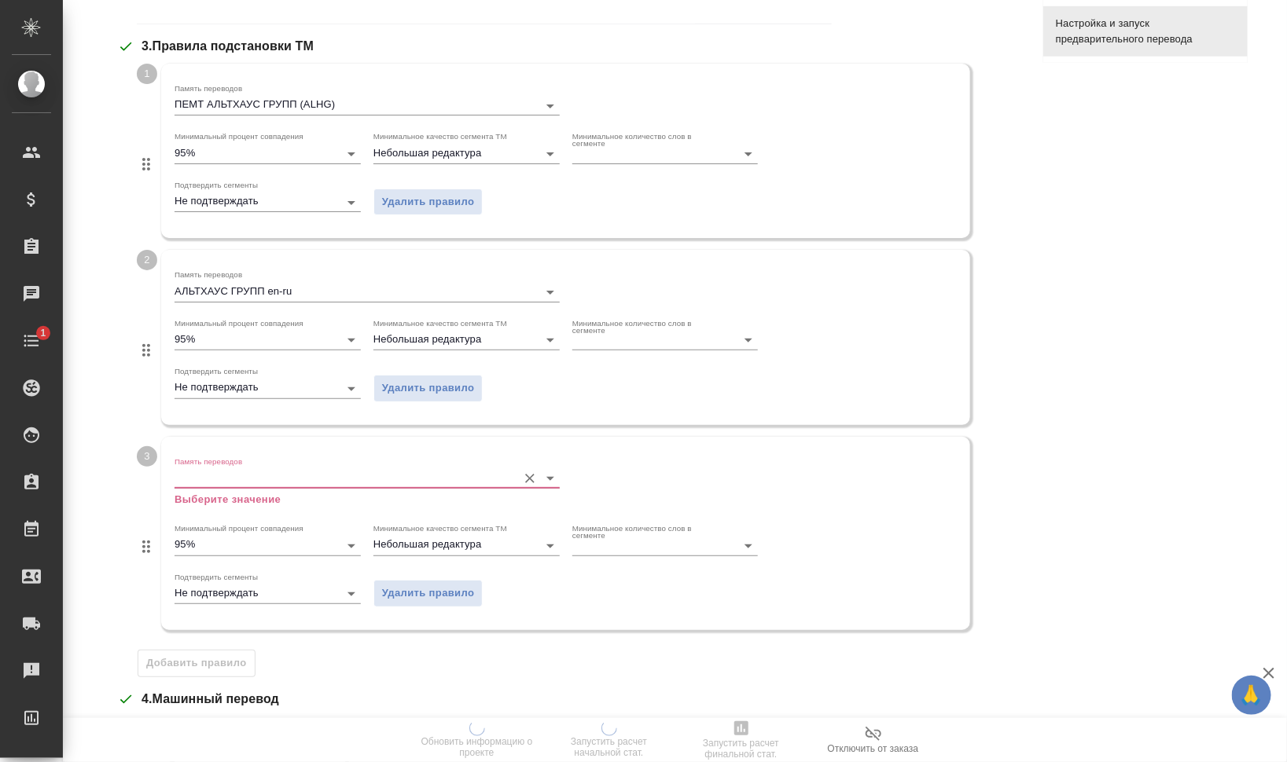
click at [246, 469] on input "Память переводов" at bounding box center [341, 478] width 335 height 19
click at [634, 615] on div "Память переводов Выберите значение Минимальный процент совпадения 95% Минимальн…" at bounding box center [565, 533] width 809 height 193
click at [409, 589] on span "Удалить правило" at bounding box center [428, 594] width 93 height 18
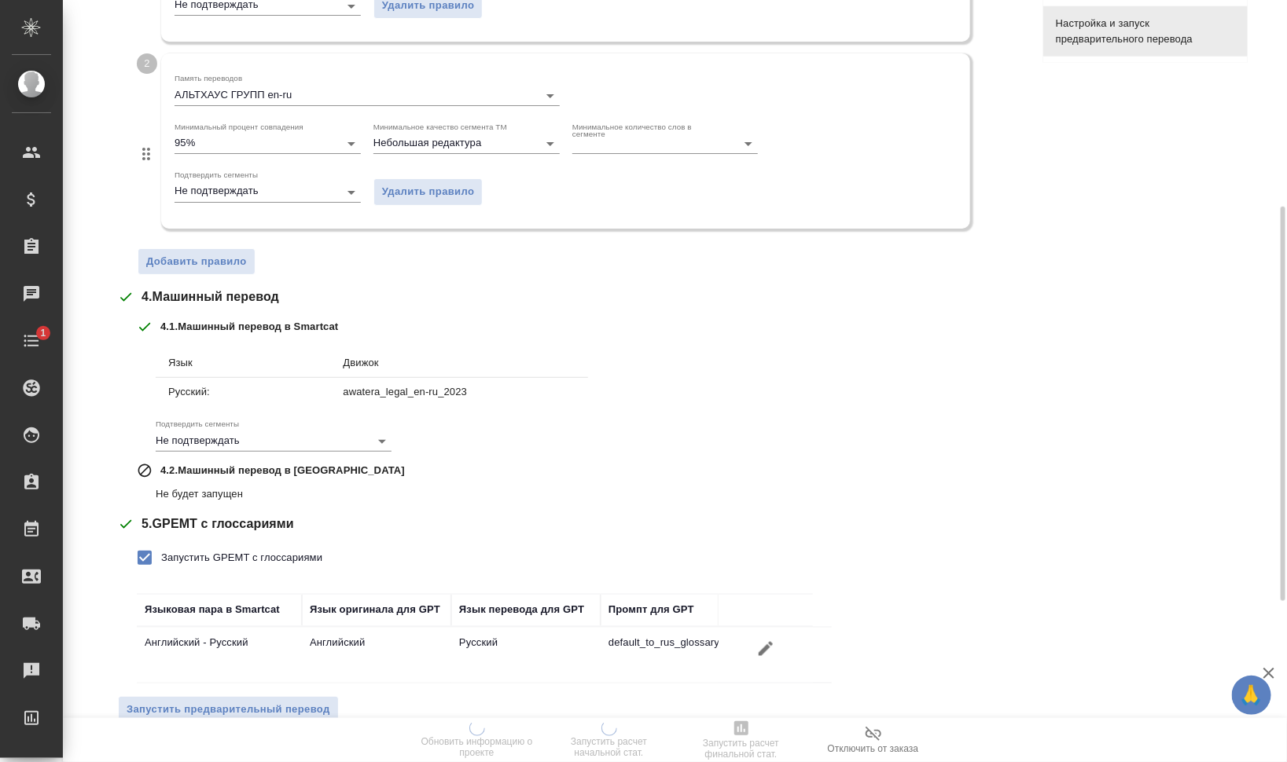
scroll to position [710, 0]
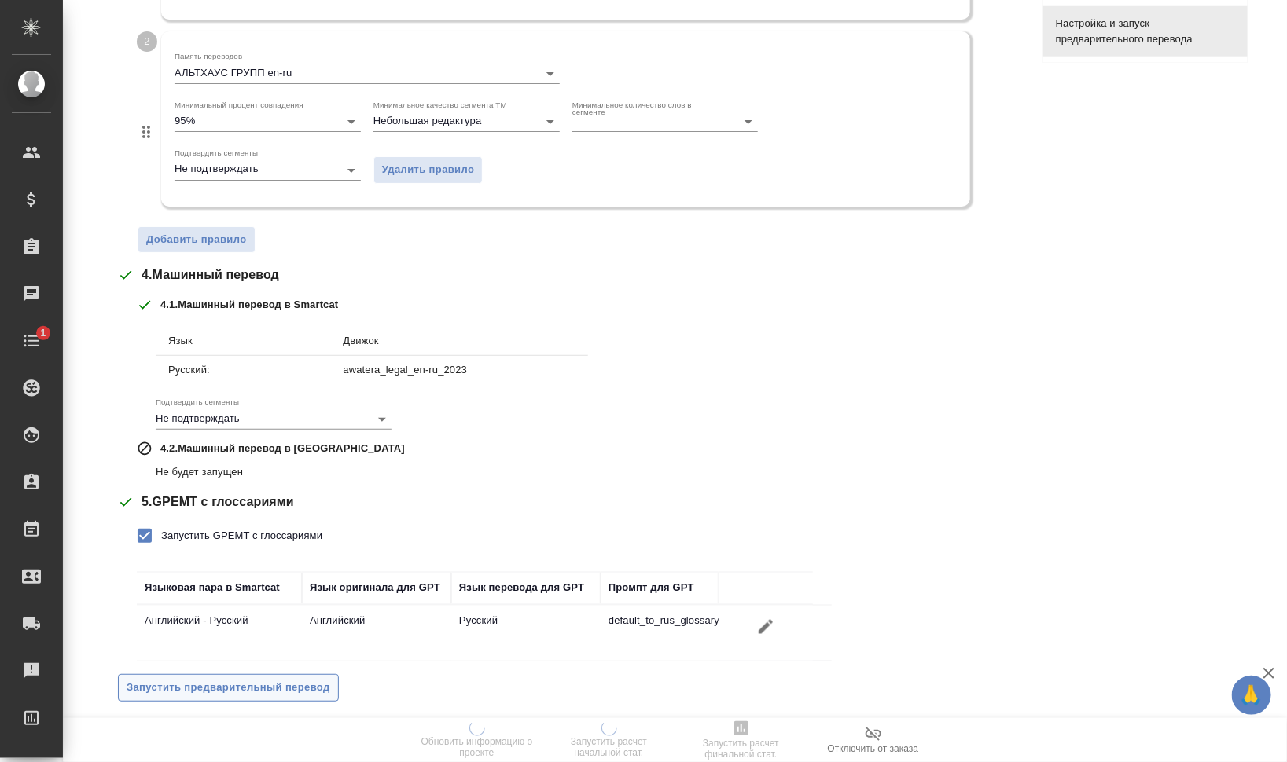
click at [299, 679] on span "Запустить предварительный перевод" at bounding box center [229, 688] width 204 height 18
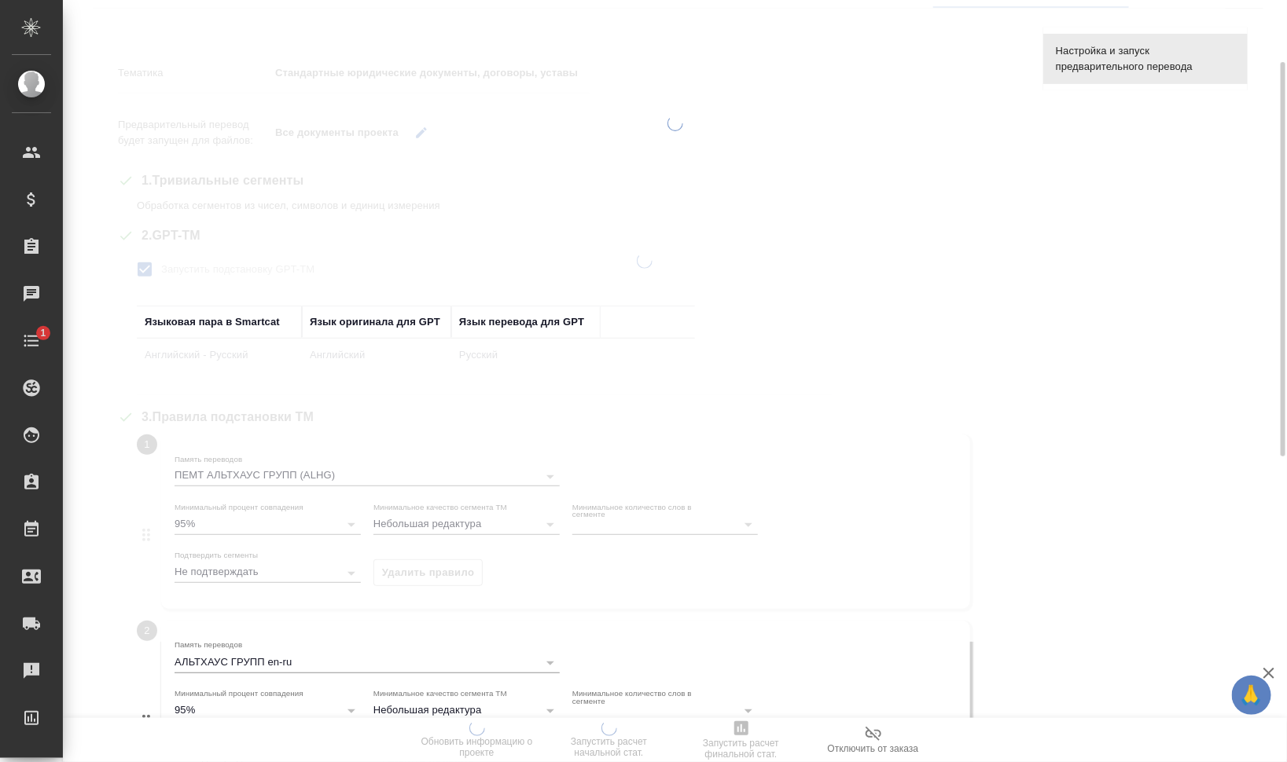
scroll to position [0, 0]
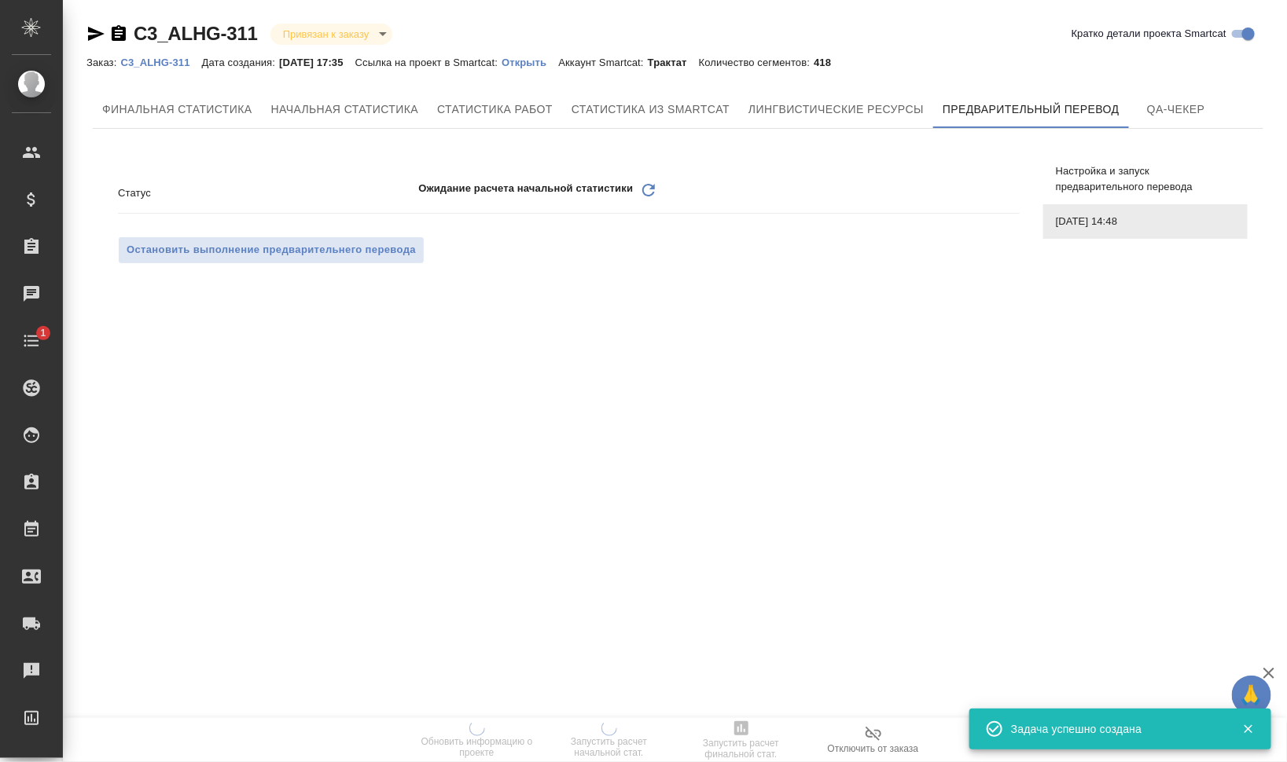
click at [645, 185] on icon "Обновить" at bounding box center [648, 190] width 19 height 19
click at [652, 186] on icon at bounding box center [648, 190] width 13 height 13
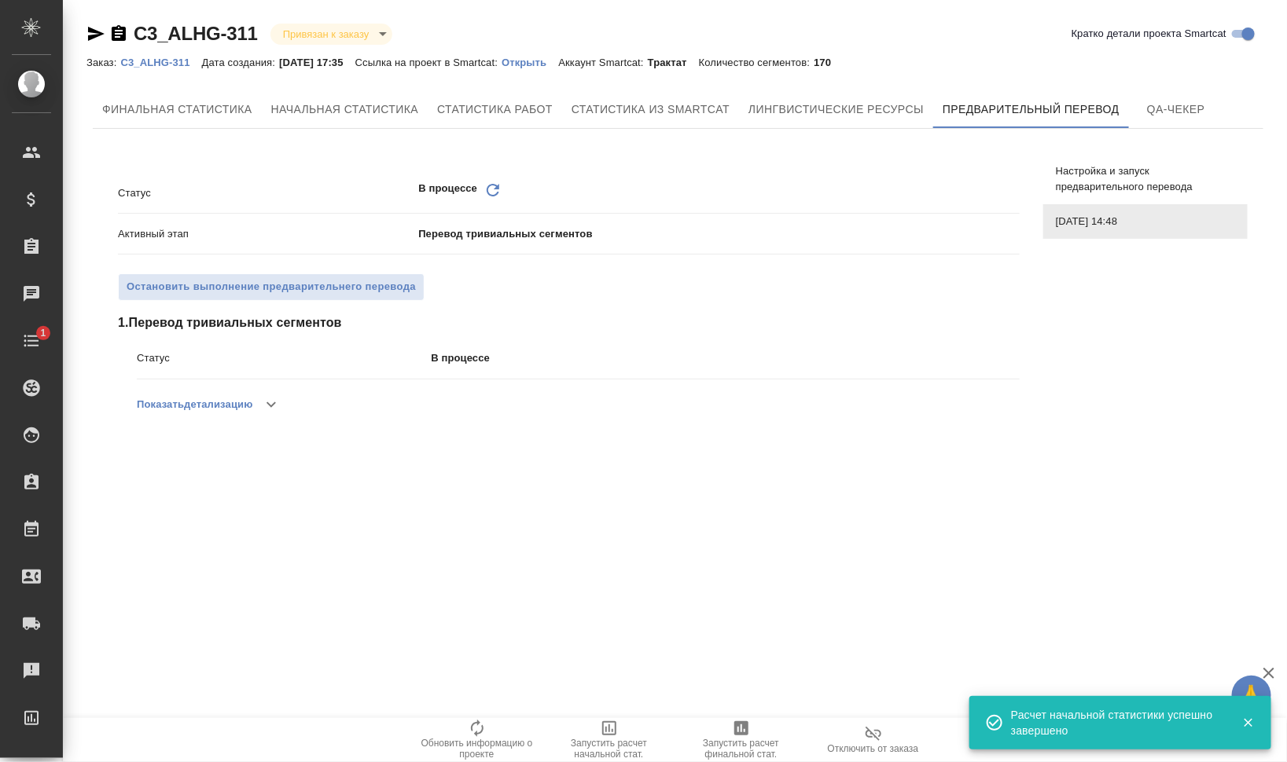
click at [491, 187] on icon "Обновить" at bounding box center [492, 190] width 19 height 19
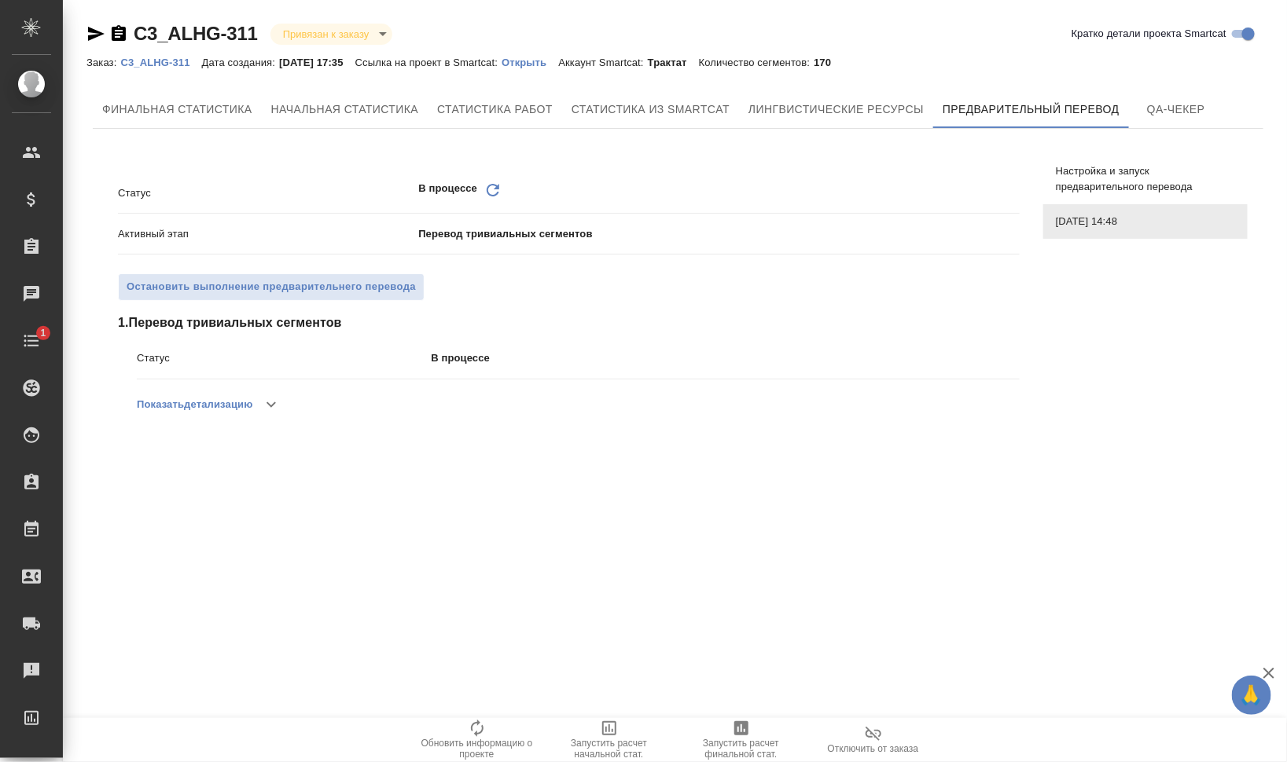
click at [492, 189] on icon "Обновить" at bounding box center [492, 190] width 19 height 19
click at [486, 193] on icon "Обновить" at bounding box center [492, 190] width 19 height 19
click at [496, 189] on icon at bounding box center [492, 190] width 13 height 13
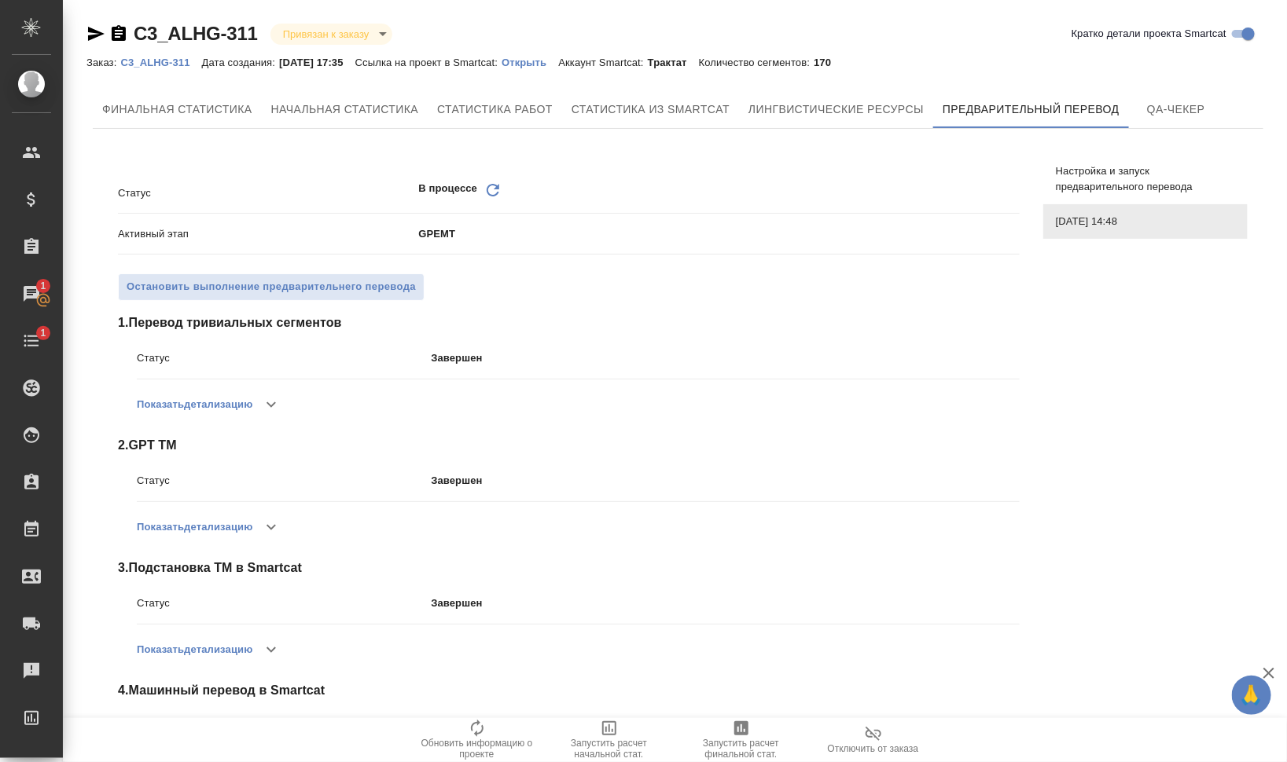
click at [486, 187] on icon at bounding box center [492, 190] width 13 height 13
click at [483, 191] on icon "Обновить" at bounding box center [492, 190] width 19 height 19
click at [494, 192] on icon "Обновить" at bounding box center [492, 190] width 19 height 19
